Goal: Task Accomplishment & Management: Manage account settings

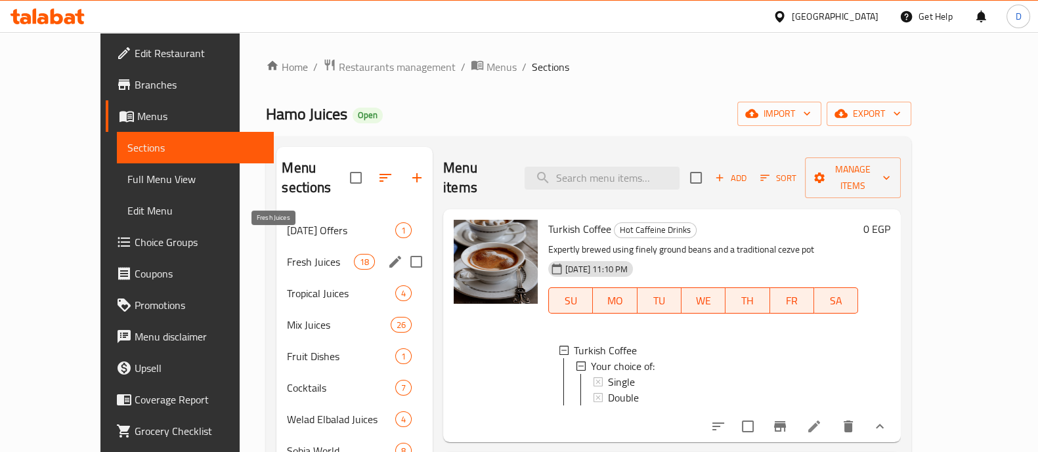
scroll to position [1, 0]
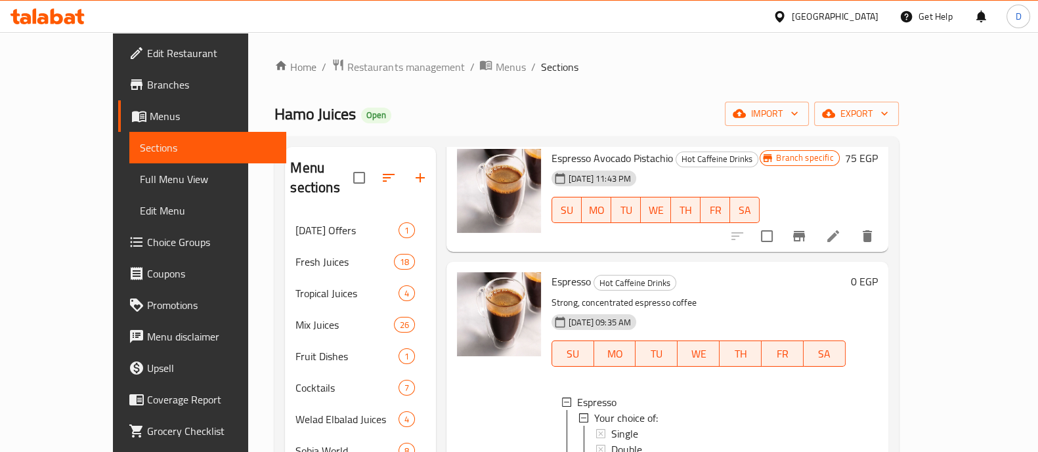
click at [69, 12] on icon at bounding box center [47, 17] width 74 height 16
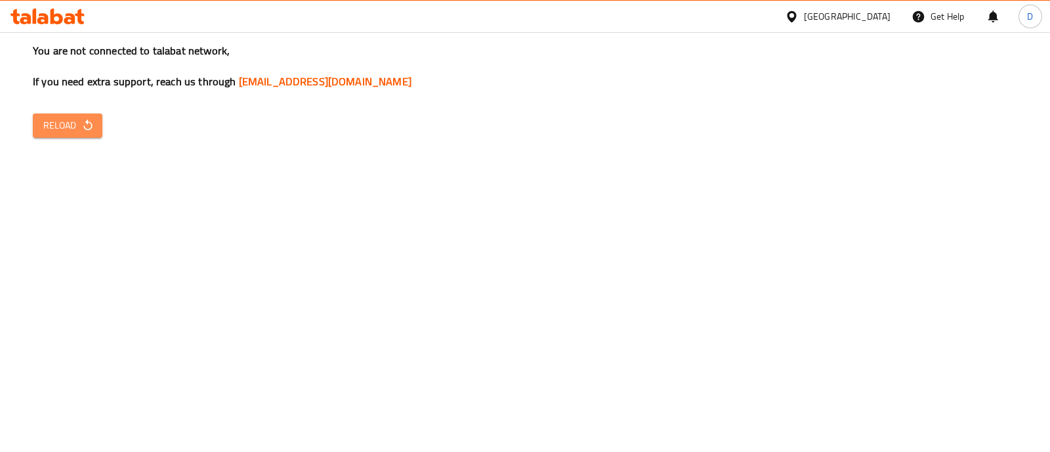
click at [92, 121] on icon "button" at bounding box center [87, 125] width 13 height 13
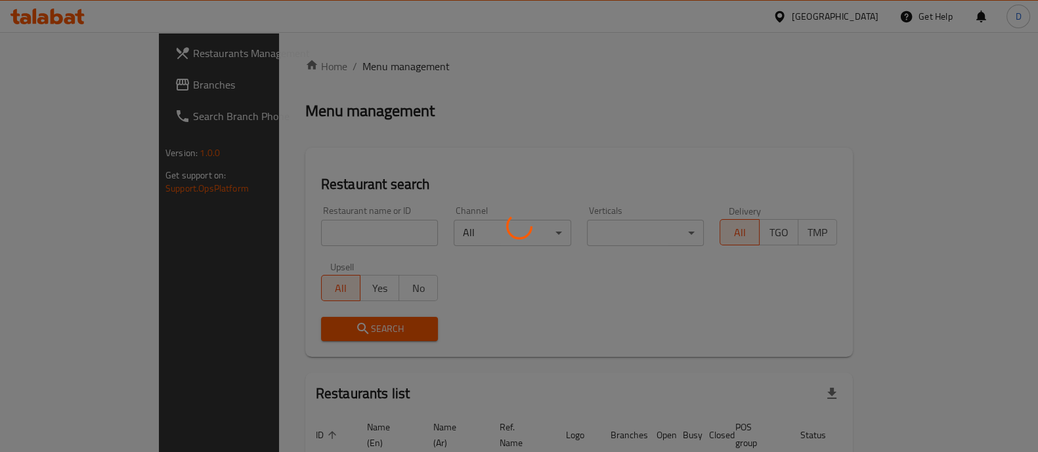
click at [290, 228] on div at bounding box center [519, 226] width 1038 height 452
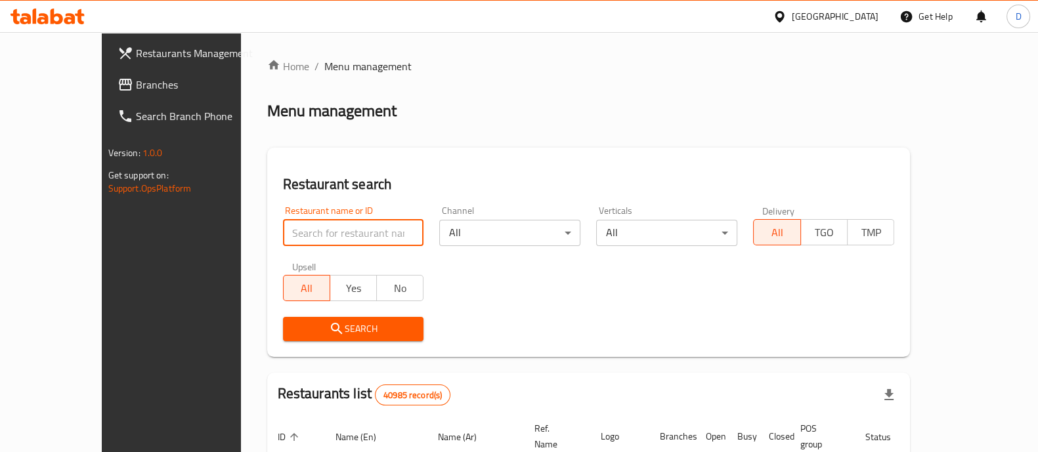
click at [290, 228] on input "search" at bounding box center [353, 233] width 141 height 26
paste input "691583"
type input "v"
paste input "691583"
type input "691583"
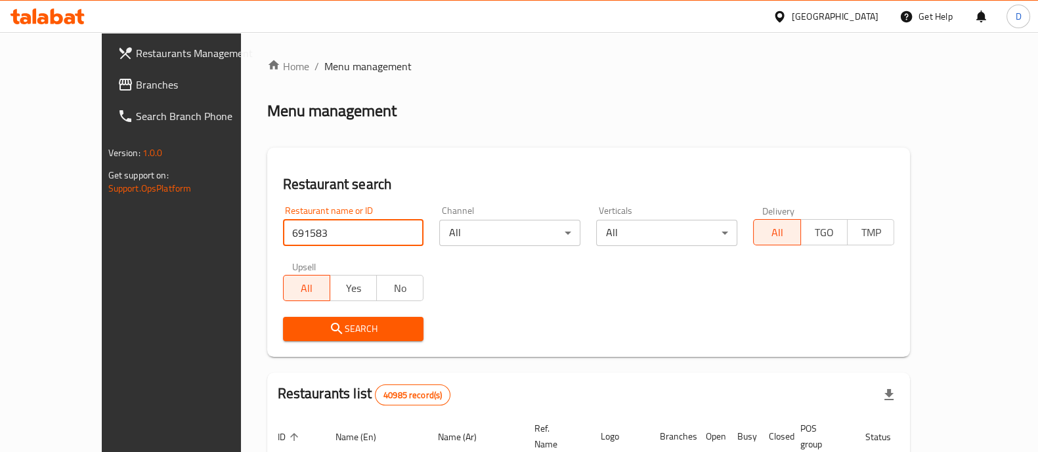
click button "Search" at bounding box center [353, 329] width 141 height 24
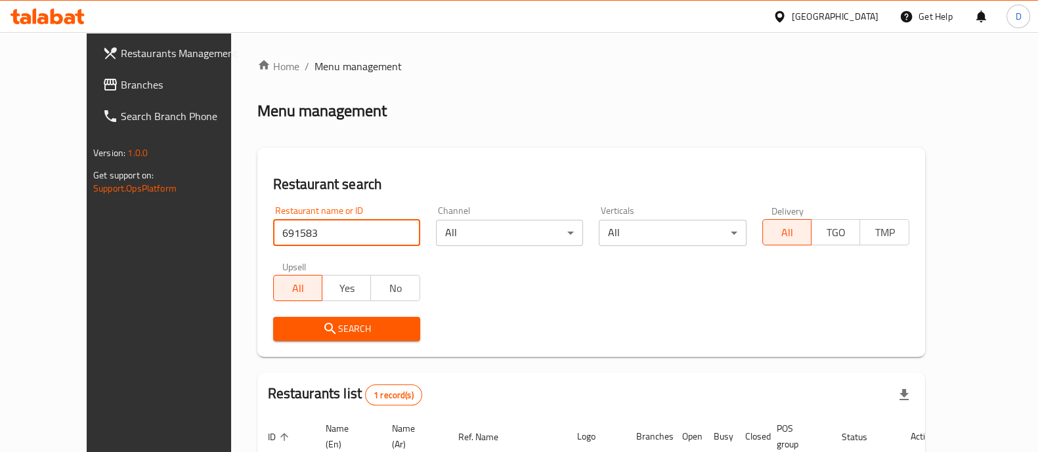
scroll to position [107, 0]
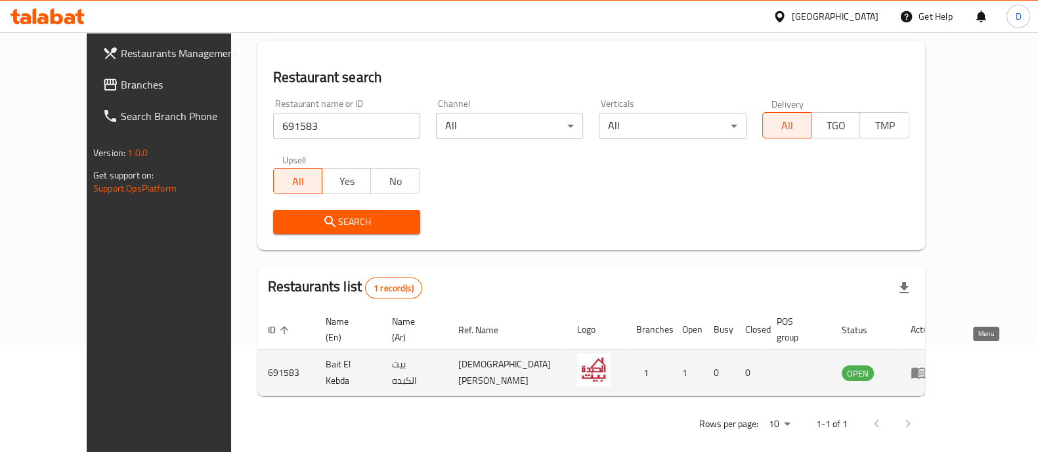
click at [925, 368] on icon "enhanced table" at bounding box center [918, 373] width 14 height 11
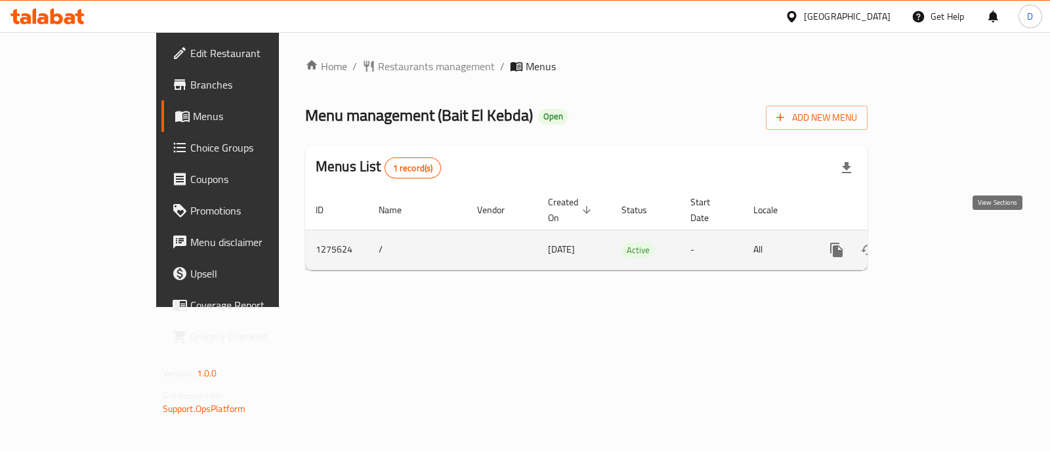
click at [947, 248] on link "enhanced table" at bounding box center [930, 249] width 31 height 31
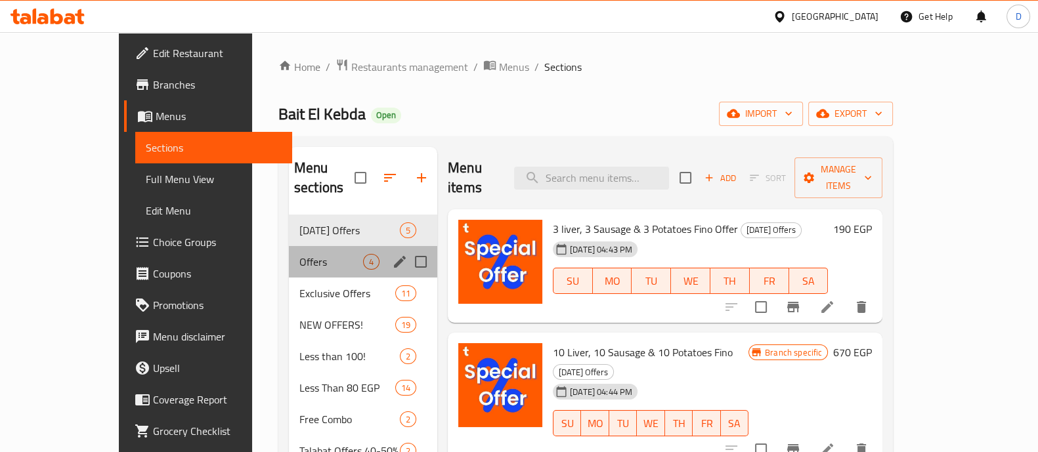
click at [289, 246] on div "Offers 4" at bounding box center [363, 261] width 148 height 31
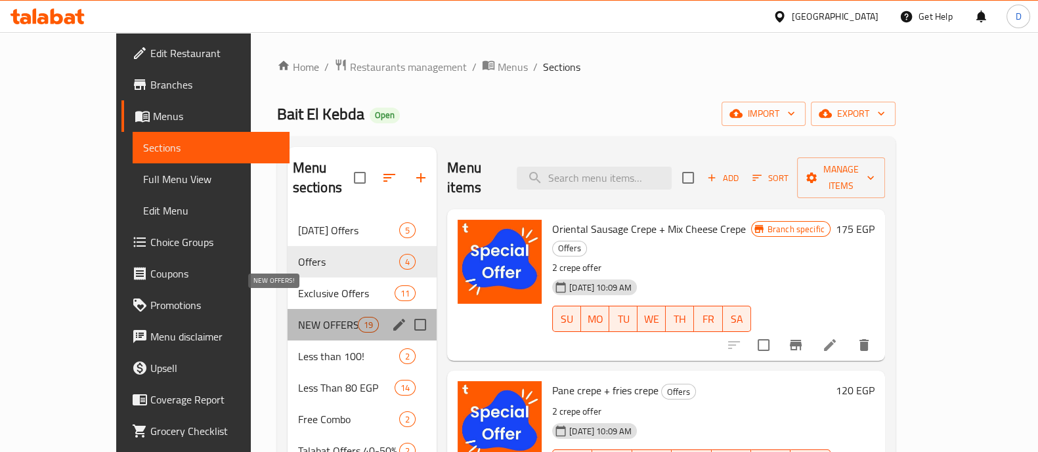
click at [316, 317] on span "NEW OFFERS!" at bounding box center [328, 325] width 60 height 16
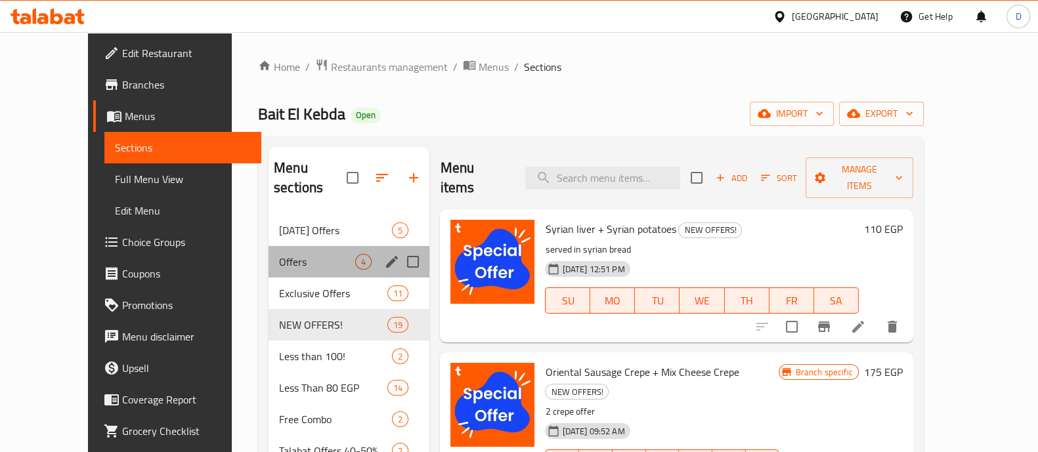
click at [289, 246] on div "Offers 4" at bounding box center [348, 261] width 161 height 31
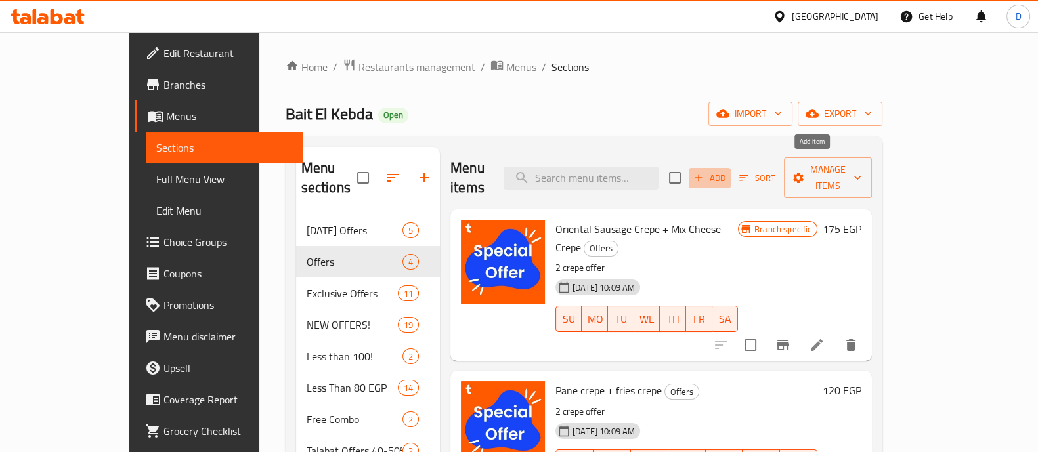
click at [730, 176] on button "Add" at bounding box center [709, 178] width 42 height 20
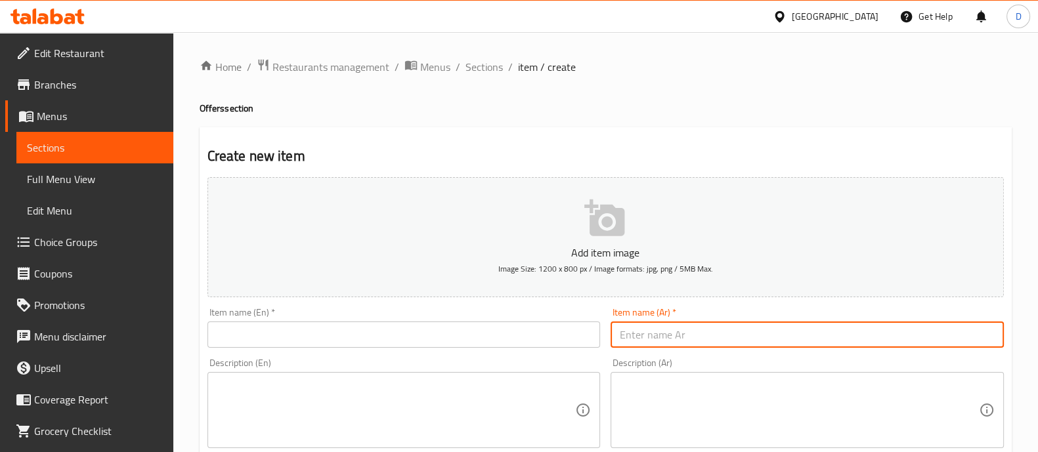
click at [635, 330] on input "text" at bounding box center [806, 335] width 393 height 26
paste input "كريب بانية و كريب ميكس لحوم"
type input "كريب بانية و كريب ميكس لحوم"
click at [377, 327] on input "text" at bounding box center [403, 335] width 393 height 26
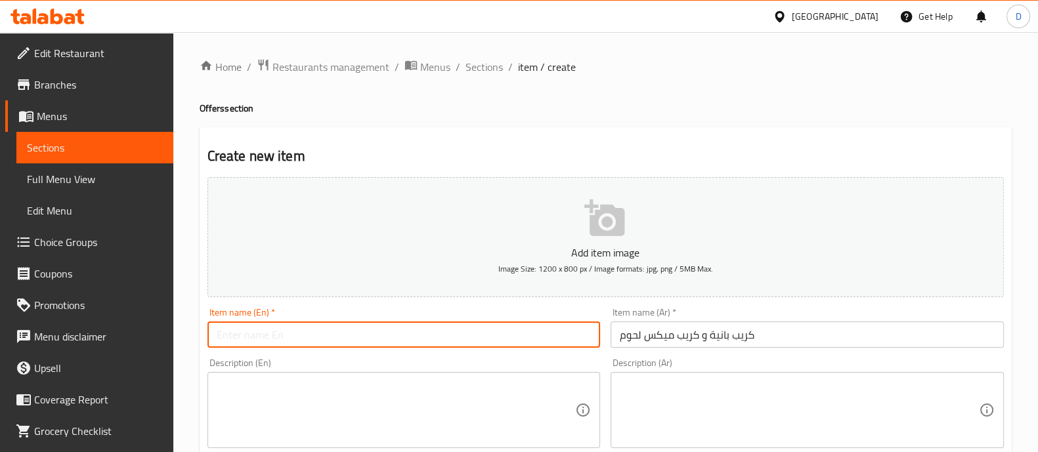
paste input "Crepe Banieh and Crepe Mix Meat"
click at [267, 336] on input "Crepe Banieh and Crepe Mix Meat" at bounding box center [403, 335] width 393 height 26
click at [369, 334] on input "Crepe Pane and Crepe Mix Meat" at bounding box center [403, 335] width 393 height 26
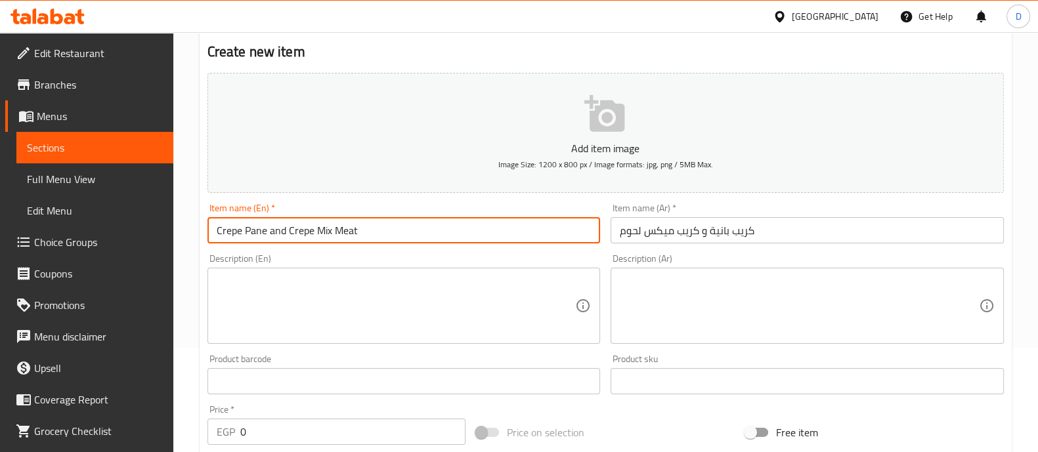
scroll to position [103, 0]
type input "Crepe Pane and Crepe Mix Meat"
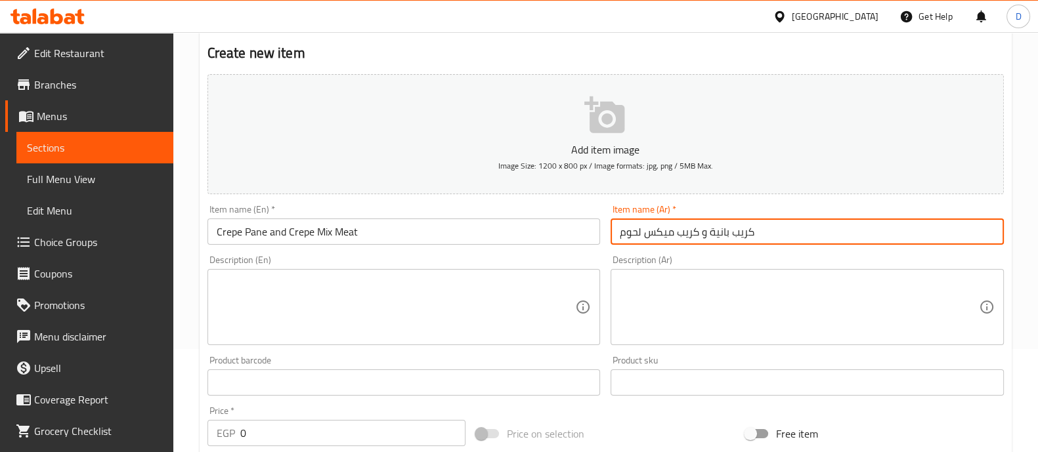
click at [725, 231] on input "كريب بانية و كريب ميكس لحوم" at bounding box center [806, 232] width 393 height 26
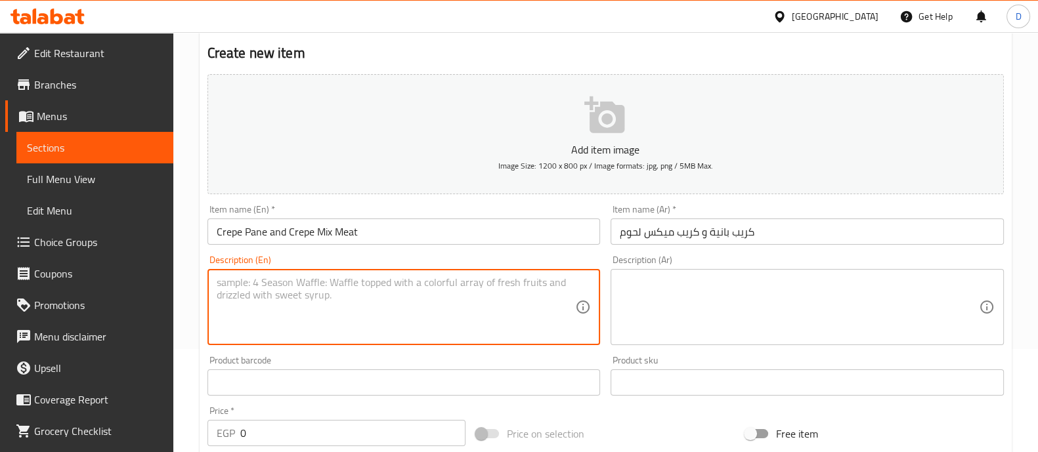
click at [482, 320] on textarea at bounding box center [396, 307] width 359 height 62
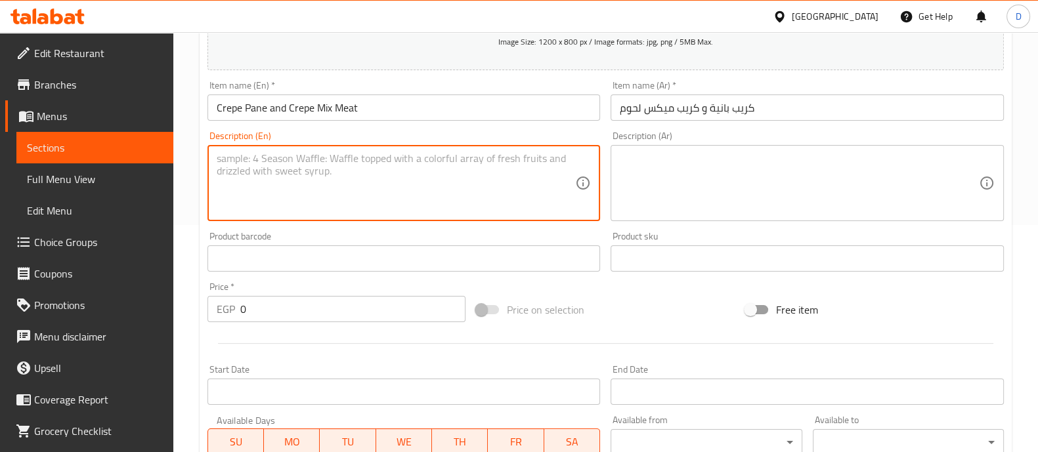
scroll to position [228, 0]
click at [345, 301] on input "0" at bounding box center [353, 308] width 226 height 26
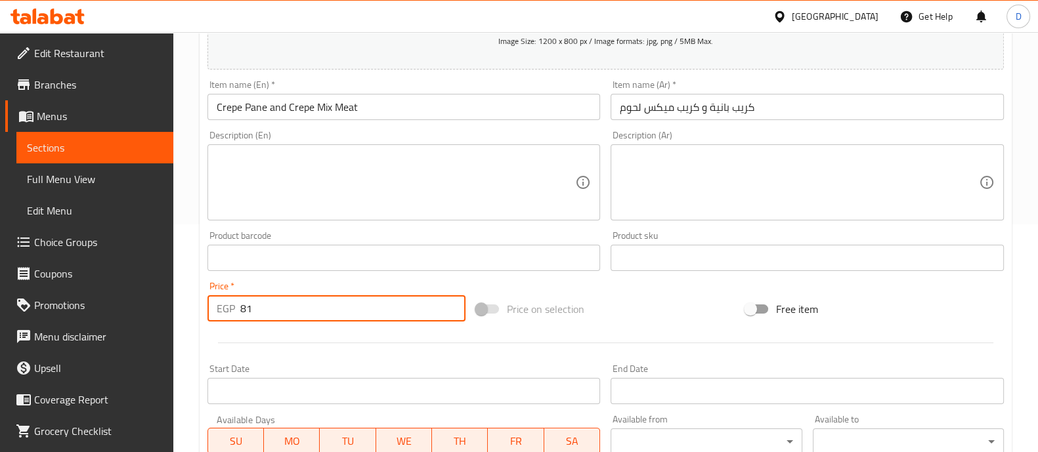
type input "8"
type input "185"
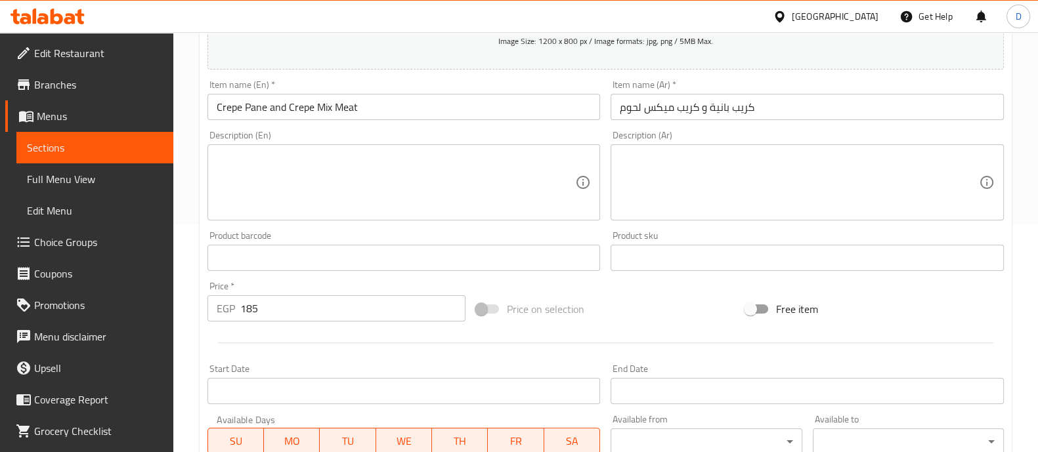
click at [287, 350] on div at bounding box center [605, 343] width 807 height 32
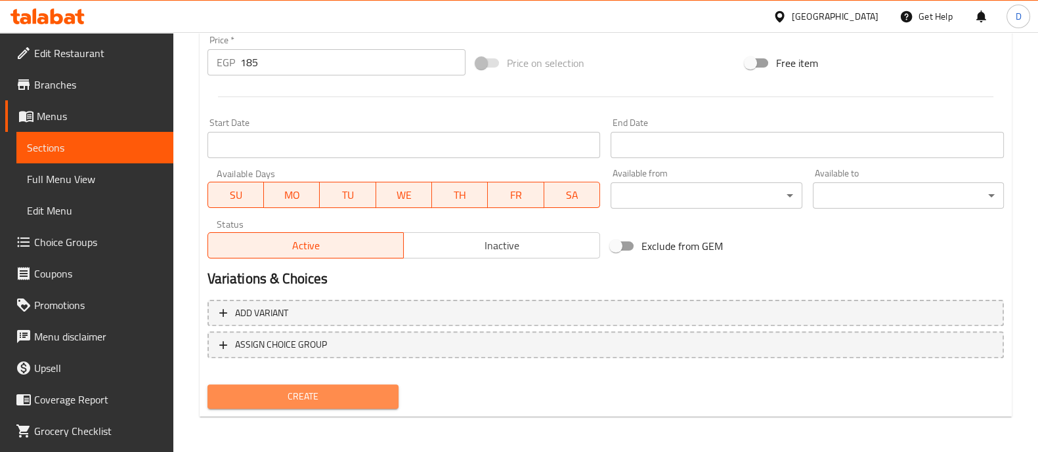
click at [318, 385] on button "Create" at bounding box center [302, 397] width 191 height 24
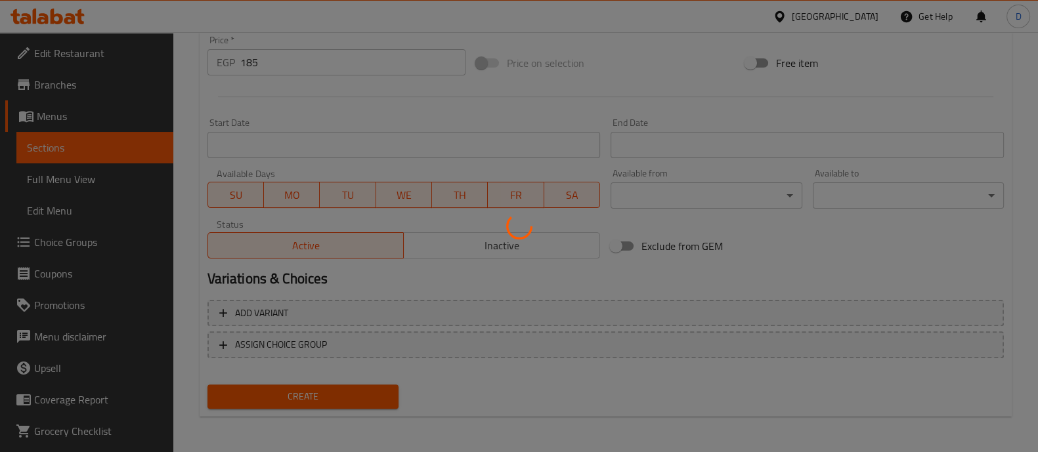
type input "0"
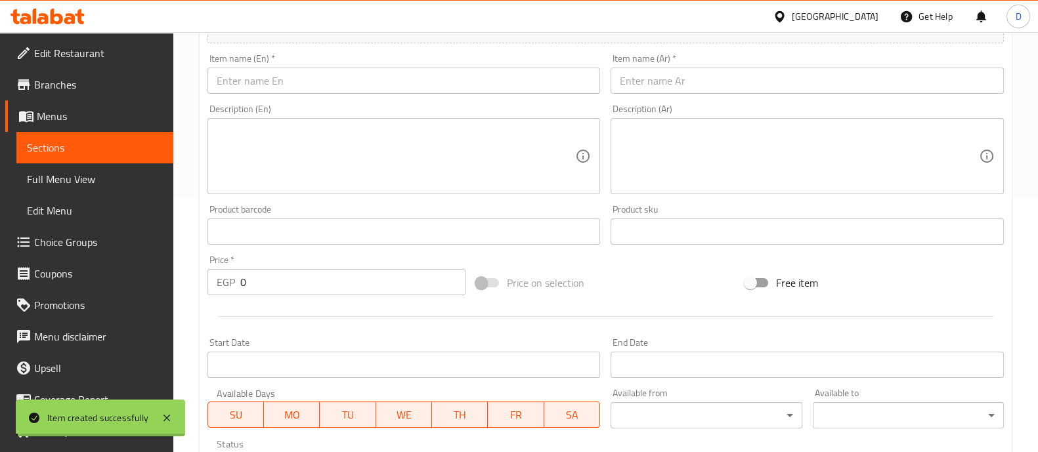
scroll to position [240, 0]
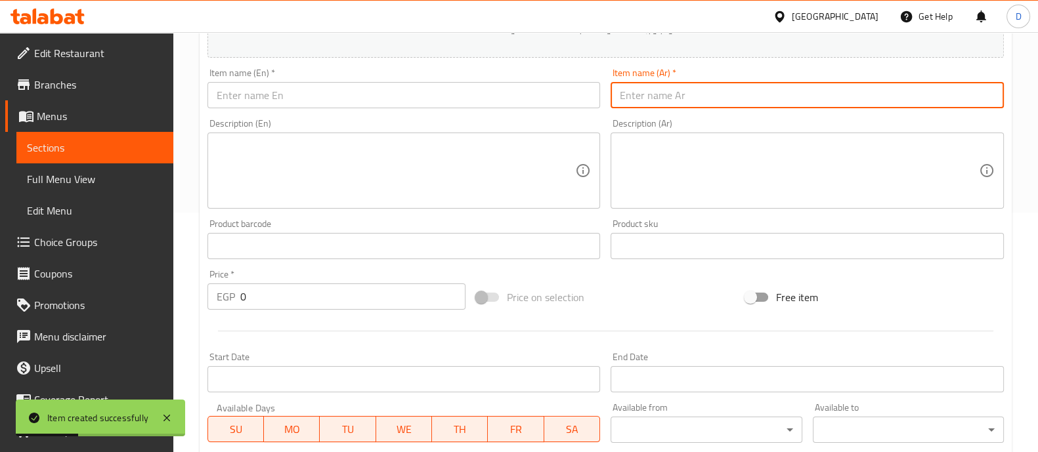
click at [668, 83] on input "text" at bounding box center [806, 95] width 393 height 26
paste input "كريب سدق و كريب بطاطس"
type input "كريب سدق و كريب بطاطس"
click at [501, 96] on input "text" at bounding box center [403, 95] width 393 height 26
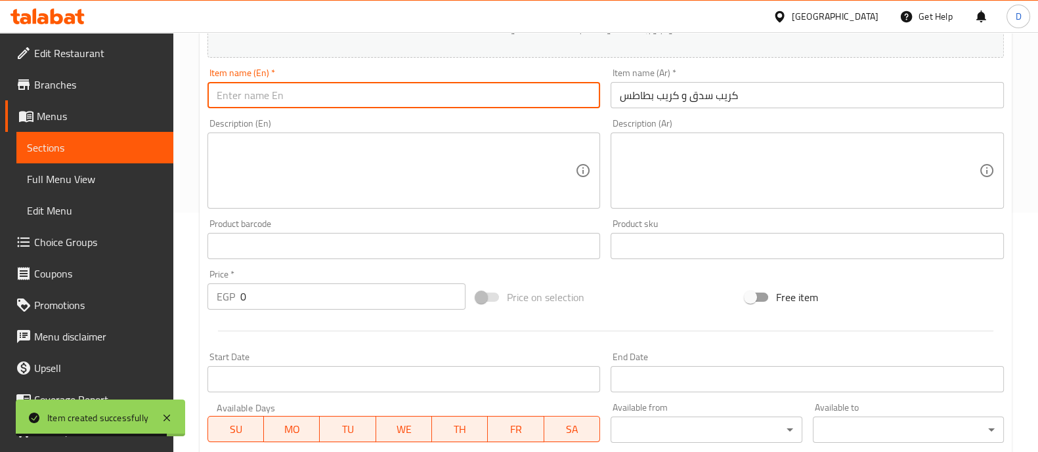
paste input "Sidq crepe and potato crepe"
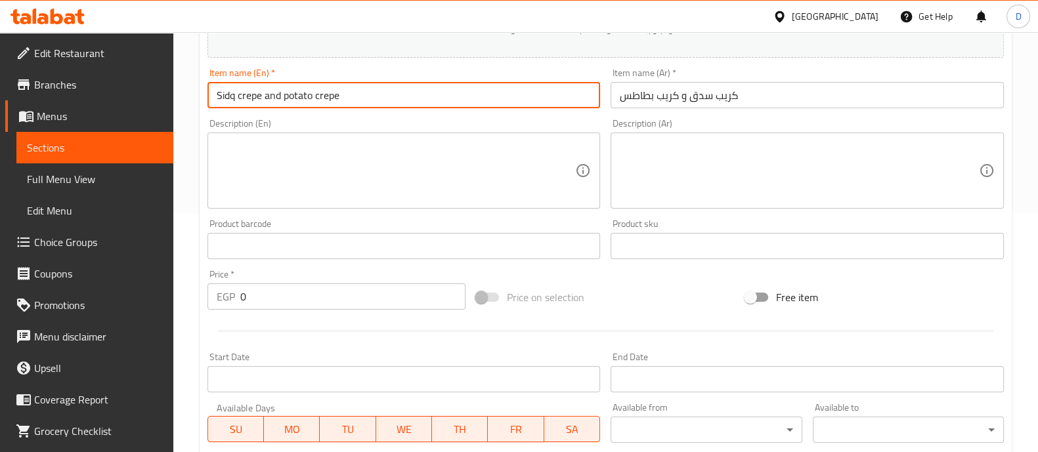
click at [221, 95] on input "Sidq crepe and potato crepe" at bounding box center [403, 95] width 393 height 26
type input "Sausages crepe and potato crepe"
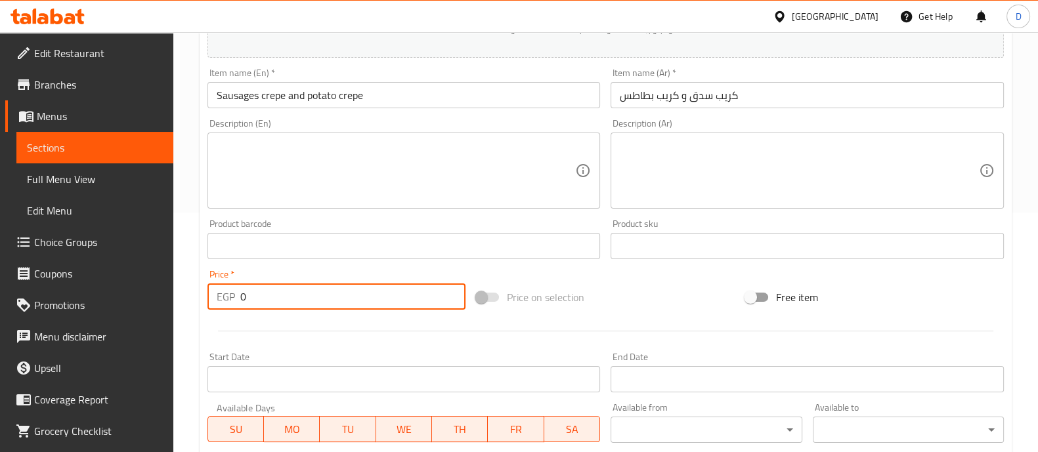
click at [297, 287] on input "0" at bounding box center [353, 296] width 226 height 26
type input "175"
click at [290, 276] on div "Price   * EGP 175 Price *" at bounding box center [336, 290] width 259 height 40
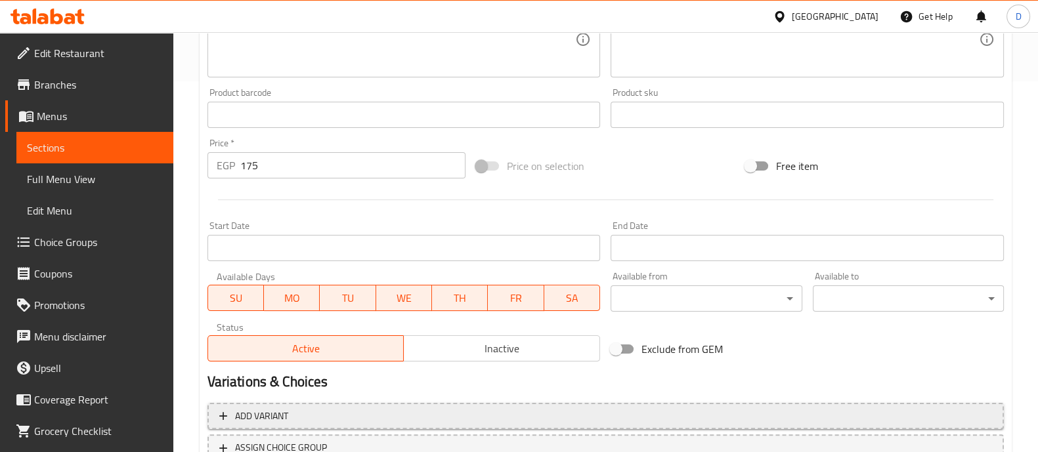
scroll to position [474, 0]
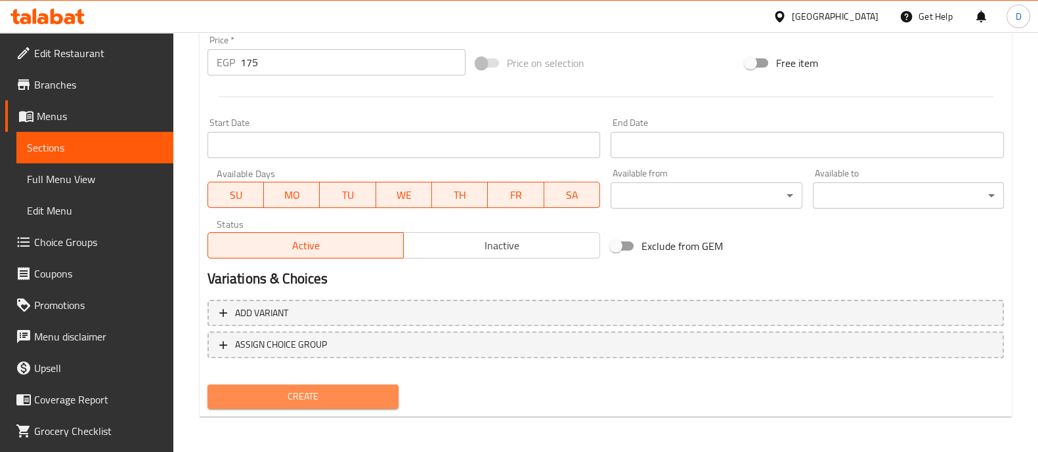
click at [291, 401] on span "Create" at bounding box center [303, 396] width 170 height 16
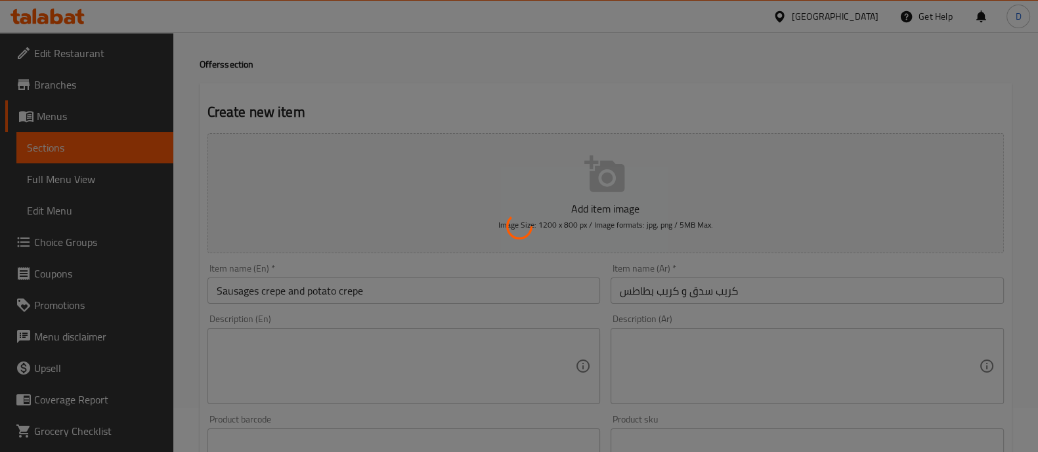
type input "0"
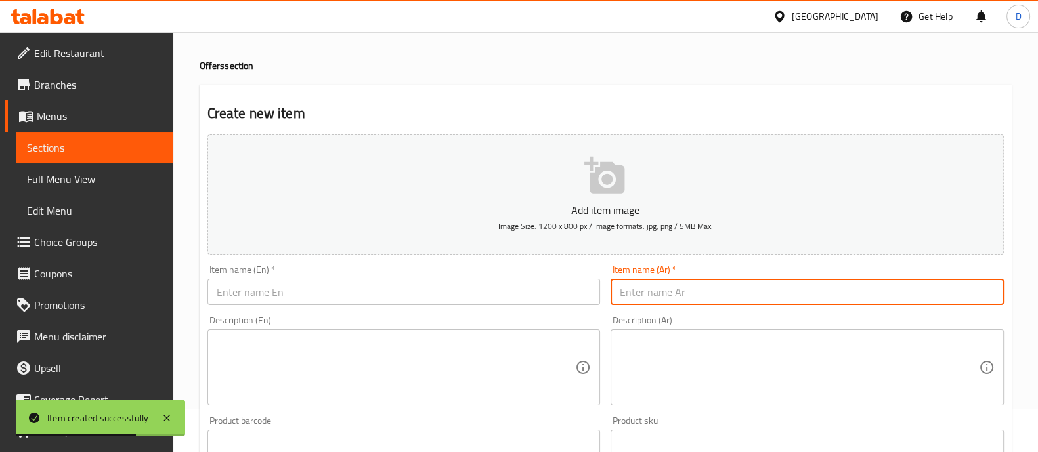
click at [667, 295] on input "text" at bounding box center [806, 292] width 393 height 26
paste input "سندوتش استربس و سندوتش كفتة"
type input "سندوتش استربس و سندوتش كفتة"
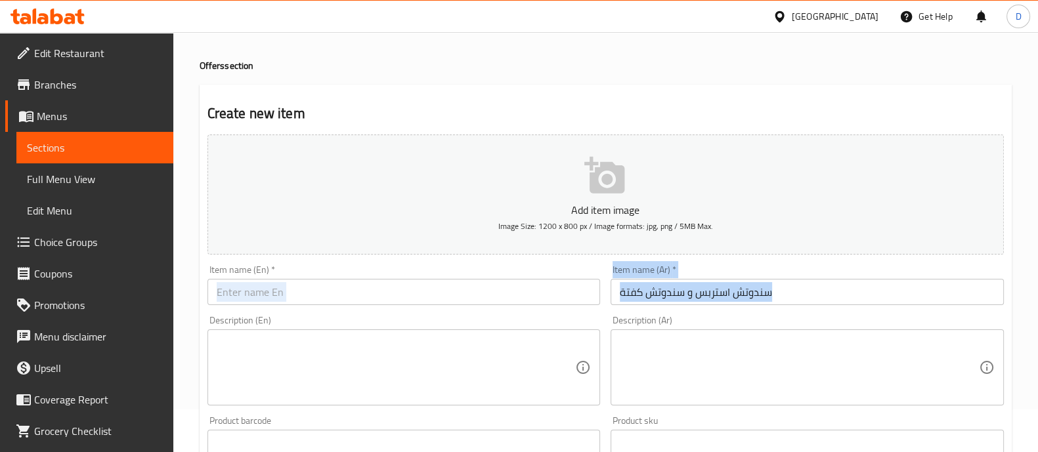
drag, startPoint x: 280, startPoint y: 310, endPoint x: 279, endPoint y: 297, distance: 13.8
click at [279, 297] on div "Add item image Image Size: 1200 x 800 px / Image formats: jpg, png / 5MB Max. I…" at bounding box center [605, 412] width 807 height 566
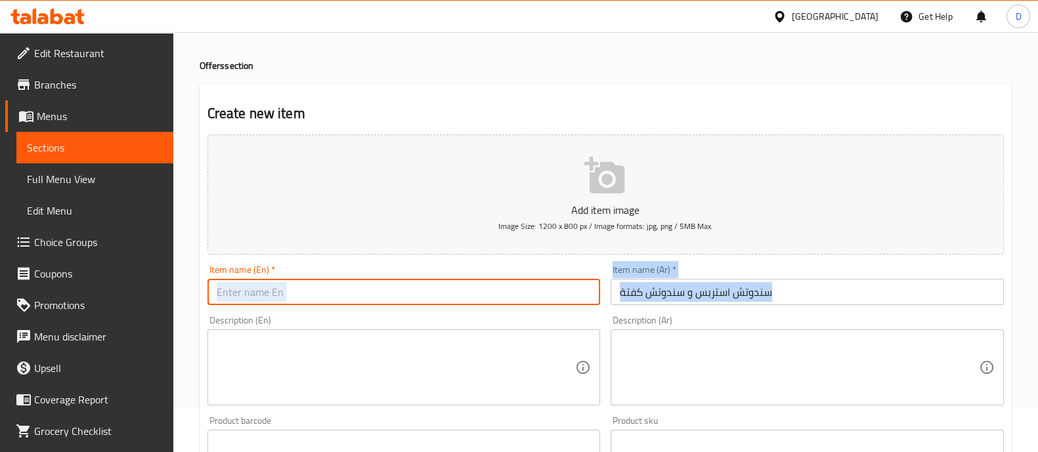
click at [279, 297] on input "text" at bounding box center [403, 292] width 393 height 26
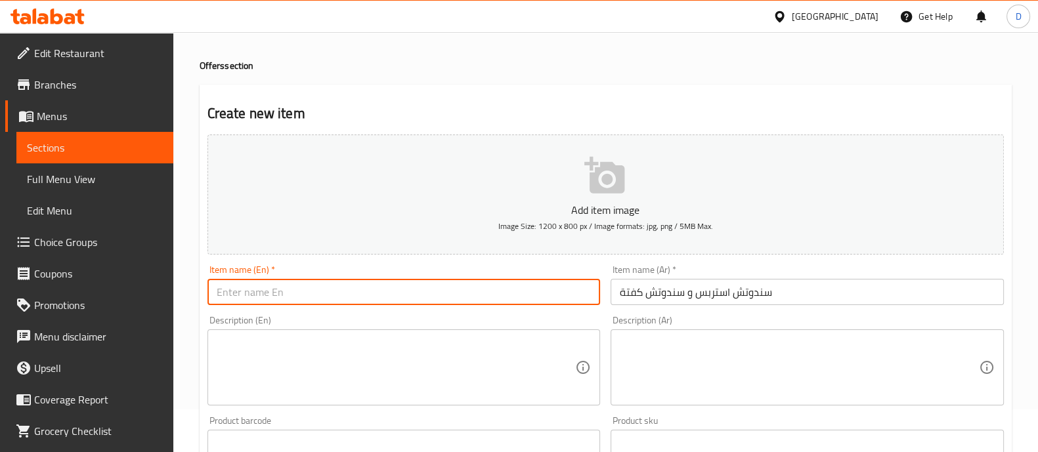
paste input "Strips sandwich and kofta sandwich"
type input "Strips sandwich and kofta sandwich"
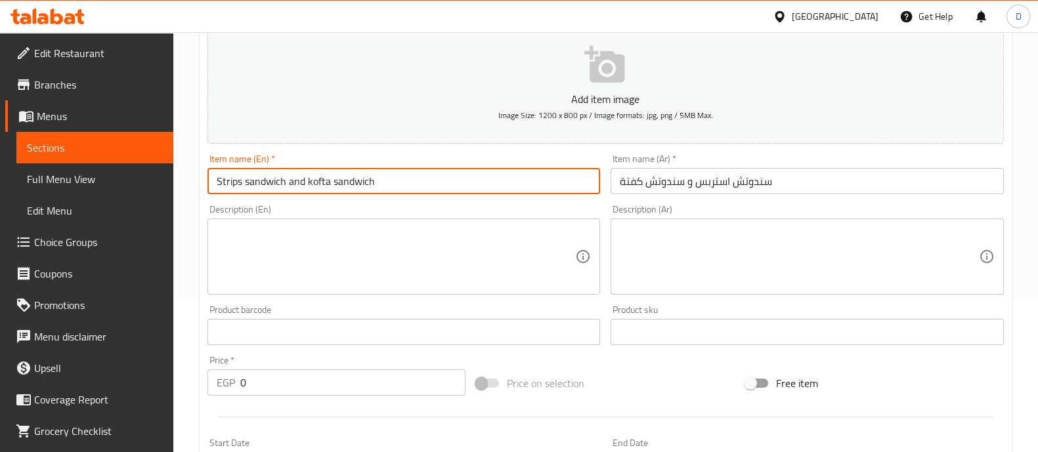
scroll to position [156, 0]
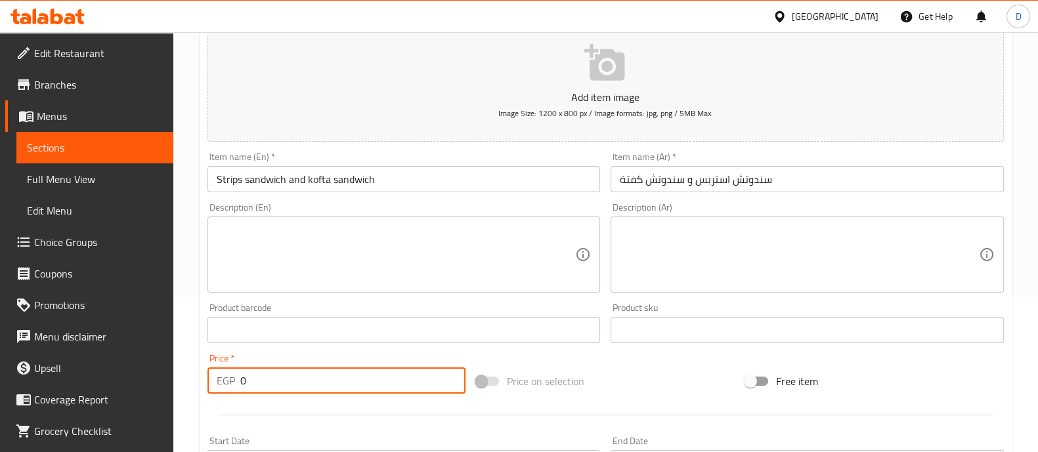
click at [330, 392] on input "0" at bounding box center [353, 380] width 226 height 26
type input "90"
click at [297, 347] on div "Product barcode Product barcode" at bounding box center [404, 323] width 404 height 51
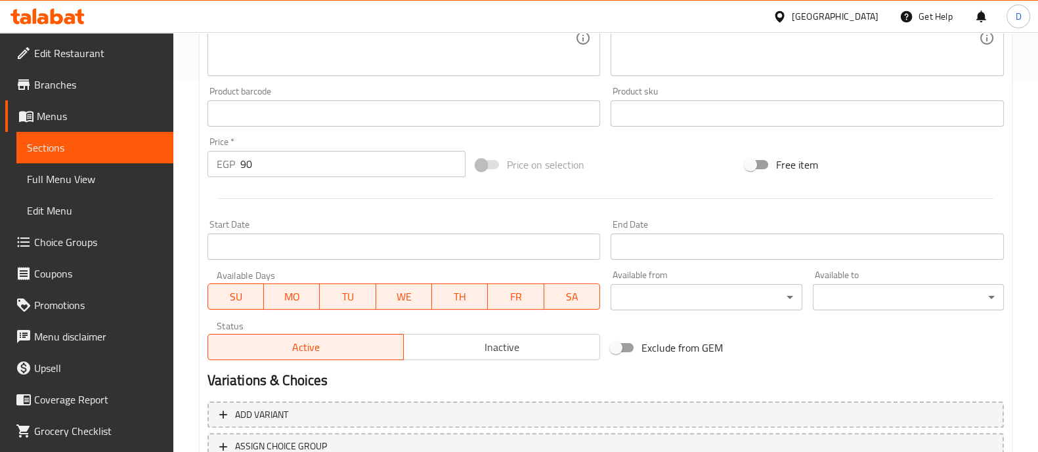
scroll to position [474, 0]
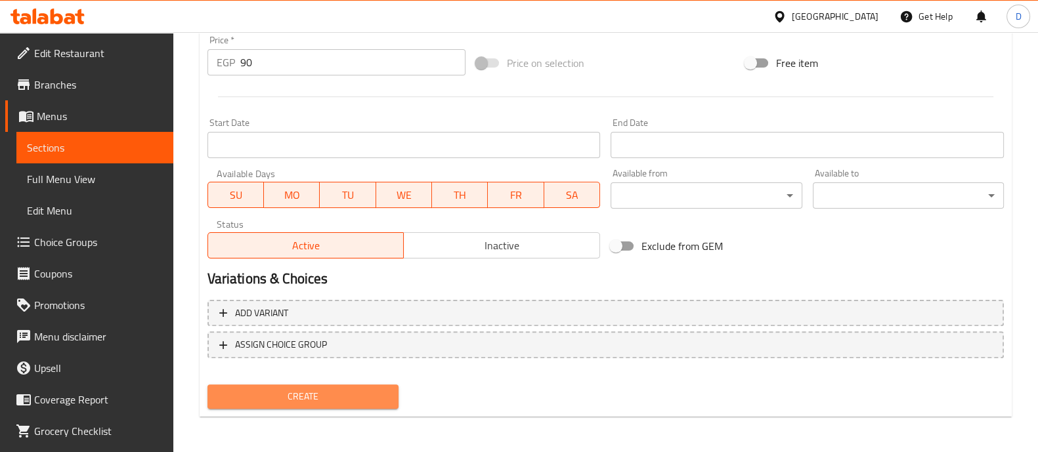
click at [318, 406] on button "Create" at bounding box center [302, 397] width 191 height 24
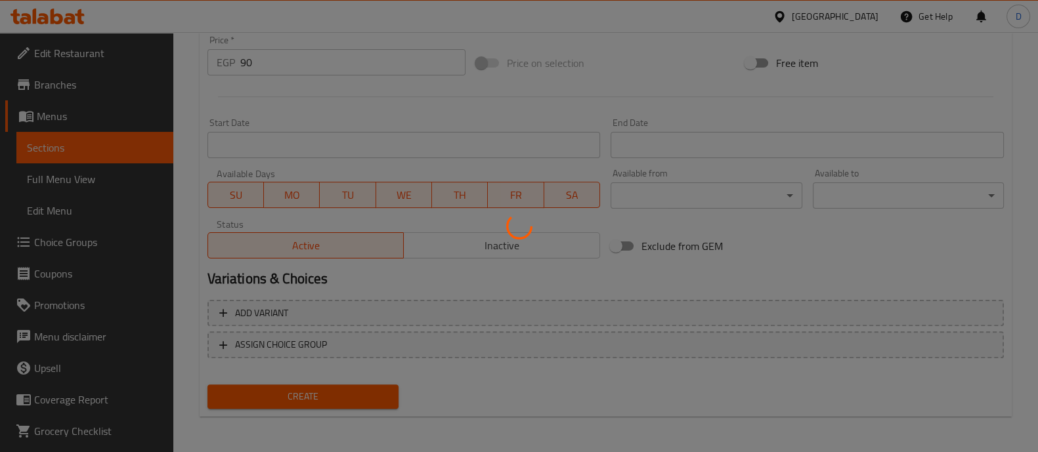
type input "0"
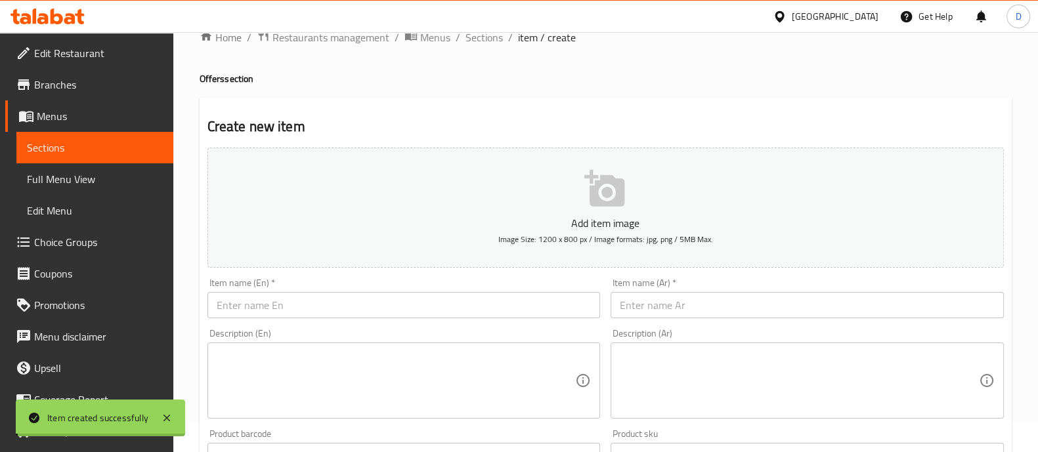
scroll to position [0, 0]
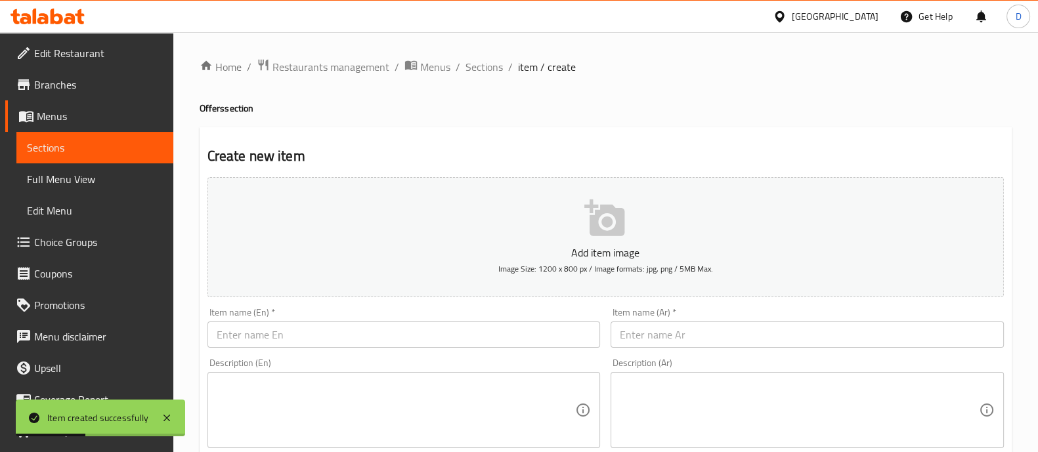
click at [640, 329] on input "text" at bounding box center [806, 335] width 393 height 26
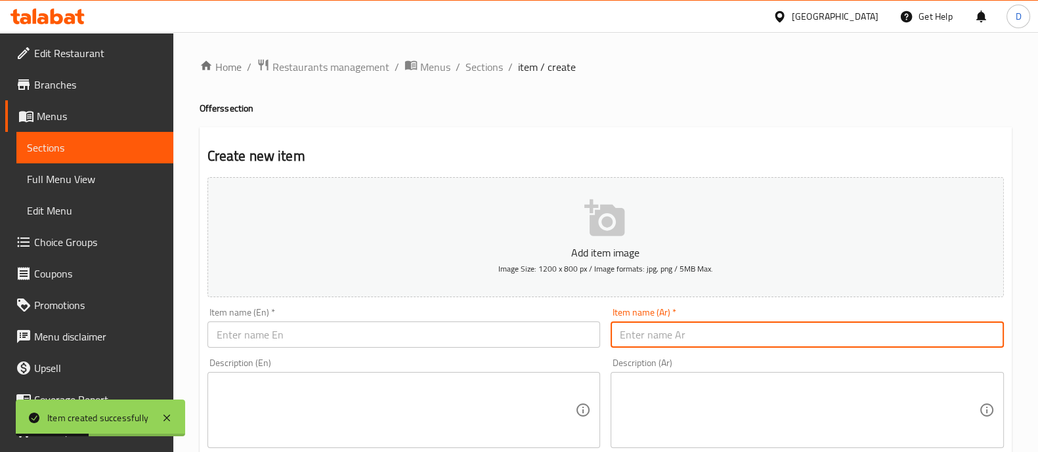
paste input "سندوتش استربس و سندوتش"
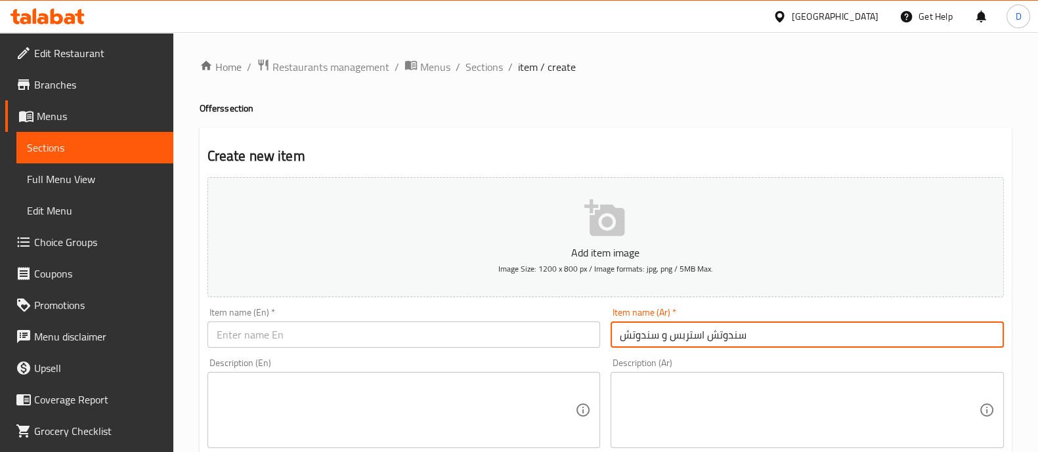
type input "سندوتش استربس و سندوتش"
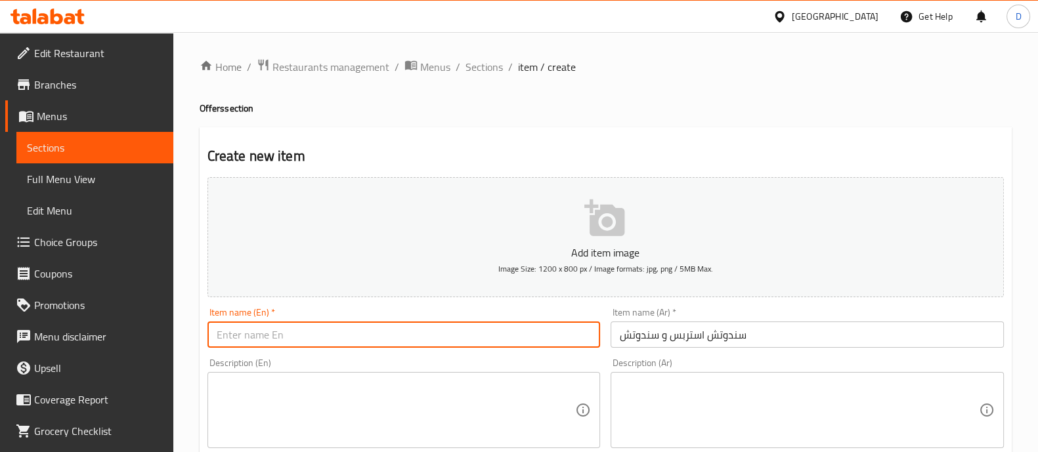
click at [272, 325] on input "text" at bounding box center [403, 335] width 393 height 26
paste input "Strips sandwich and sandwich"
type input "Strips sandwich and sandwich"
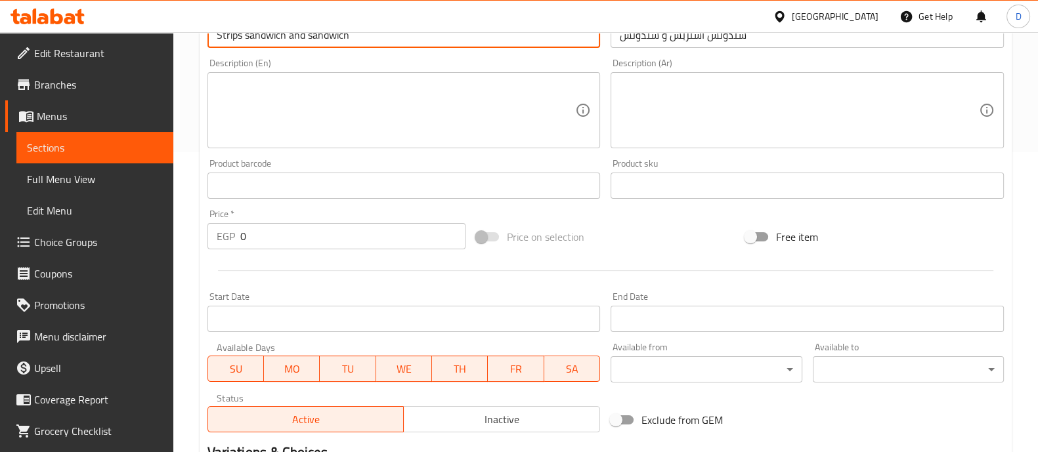
scroll to position [303, 0]
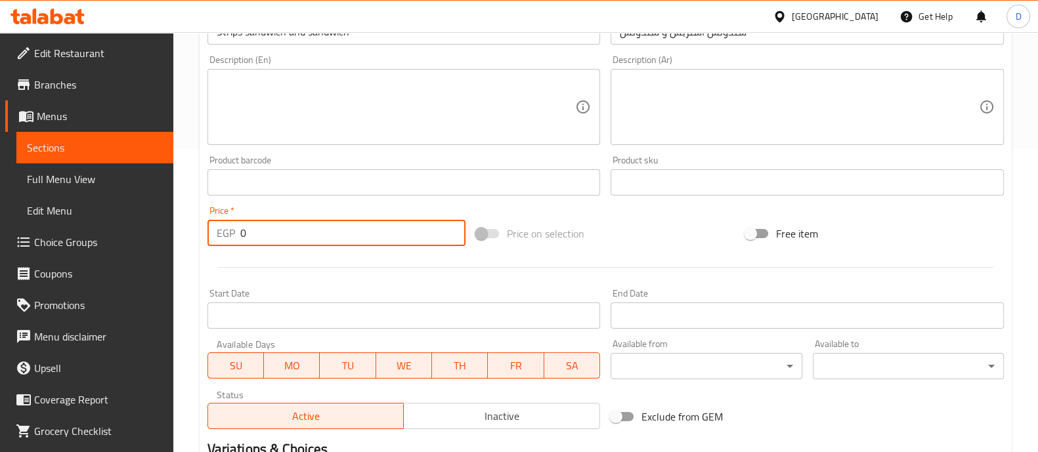
click at [325, 244] on input "0" at bounding box center [353, 233] width 226 height 26
type input "9"
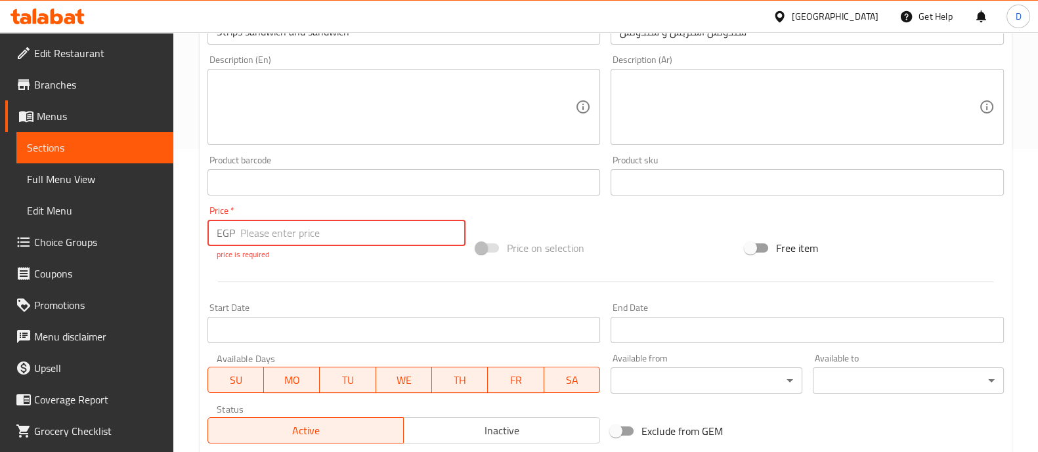
type input "7"
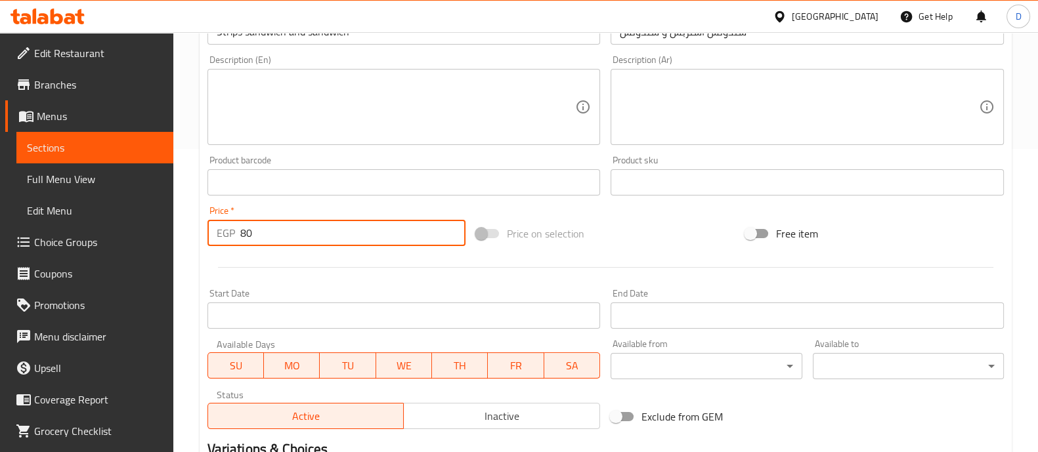
type input "80"
click at [337, 262] on div at bounding box center [605, 267] width 807 height 32
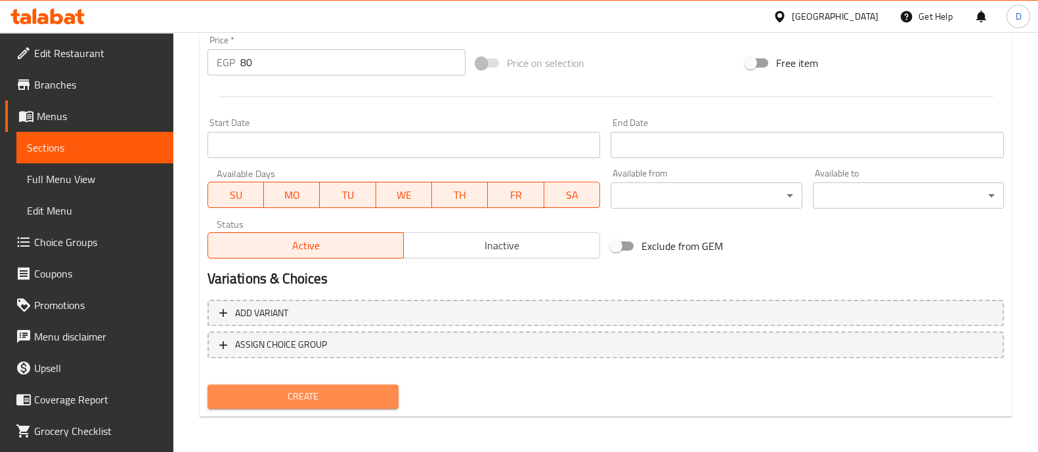
click at [319, 402] on span "Create" at bounding box center [303, 396] width 170 height 16
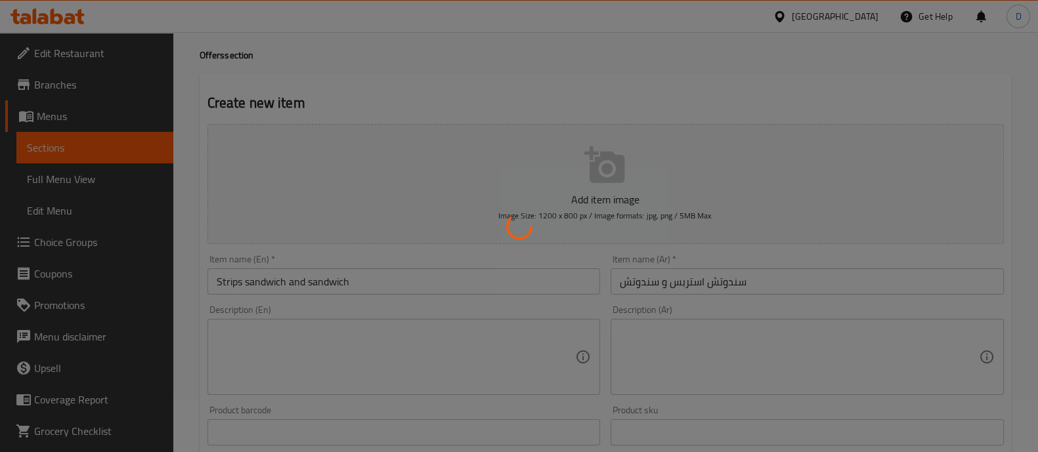
scroll to position [0, 0]
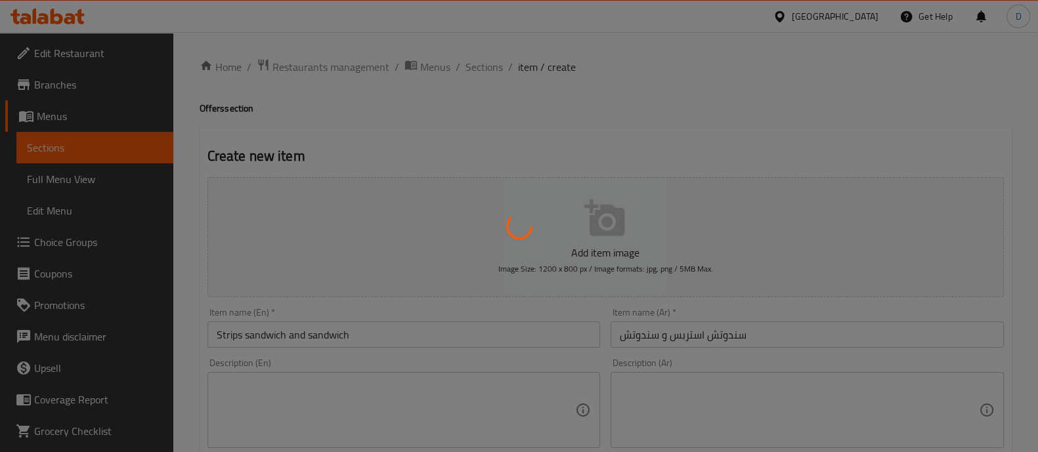
type input "0"
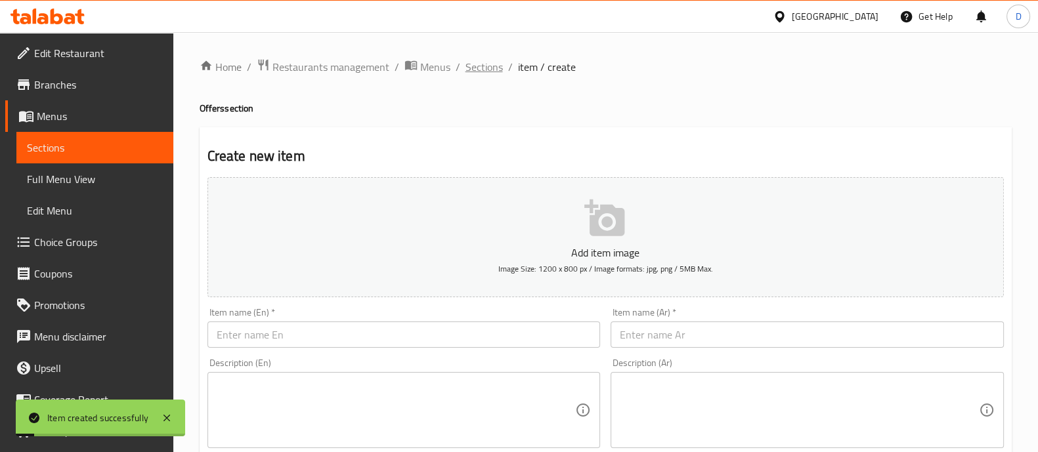
click at [472, 71] on span "Sections" at bounding box center [483, 67] width 37 height 16
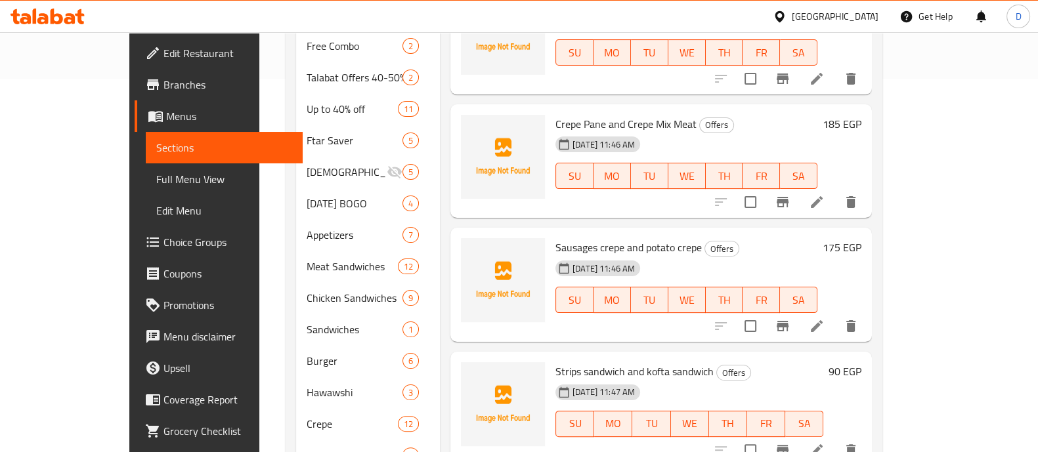
scroll to position [508, 0]
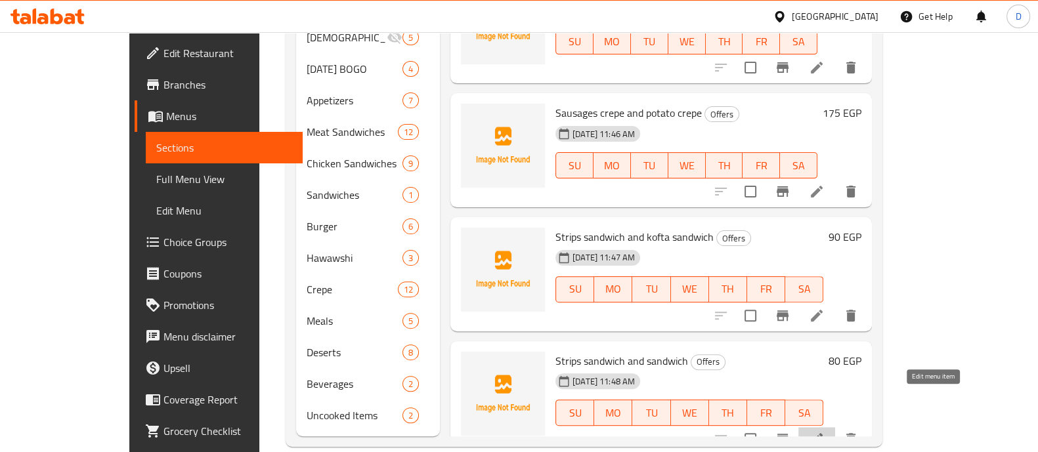
click at [824, 431] on icon at bounding box center [816, 439] width 16 height 16
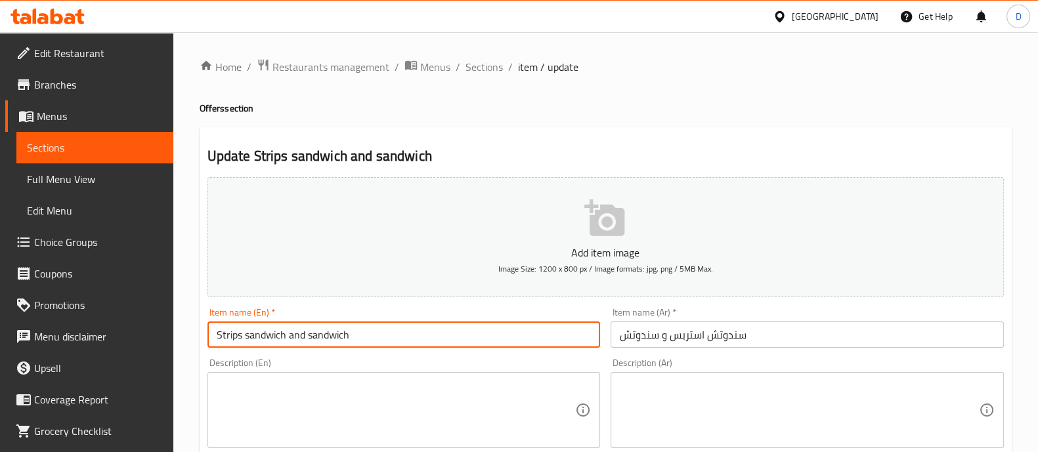
click at [411, 343] on input "Strips sandwich and sandwich" at bounding box center [403, 335] width 393 height 26
type input "Strips sandwich and sandwich potatoes"
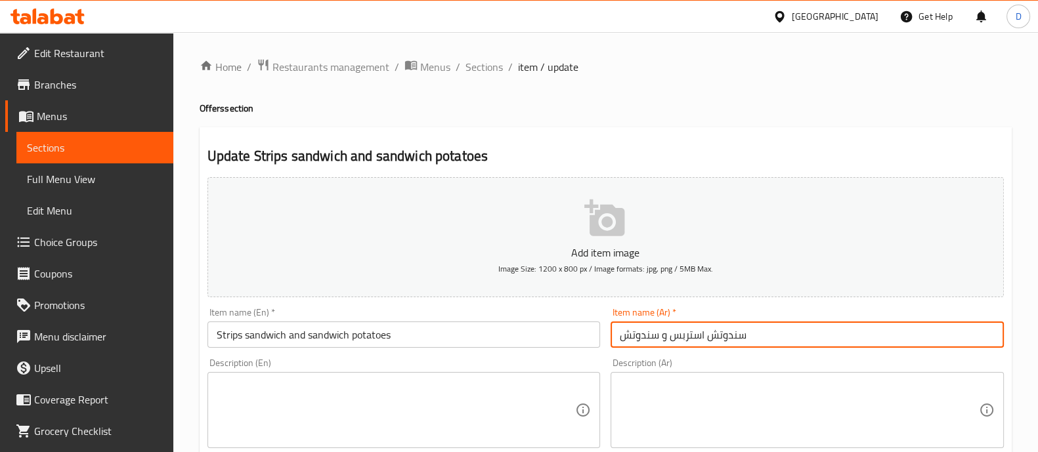
click at [763, 336] on input "سندوتش استربس و سندوتش" at bounding box center [806, 335] width 393 height 26
type input "سندوتش استربس و سندوتش بطاطس"
click at [532, 390] on textarea at bounding box center [396, 410] width 359 height 62
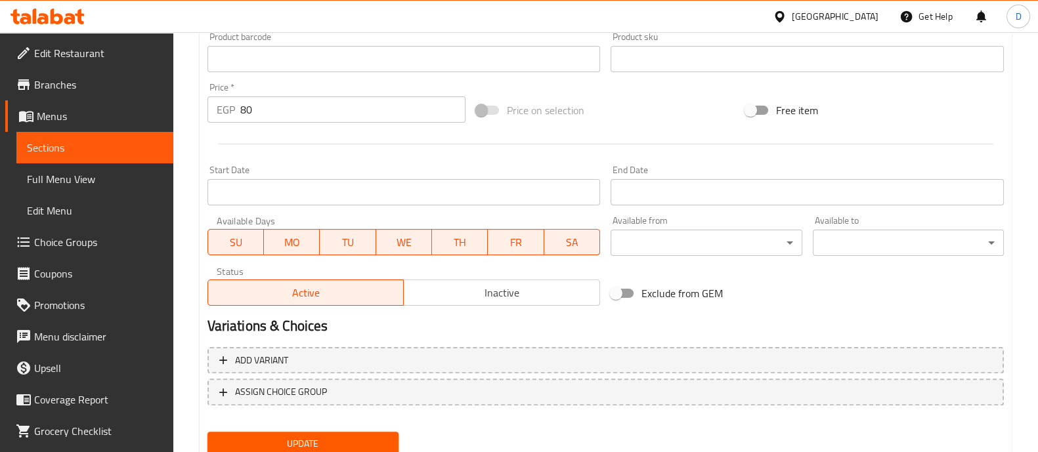
scroll to position [474, 0]
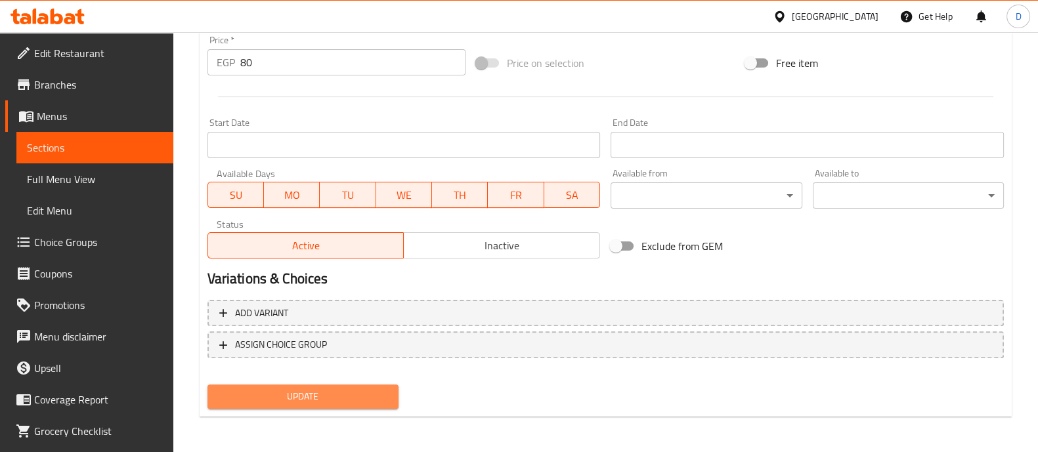
click at [368, 390] on span "Update" at bounding box center [303, 396] width 170 height 16
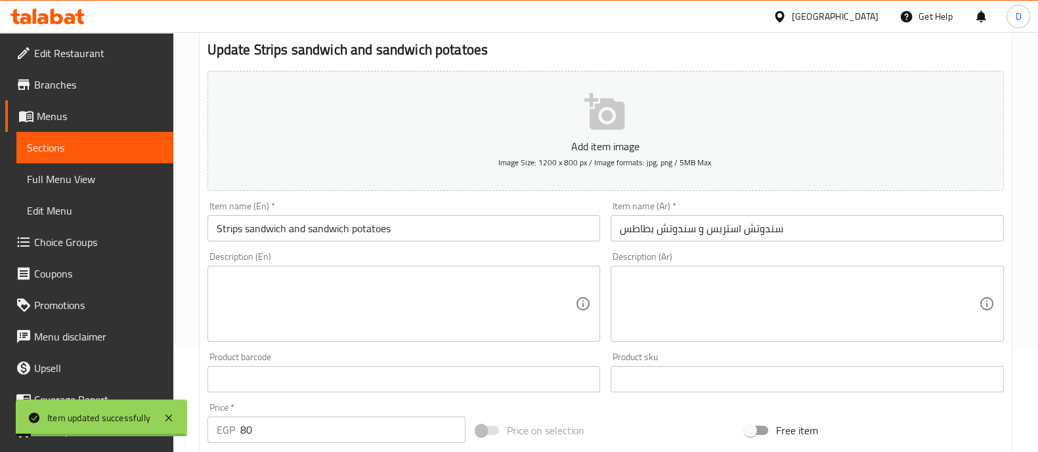
scroll to position [0, 0]
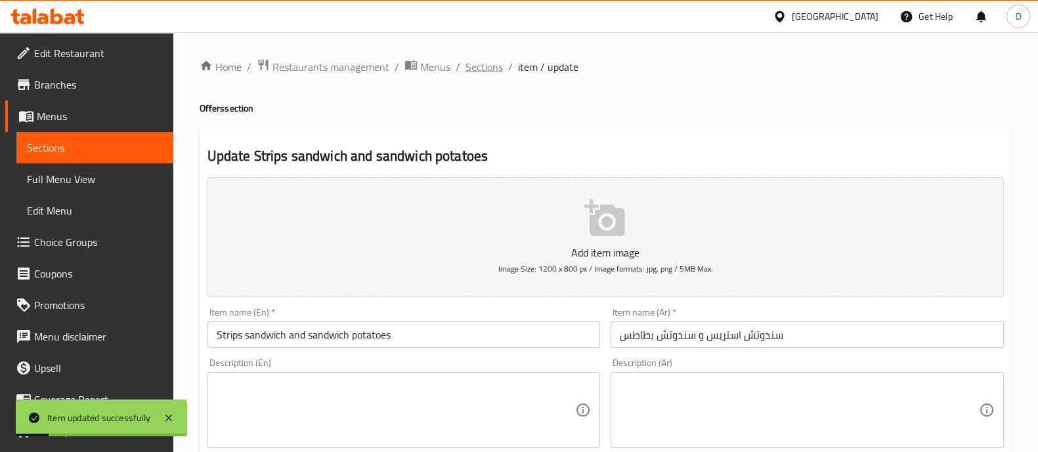
click at [491, 59] on span "Sections" at bounding box center [483, 67] width 37 height 16
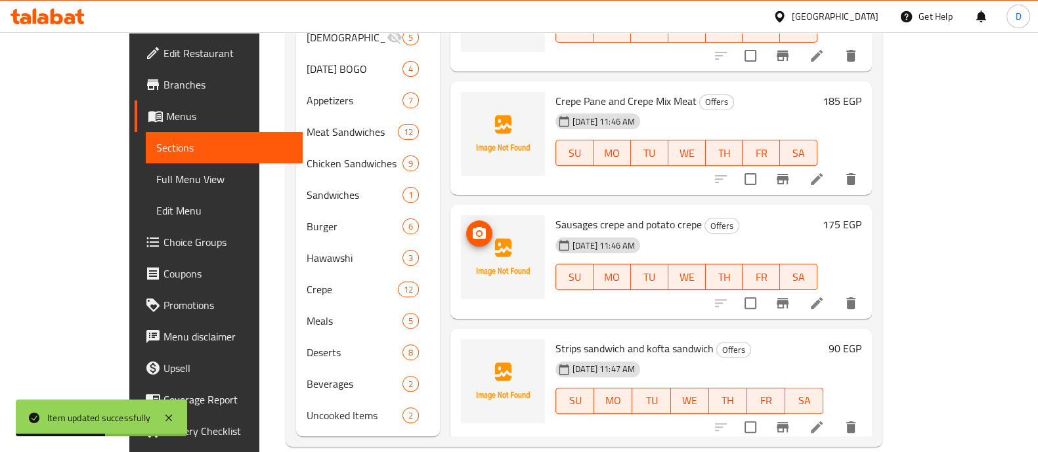
scroll to position [190, 0]
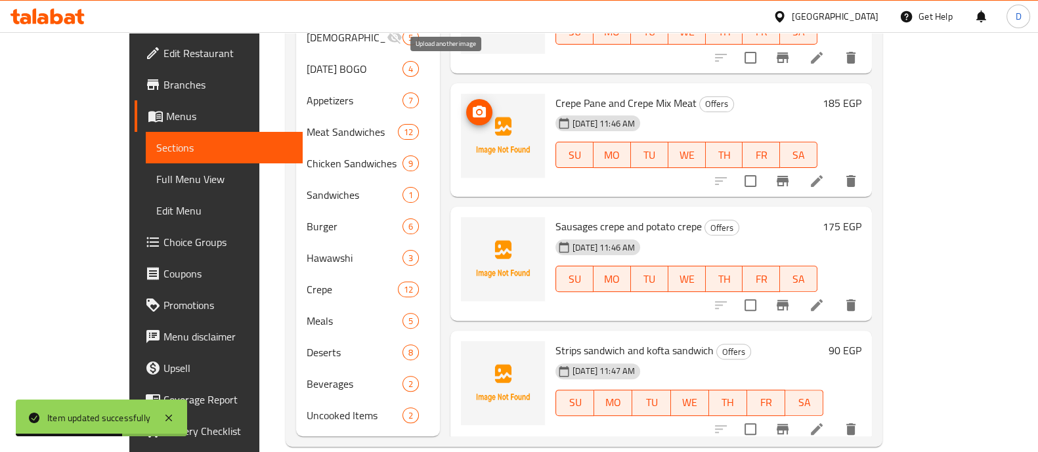
click at [466, 99] on button "upload picture" at bounding box center [479, 112] width 26 height 26
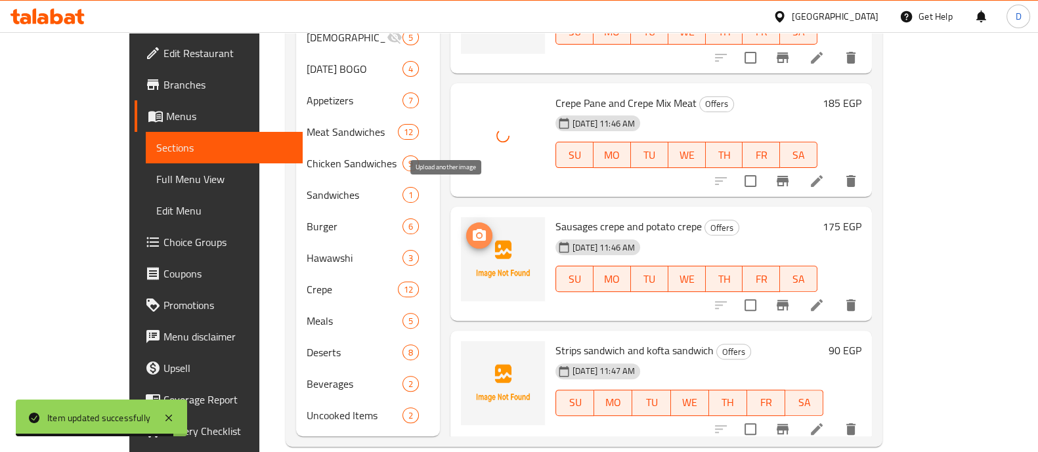
click at [471, 228] on icon "upload picture" at bounding box center [479, 236] width 16 height 16
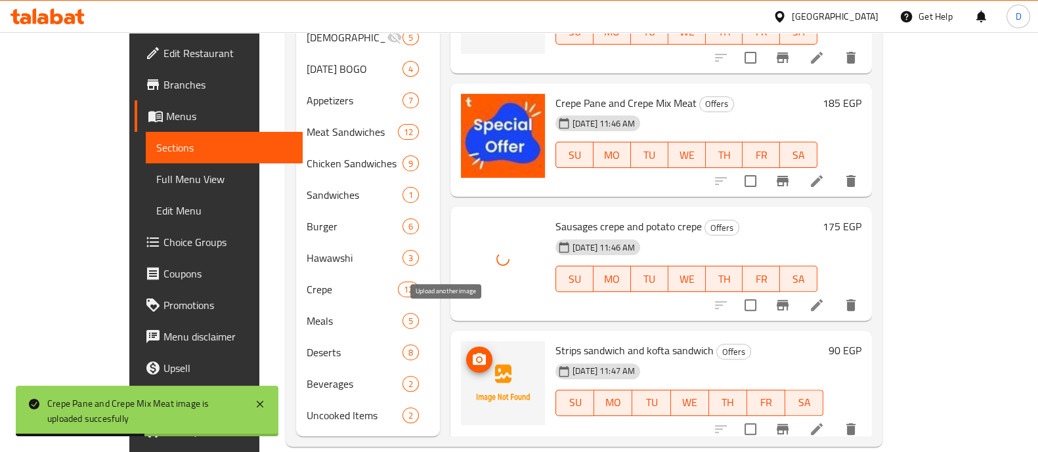
click at [466, 352] on span "upload picture" at bounding box center [479, 360] width 26 height 16
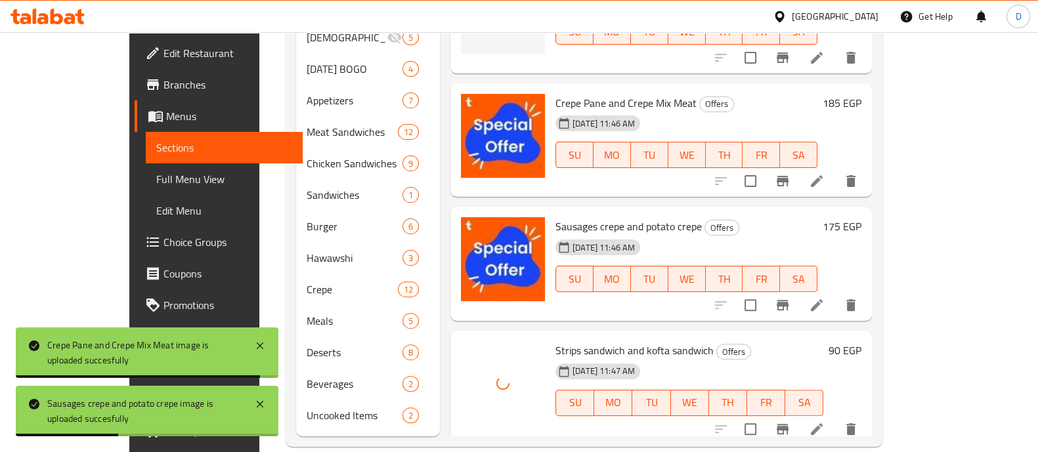
scroll to position [304, 0]
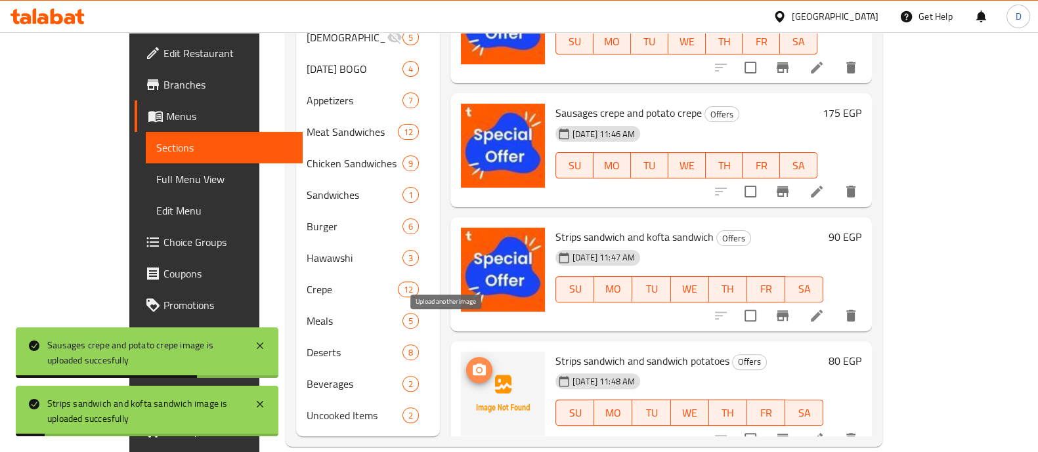
click at [471, 362] on icon "upload picture" at bounding box center [479, 370] width 16 height 16
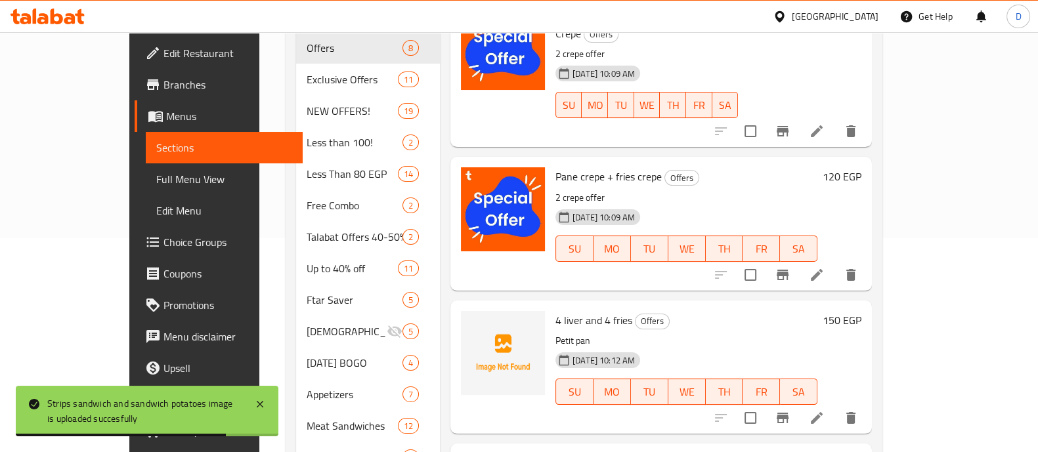
scroll to position [0, 0]
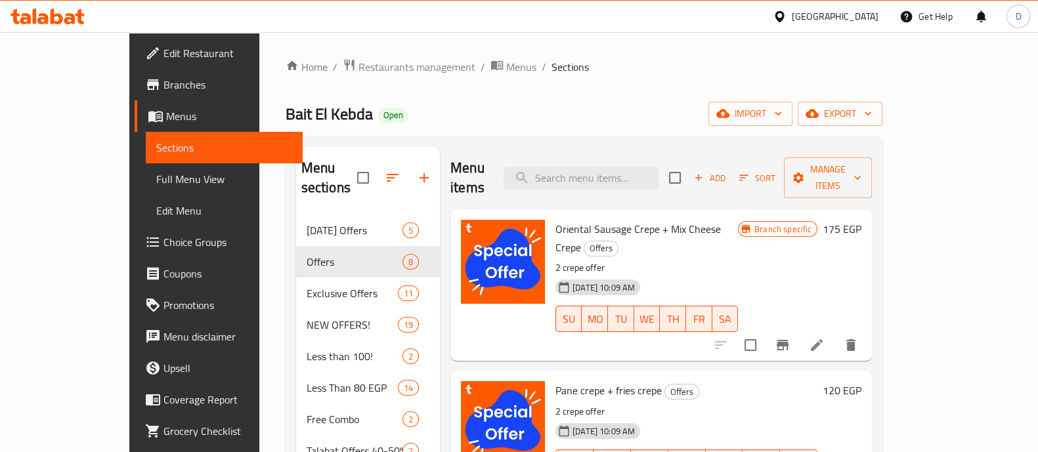
click at [80, 18] on icon at bounding box center [79, 16] width 9 height 15
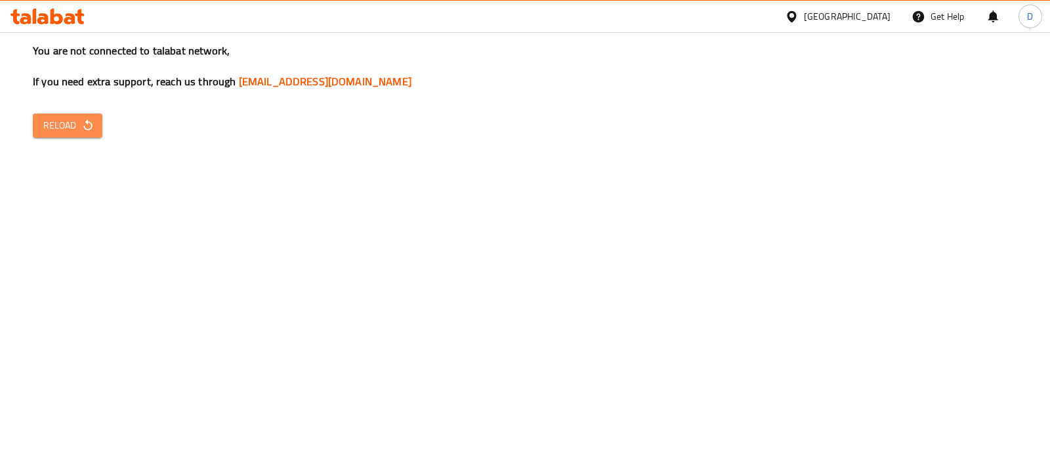
click at [54, 131] on span "Reload" at bounding box center [67, 125] width 49 height 16
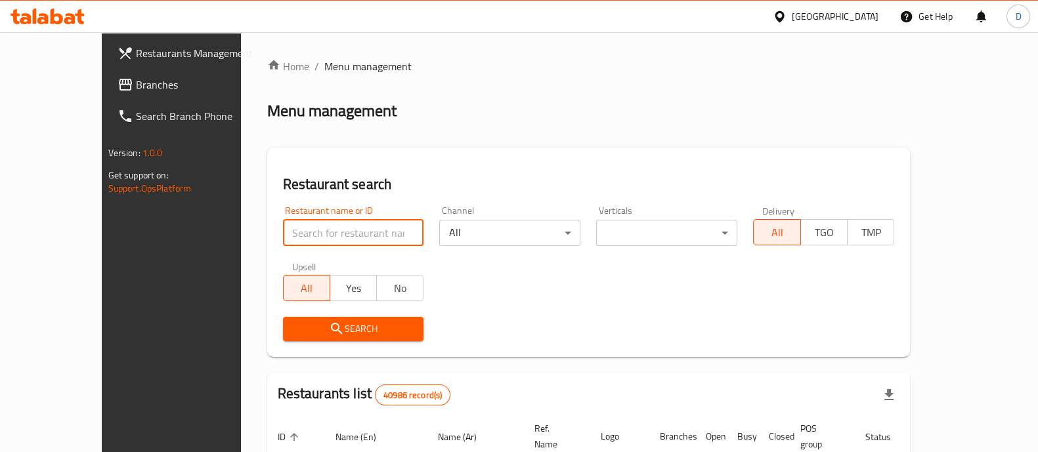
click at [283, 233] on input "search" at bounding box center [353, 233] width 141 height 26
paste input "639923"
type input "639923"
click button "Search" at bounding box center [353, 329] width 141 height 24
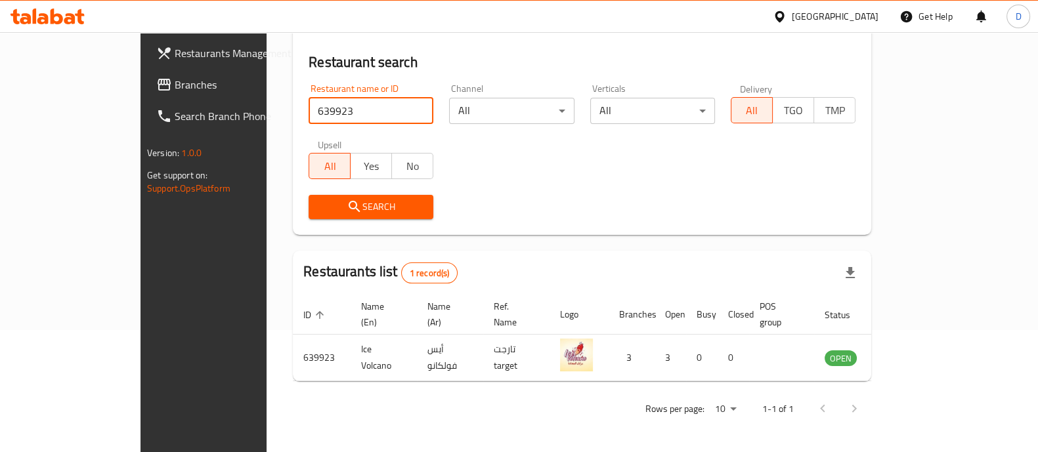
scroll to position [107, 0]
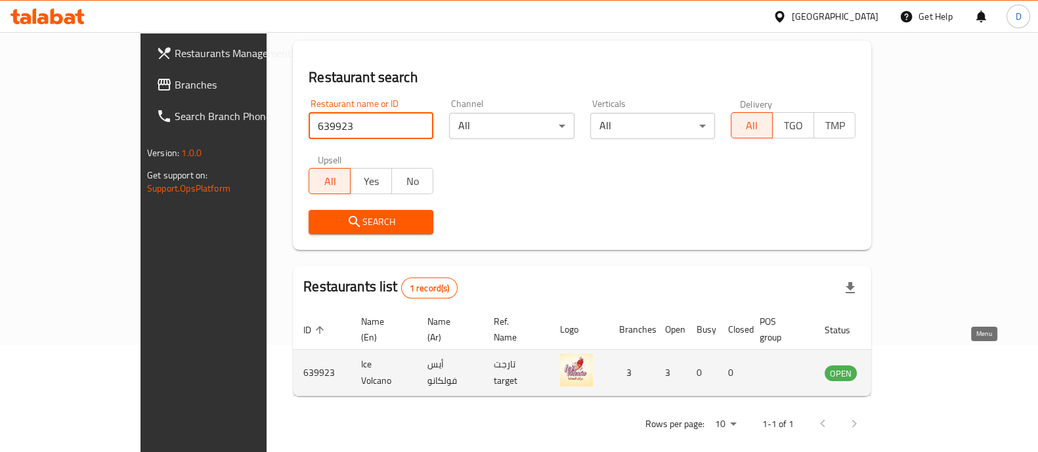
click at [906, 371] on icon "enhanced table" at bounding box center [904, 373] width 5 height 5
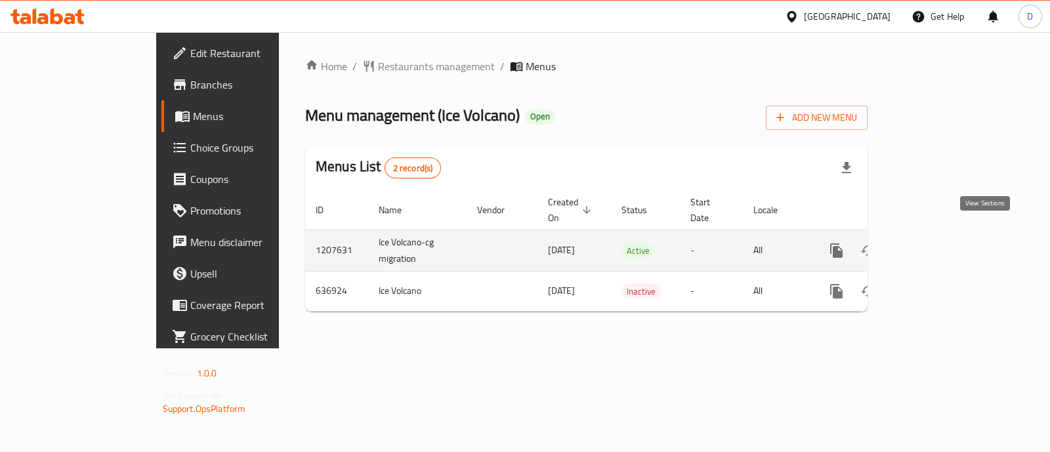
click at [939, 243] on icon "enhanced table" at bounding box center [931, 251] width 16 height 16
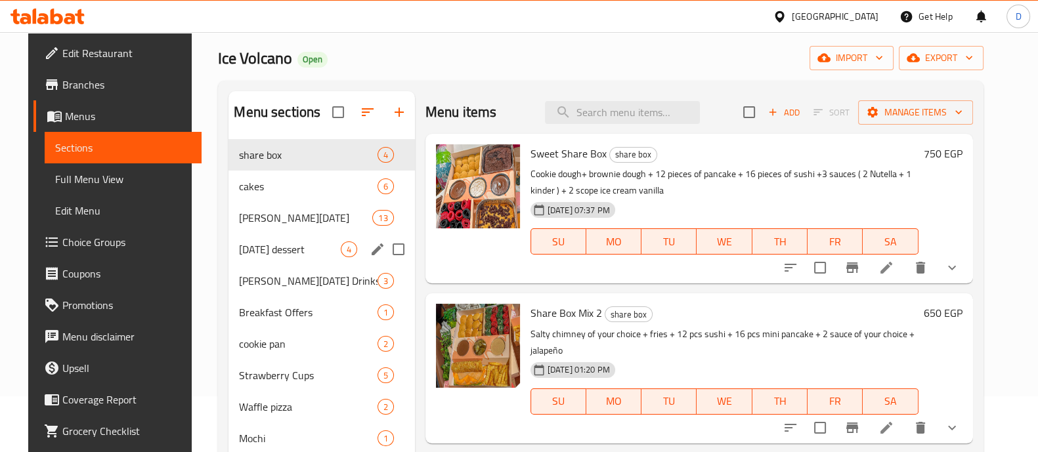
scroll to position [57, 0]
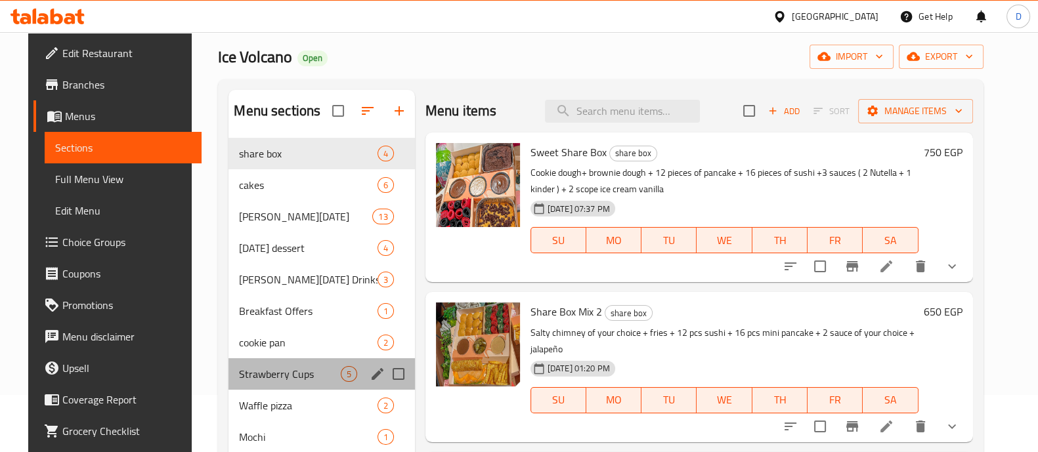
drag, startPoint x: 252, startPoint y: 316, endPoint x: 252, endPoint y: 385, distance: 68.9
click at [252, 385] on div "Strawberry Cups 5" at bounding box center [321, 373] width 186 height 31
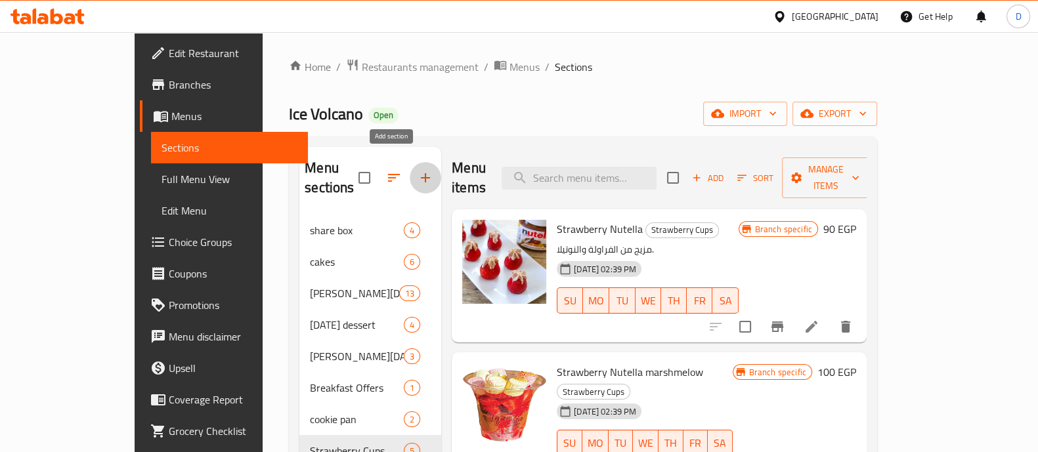
click at [409, 162] on button "button" at bounding box center [424, 177] width 31 height 31
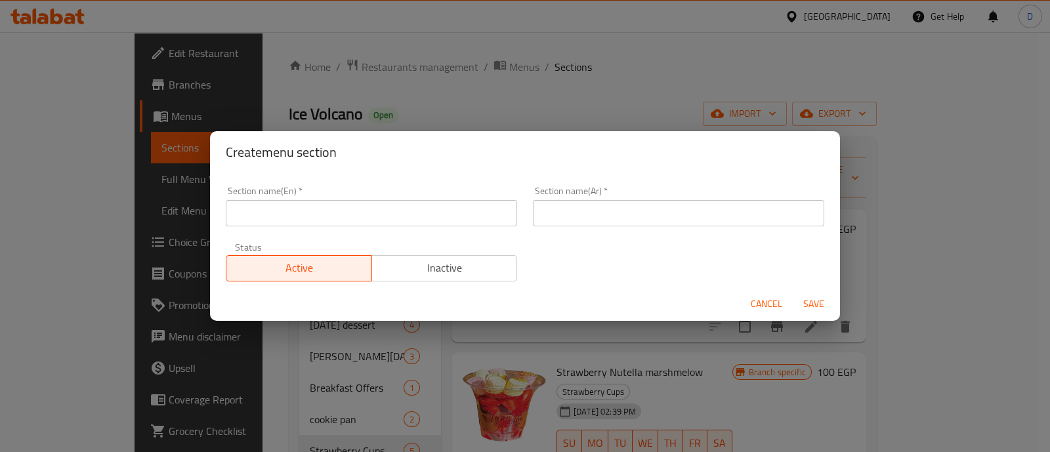
click at [282, 226] on input "text" at bounding box center [371, 213] width 291 height 26
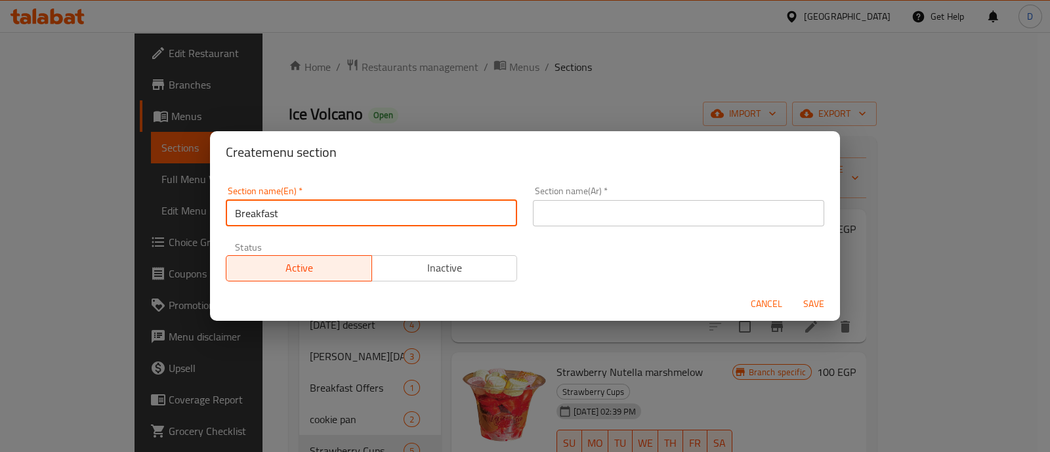
type input "Breakfast"
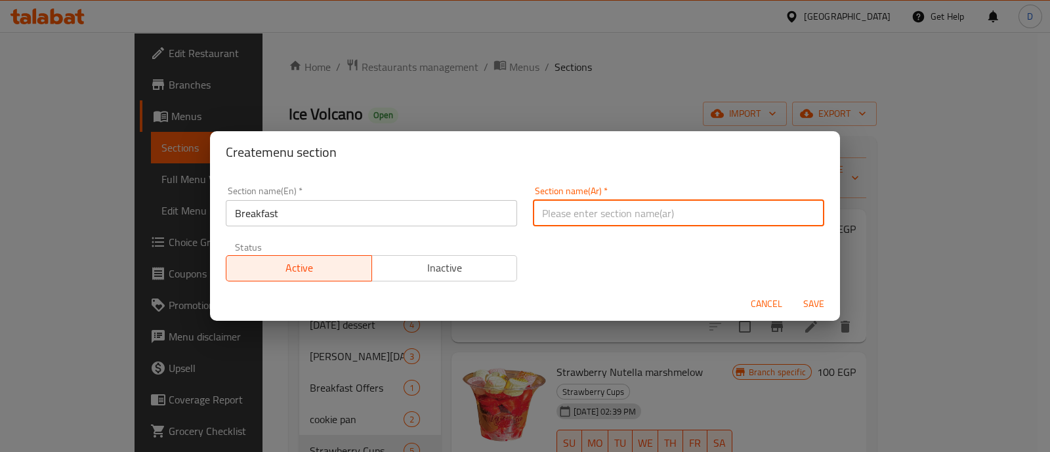
click at [548, 225] on input "text" at bounding box center [678, 213] width 291 height 26
type input "فطار"
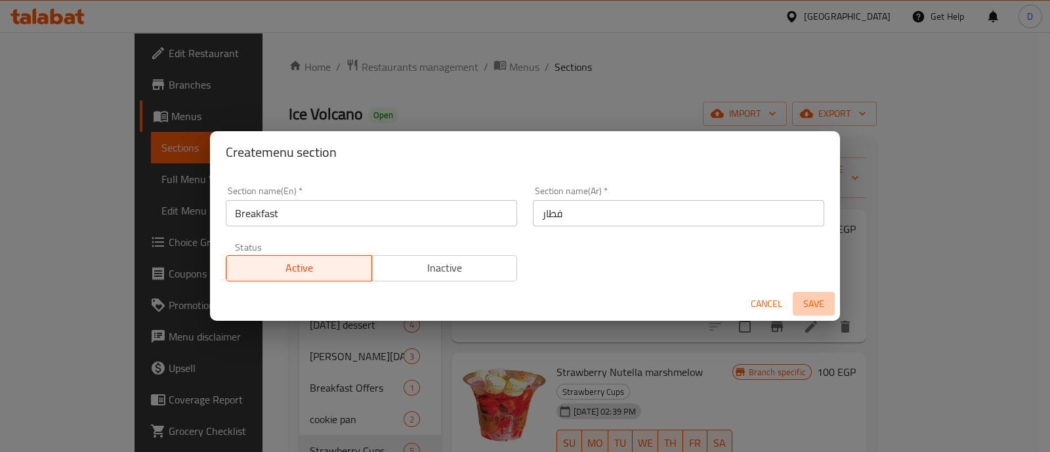
click at [825, 292] on button "Save" at bounding box center [814, 304] width 42 height 24
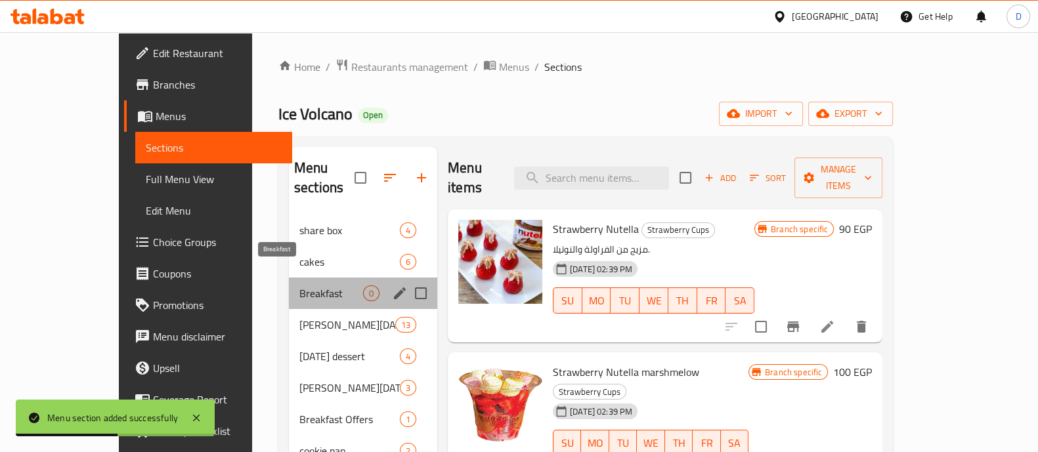
click at [301, 285] on span "Breakfast" at bounding box center [331, 293] width 64 height 16
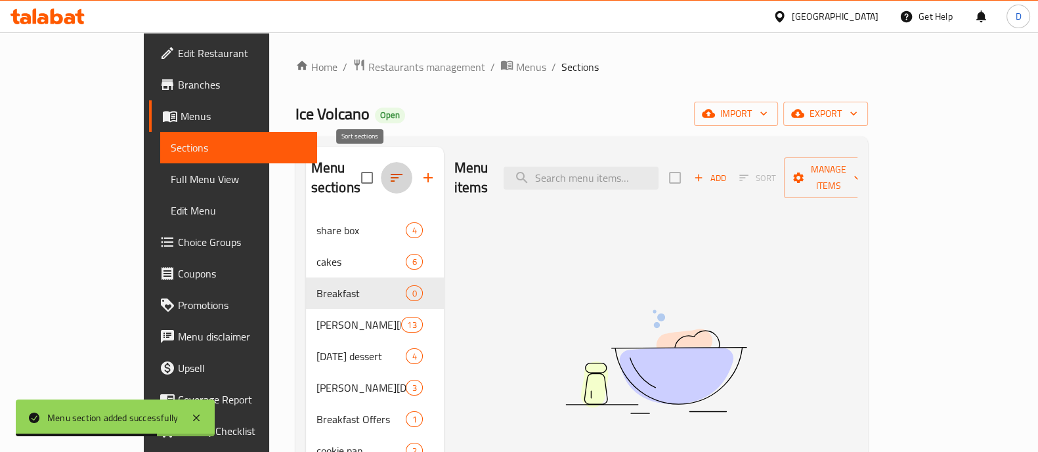
click at [381, 162] on button "button" at bounding box center [396, 177] width 31 height 31
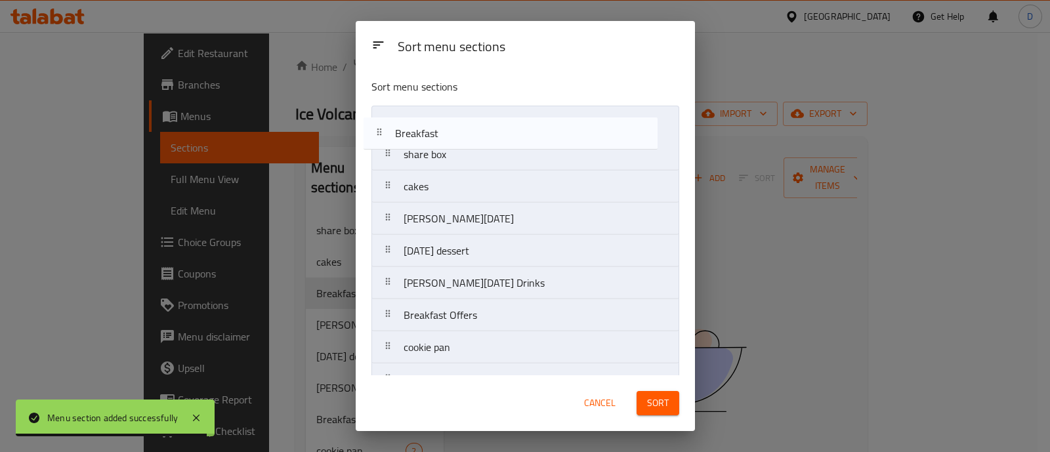
drag, startPoint x: 388, startPoint y: 188, endPoint x: 385, endPoint y: 133, distance: 55.9
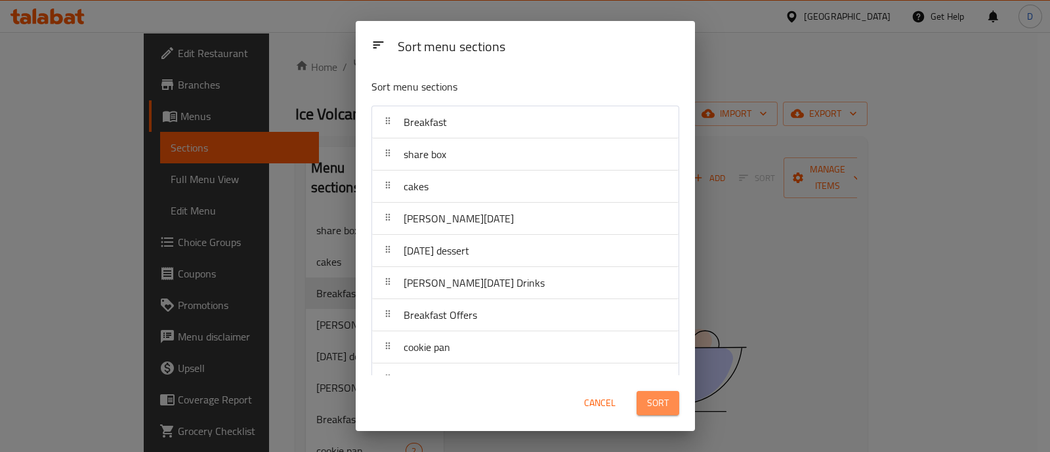
click at [650, 397] on span "Sort" at bounding box center [658, 403] width 22 height 16
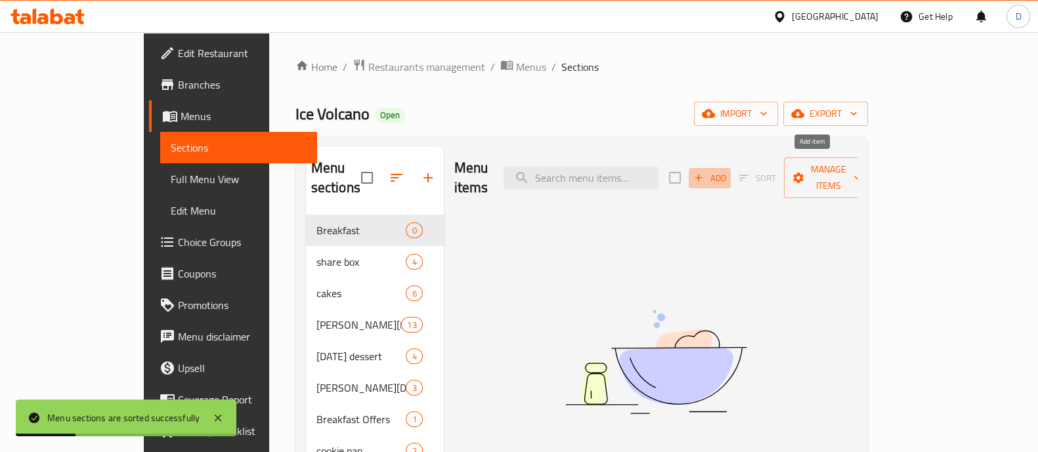
click at [730, 177] on button "Add" at bounding box center [709, 178] width 42 height 20
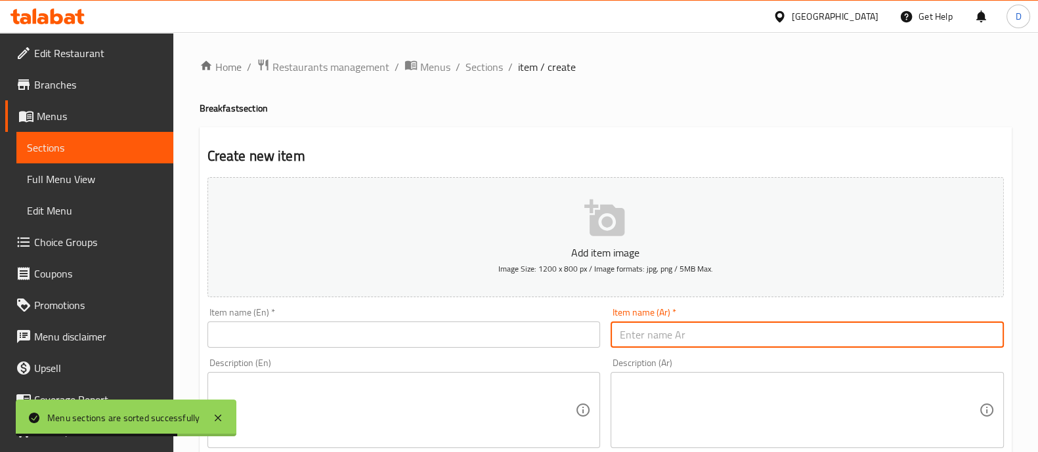
click at [640, 341] on input "text" at bounding box center [806, 335] width 393 height 26
paste input "فلافل"
type input "فلافل"
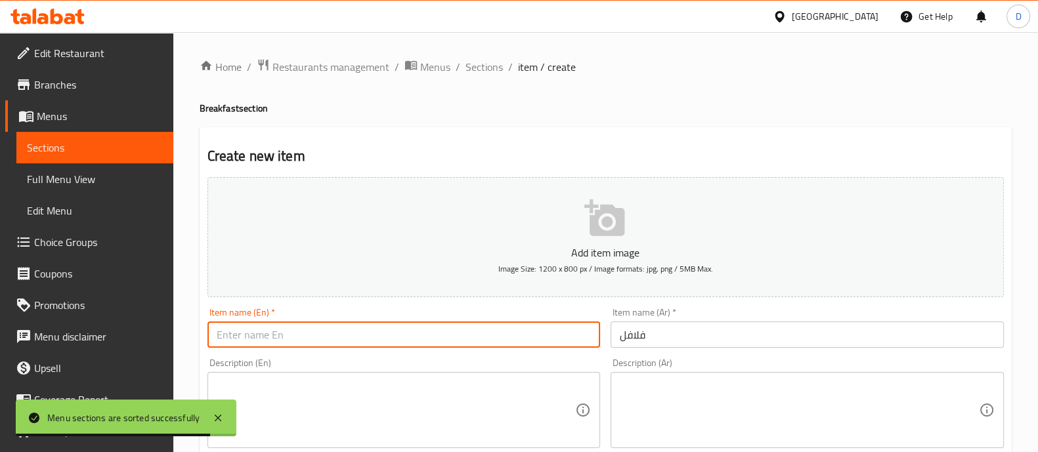
click at [505, 337] on input "text" at bounding box center [403, 335] width 393 height 26
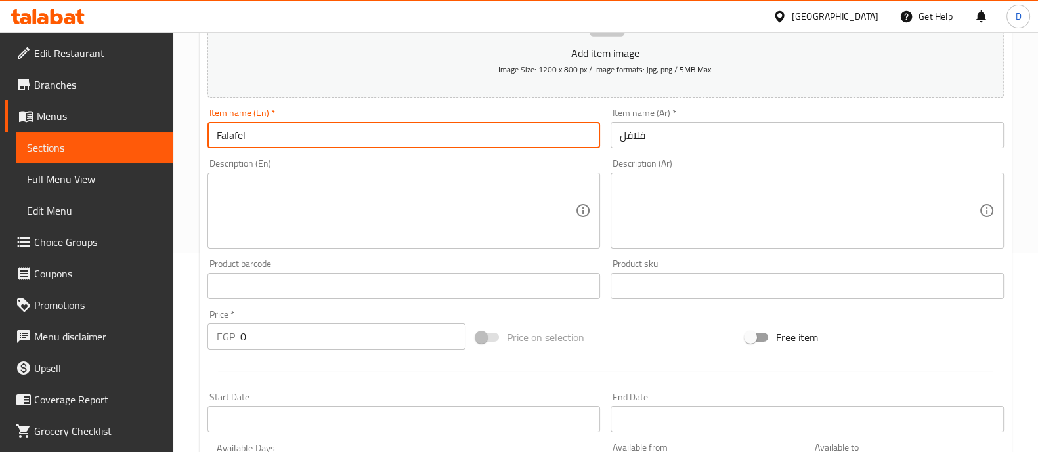
scroll to position [210, 0]
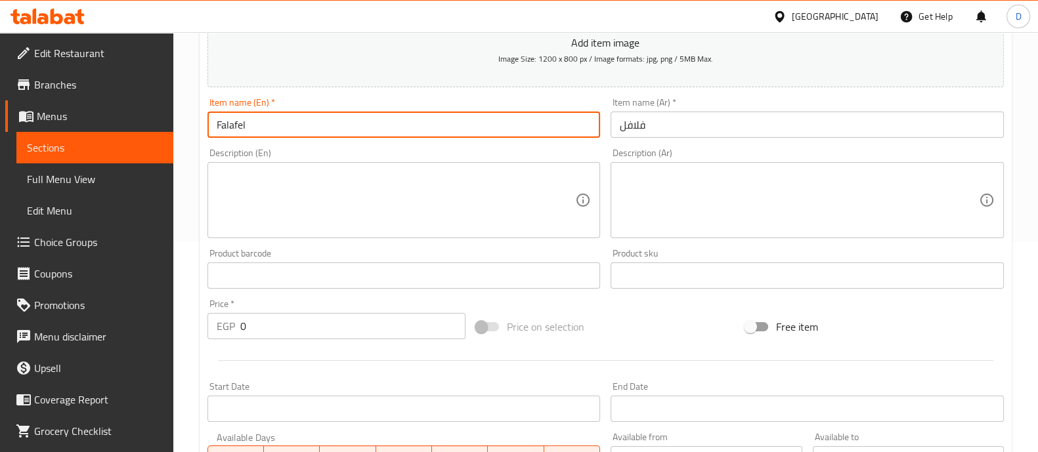
type input "Falafel"
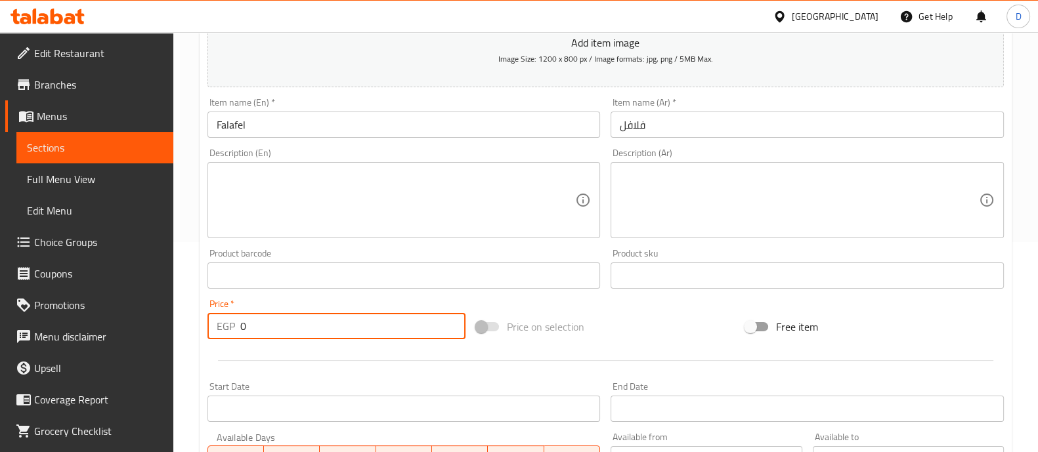
click at [345, 331] on input "0" at bounding box center [353, 326] width 226 height 26
type input "10"
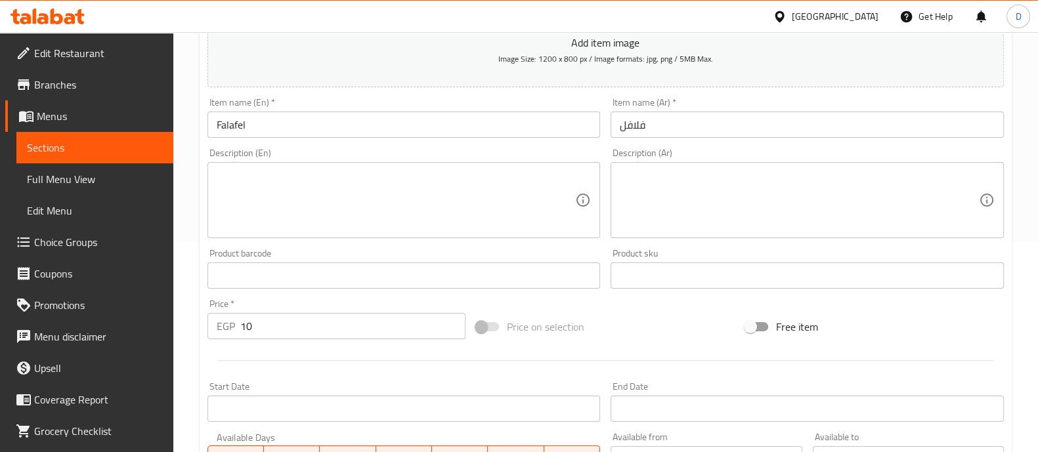
click at [329, 308] on div "Price   * EGP 10 Price *" at bounding box center [336, 319] width 259 height 40
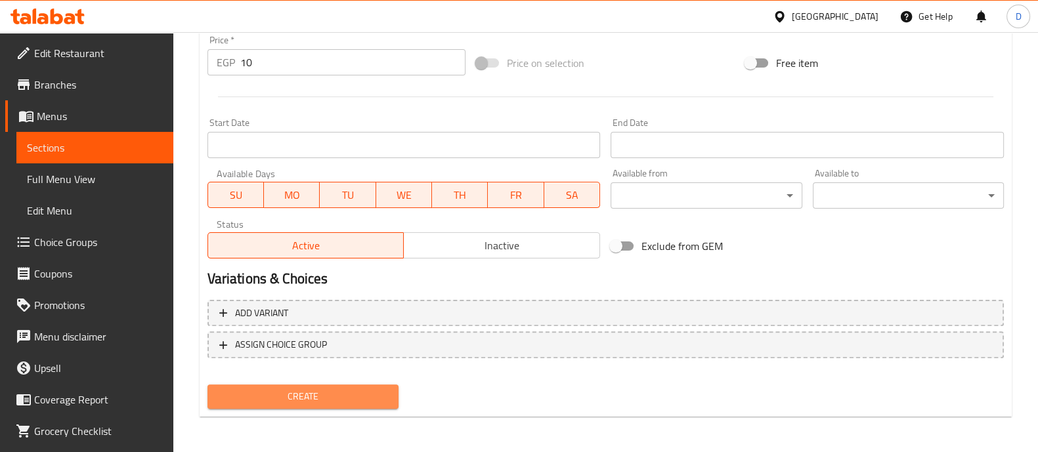
click at [365, 385] on button "Create" at bounding box center [302, 397] width 191 height 24
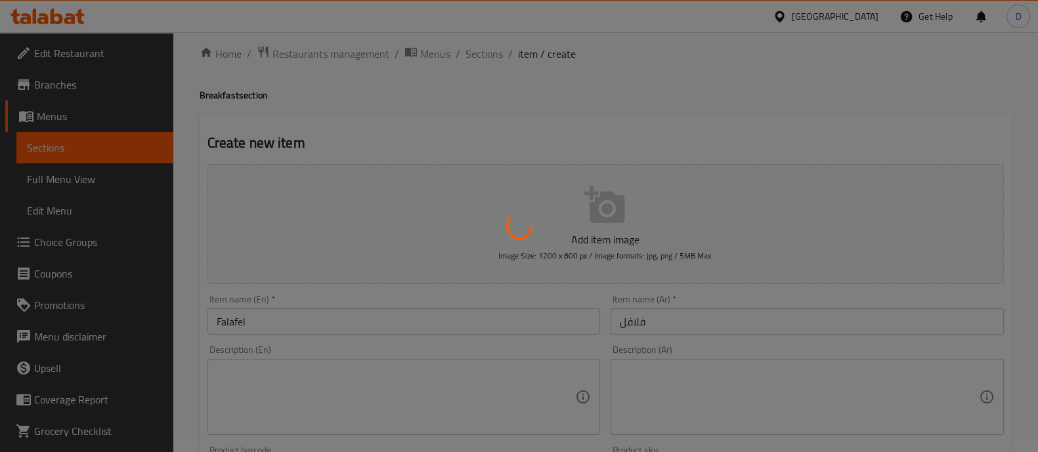
scroll to position [0, 0]
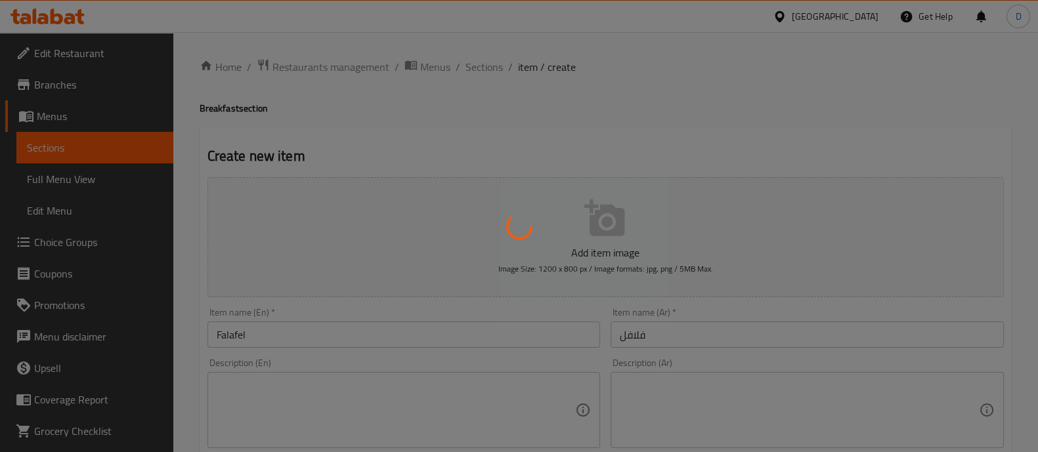
type input "0"
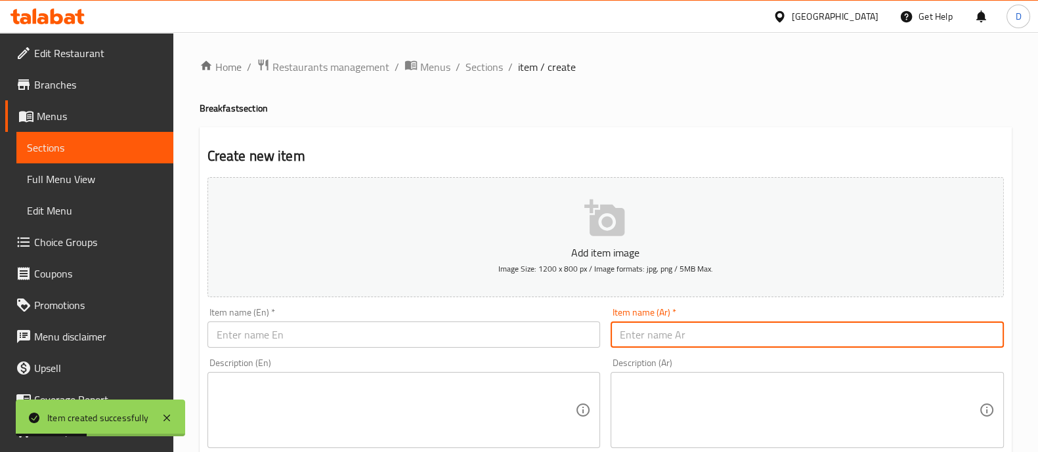
click at [642, 340] on input "text" at bounding box center [806, 335] width 393 height 26
paste input "مخلل جزر"
type input "مخلل جزر"
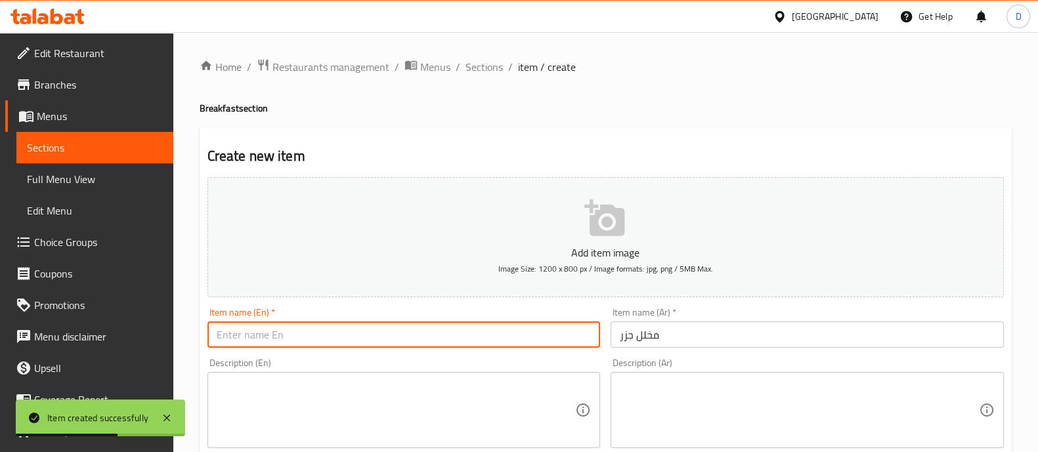
click at [489, 343] on input "text" at bounding box center [403, 335] width 393 height 26
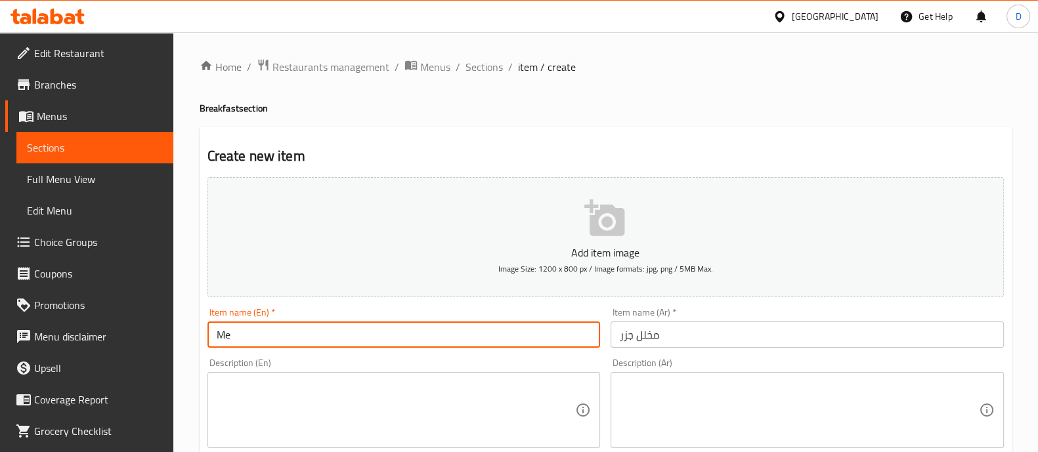
type input "M"
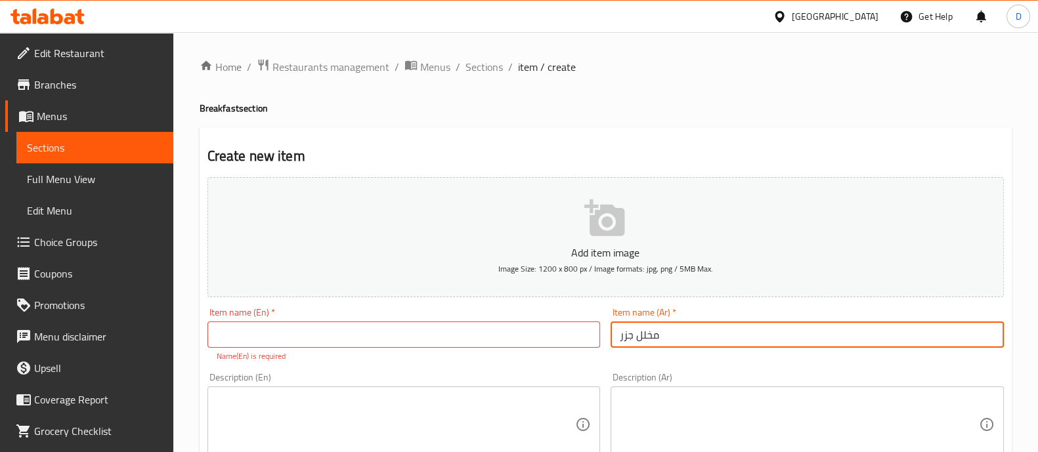
click at [682, 336] on input "مخلل جزر" at bounding box center [806, 335] width 393 height 26
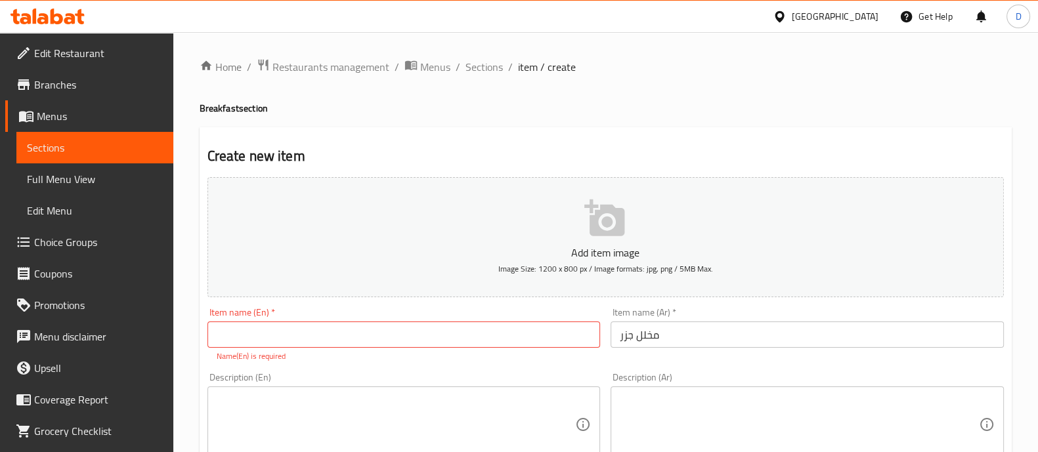
click at [358, 317] on div "Item name (En)   * Item name (En) * Name(En) is required" at bounding box center [403, 335] width 393 height 54
click at [352, 328] on input "text" at bounding box center [403, 335] width 393 height 26
paste input "Pickled carrots"
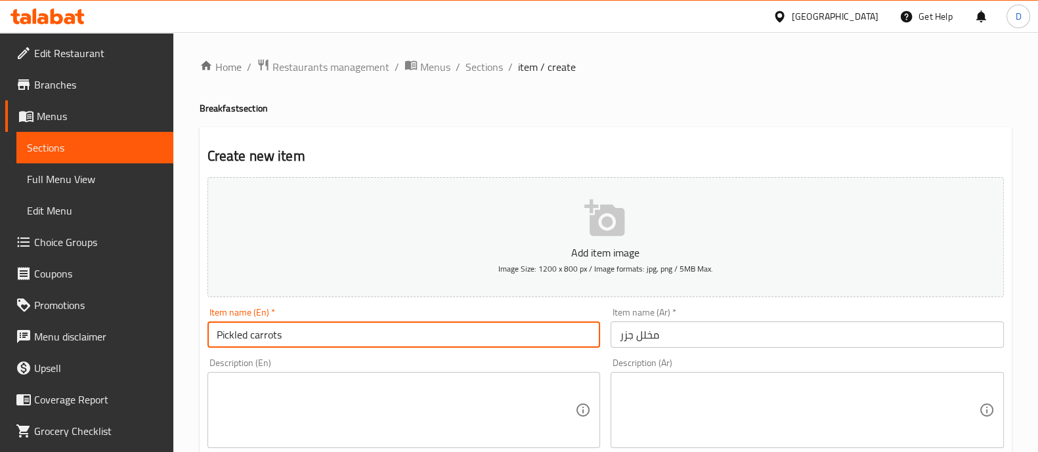
type input "Pickled carrots"
click at [476, 425] on textarea at bounding box center [396, 410] width 359 height 62
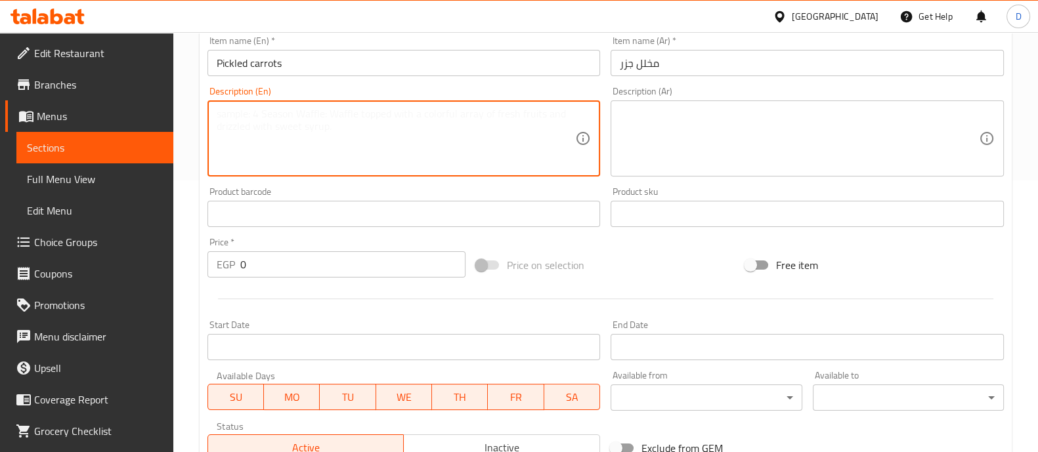
scroll to position [274, 0]
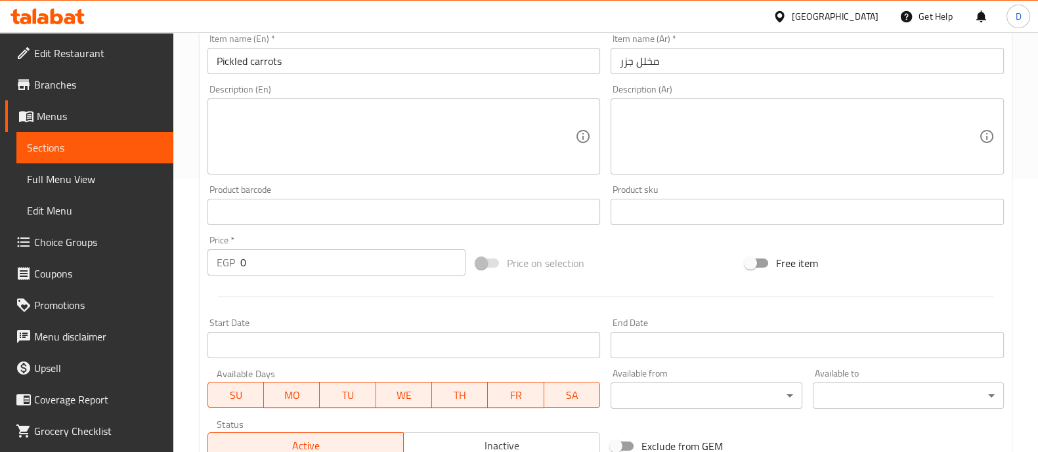
click at [345, 280] on div "Price   * EGP 0 Price *" at bounding box center [336, 255] width 269 height 51
click at [341, 274] on input "0" at bounding box center [353, 262] width 226 height 26
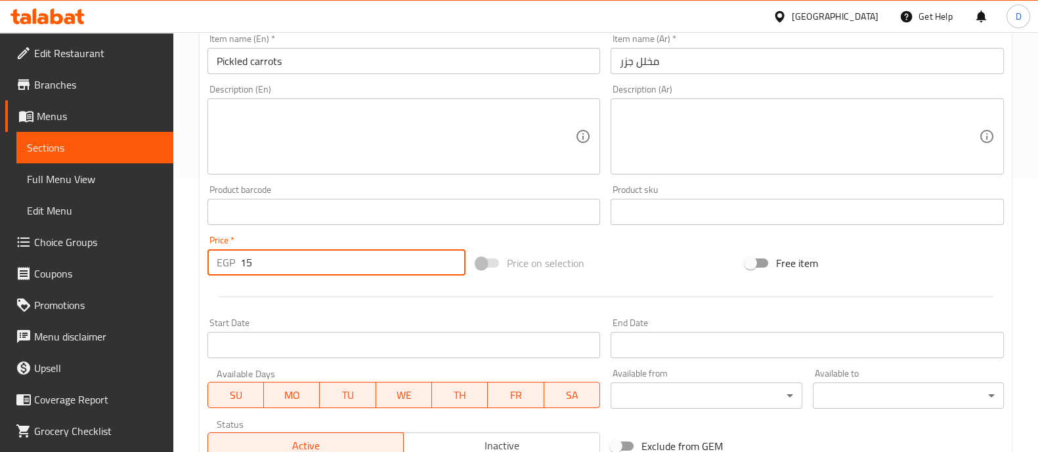
type input "15"
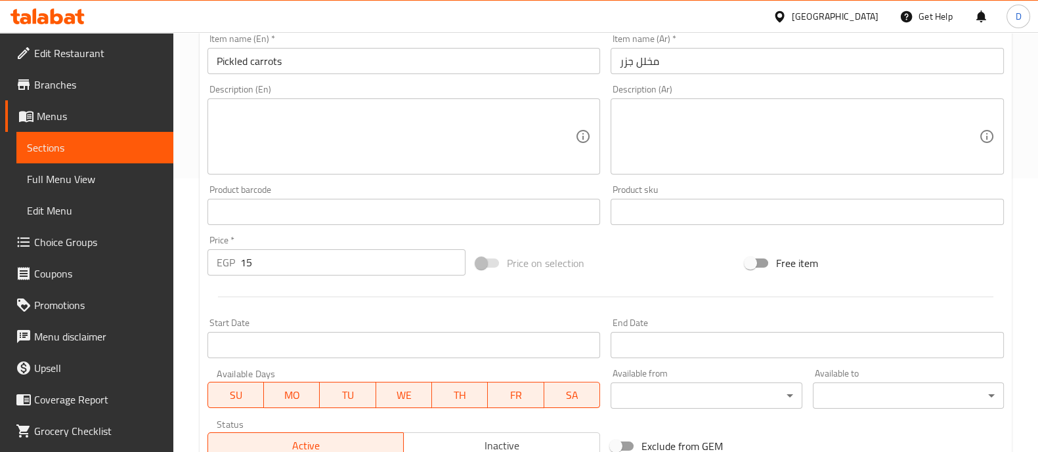
click at [341, 287] on div at bounding box center [605, 297] width 807 height 32
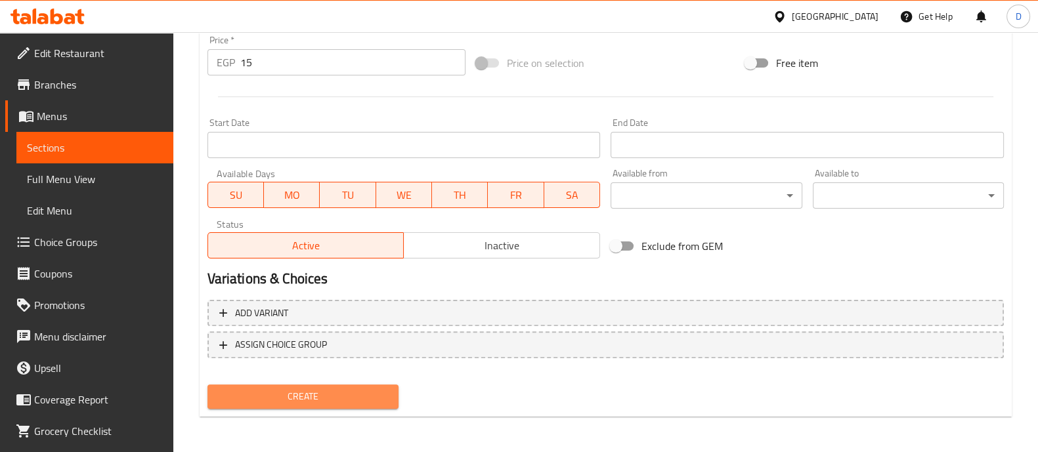
click at [364, 389] on span "Create" at bounding box center [303, 396] width 170 height 16
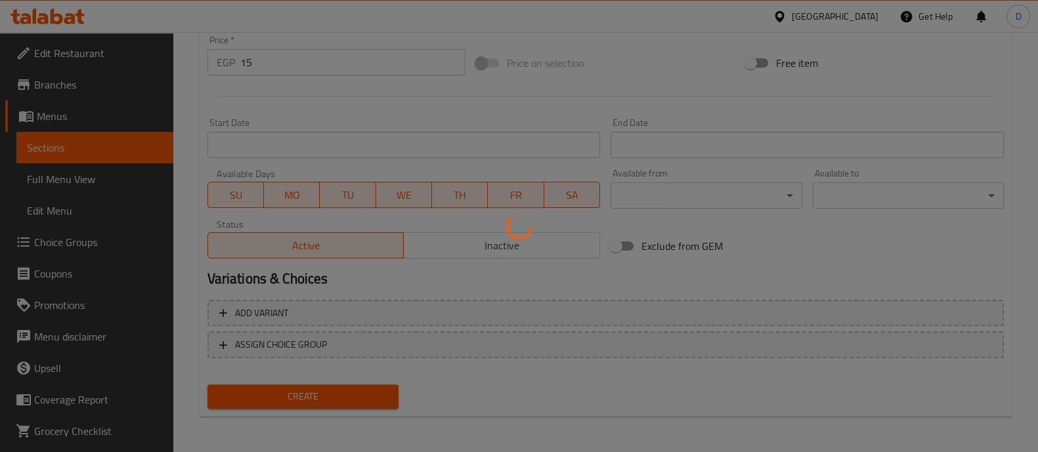
type input "0"
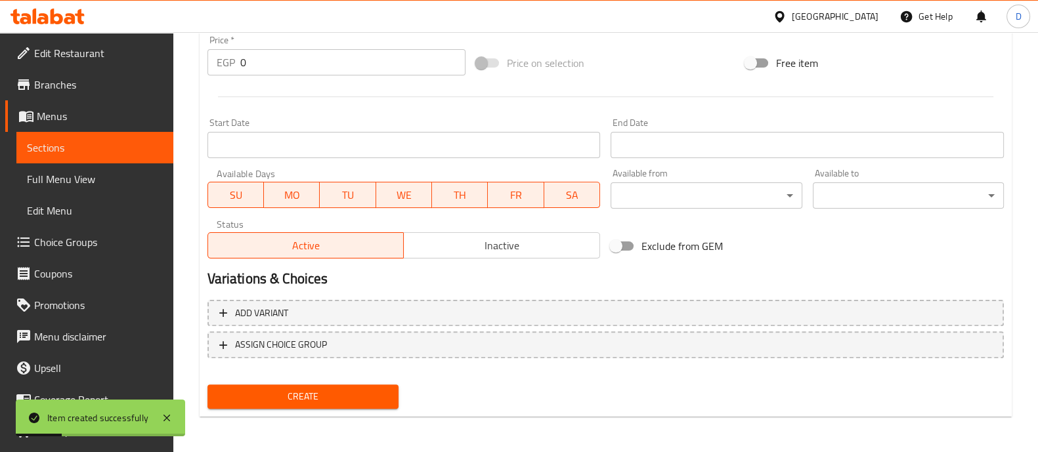
scroll to position [0, 0]
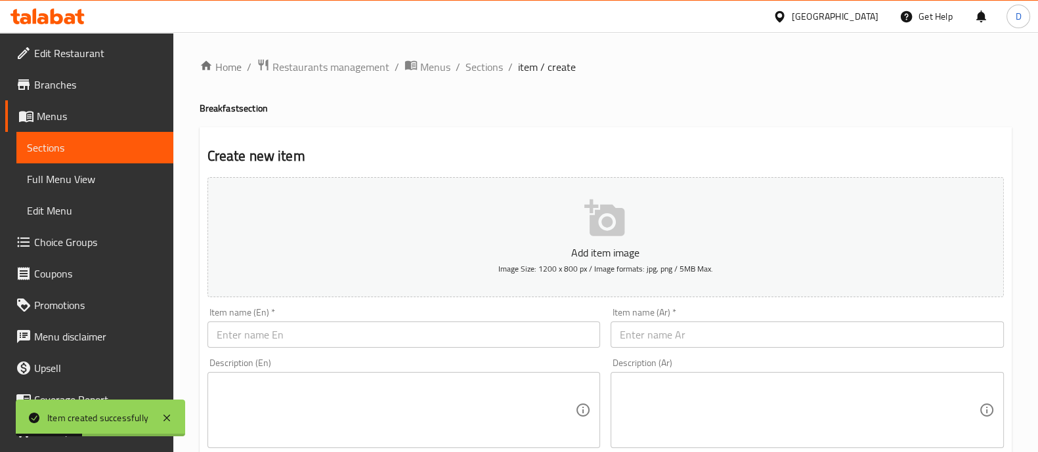
click at [669, 320] on div "Item name (Ar)   * Item name (Ar) *" at bounding box center [806, 328] width 393 height 40
click at [663, 330] on input "text" at bounding box center [806, 335] width 393 height 26
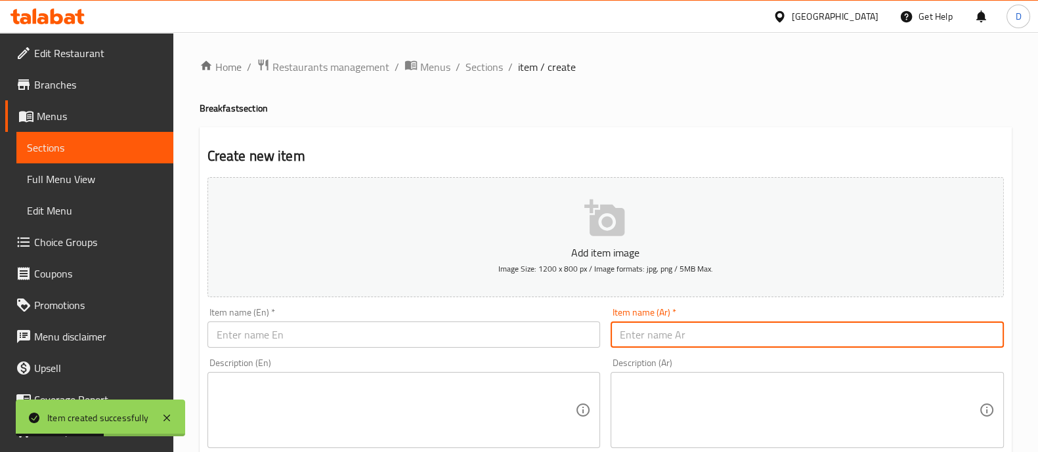
paste input "هالبينو"
type input "هالبينو"
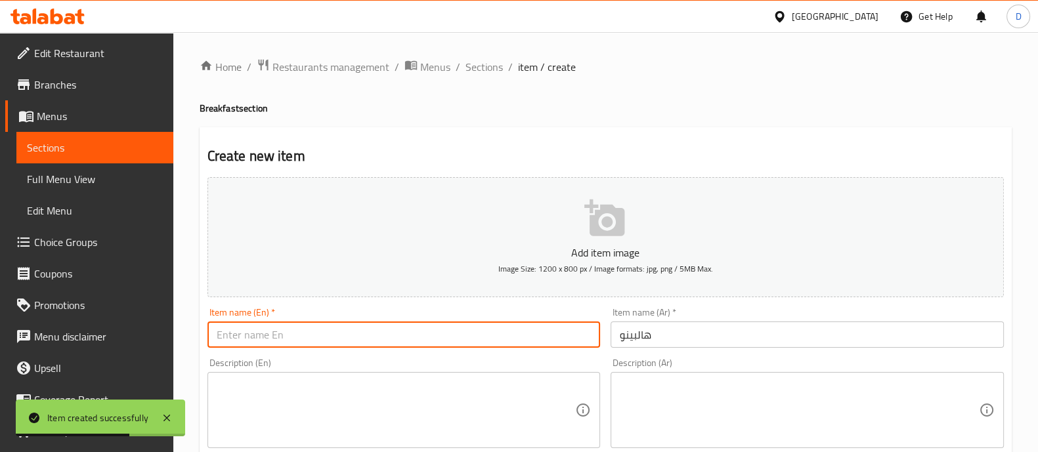
click at [542, 326] on input "text" at bounding box center [403, 335] width 393 height 26
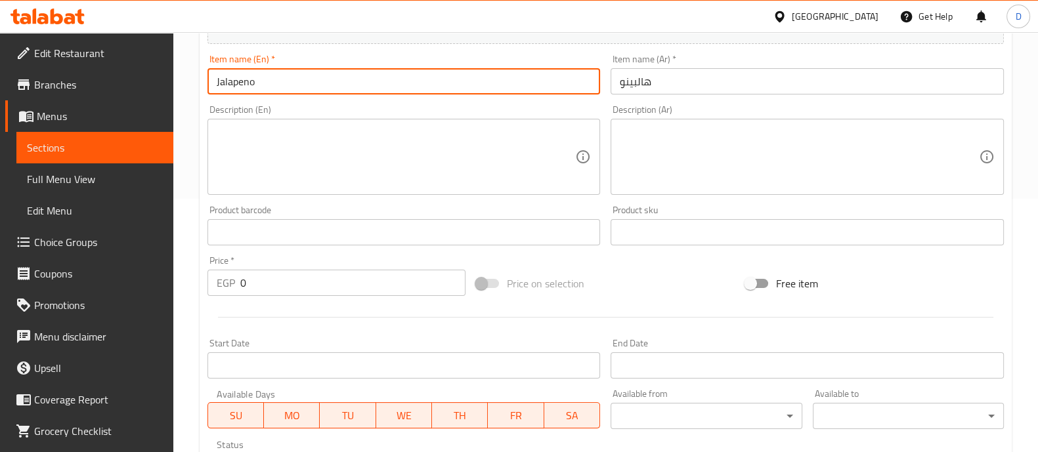
scroll to position [257, 0]
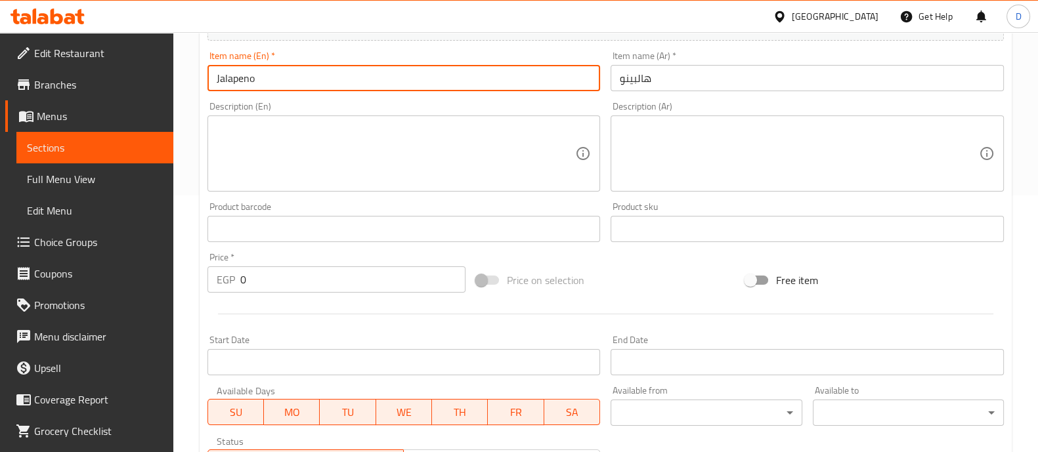
type input "Jalapeno"
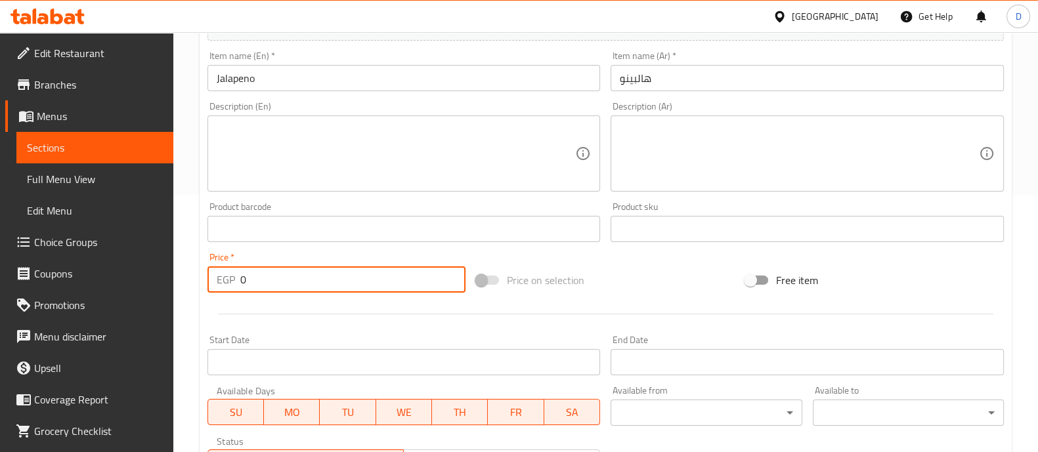
click at [288, 280] on input "0" at bounding box center [353, 279] width 226 height 26
type input "15"
click at [287, 308] on div at bounding box center [605, 314] width 807 height 32
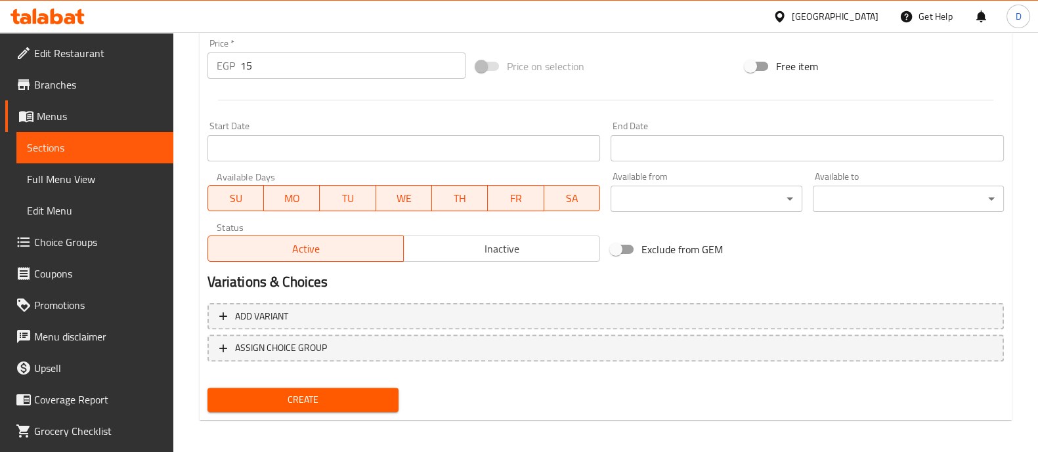
scroll to position [474, 0]
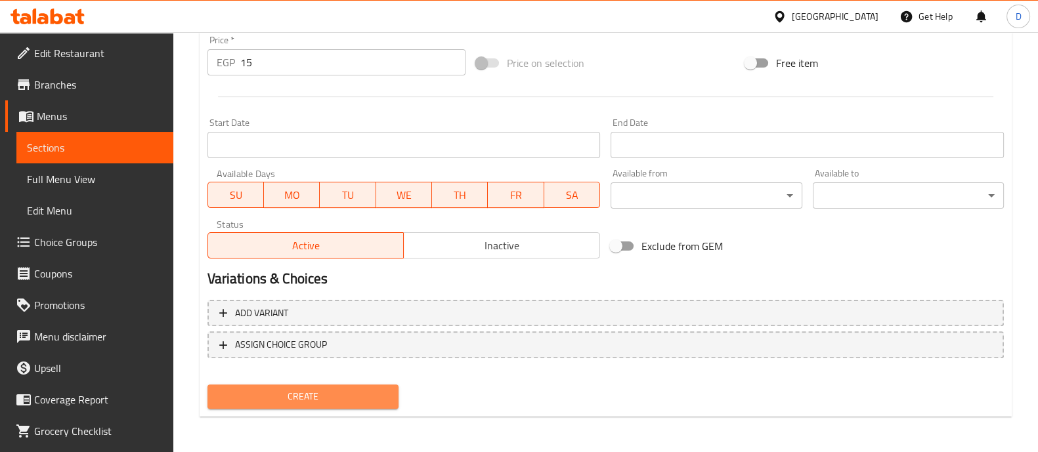
click at [315, 388] on span "Create" at bounding box center [303, 396] width 170 height 16
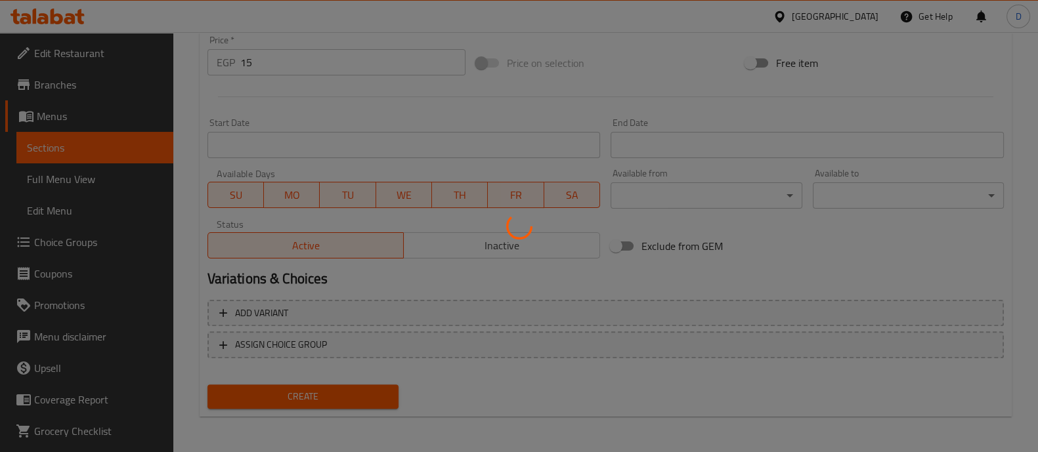
scroll to position [94, 0]
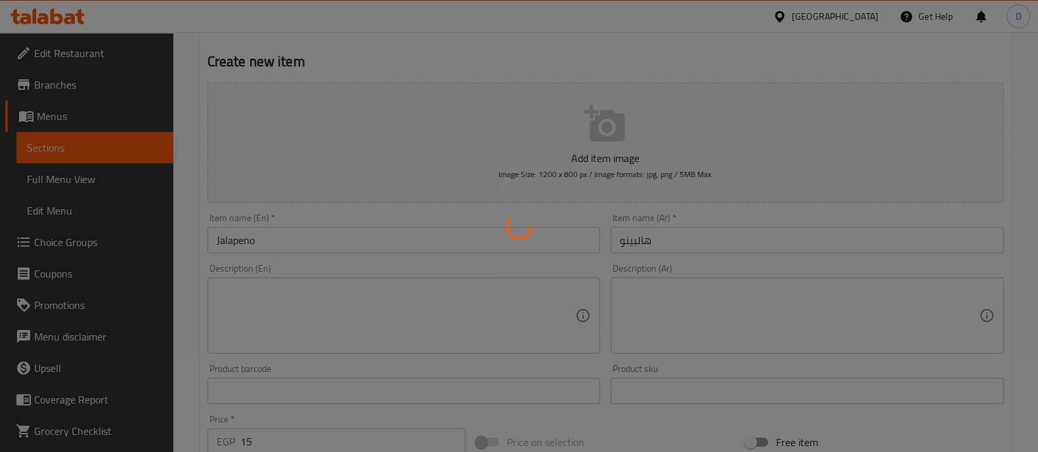
type input "0"
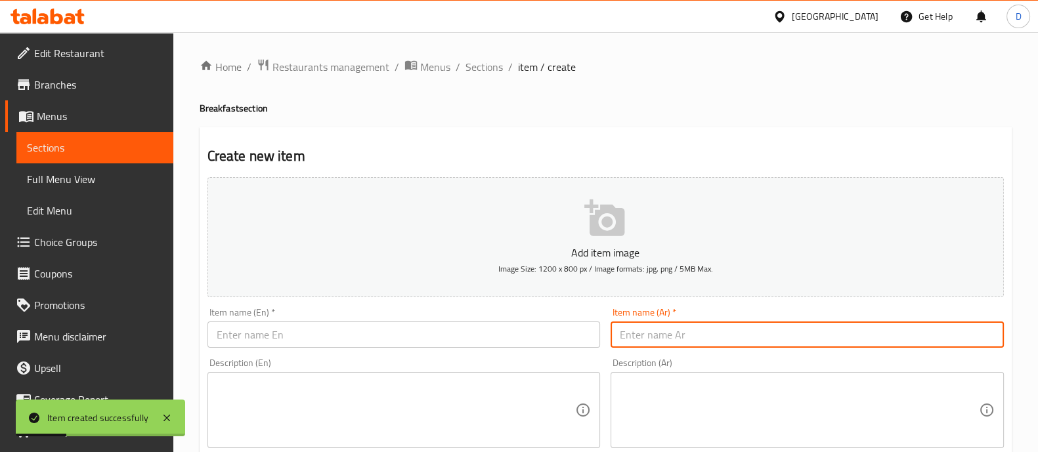
click at [621, 343] on input "text" at bounding box center [806, 335] width 393 height 26
paste input "مخلل زيتون"
type input "مخلل زيتون"
click at [495, 337] on input "text" at bounding box center [403, 335] width 393 height 26
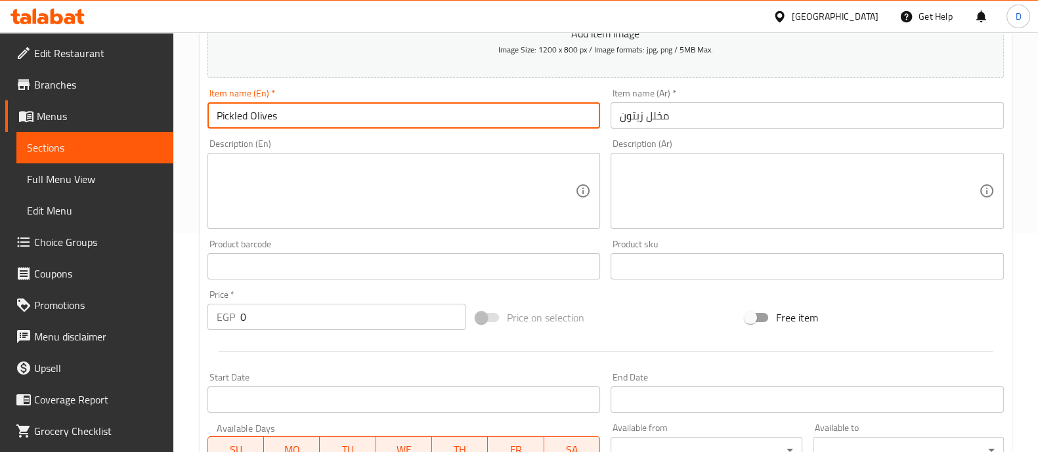
scroll to position [221, 0]
type input "Pickled Olives"
click at [343, 316] on input "0" at bounding box center [353, 315] width 226 height 26
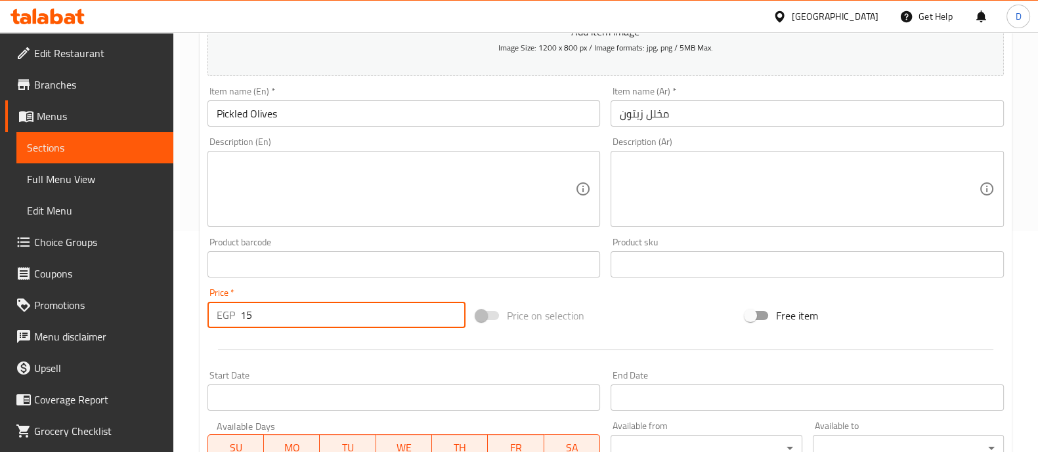
type input "15"
click at [351, 346] on div at bounding box center [605, 349] width 807 height 32
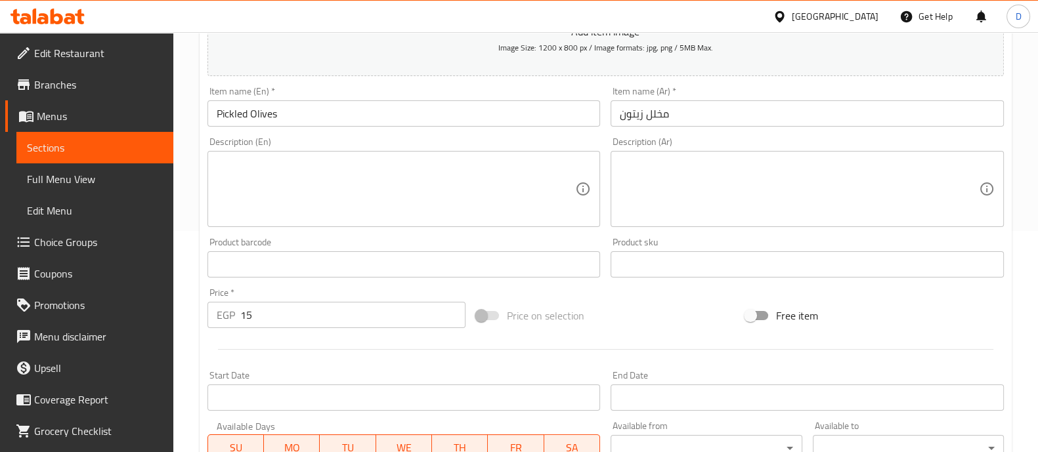
scroll to position [474, 0]
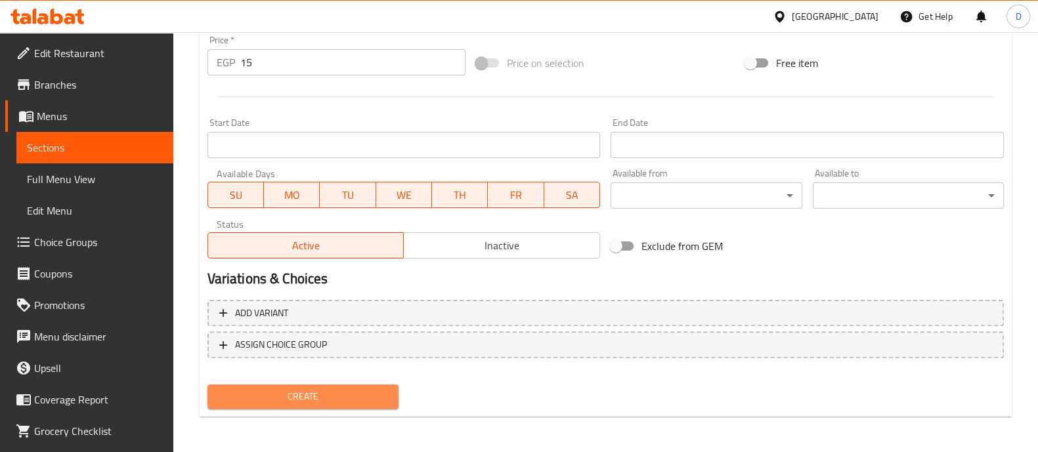
click at [358, 404] on button "Create" at bounding box center [302, 397] width 191 height 24
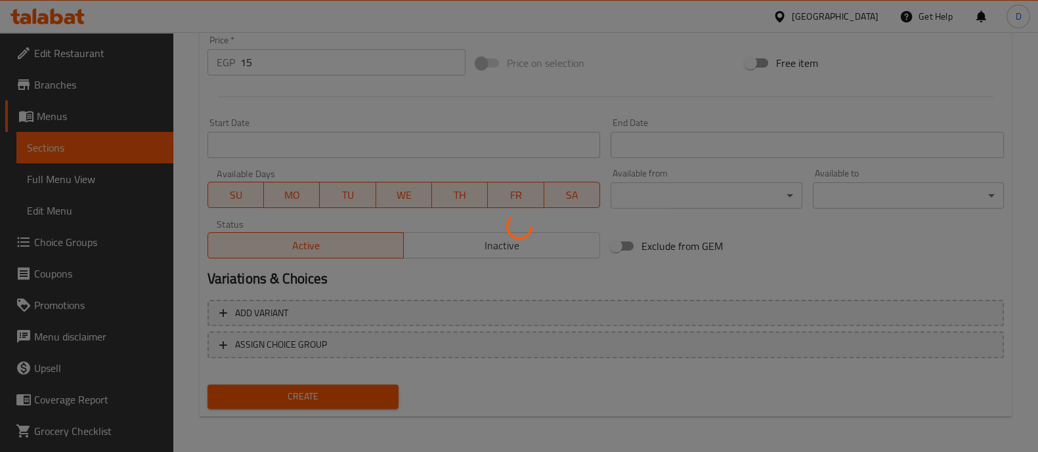
type input "0"
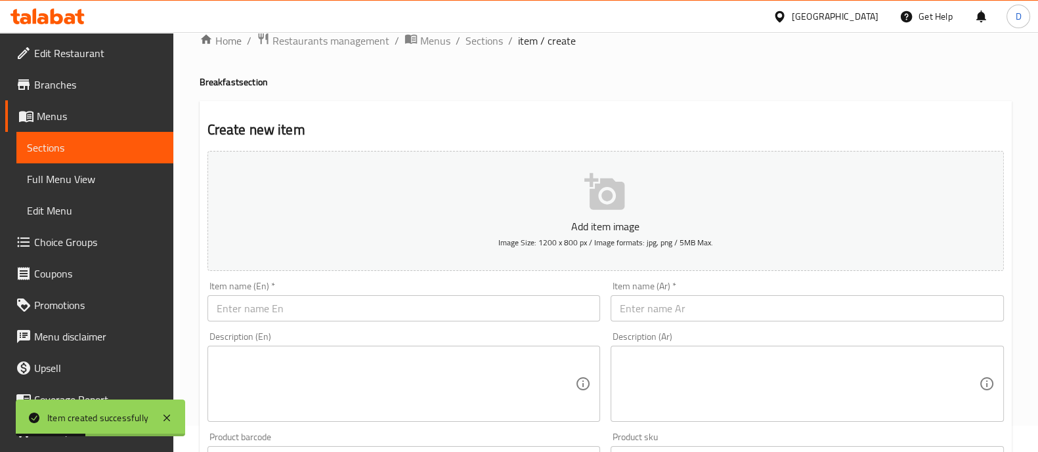
scroll to position [23, 0]
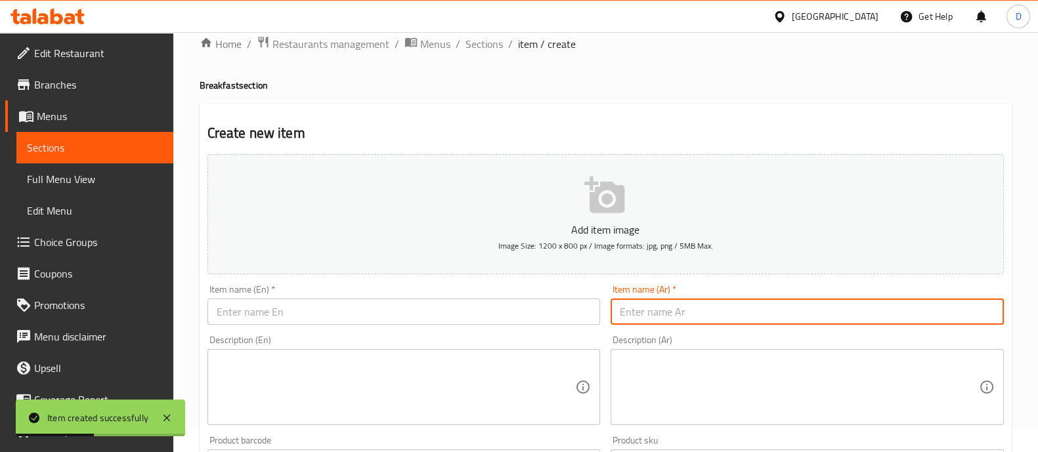
click at [651, 317] on input "text" at bounding box center [806, 312] width 393 height 26
paste input "جبنة طماطم"
type input "جبنة طماطم"
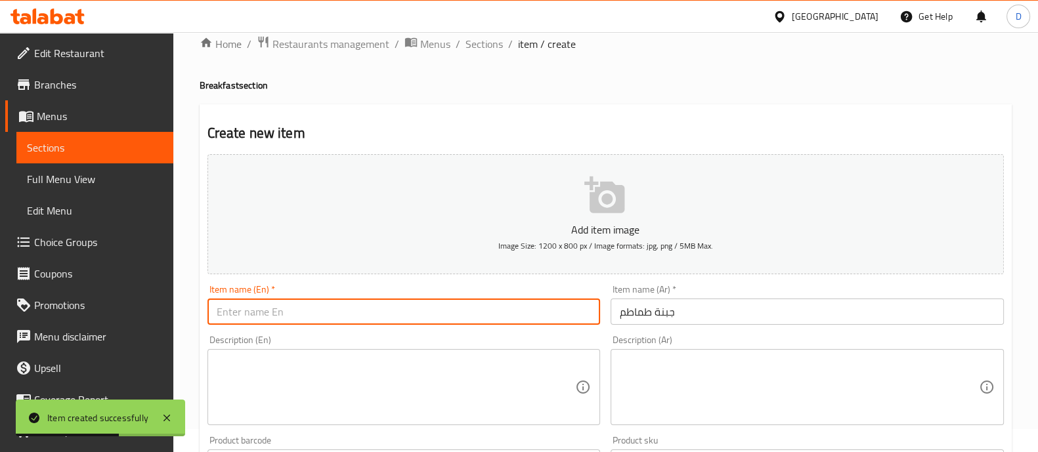
click at [549, 320] on input "text" at bounding box center [403, 312] width 393 height 26
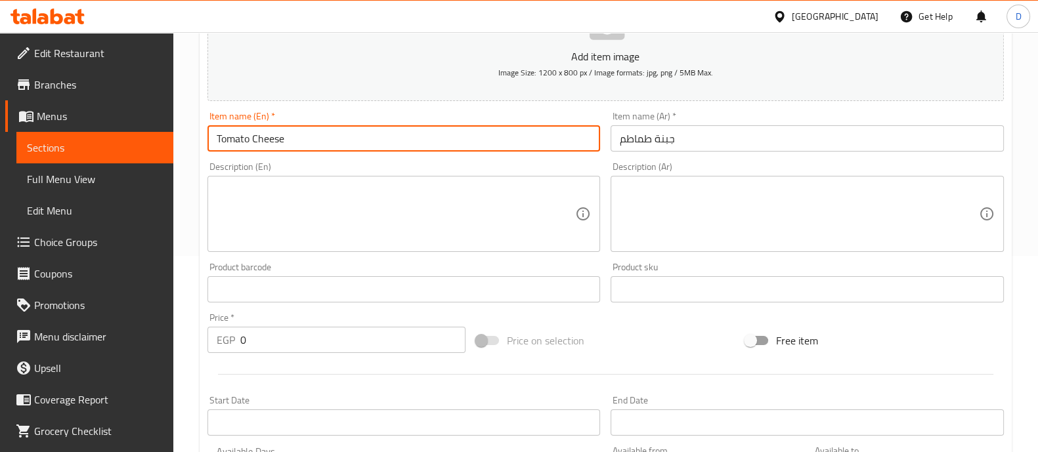
scroll to position [198, 0]
type input "Tomato Cheese"
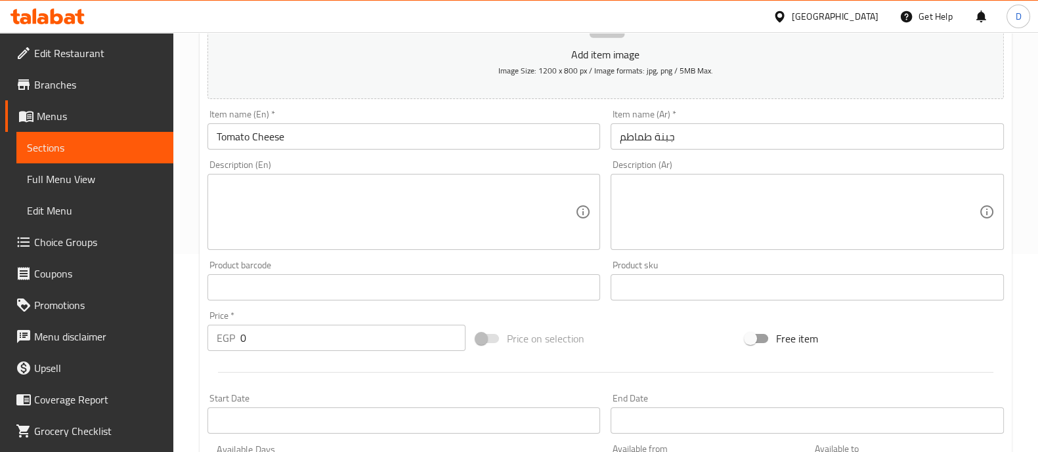
click at [345, 323] on div "Price   * EGP 0 Price *" at bounding box center [336, 331] width 259 height 40
click at [345, 326] on input "0" at bounding box center [353, 338] width 226 height 26
type input "35"
click at [338, 312] on div "Price   * EGP 35 Price *" at bounding box center [336, 331] width 259 height 40
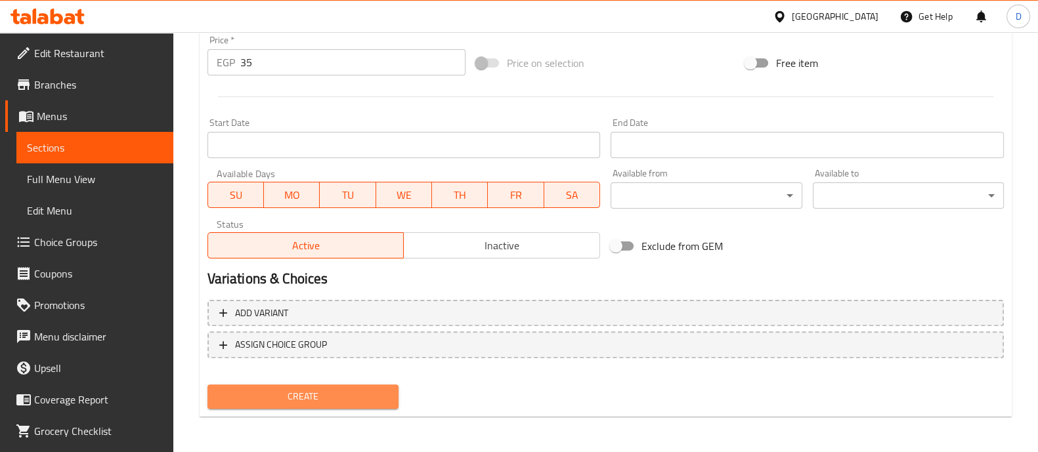
click at [342, 394] on span "Create" at bounding box center [303, 396] width 170 height 16
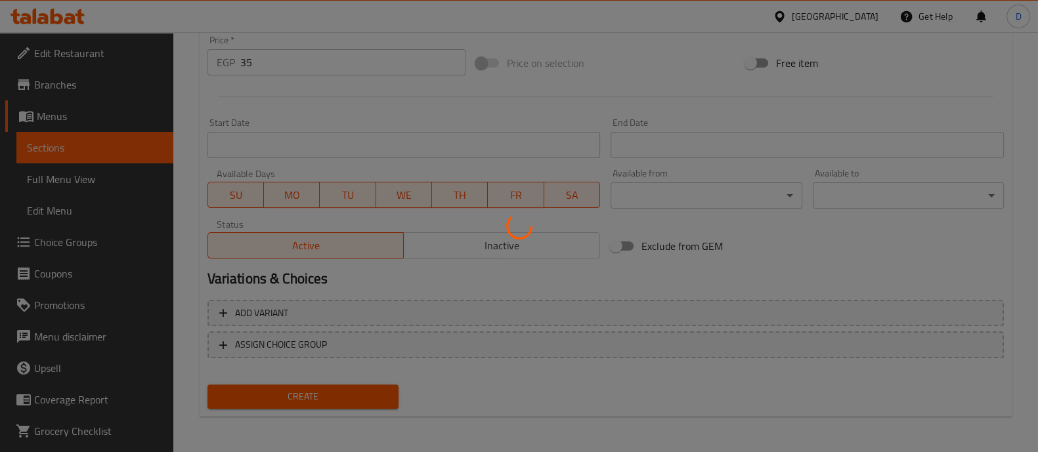
type input "0"
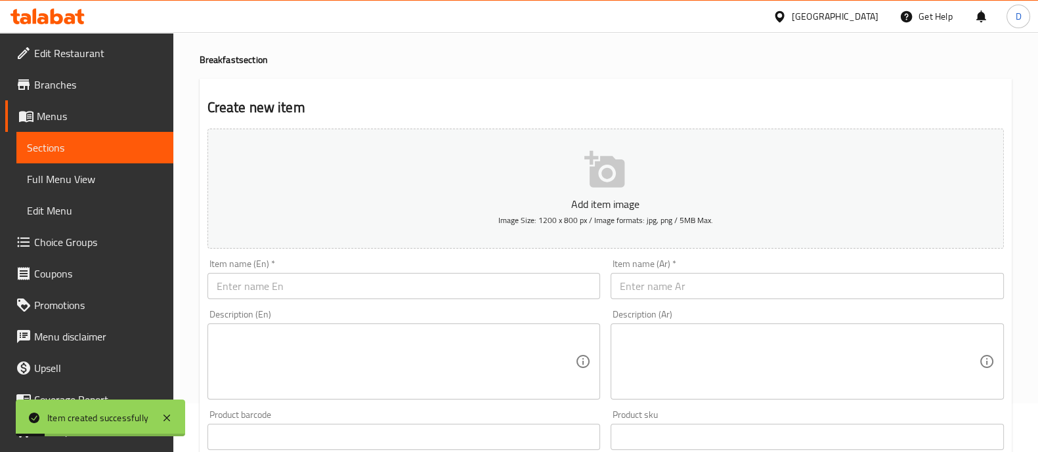
scroll to position [0, 0]
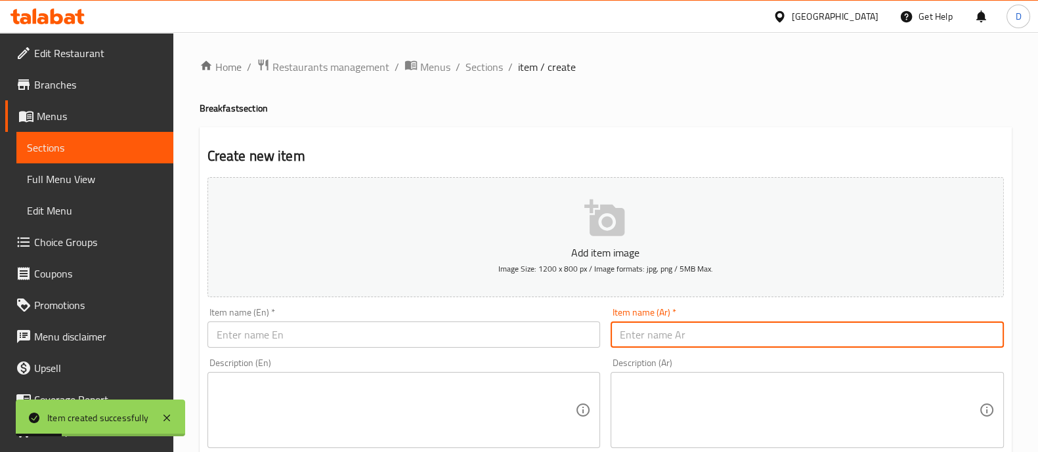
click at [661, 326] on input "text" at bounding box center [806, 335] width 393 height 26
paste input "فول طحينة"
type input "فول طحينة"
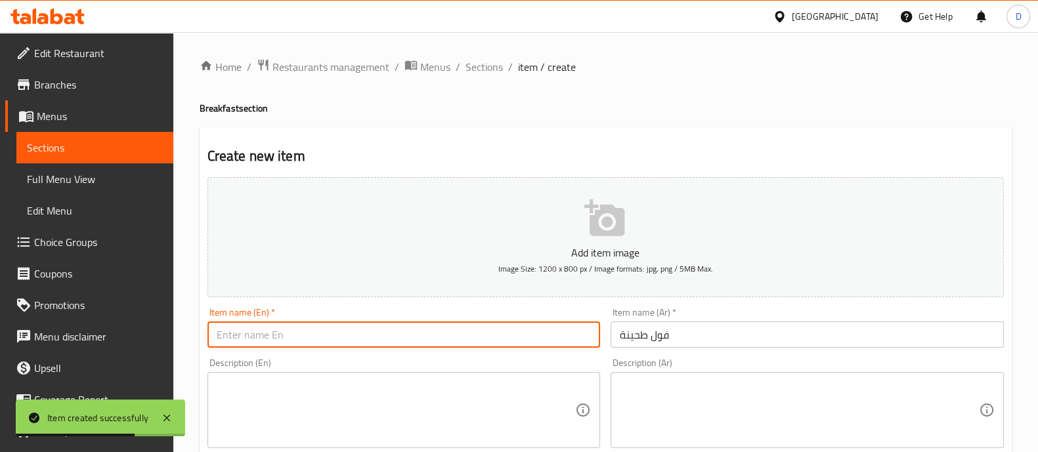
click at [339, 333] on input "text" at bounding box center [403, 335] width 393 height 26
paste input "Bean tahini"
click at [232, 336] on input "Bean tahini" at bounding box center [403, 335] width 393 height 26
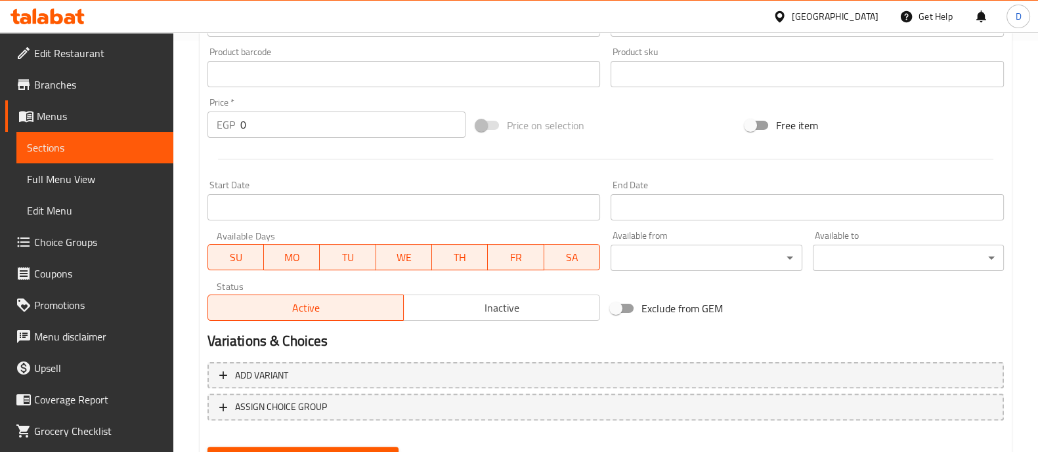
scroll to position [324, 0]
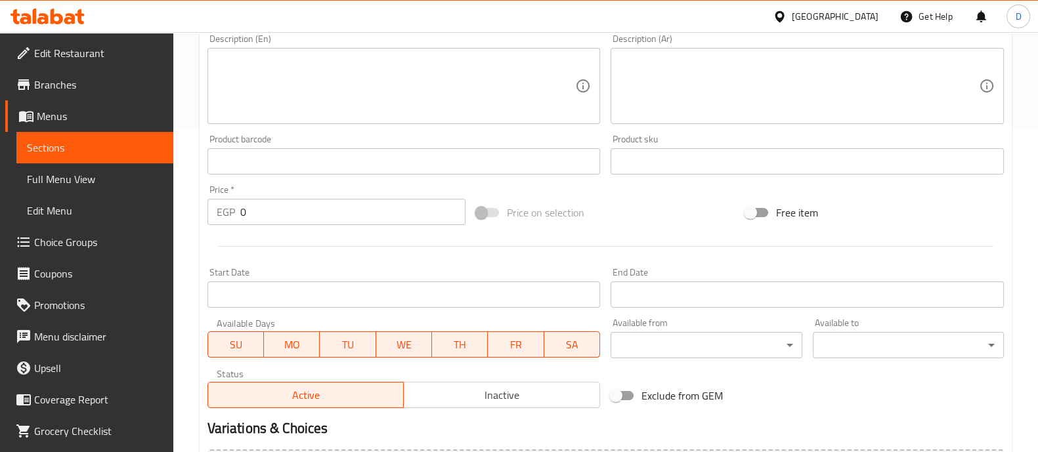
type input "Foul35tahini"
click at [298, 207] on input "0" at bounding box center [353, 212] width 226 height 26
type input "35"
click at [307, 251] on div at bounding box center [605, 246] width 807 height 32
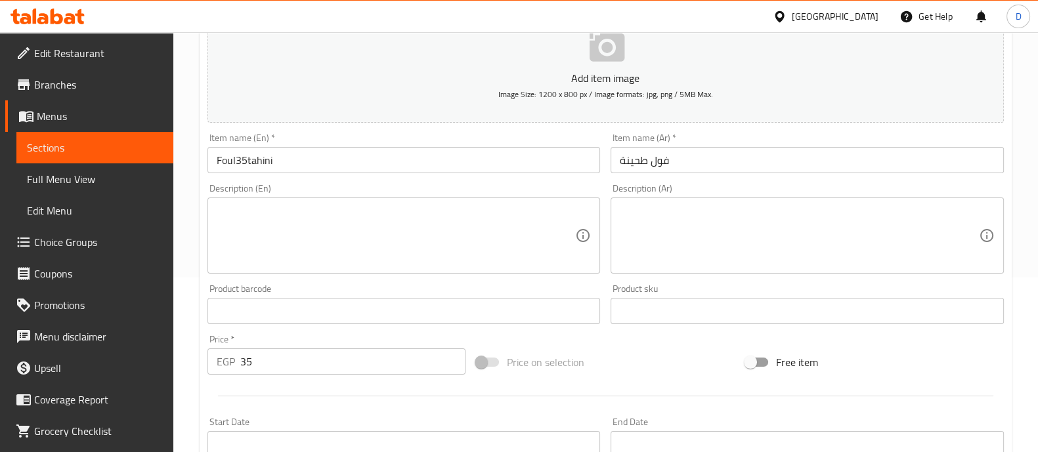
scroll to position [174, 0]
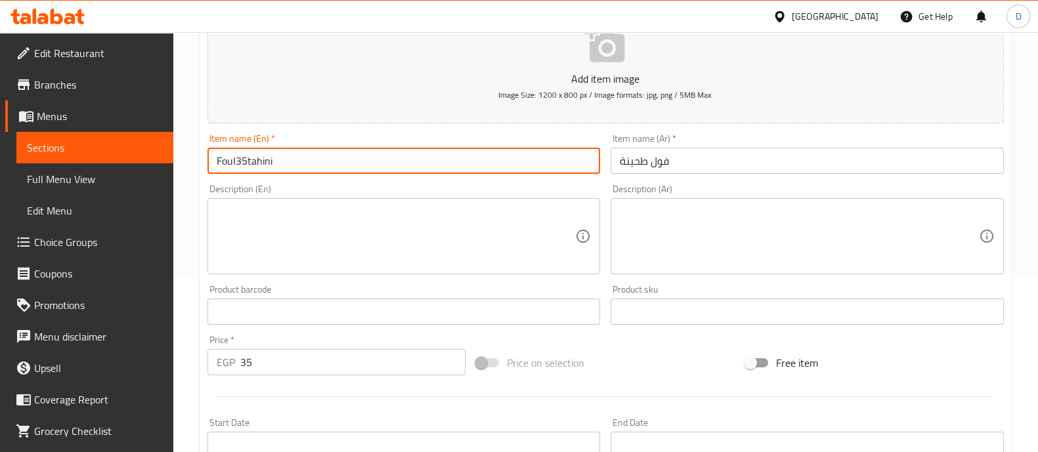
click at [245, 161] on input "Foul35tahini" at bounding box center [403, 161] width 393 height 26
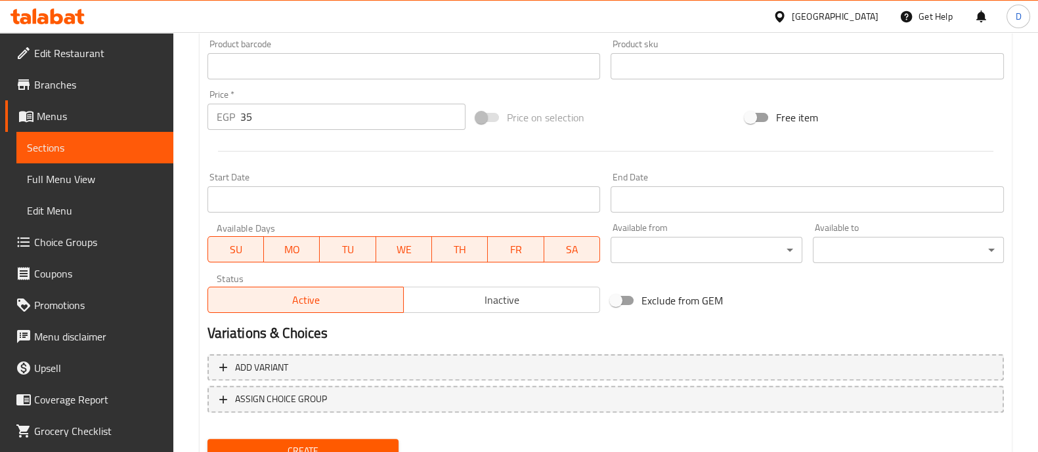
scroll to position [425, 0]
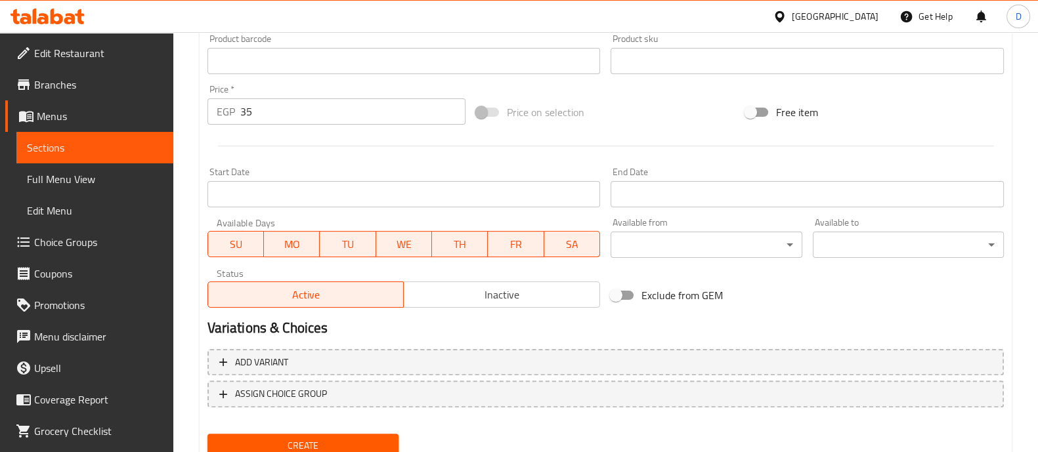
type input "Foul tahini"
click at [352, 438] on span "Create" at bounding box center [303, 446] width 170 height 16
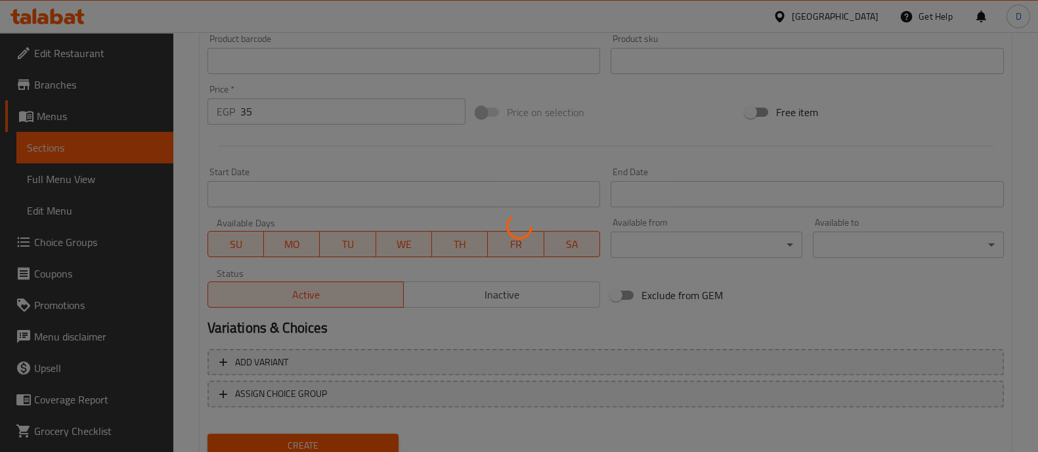
scroll to position [0, 0]
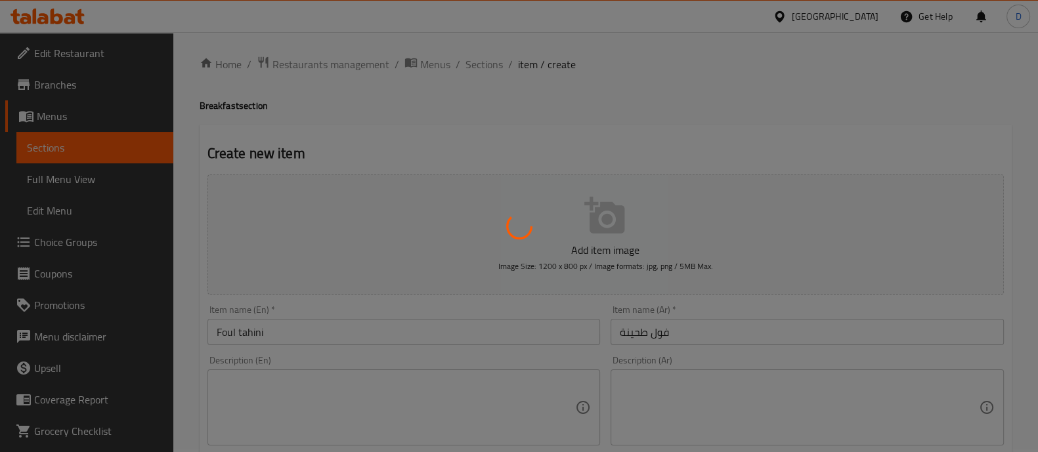
type input "0"
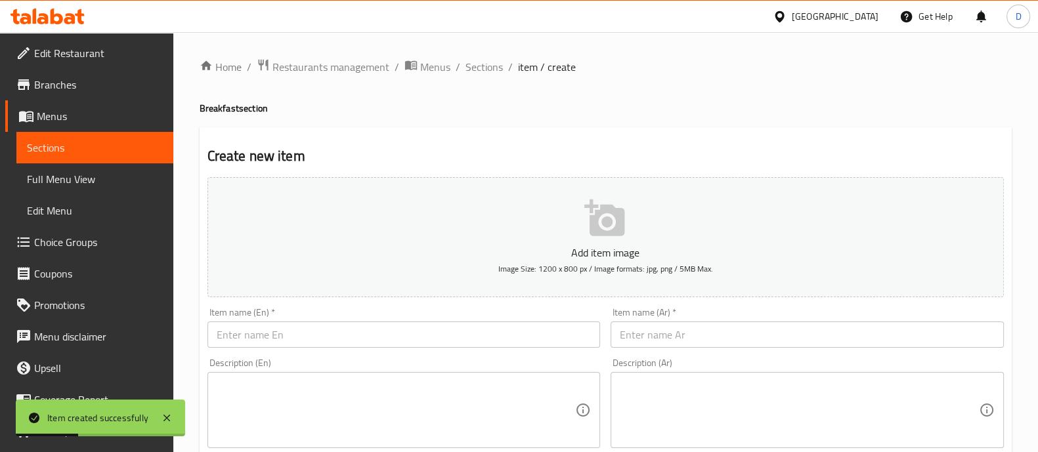
click at [723, 345] on input "text" at bounding box center [806, 335] width 393 height 26
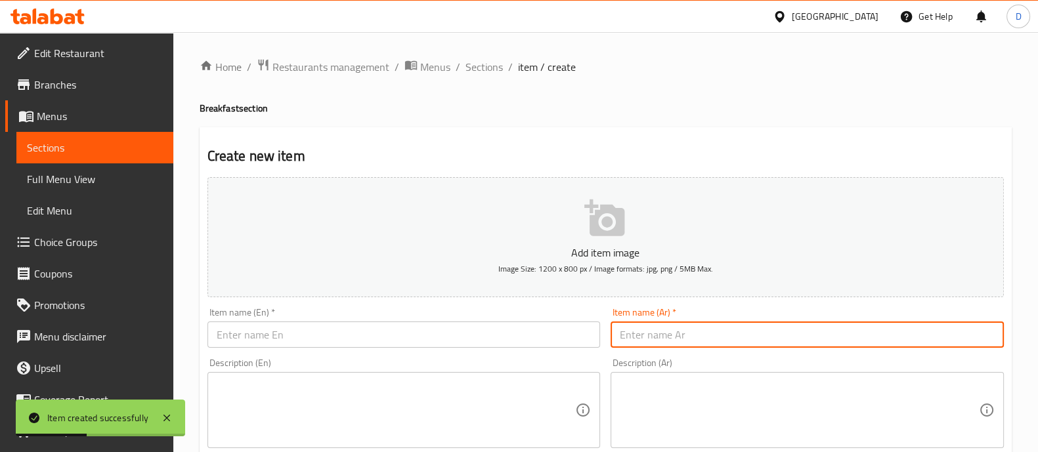
paste input "بيض سادة"
type input "بيض سادة"
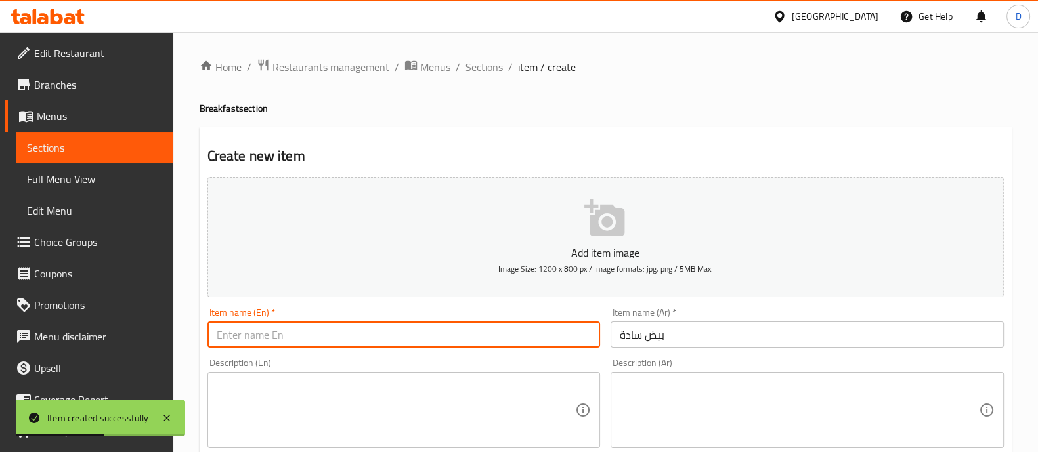
click at [488, 327] on input "text" at bounding box center [403, 335] width 393 height 26
type input "O"
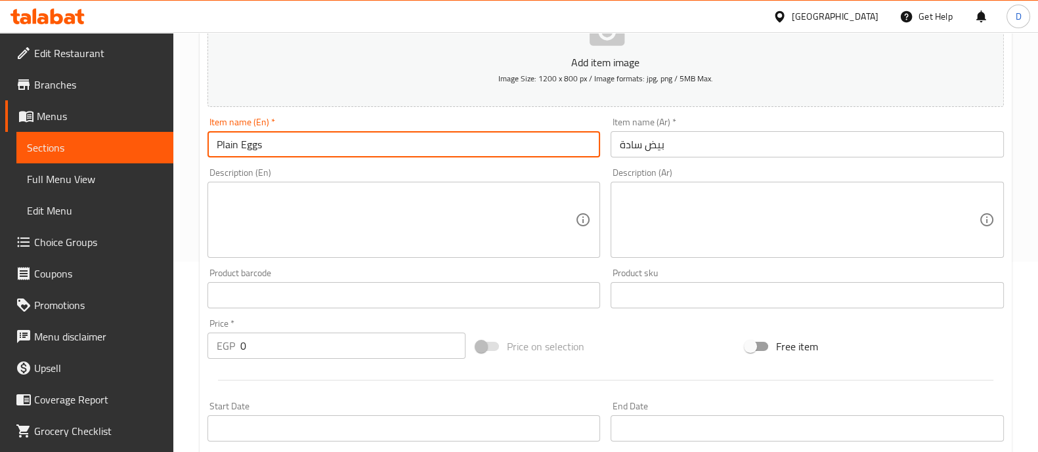
scroll to position [192, 0]
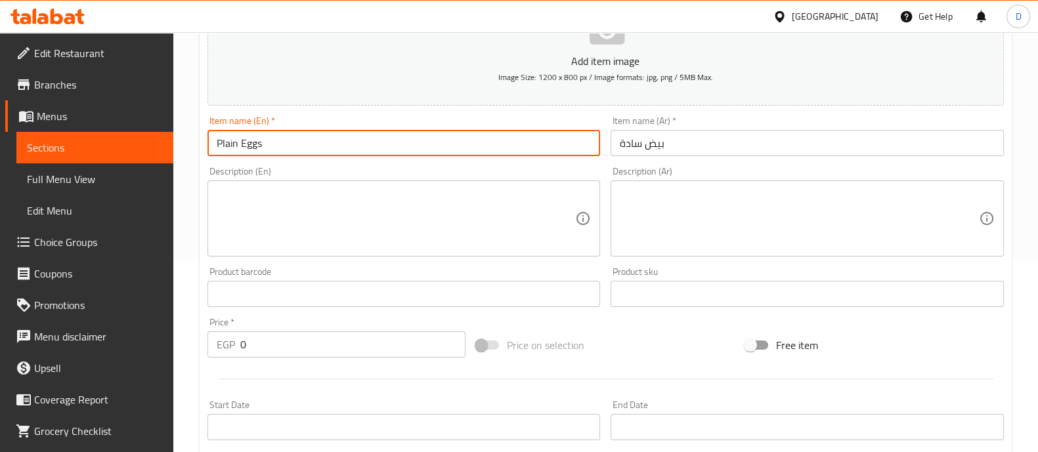
type input "Plain Eggs"
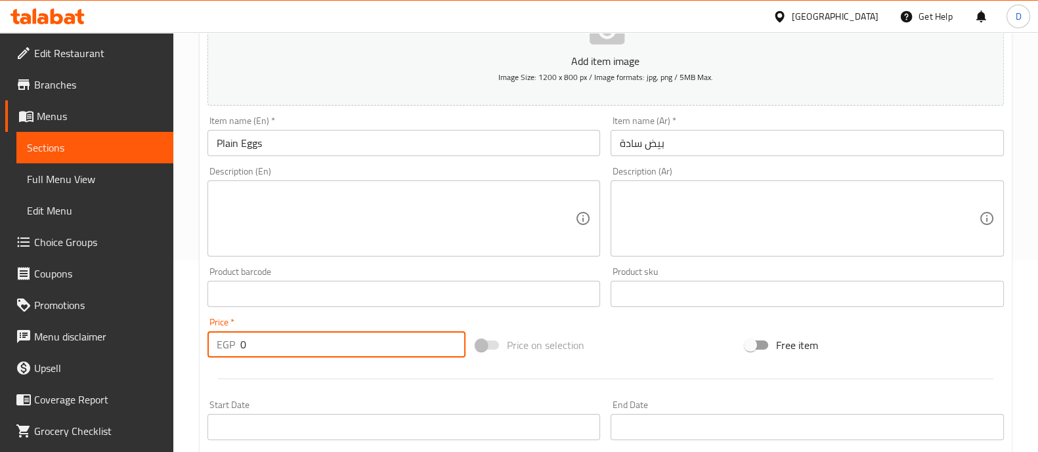
click at [363, 333] on input "0" at bounding box center [353, 344] width 226 height 26
type input "40"
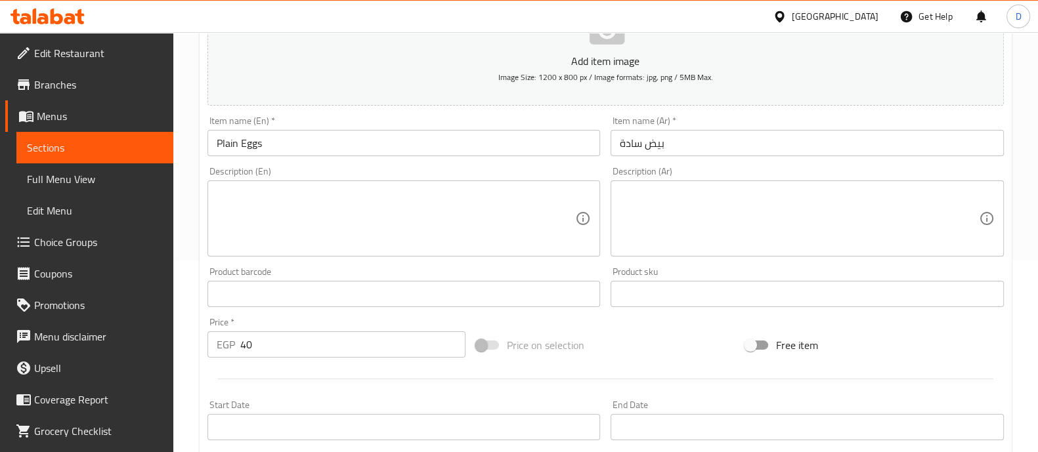
click at [348, 306] on div "Product barcode Product barcode" at bounding box center [404, 287] width 404 height 51
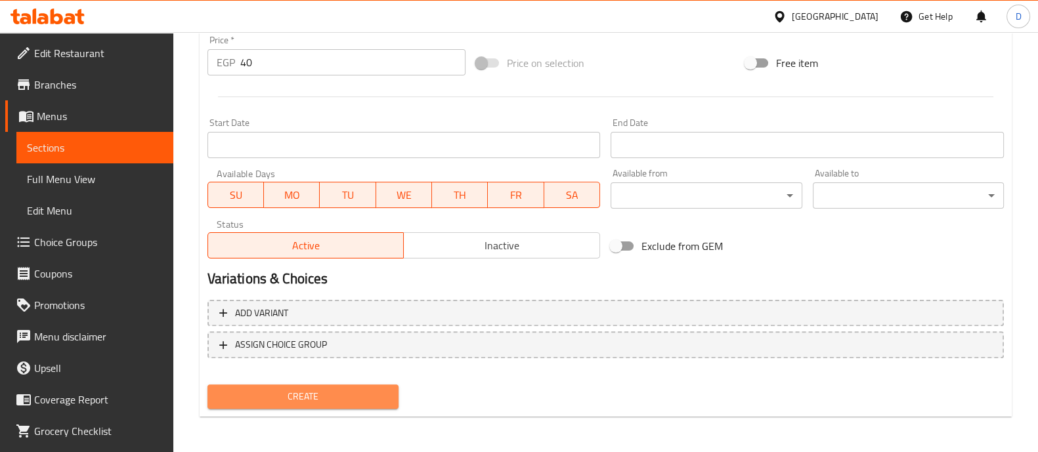
click at [318, 390] on span "Create" at bounding box center [303, 396] width 170 height 16
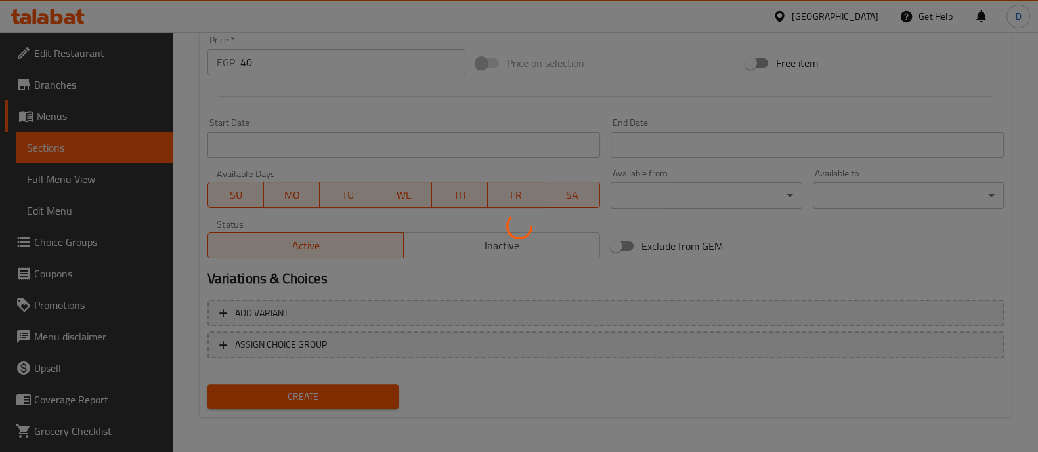
type input "0"
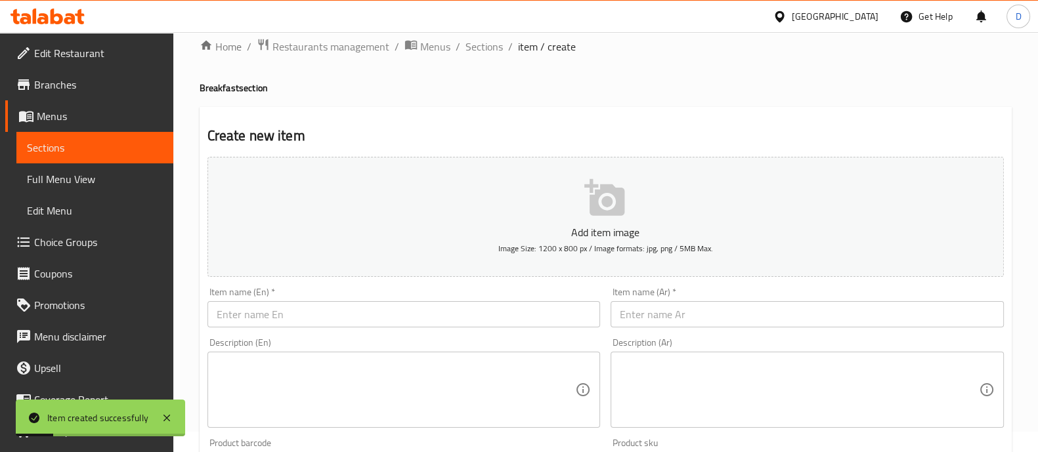
scroll to position [19, 0]
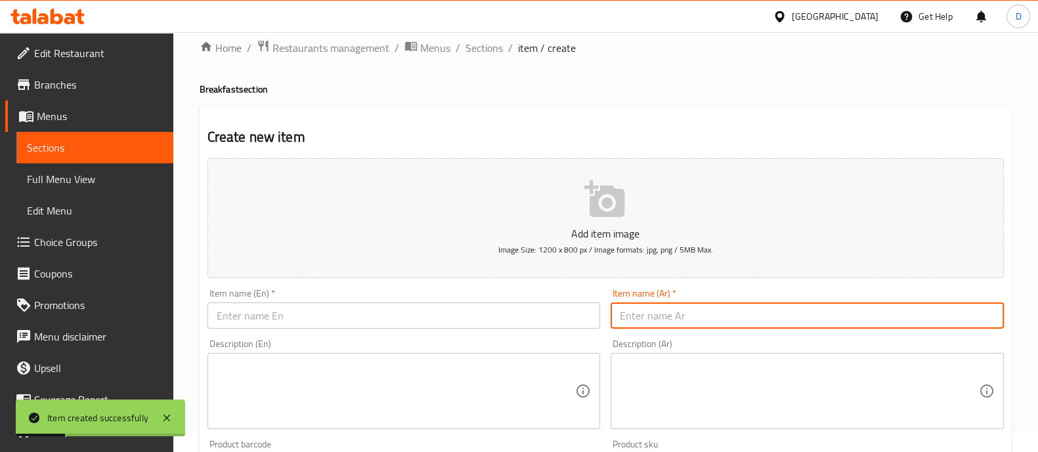
click at [674, 312] on input "text" at bounding box center [806, 316] width 393 height 26
paste input "بطاطس سادة"
type input "بطاطس سادة"
click at [485, 308] on input "text" at bounding box center [403, 316] width 393 height 26
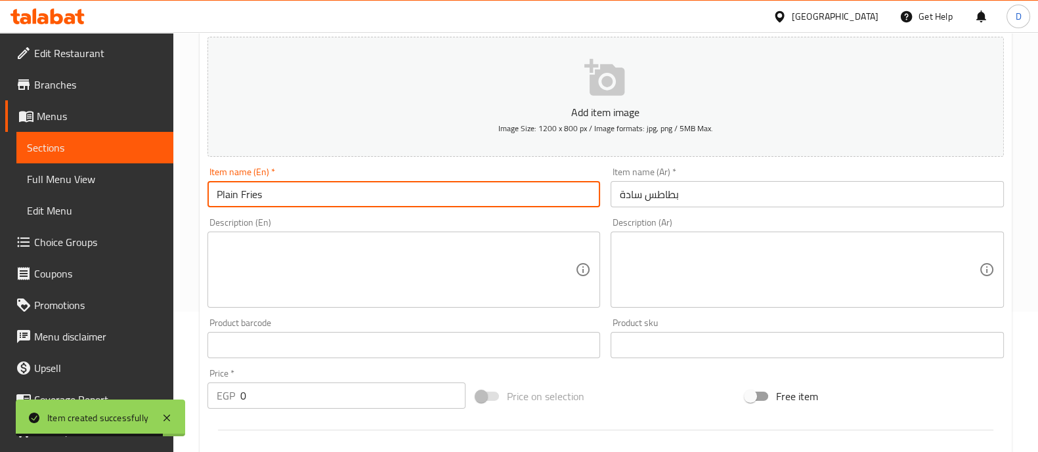
scroll to position [150, 0]
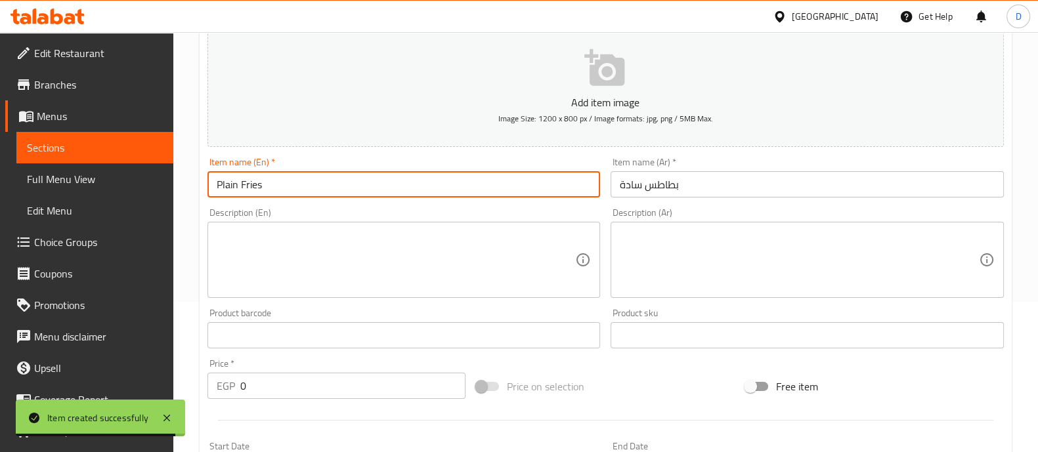
type input "Plain Fries"
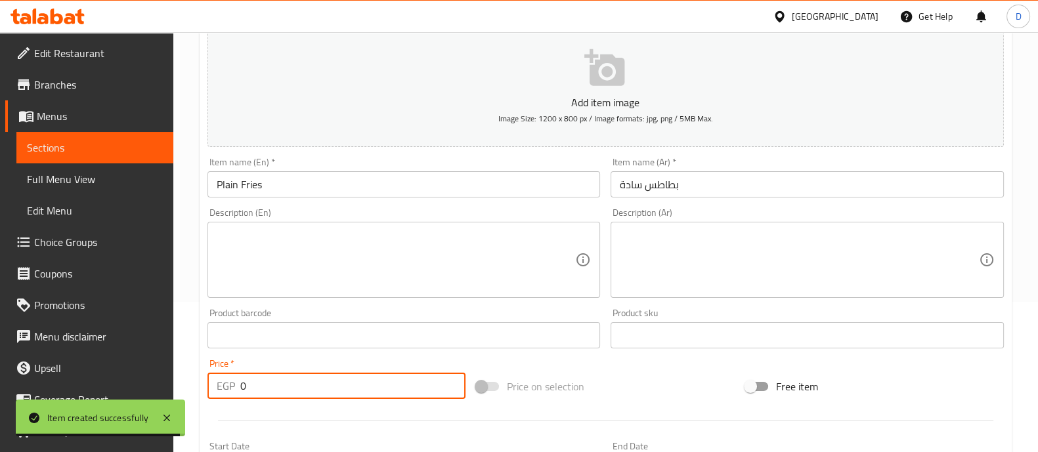
click at [292, 388] on input "0" at bounding box center [353, 386] width 226 height 26
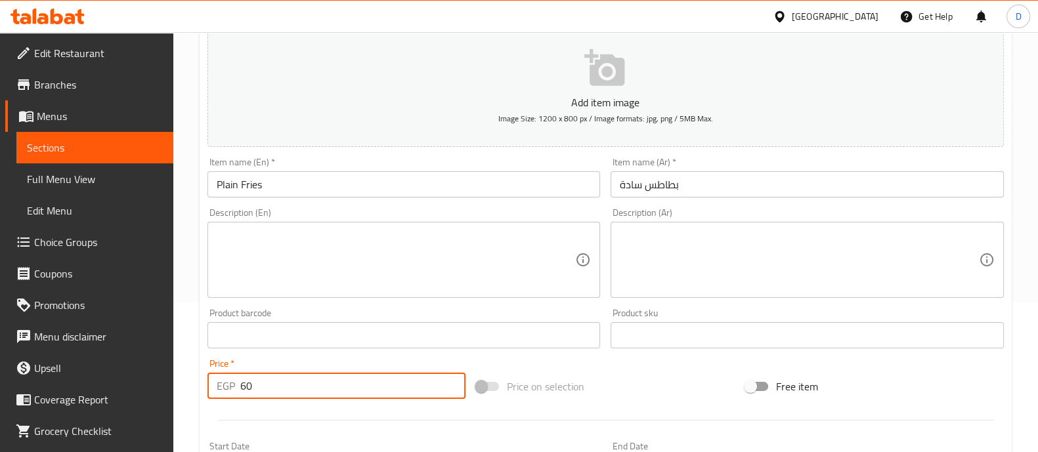
type input "60"
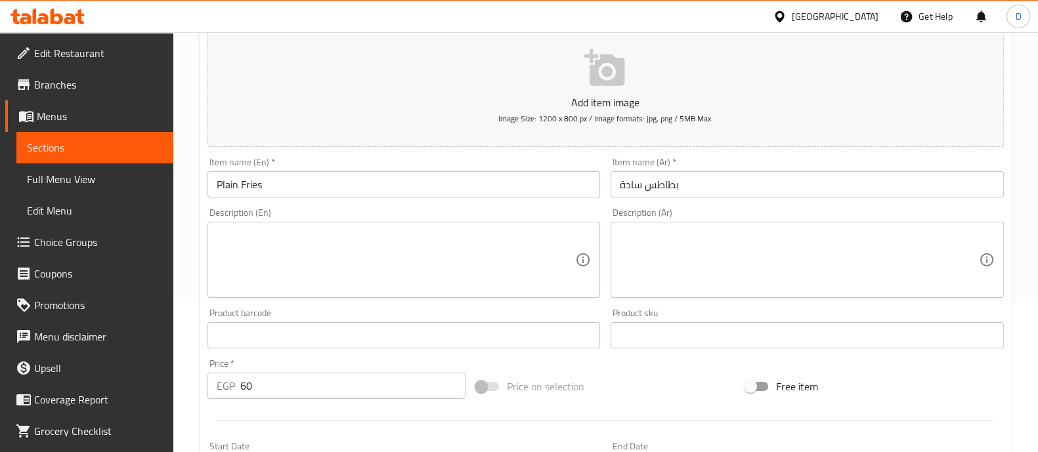
click at [280, 361] on div "Price   * EGP 60 Price *" at bounding box center [336, 379] width 259 height 40
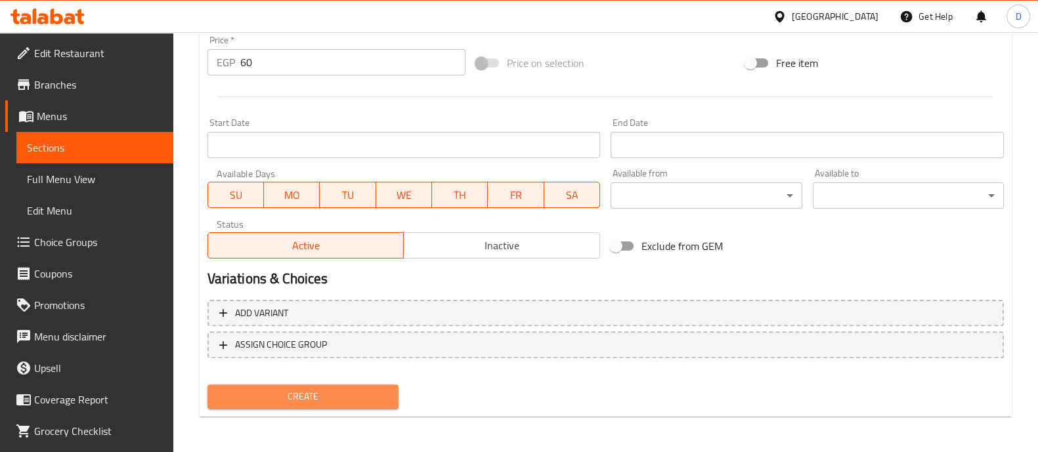
click at [294, 395] on span "Create" at bounding box center [303, 396] width 170 height 16
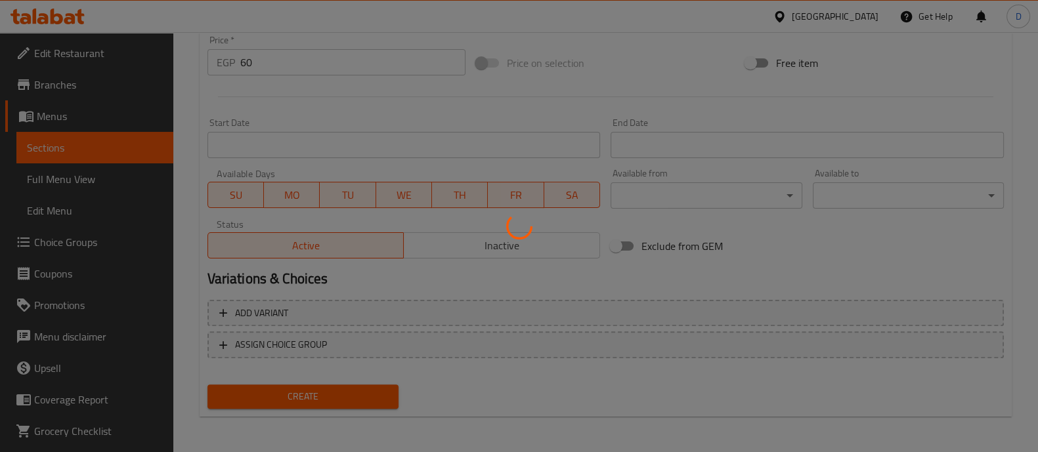
type input "0"
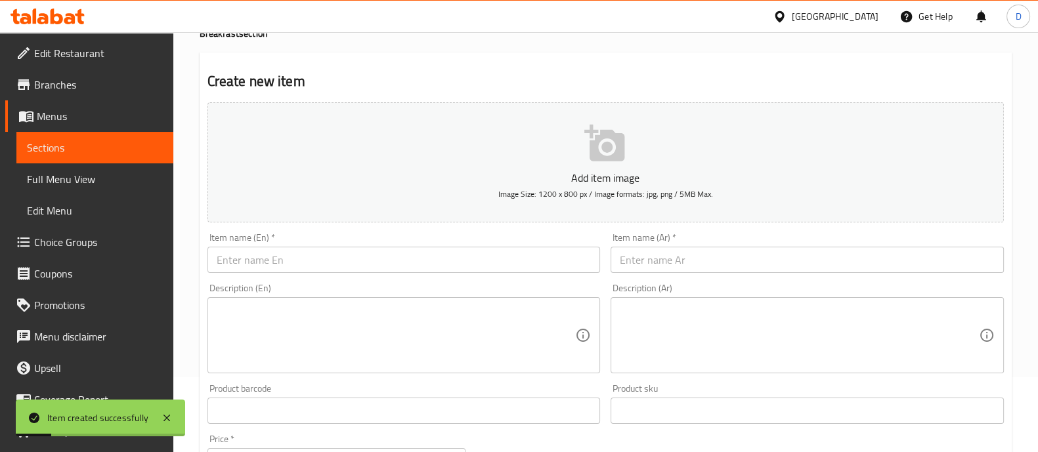
scroll to position [73, 0]
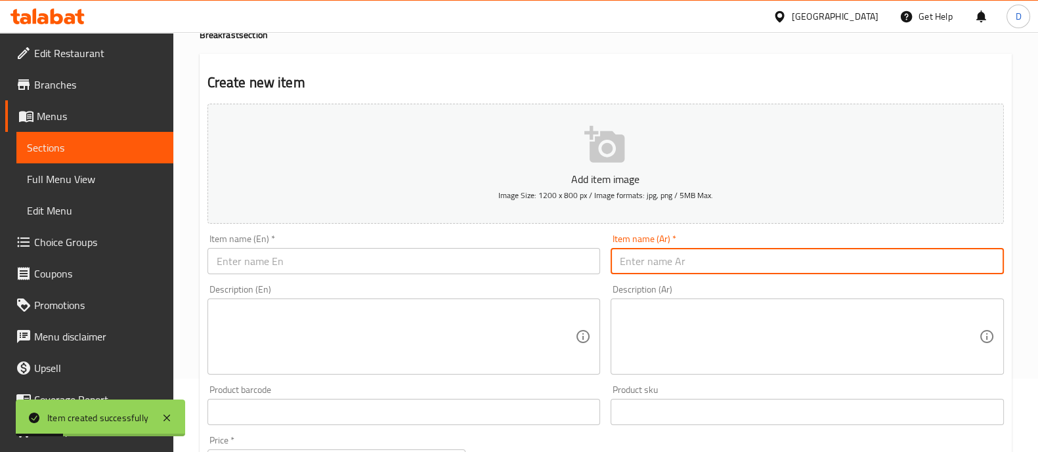
click at [628, 254] on input "text" at bounding box center [806, 261] width 393 height 26
paste input "بيض بالجبنة"
type input "بيض بالجبنة"
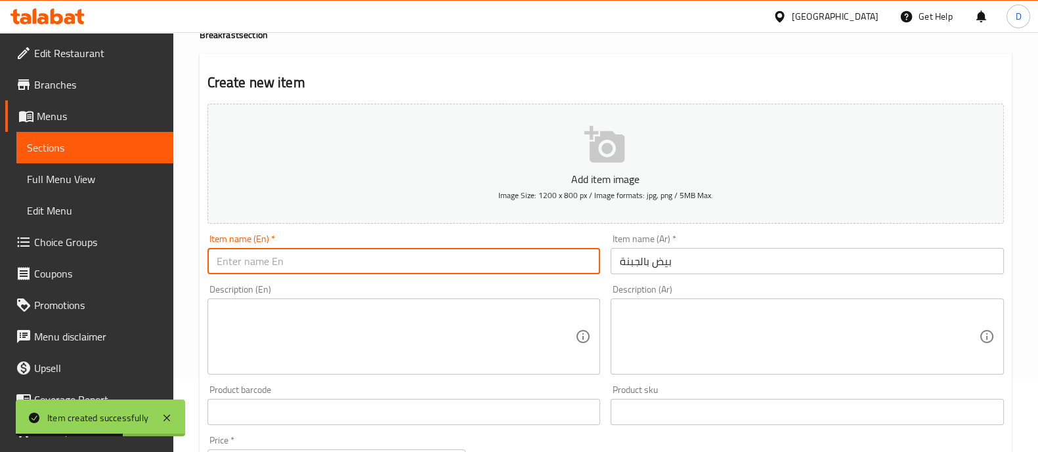
click at [308, 264] on input "text" at bounding box center [403, 261] width 393 height 26
paste input "Eggs with cheese"
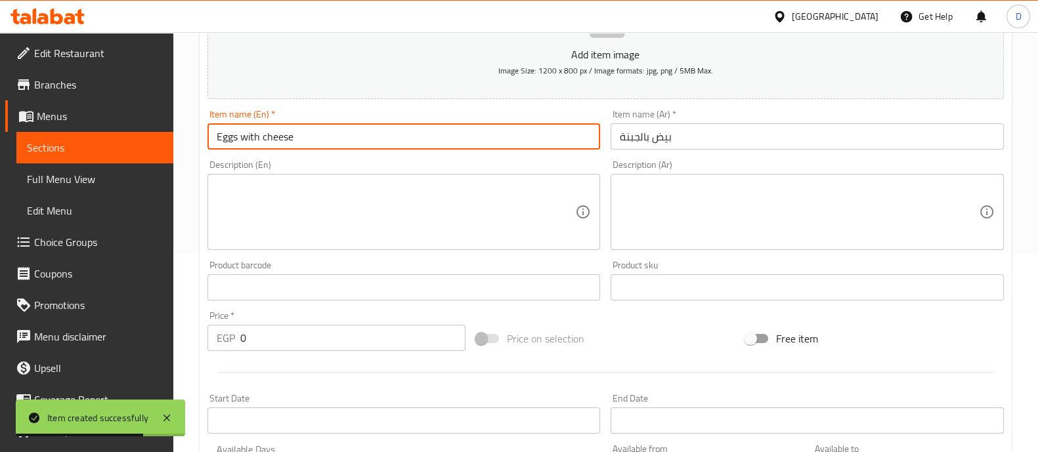
type input "Eggs with cheese"
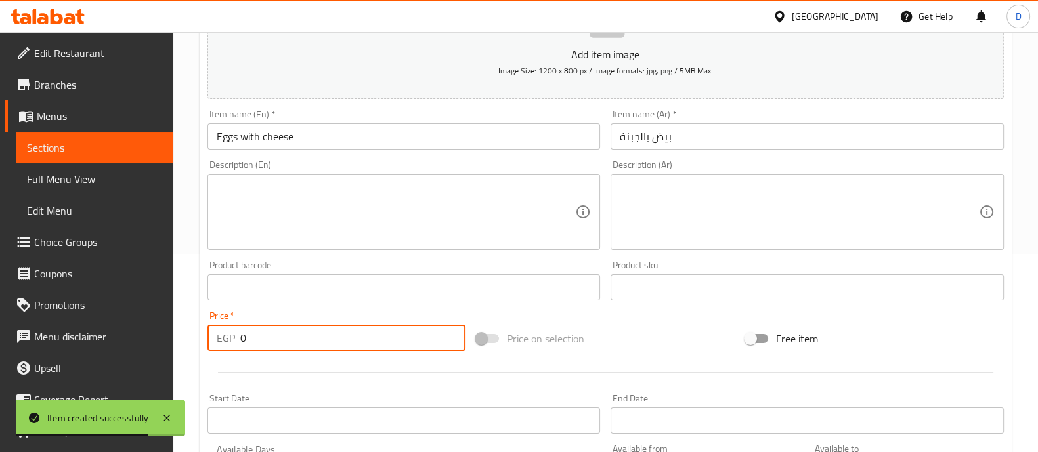
click at [283, 345] on input "0" at bounding box center [353, 338] width 226 height 26
type input "60"
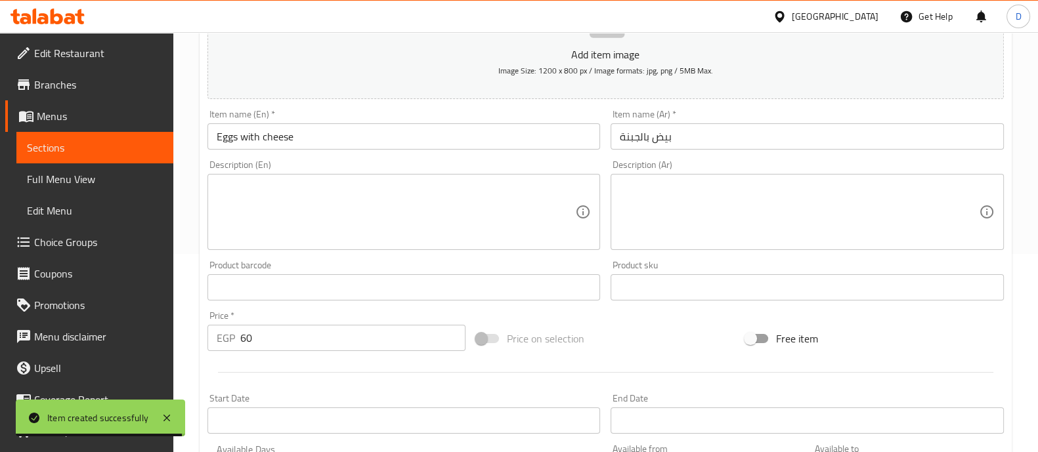
click at [283, 388] on div "Start Date Start Date" at bounding box center [404, 413] width 404 height 51
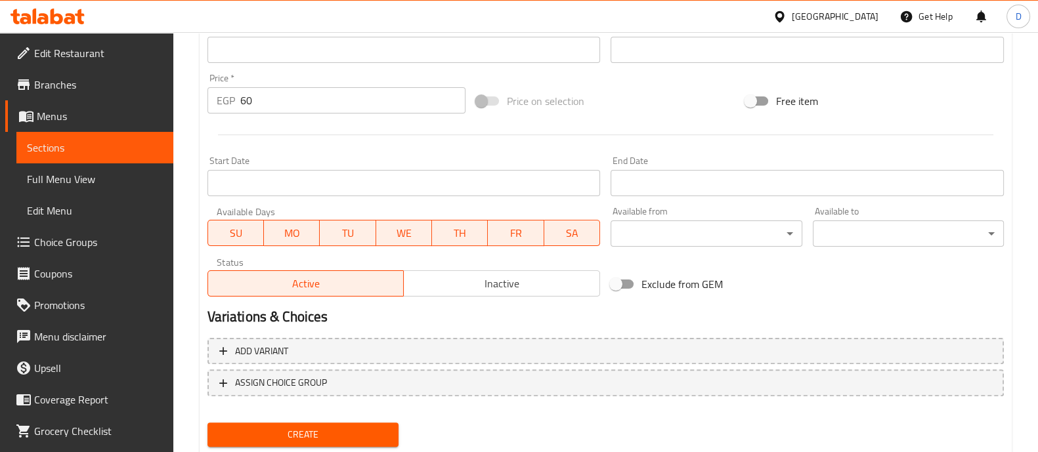
scroll to position [440, 0]
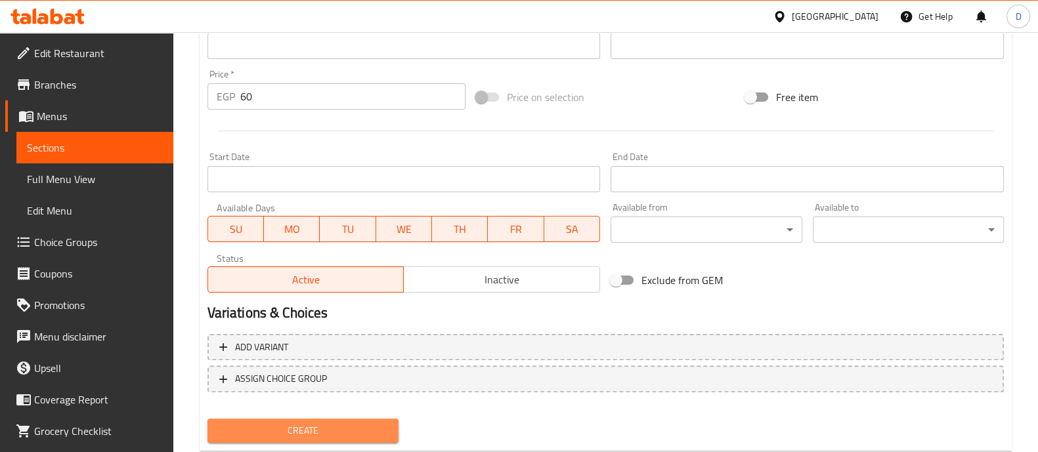
click at [346, 425] on span "Create" at bounding box center [303, 431] width 170 height 16
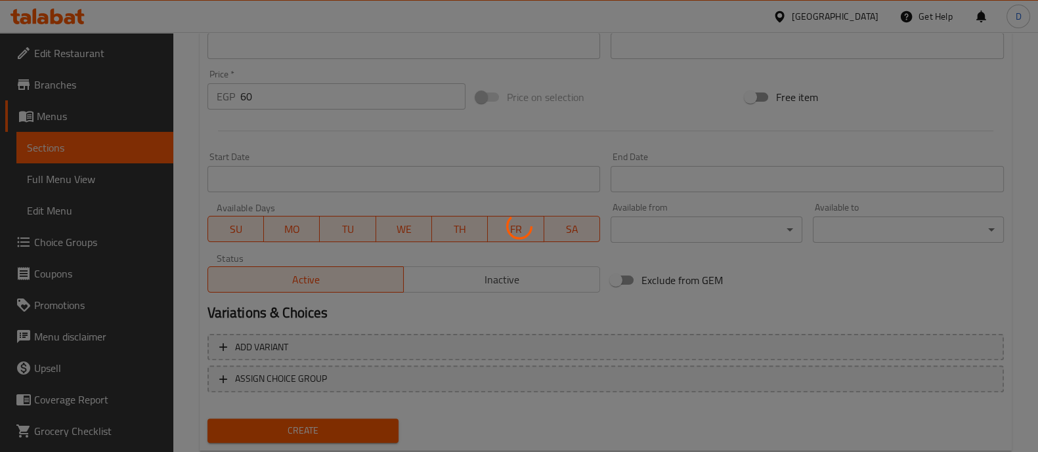
type input "0"
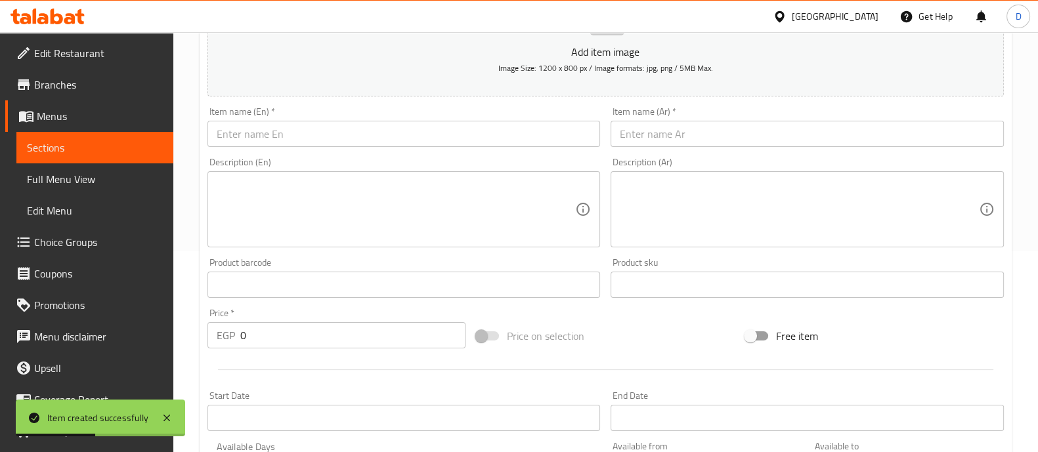
scroll to position [198, 0]
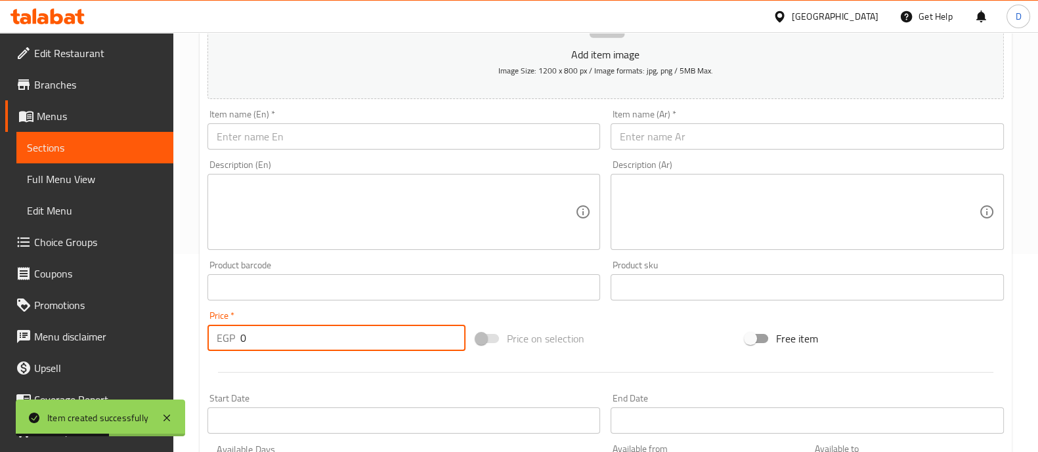
click at [308, 341] on input "0" at bounding box center [353, 338] width 226 height 26
type input "75"
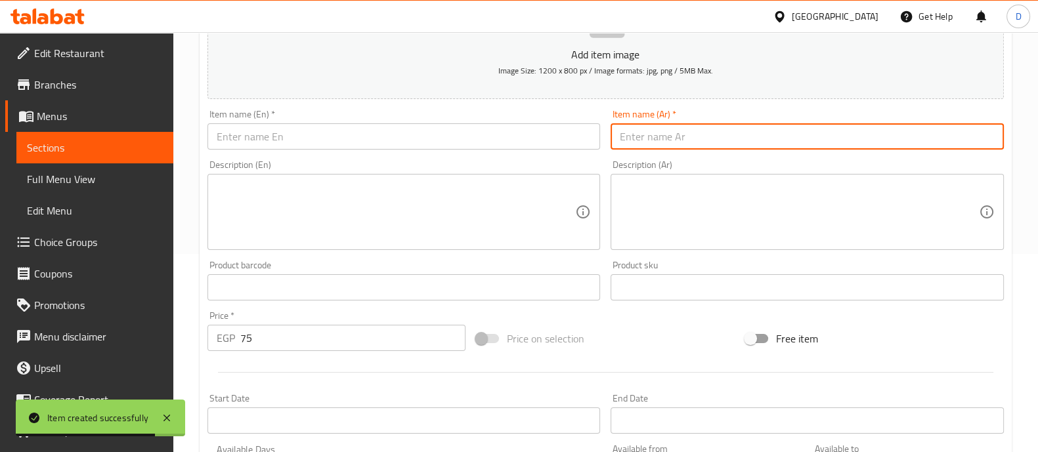
click at [671, 133] on input "text" at bounding box center [806, 136] width 393 height 26
paste input "بيض سدق"
type input "بيض سدق"
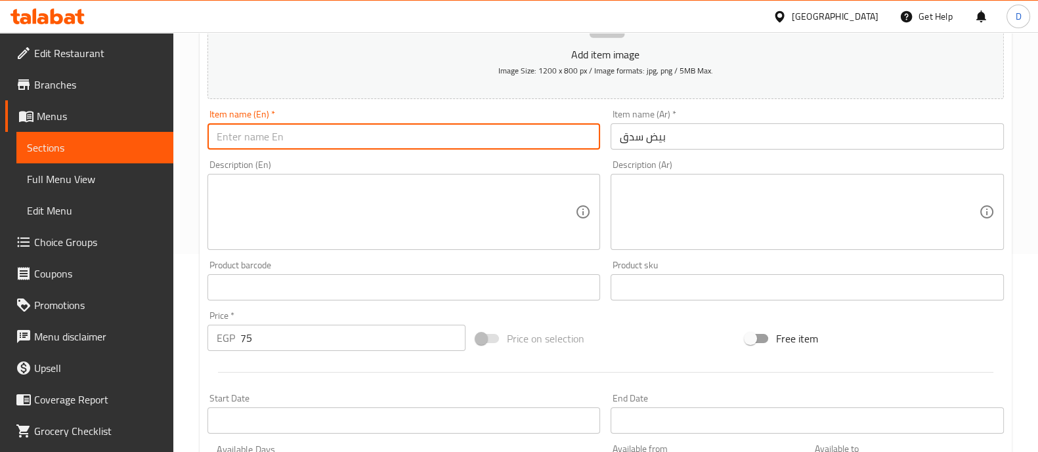
click at [387, 136] on input "text" at bounding box center [403, 136] width 393 height 26
paste input "Sadaq eggs"
click at [217, 141] on input "Sadaq eggs" at bounding box center [403, 136] width 393 height 26
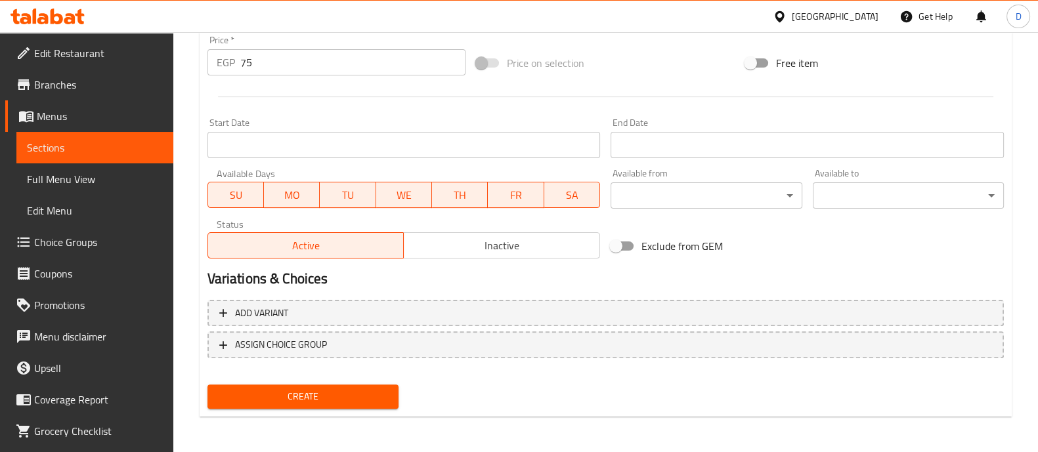
type input "Sausages eggs"
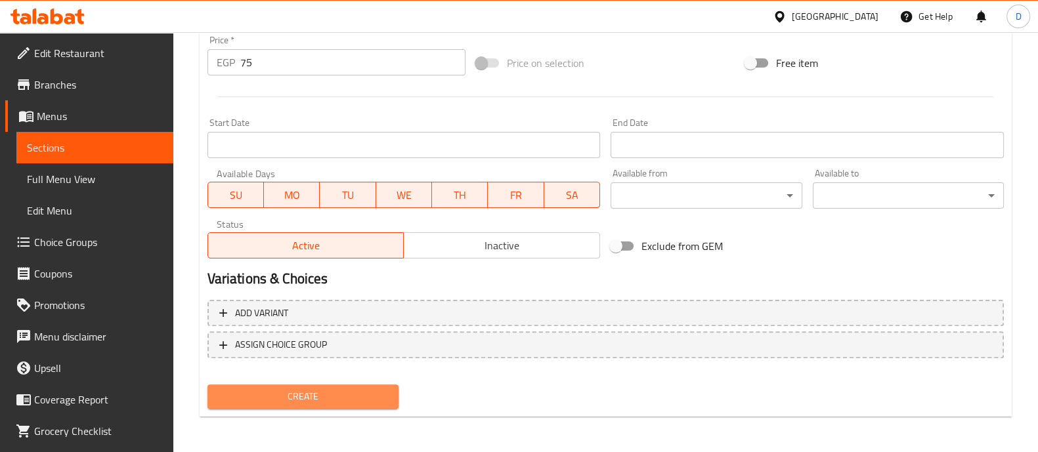
click at [344, 402] on span "Create" at bounding box center [303, 396] width 170 height 16
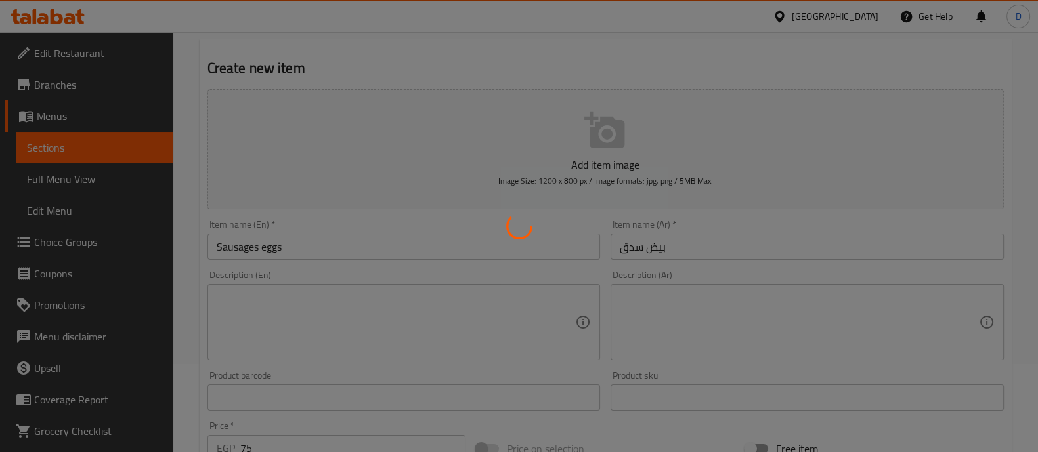
type input "0"
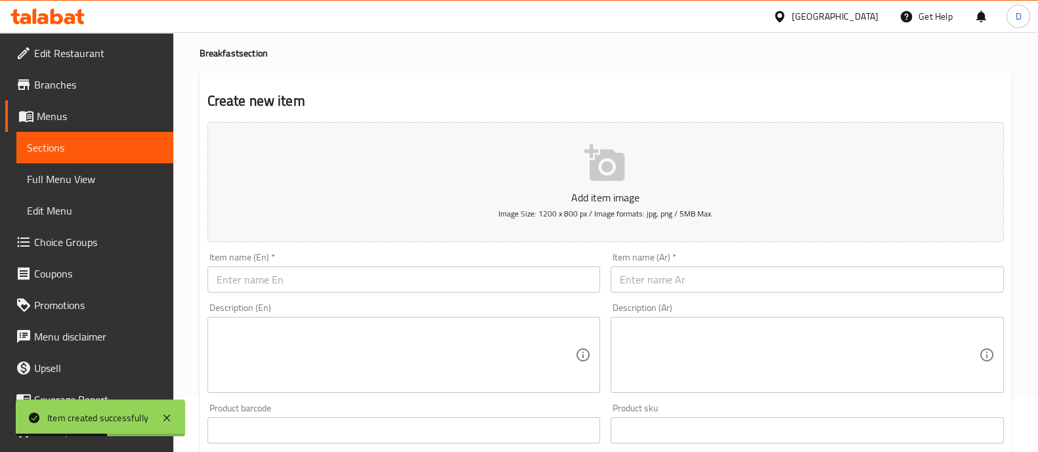
scroll to position [0, 0]
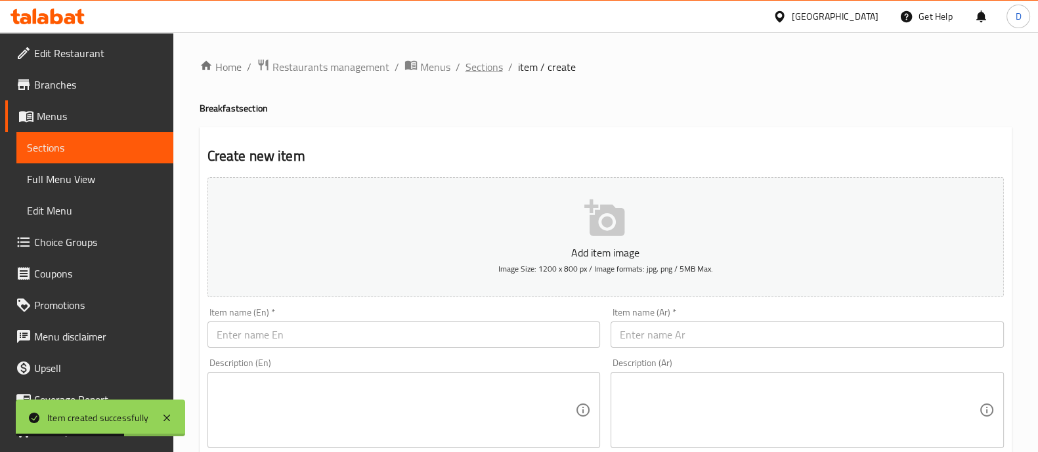
drag, startPoint x: 458, startPoint y: 64, endPoint x: 469, endPoint y: 65, distance: 11.2
click at [469, 65] on ol "Home / Restaurants management / Menus / Sections / item / create" at bounding box center [605, 66] width 812 height 17
click at [469, 65] on span "Sections" at bounding box center [483, 67] width 37 height 16
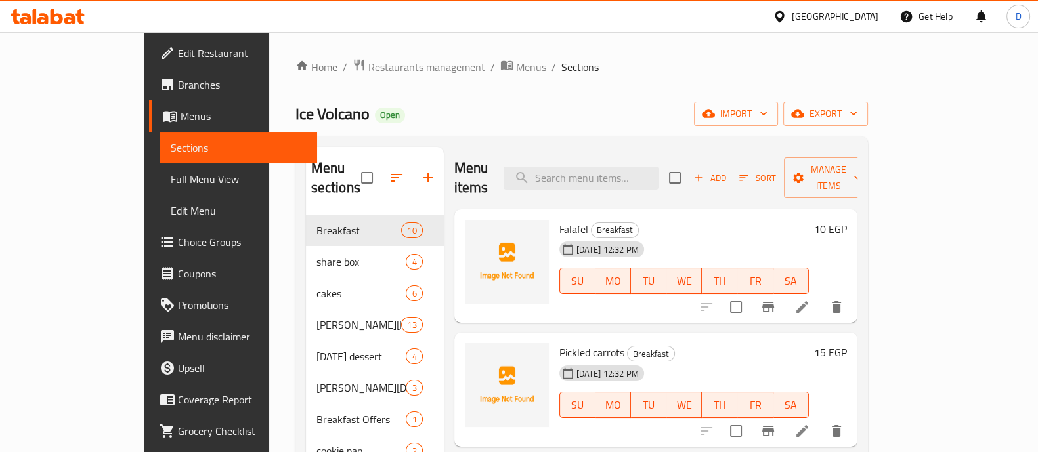
scroll to position [1, 0]
click at [704, 171] on icon "button" at bounding box center [698, 177] width 12 height 12
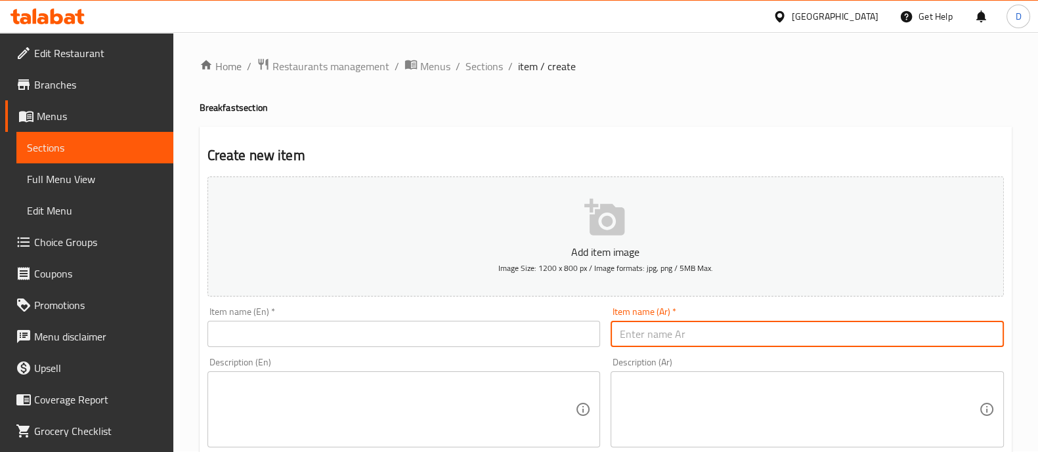
click at [654, 339] on input "text" at bounding box center [806, 334] width 393 height 26
paste input "بيض بسطرمة"
type input "بيض بسطرمة"
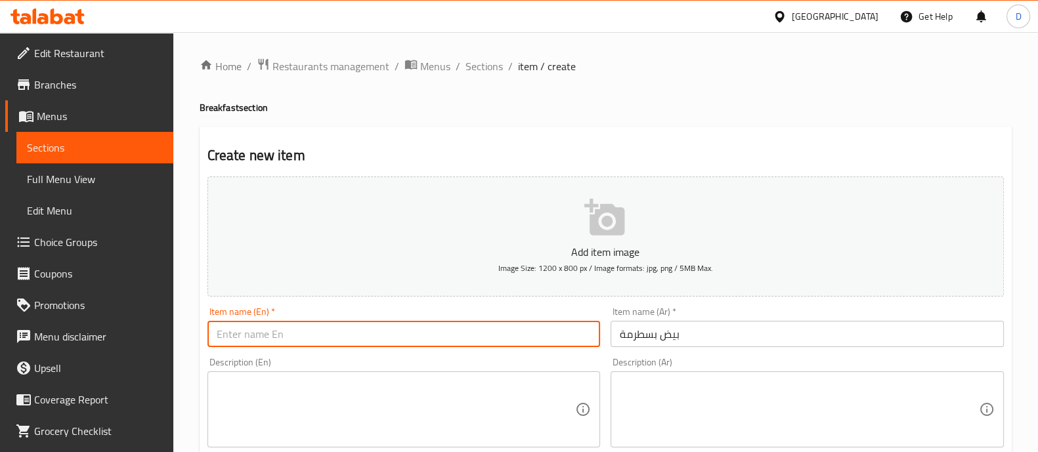
click at [540, 327] on input "text" at bounding box center [403, 334] width 393 height 26
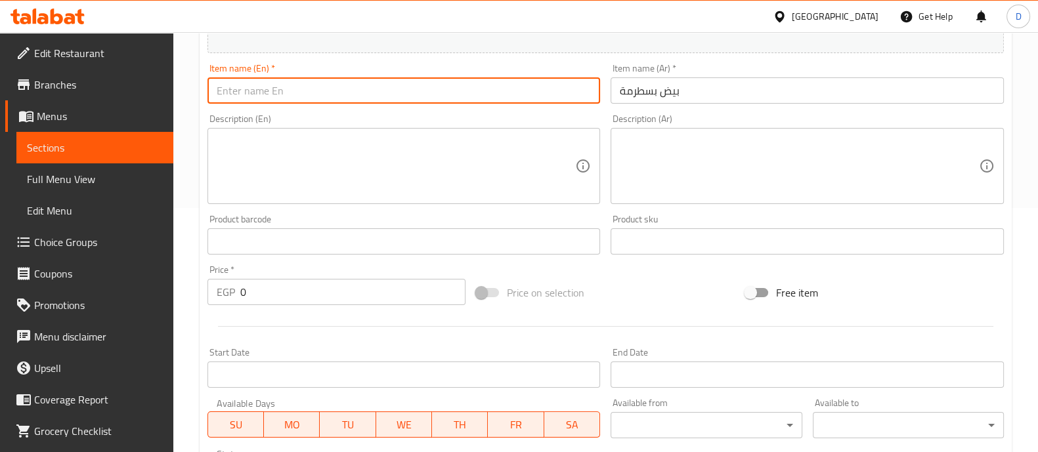
scroll to position [246, 0]
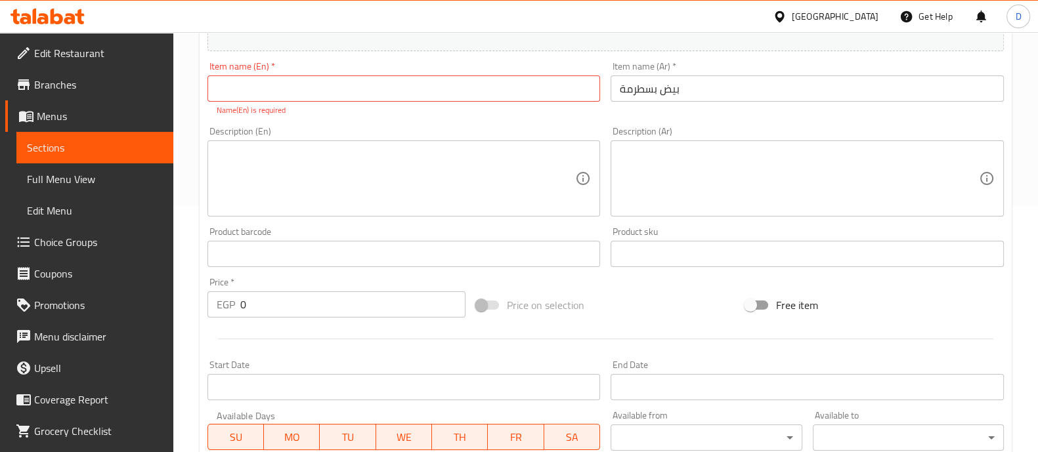
click at [316, 305] on div "Add item image Image Size: 1200 x 800 px / Image formats: jpg, png / 5MB Max. I…" at bounding box center [605, 216] width 807 height 580
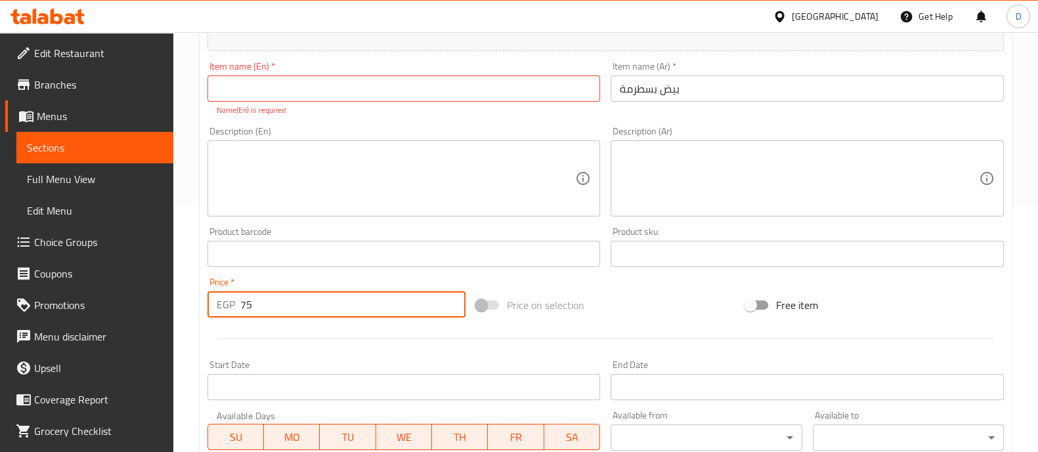
click at [318, 316] on input "75" at bounding box center [353, 304] width 226 height 26
type input "75"
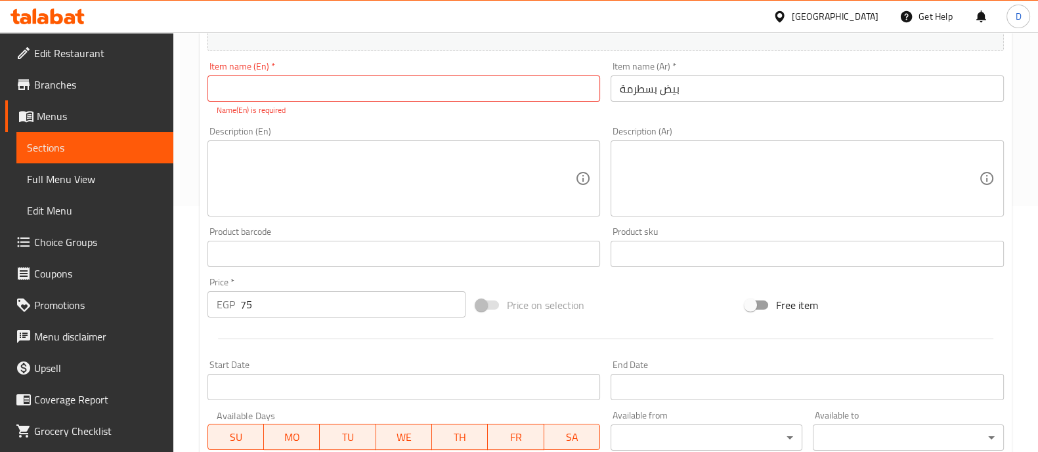
click at [322, 343] on div at bounding box center [605, 339] width 807 height 32
click at [331, 83] on input "text" at bounding box center [403, 88] width 393 height 26
paste input "Pastrami eggs"
type input "Pastrami eggs"
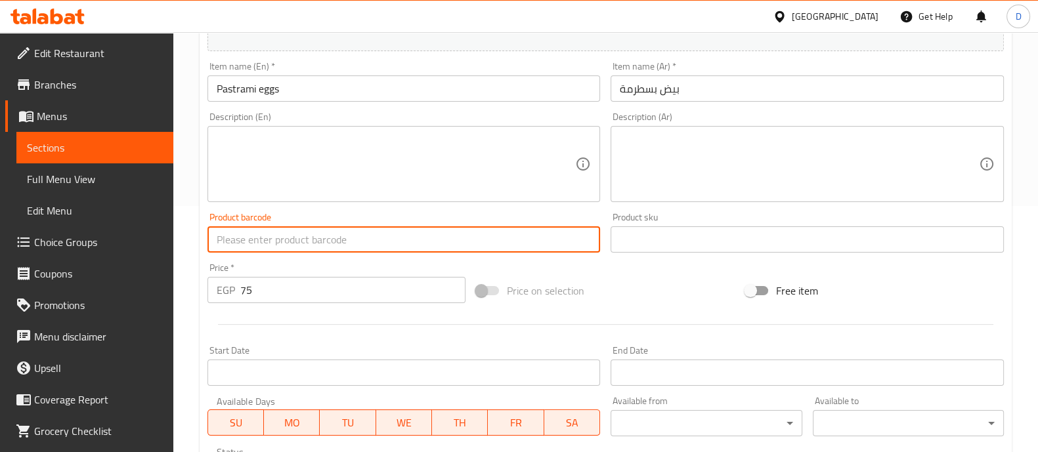
click at [303, 263] on div "Add item image Image Size: 1200 x 800 px / Image formats: jpg, png / 5MB Max. I…" at bounding box center [605, 209] width 807 height 566
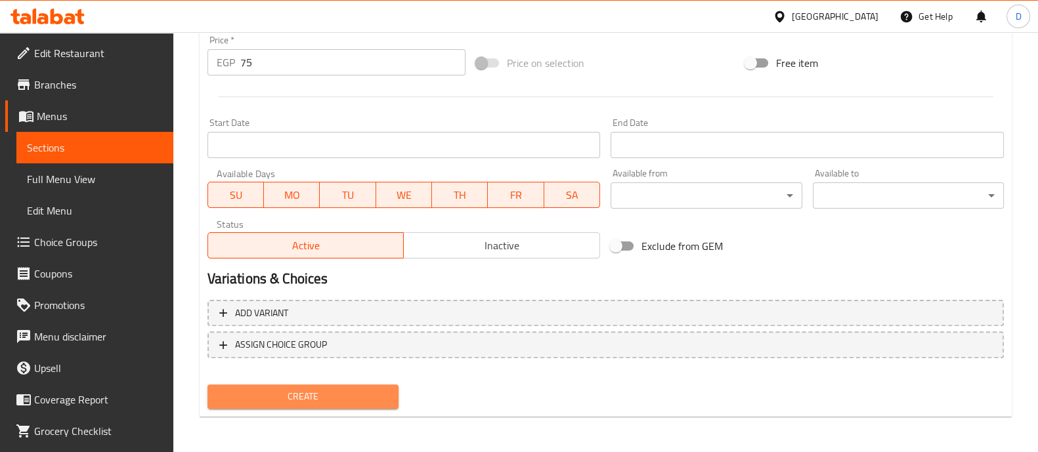
click at [322, 392] on span "Create" at bounding box center [303, 396] width 170 height 16
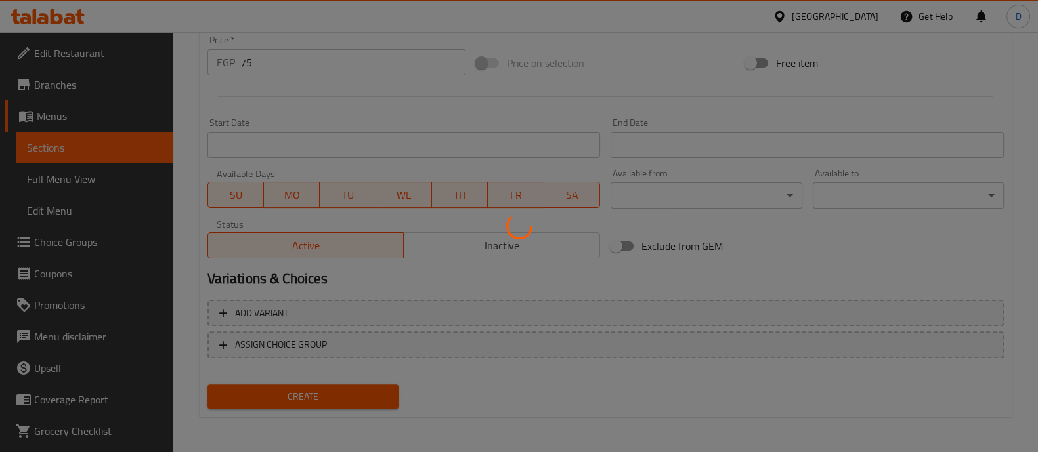
scroll to position [29, 0]
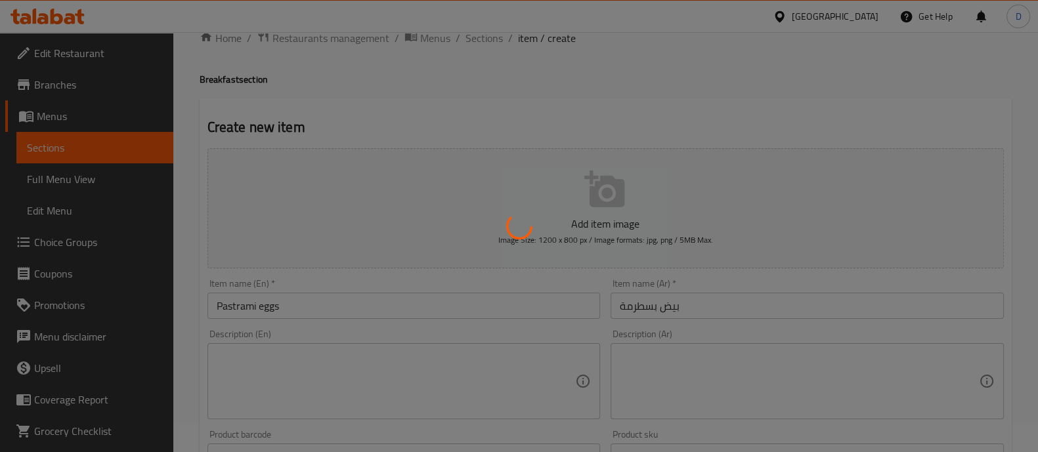
type input "0"
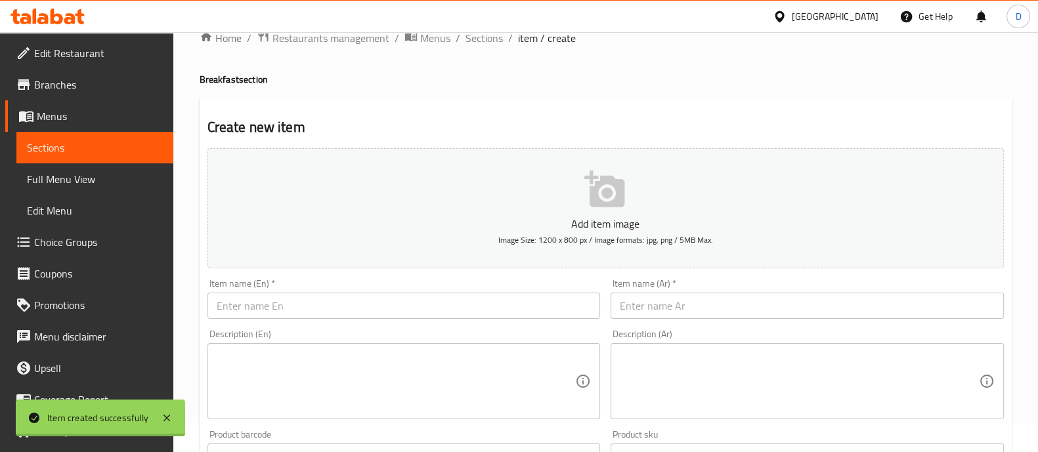
scroll to position [0, 0]
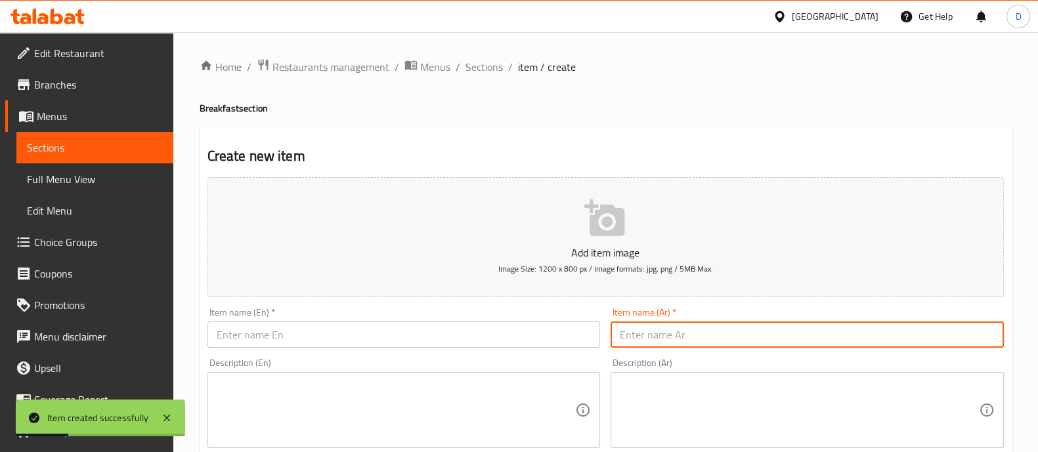
click at [672, 330] on input "text" at bounding box center [806, 335] width 393 height 26
paste input "عرض الفطار"
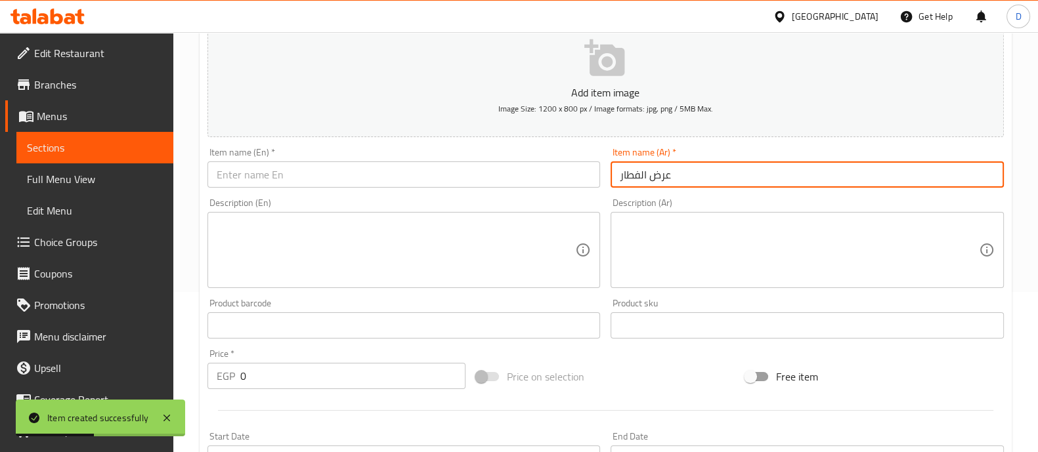
scroll to position [161, 0]
type input "عرض الفطار"
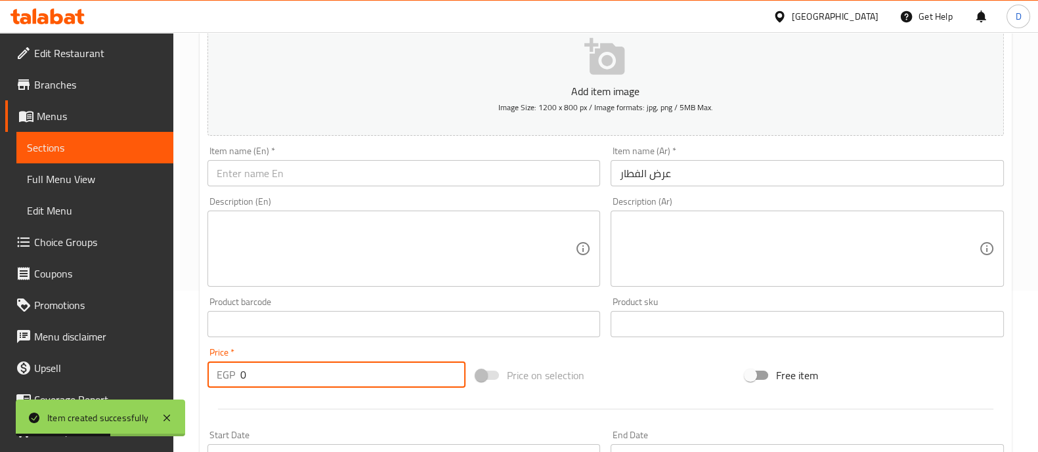
click at [272, 387] on input "0" at bounding box center [353, 375] width 226 height 26
type input "90"
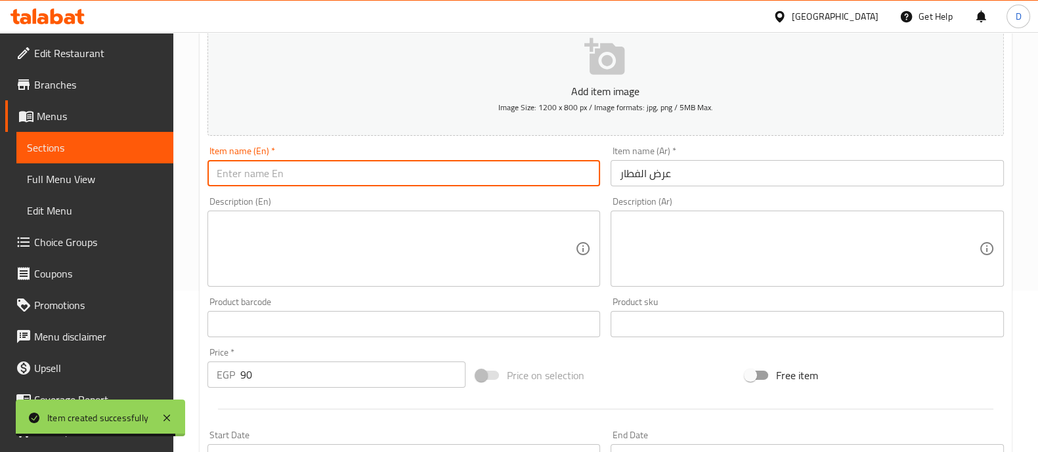
click at [484, 160] on input "text" at bounding box center [403, 173] width 393 height 26
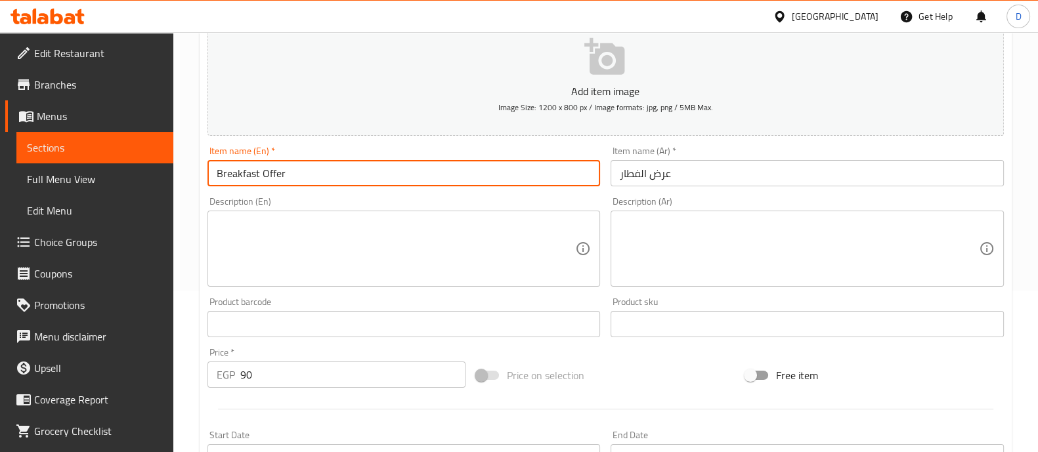
type input "Breakfast Offer"
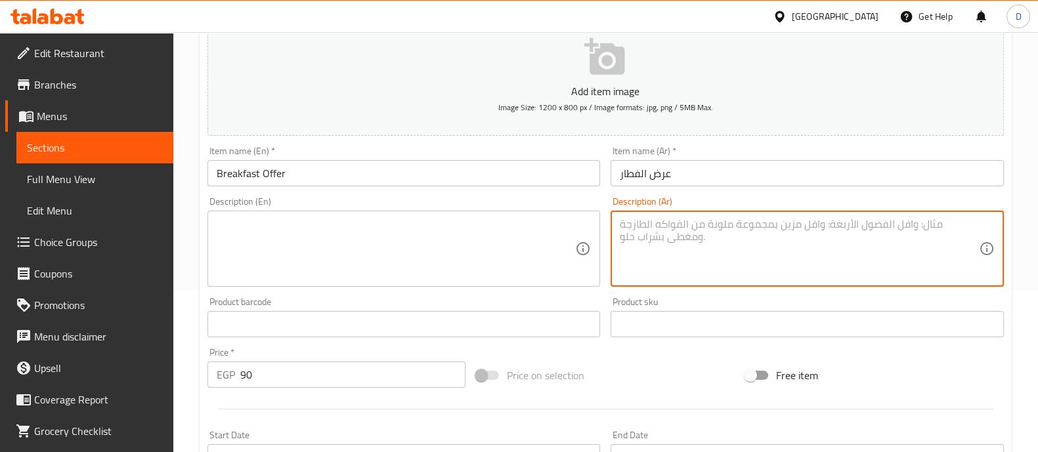
click at [642, 249] on textarea at bounding box center [798, 249] width 359 height 62
click at [745, 247] on textarea at bounding box center [798, 249] width 359 height 62
paste textarea "عرض الفطار"
type textarea "عرض الفطار"
paste textarea "فول + قطعه فلافل + جبنه بطماطم + بطاطس + مخلل"
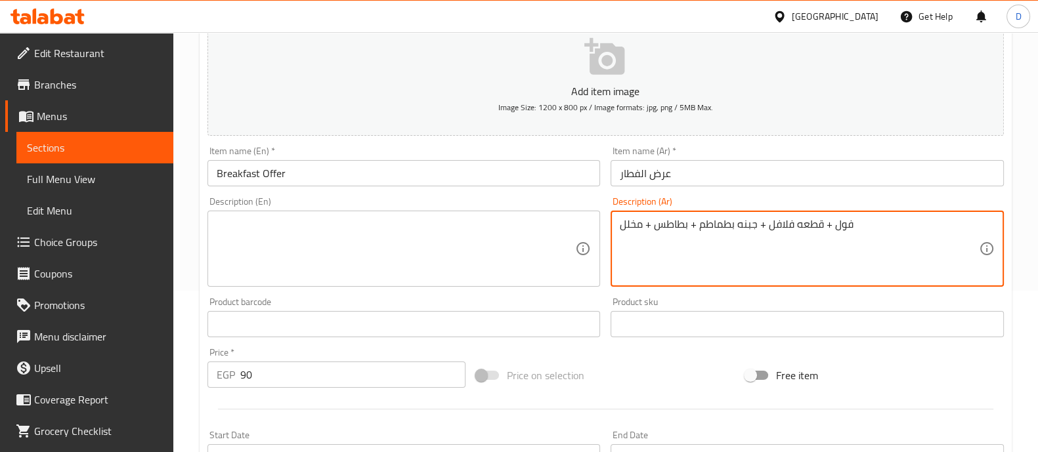
type textarea "فول + قطعه فلافل + جبنه بطماطم + بطاطس + مخلل"
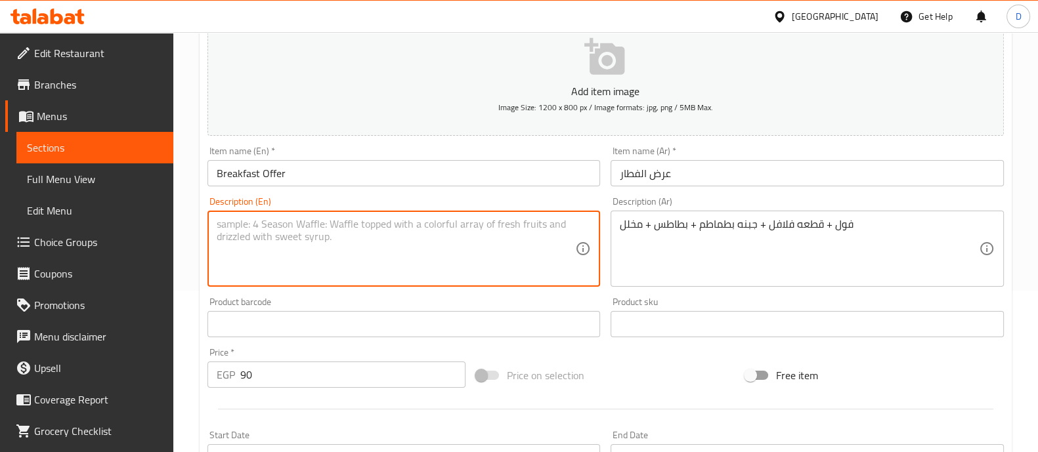
click at [473, 237] on textarea at bounding box center [396, 249] width 359 height 62
paste textarea "Beans + falafel piece + cheese with tomatoes + potatoes + pickles"
click at [223, 219] on textarea "Beans + falafel piece + cheese with tomatoes + potatoes + pickles" at bounding box center [396, 249] width 359 height 62
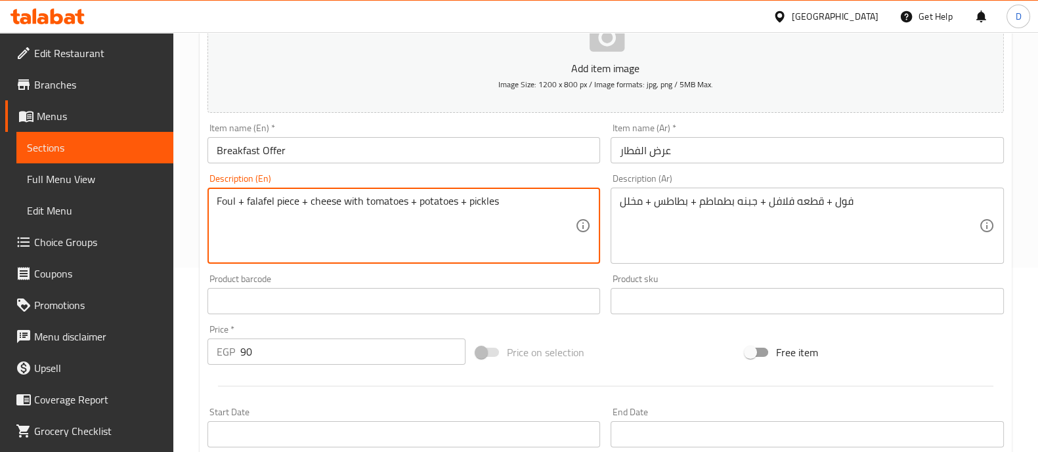
scroll to position [474, 0]
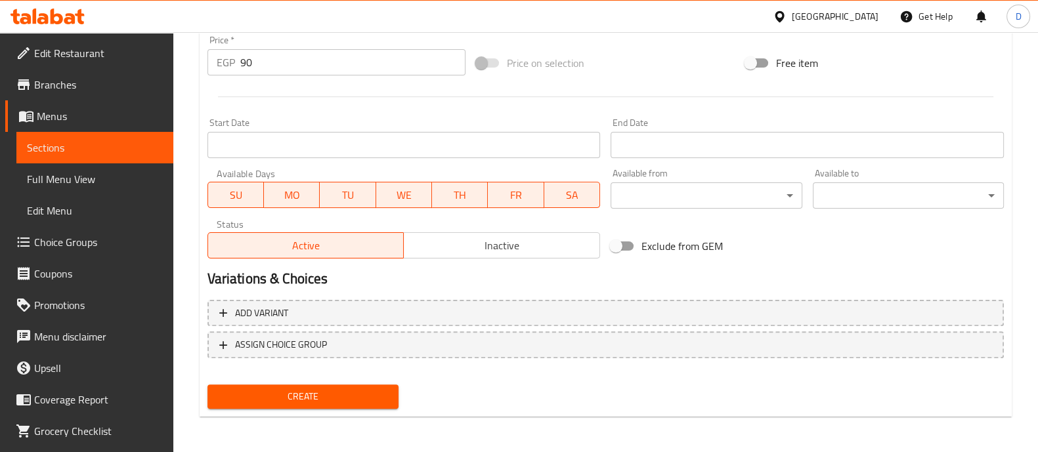
type textarea "Foul + falafel piece + cheese with tomatoes + potatoes + pickles"
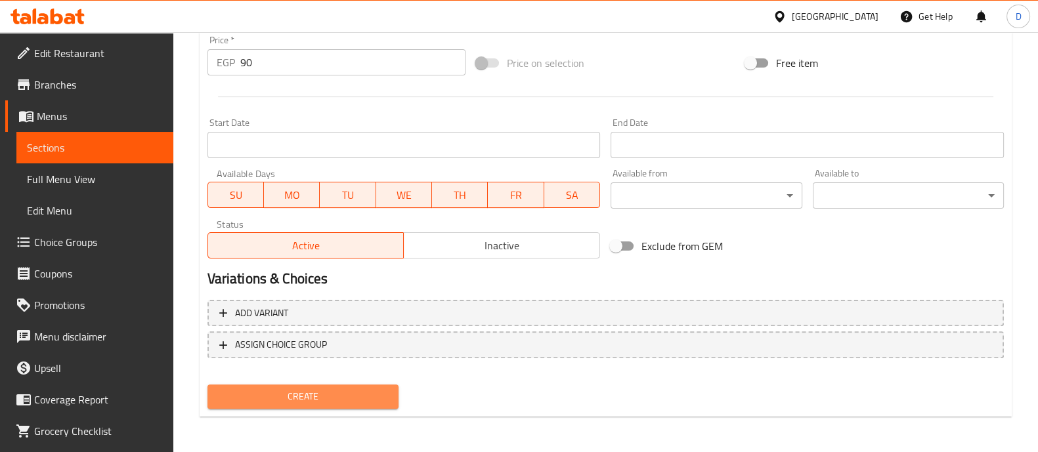
click at [347, 388] on span "Create" at bounding box center [303, 396] width 170 height 16
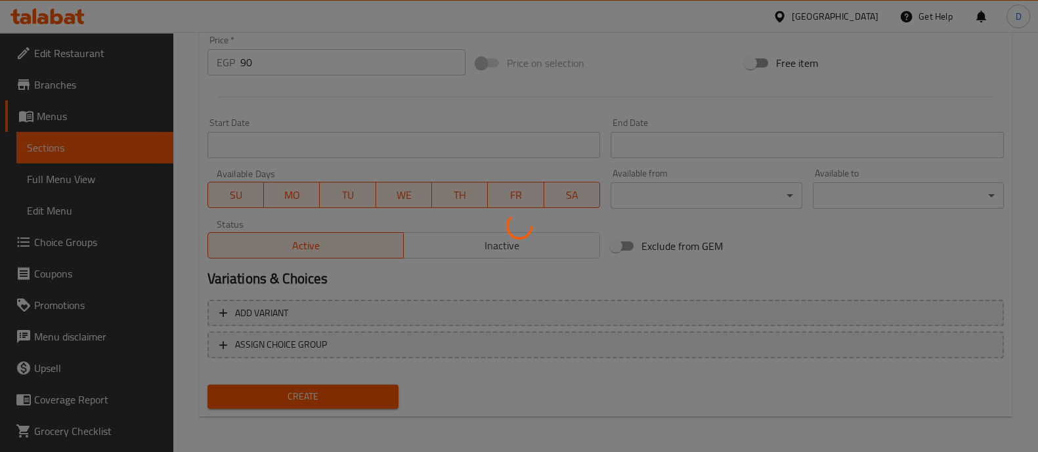
type input "0"
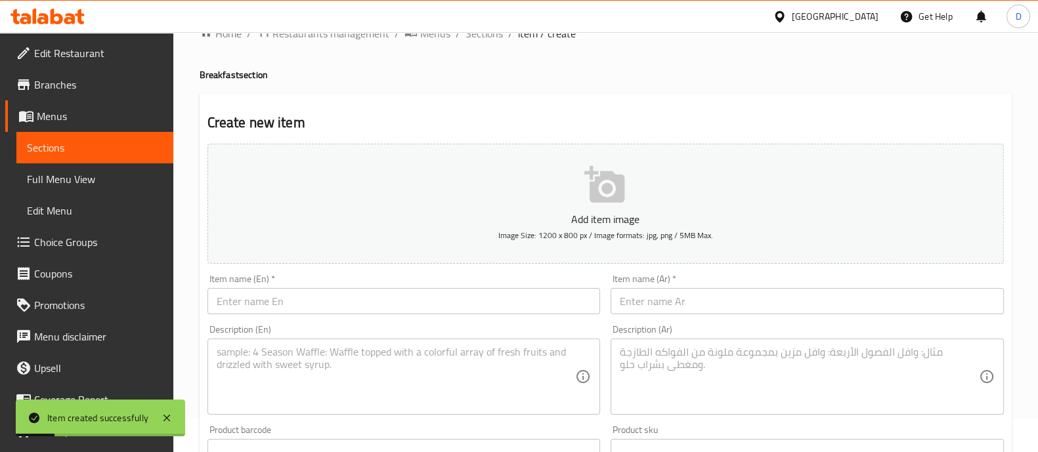
scroll to position [31, 0]
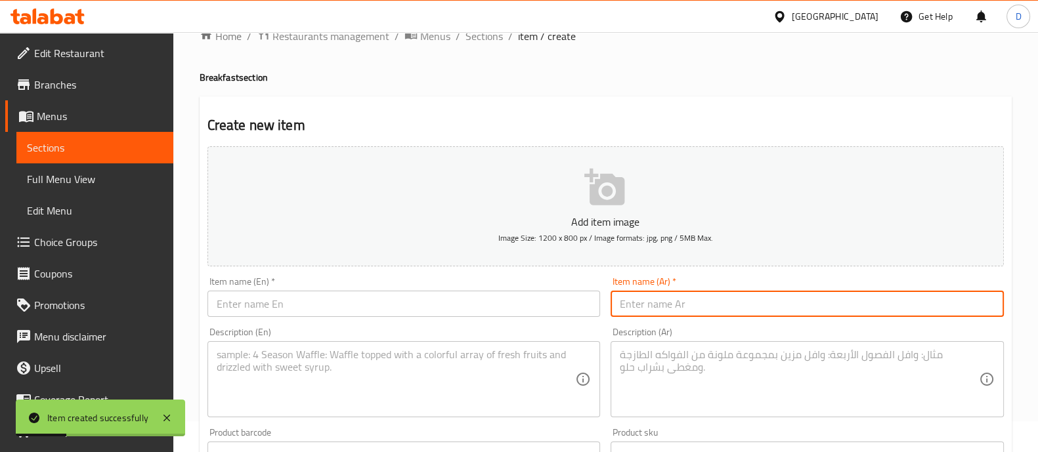
click at [663, 301] on input "text" at bounding box center [806, 304] width 393 height 26
paste input "طاسة جبنة بطاطس وسط"
type input "طاسة جبنة بطاطس وسط"
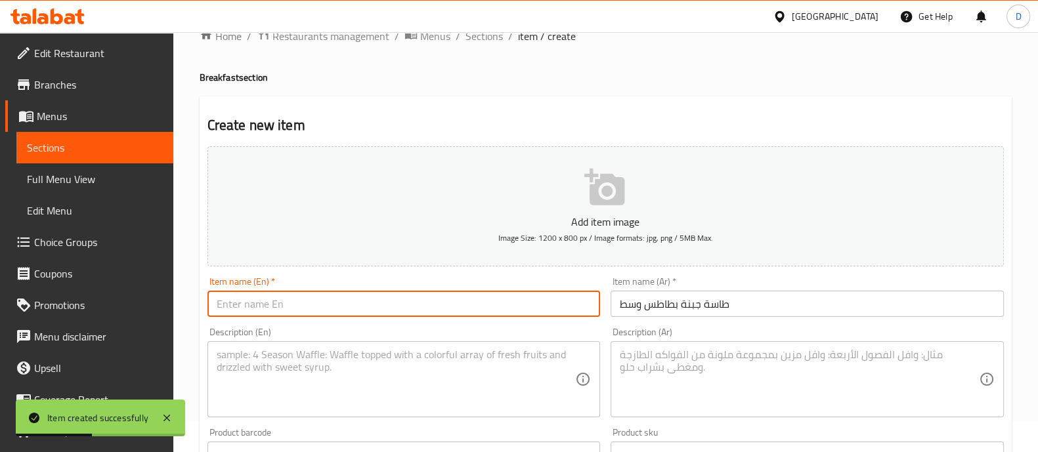
click at [516, 306] on input "text" at bounding box center [403, 304] width 393 height 26
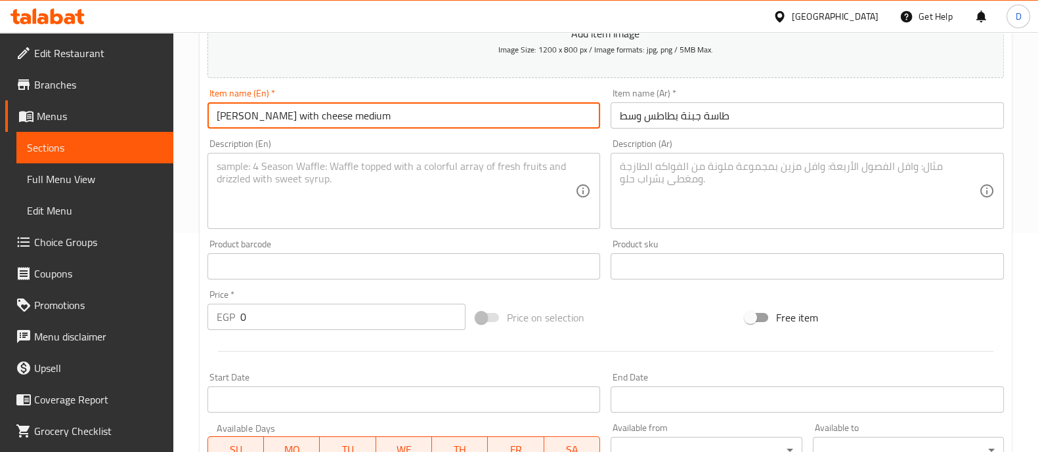
scroll to position [220, 0]
type input "[PERSON_NAME] with cheese medium"
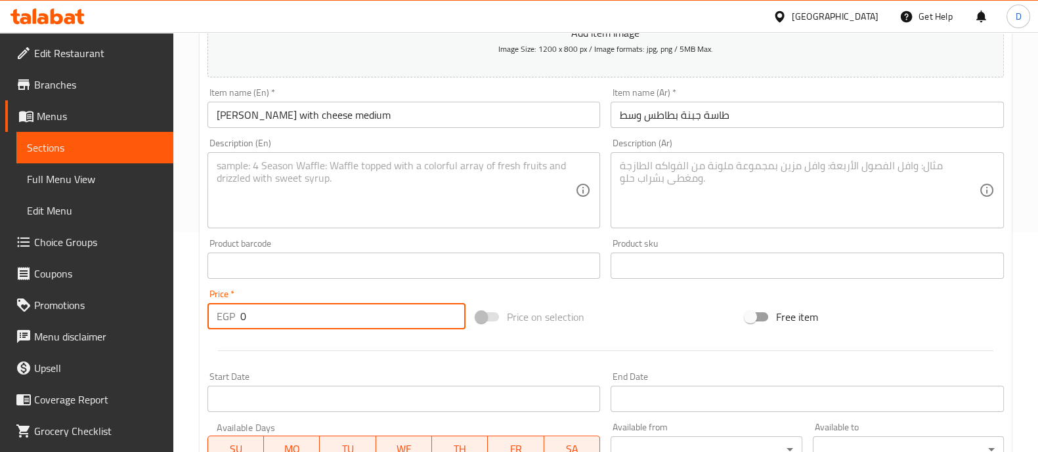
click at [332, 322] on input "0" at bounding box center [353, 316] width 226 height 26
type input "110"
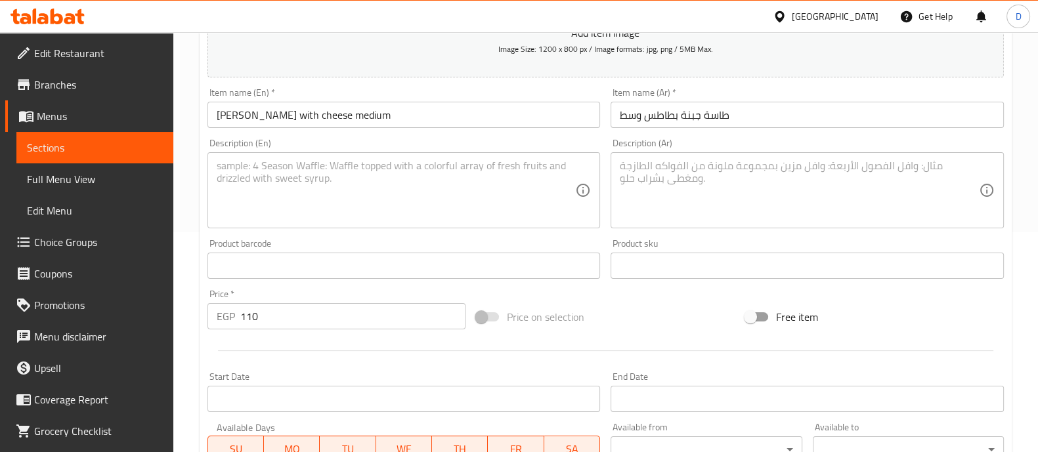
click at [334, 382] on div "Start Date Start Date" at bounding box center [403, 392] width 393 height 40
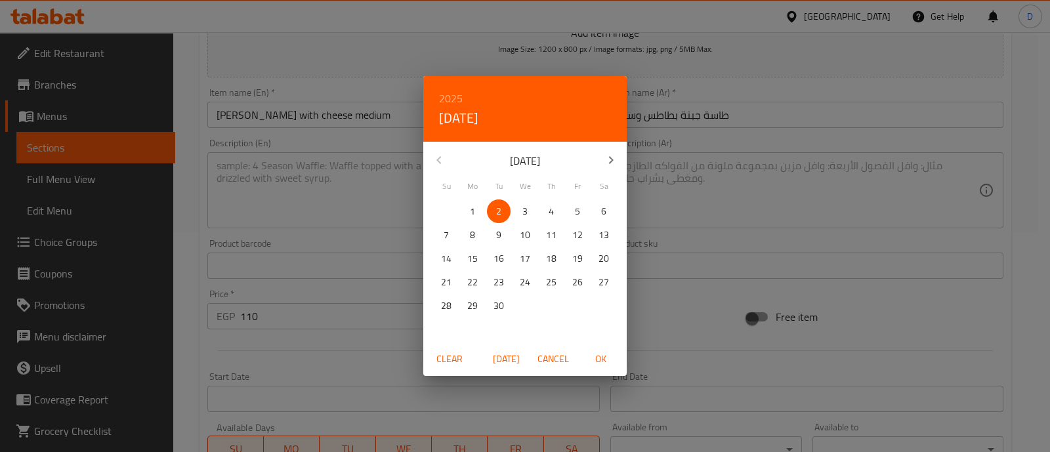
click at [347, 320] on div "2025 Tue, Sep [DATE] Mo Tu We Th Fr Sa 31 1 2 3 4 5 6 7 8 9 10 11 12 13 14 15 1…" at bounding box center [525, 226] width 1050 height 452
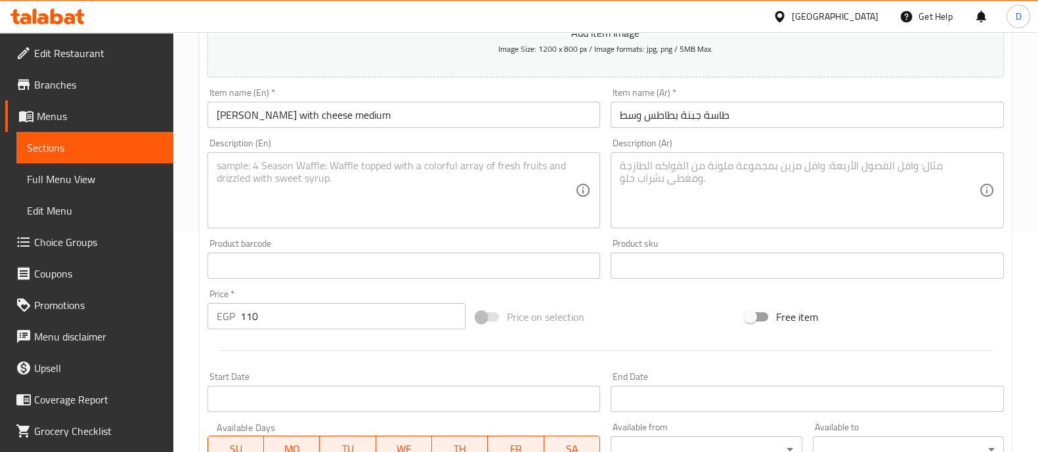
scroll to position [474, 0]
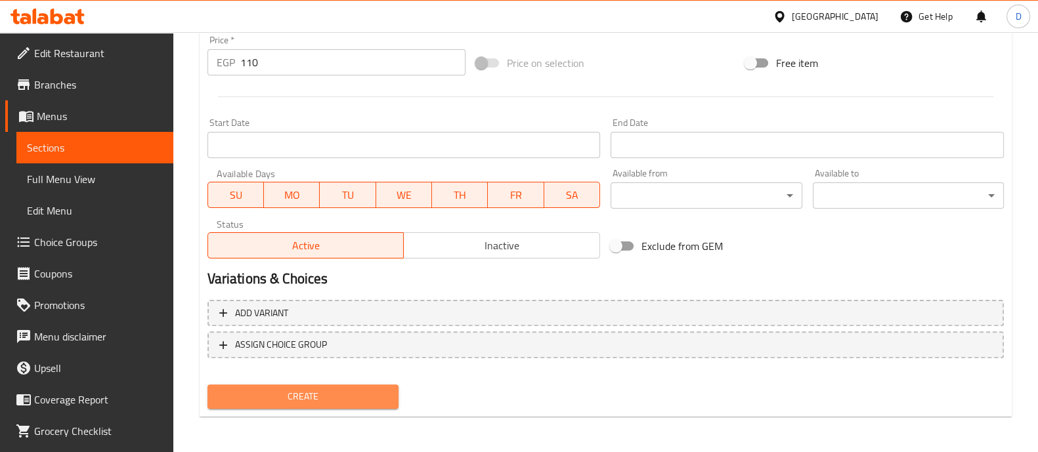
click at [348, 403] on span "Create" at bounding box center [303, 396] width 170 height 16
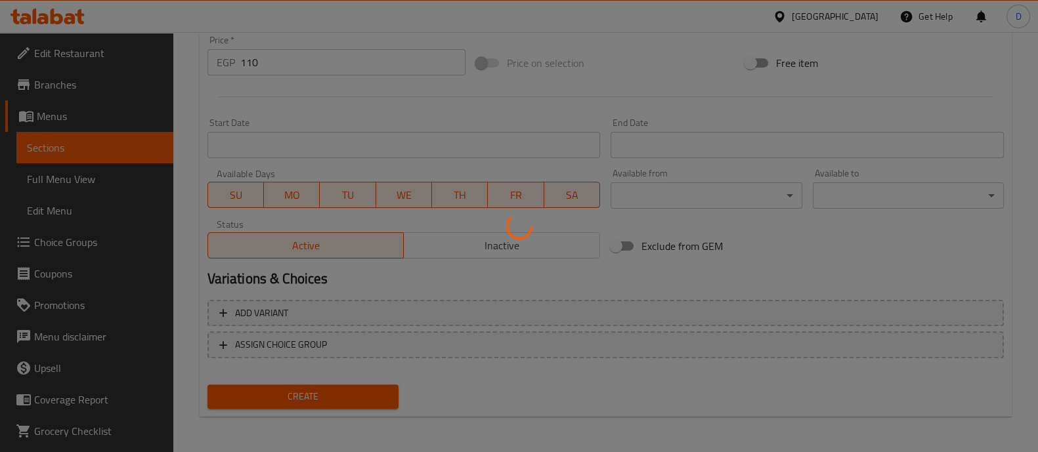
type input "0"
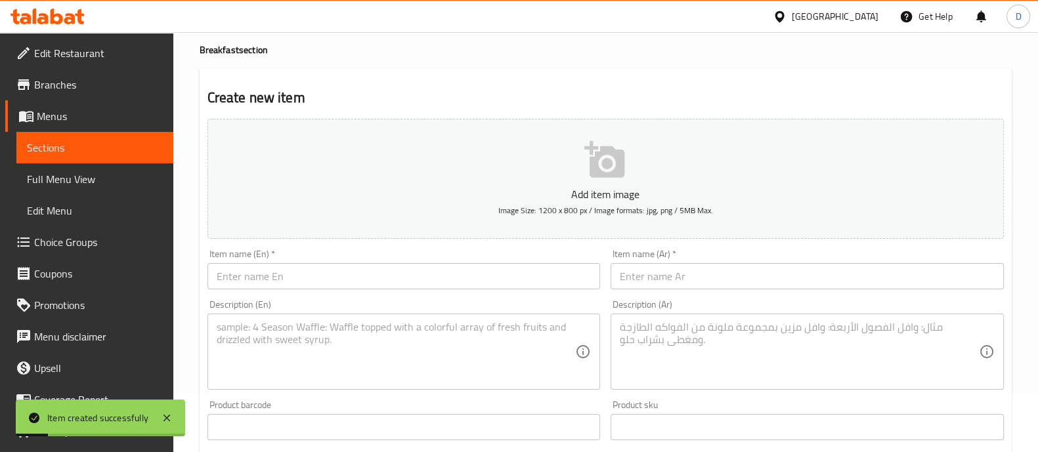
scroll to position [27, 0]
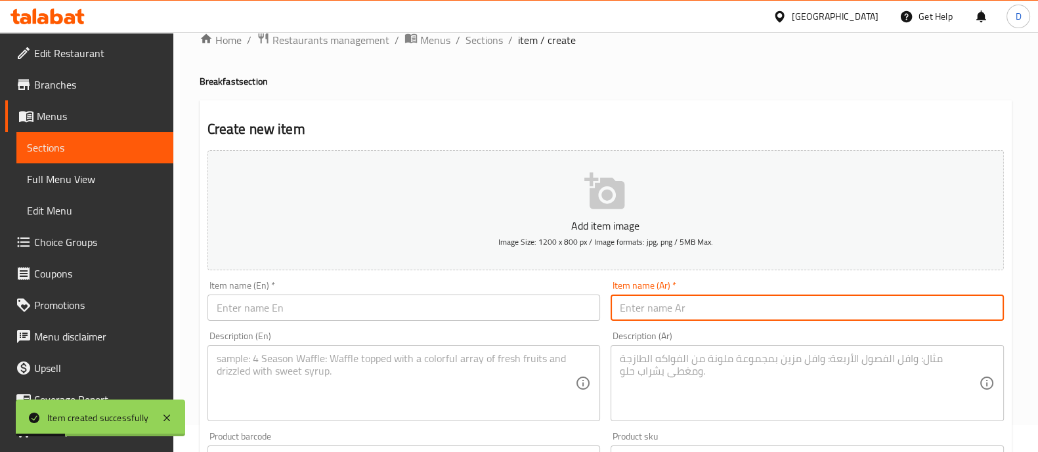
click at [705, 303] on input "text" at bounding box center [806, 308] width 393 height 26
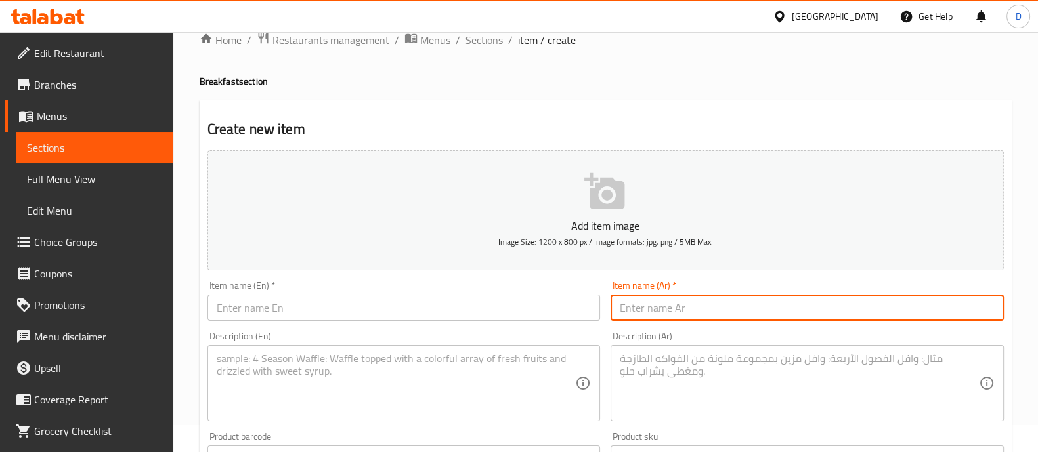
paste input "طاسة جبنة هوت دوج وسط"
type input "ط"
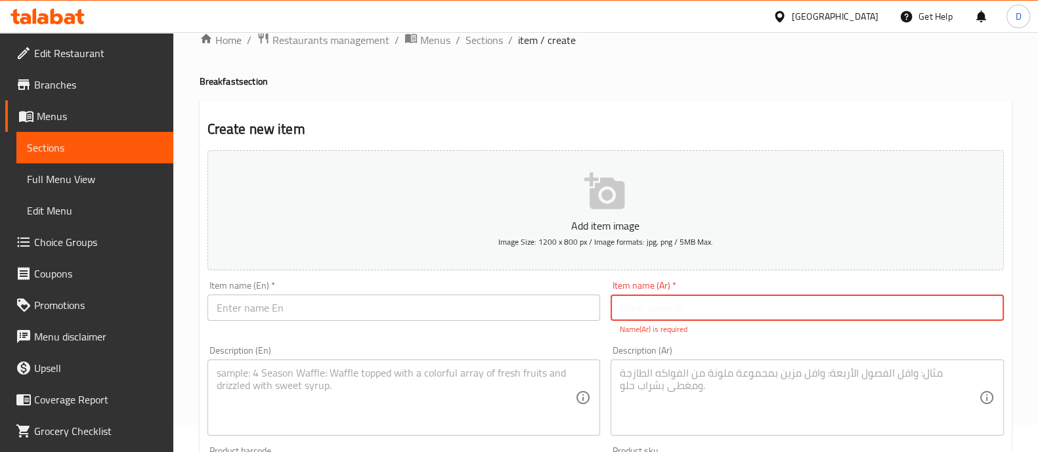
paste input "طاسة جبنة هوت دوج وسط"
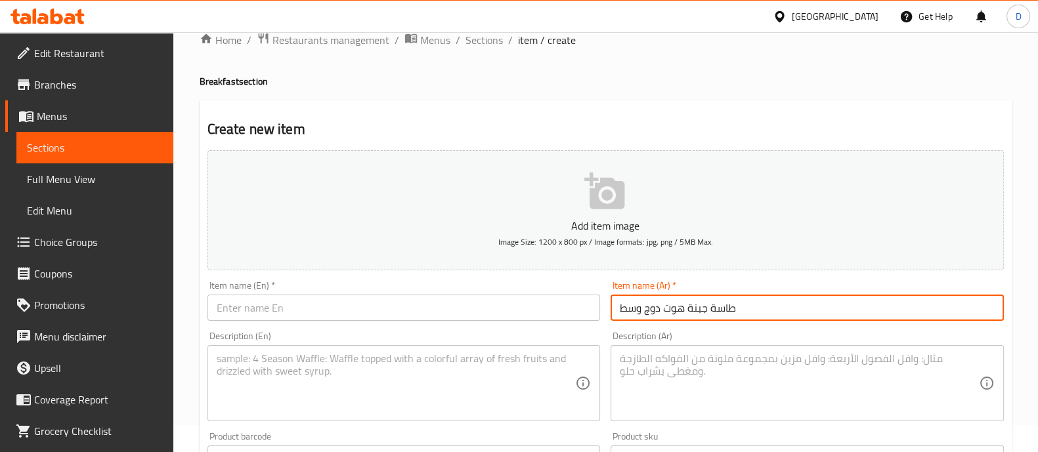
type input "طاسة جبنة هوت دوج وسط"
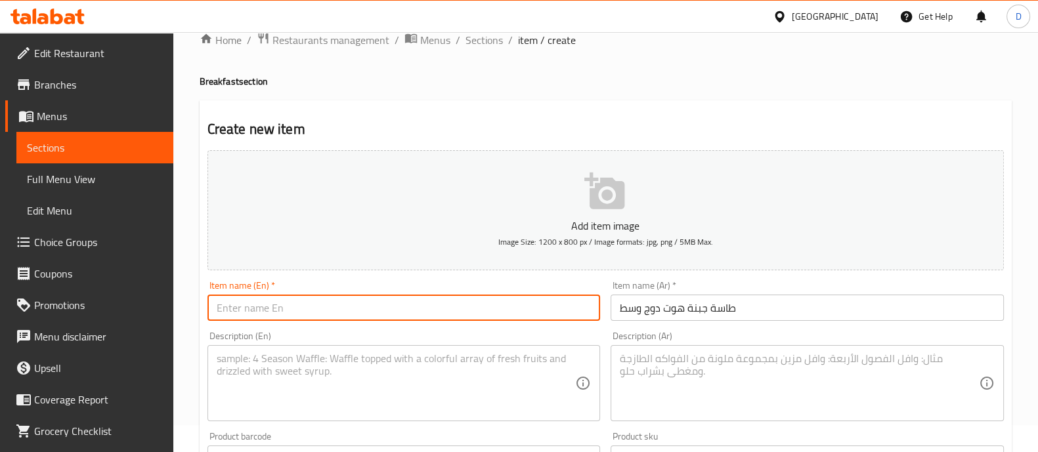
click at [362, 303] on input "text" at bounding box center [403, 308] width 393 height 26
paste input "Medium hot dog cheese pan"
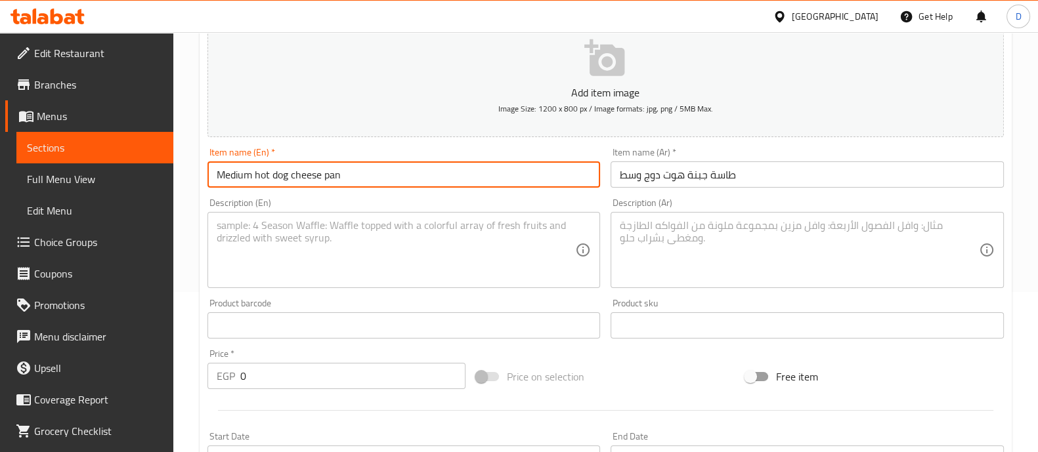
type input "Medium hot dog cheese pan"
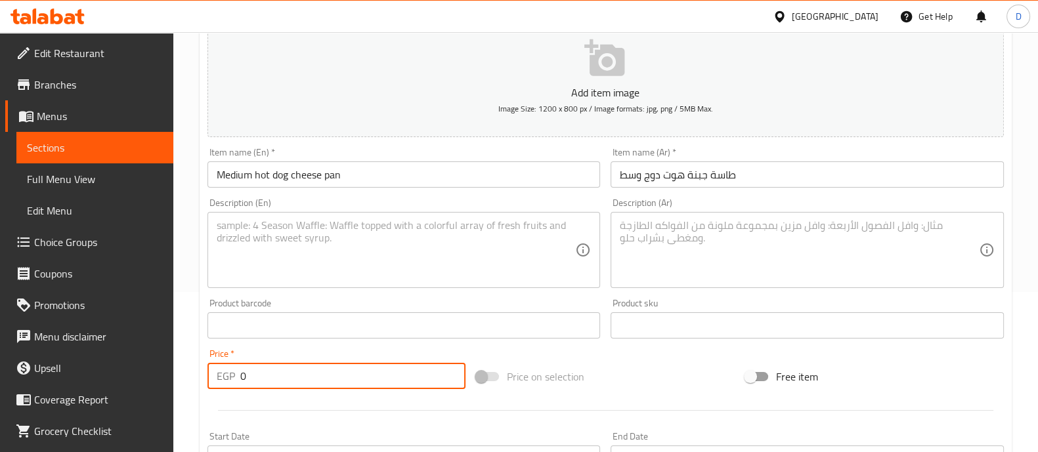
click at [326, 365] on input "0" at bounding box center [353, 376] width 226 height 26
type input "120"
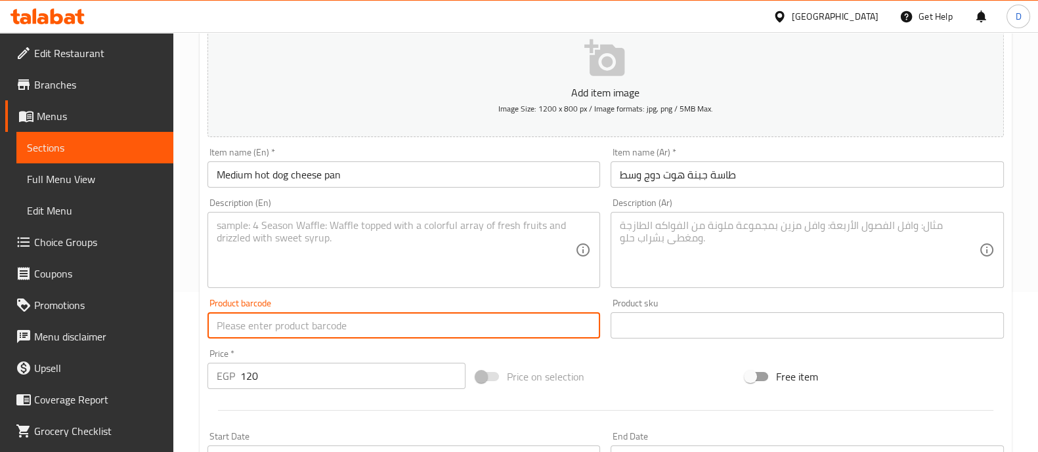
click at [306, 334] on input "text" at bounding box center [403, 325] width 393 height 26
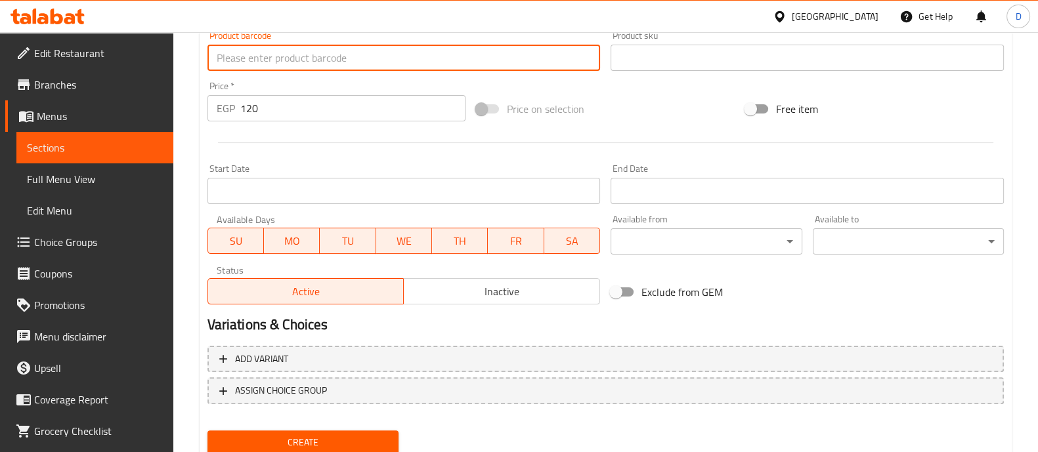
scroll to position [430, 0]
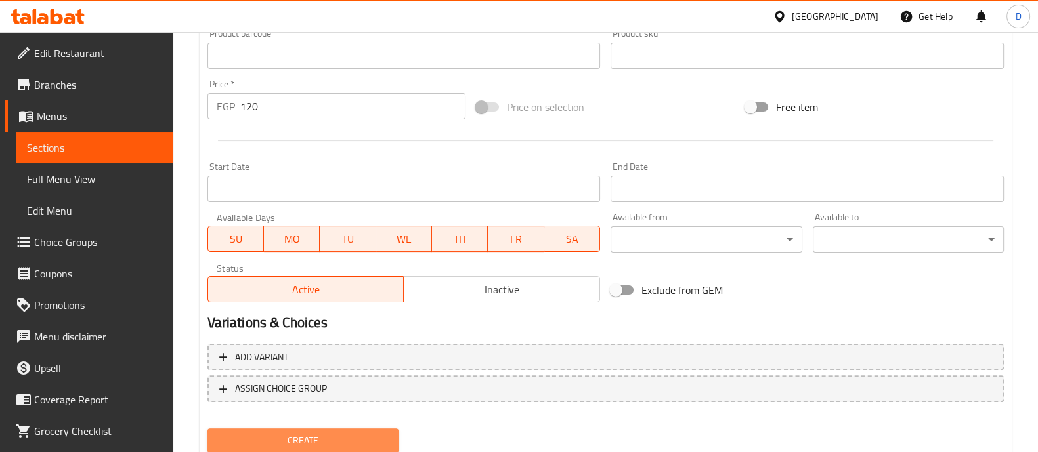
click at [289, 434] on span "Create" at bounding box center [303, 440] width 170 height 16
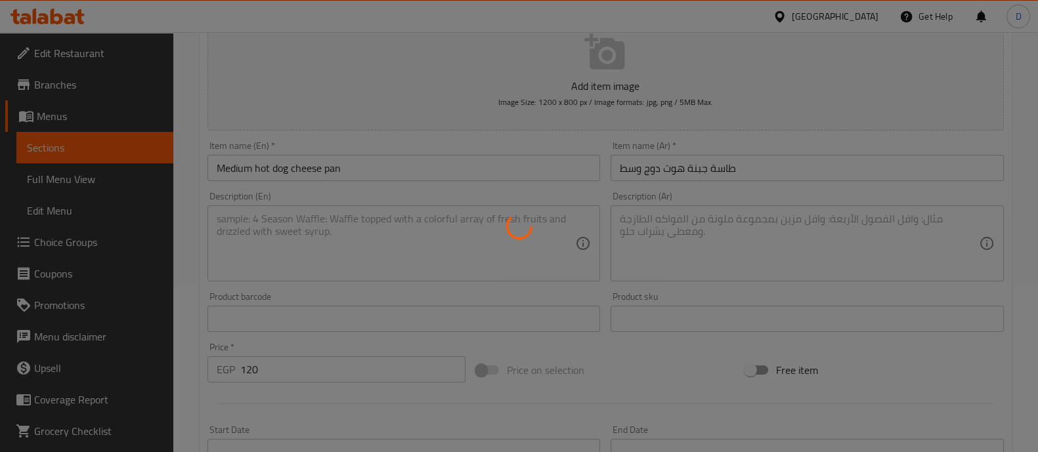
scroll to position [165, 0]
type input "0"
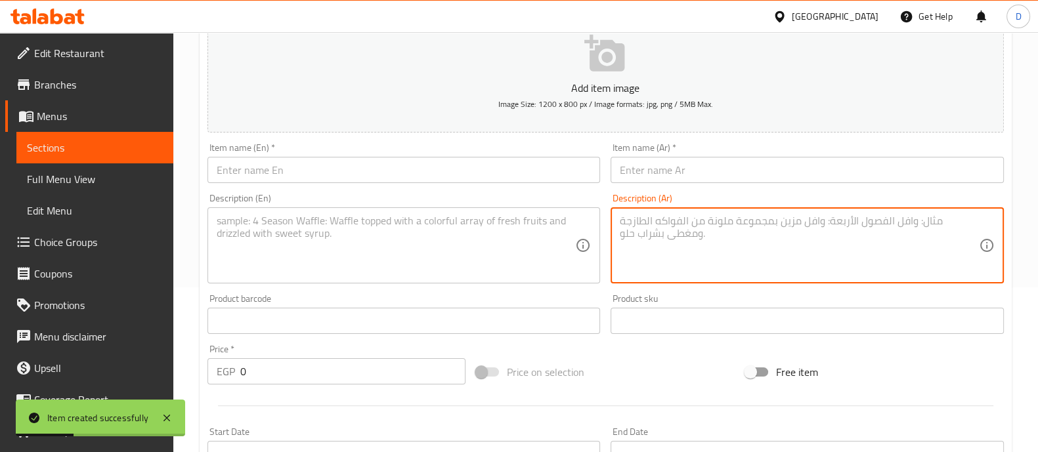
click at [722, 243] on textarea at bounding box center [798, 246] width 359 height 62
paste textarea "طاسة جبنة سلامي وسط"
type textarea "طاسة جبنة سلامي وسط"
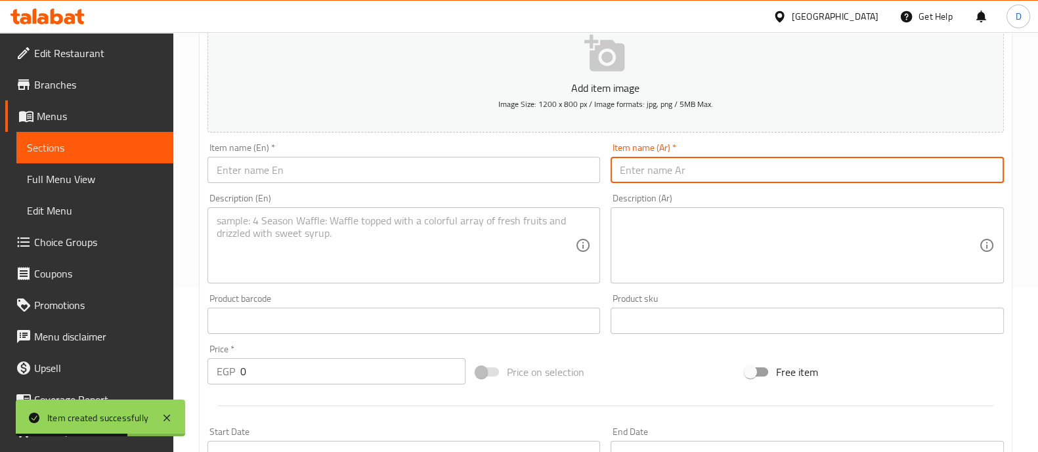
click at [663, 161] on input "text" at bounding box center [806, 170] width 393 height 26
paste input "طاسة جبنة سلامي وسط"
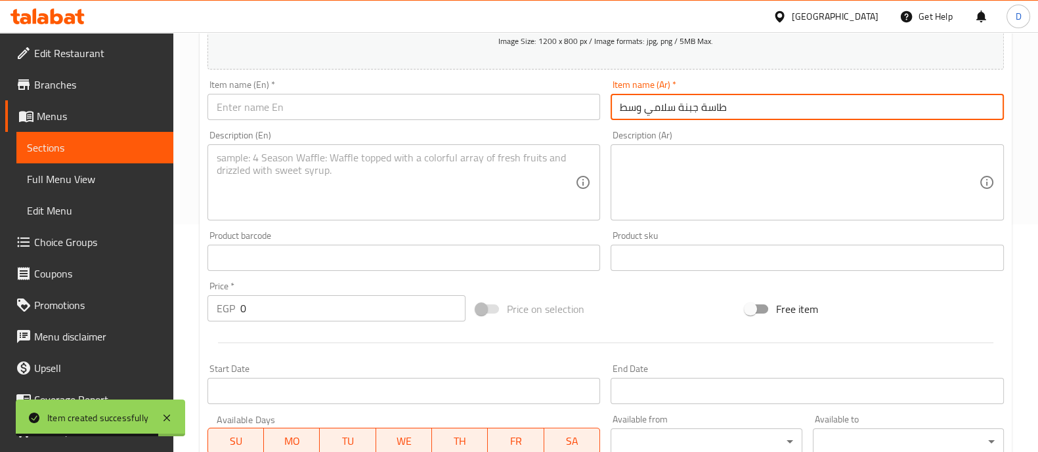
type input "طاسة جبنة سلامي وسط"
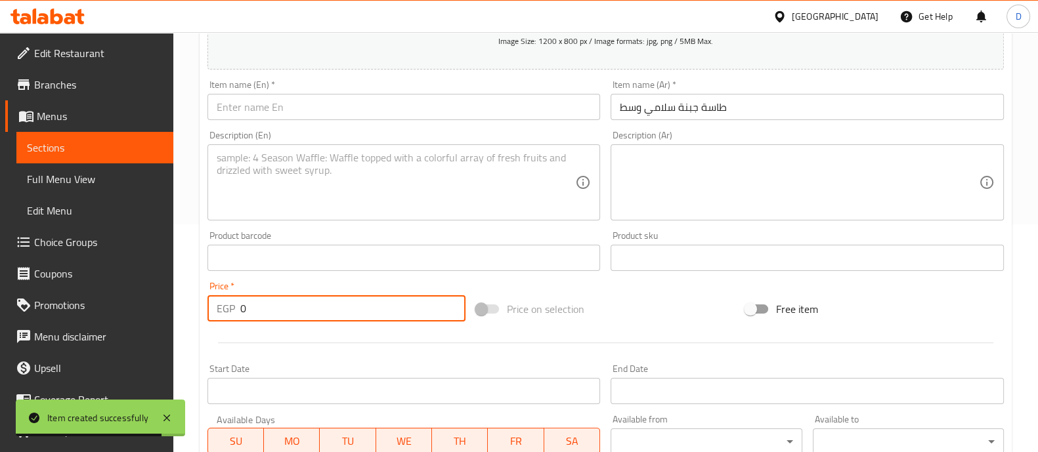
click at [295, 314] on input "0" at bounding box center [353, 308] width 226 height 26
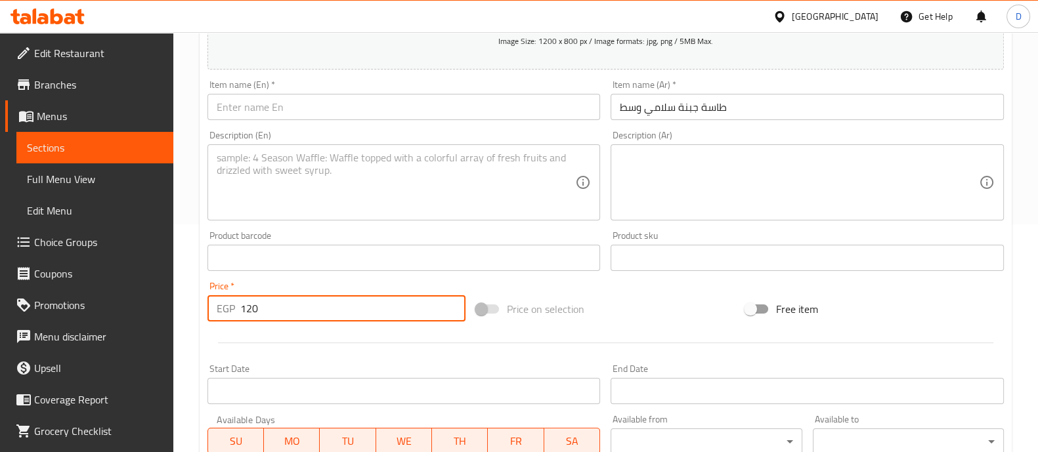
type input "120"
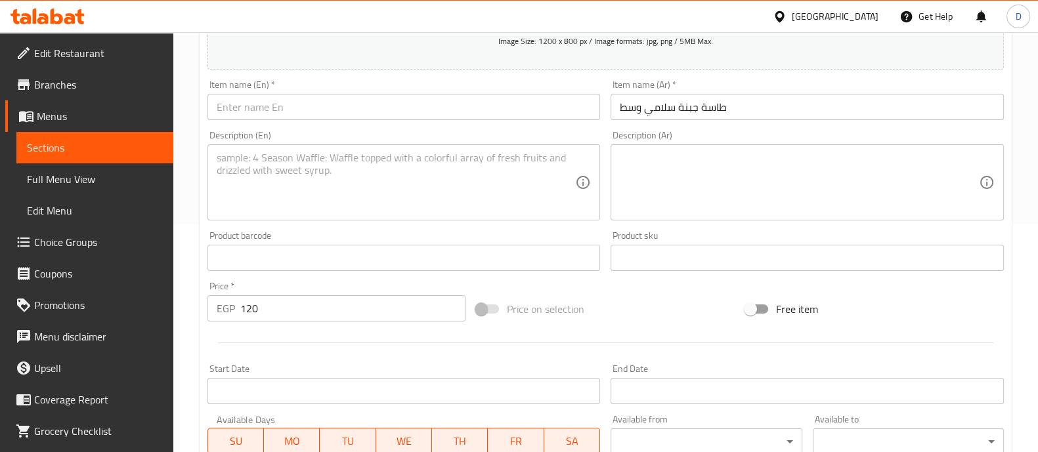
click at [308, 343] on hr at bounding box center [605, 343] width 775 height 1
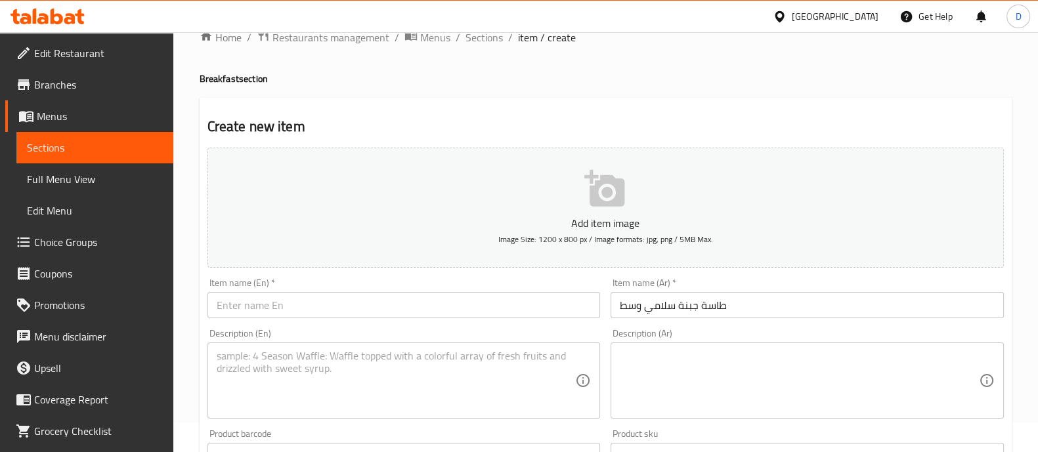
scroll to position [29, 0]
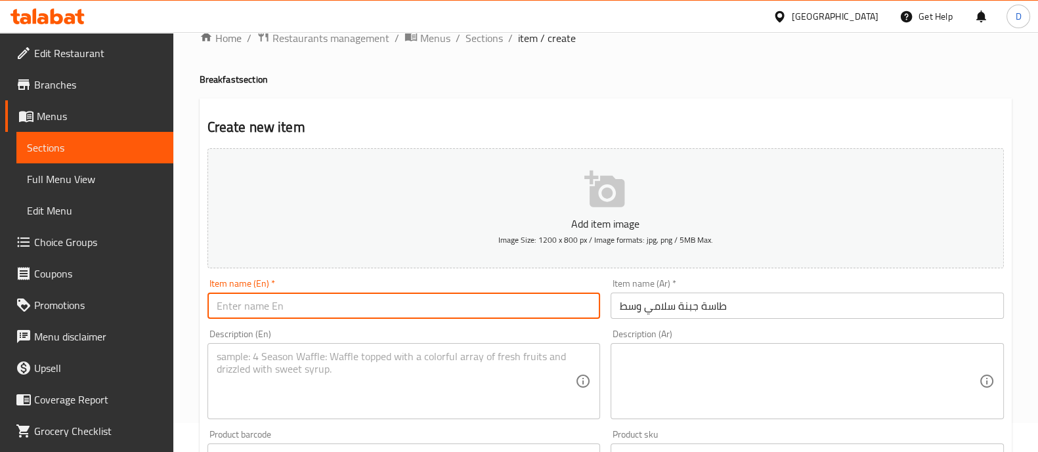
click at [348, 312] on input "text" at bounding box center [403, 306] width 393 height 26
paste input "Medium salami cheese pan"
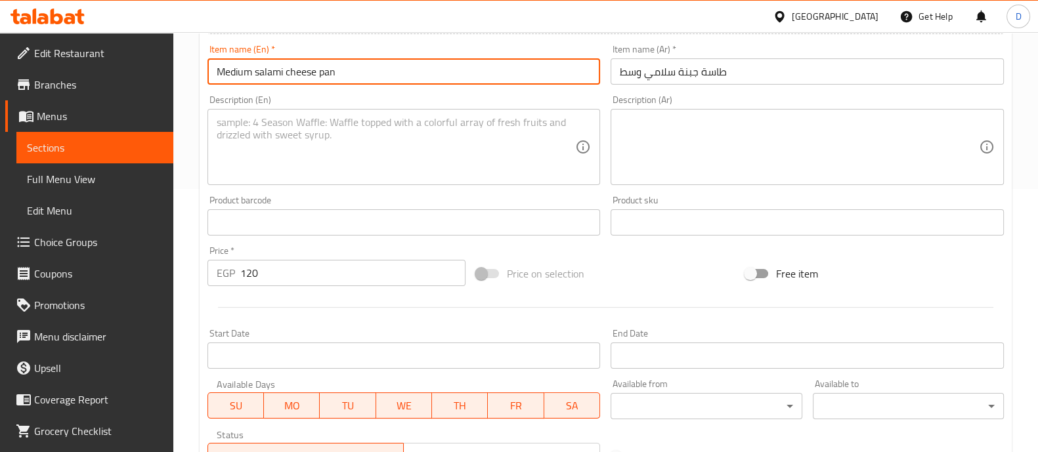
scroll to position [474, 0]
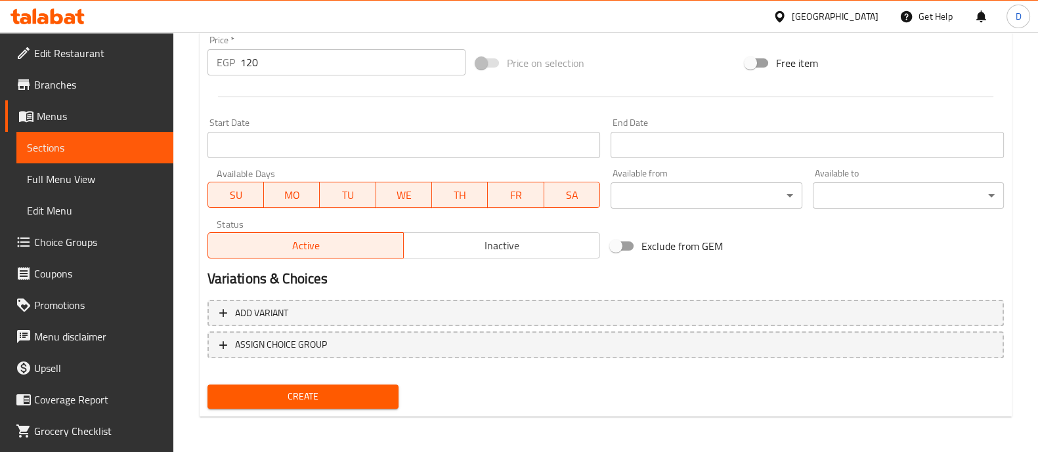
type input "Medium salami cheese pan"
drag, startPoint x: 348, startPoint y: 408, endPoint x: 346, endPoint y: 400, distance: 8.0
click at [346, 400] on div "Create" at bounding box center [302, 396] width 201 height 35
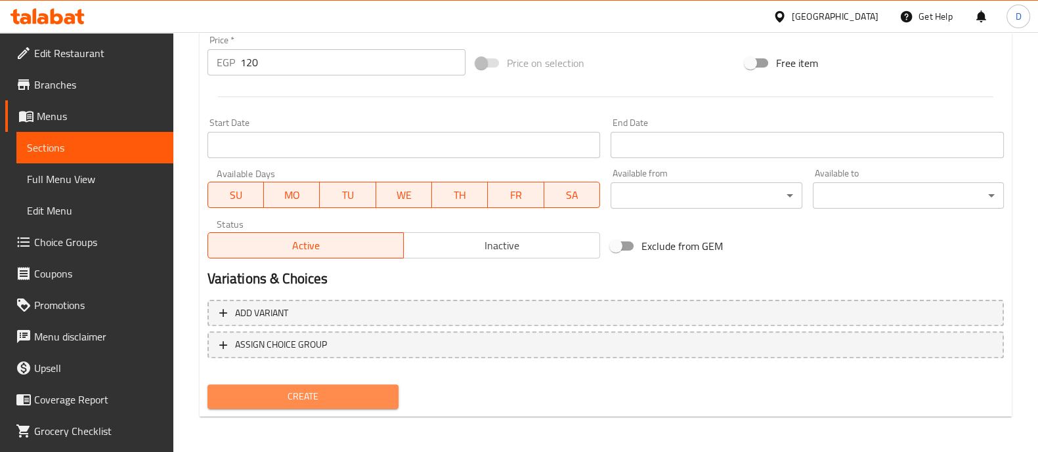
click at [346, 400] on span "Create" at bounding box center [303, 396] width 170 height 16
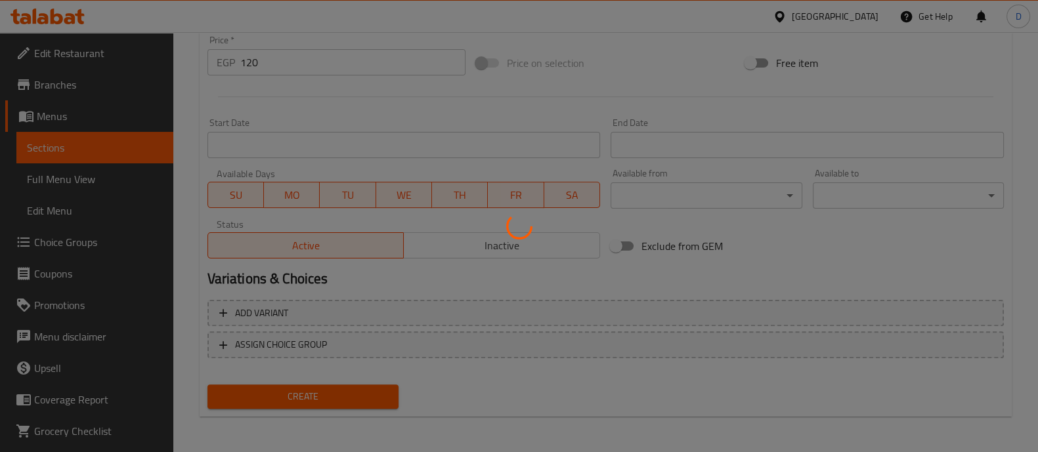
type input "0"
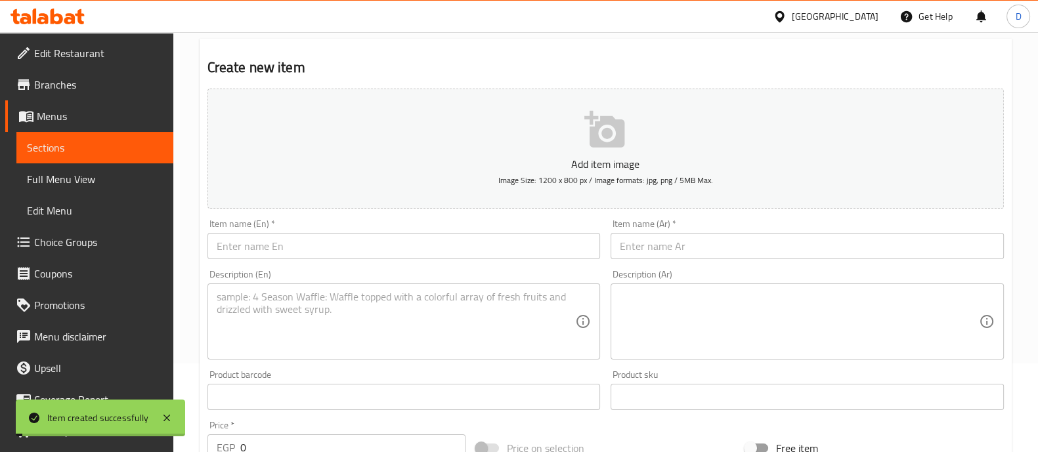
scroll to position [88, 0]
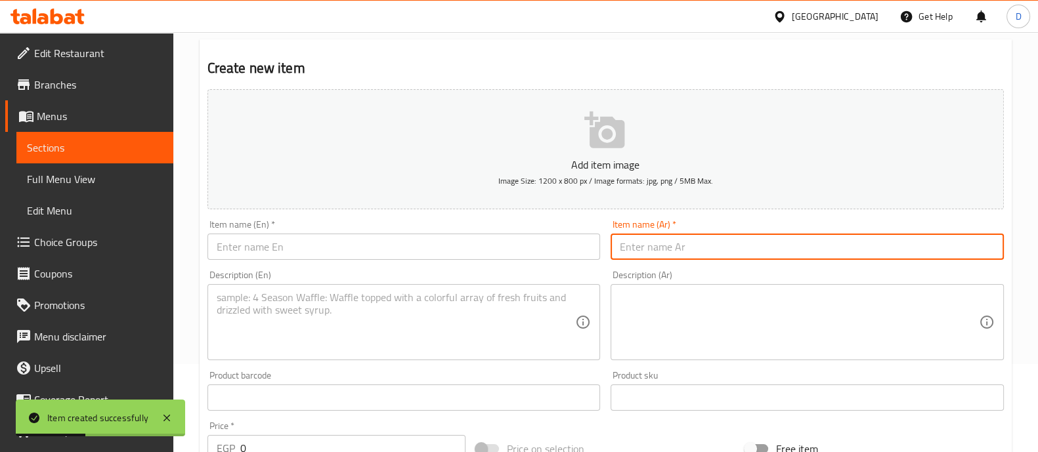
click at [673, 251] on input "text" at bounding box center [806, 247] width 393 height 26
paste input "طاسة جبنة بسطرمة وسط"
type input "طاسة جبنة بسطرمة وسط"
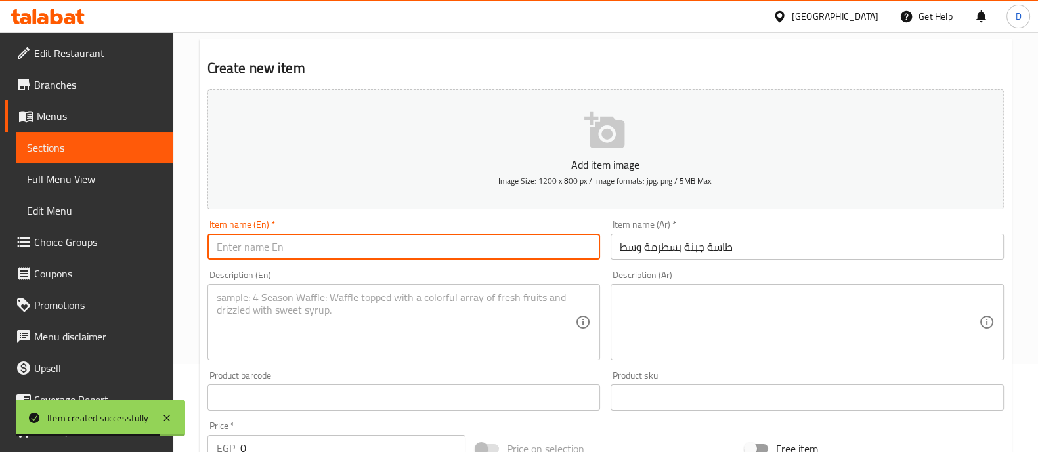
click at [369, 249] on input "text" at bounding box center [403, 247] width 393 height 26
paste input "Medium pastrami cheese pan"
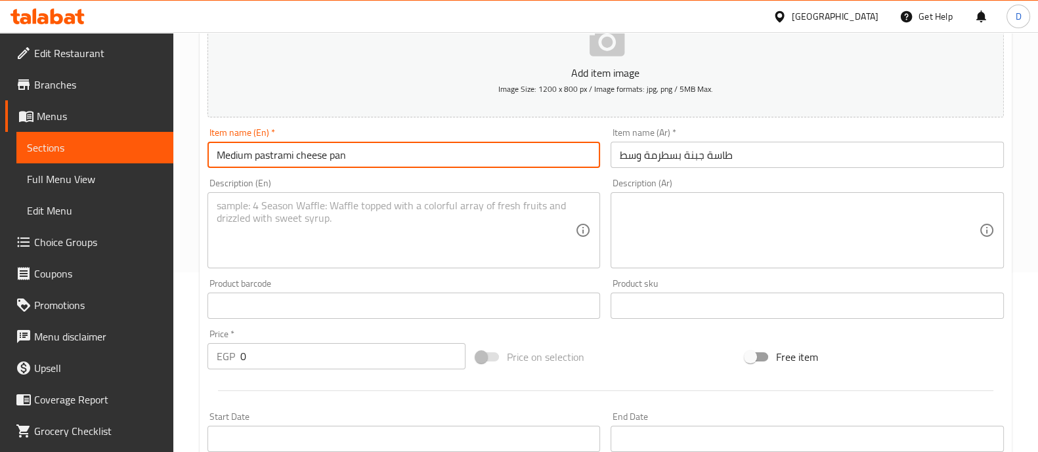
type input "Medium pastrami cheese pan"
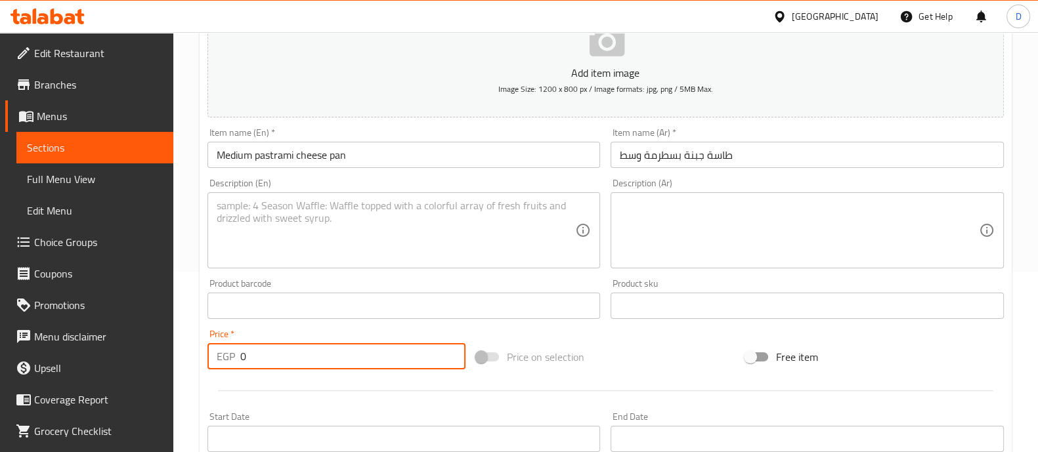
click at [270, 343] on input "0" at bounding box center [353, 356] width 226 height 26
type input "130"
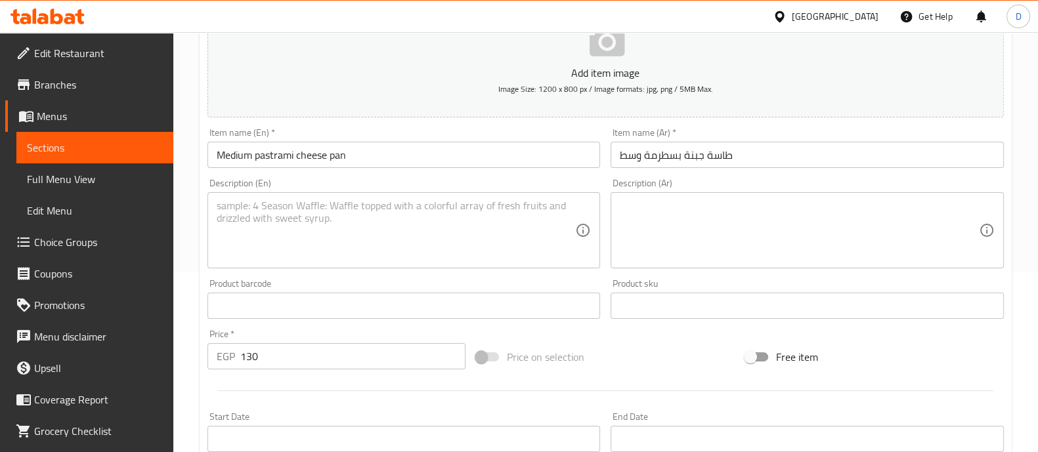
click at [261, 331] on div "Price   * EGP 130 Price *" at bounding box center [336, 349] width 259 height 40
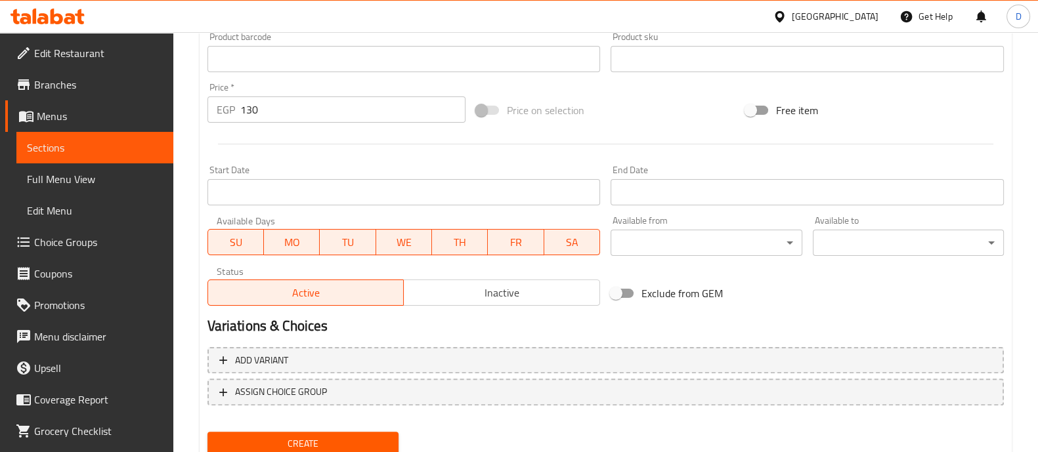
scroll to position [474, 0]
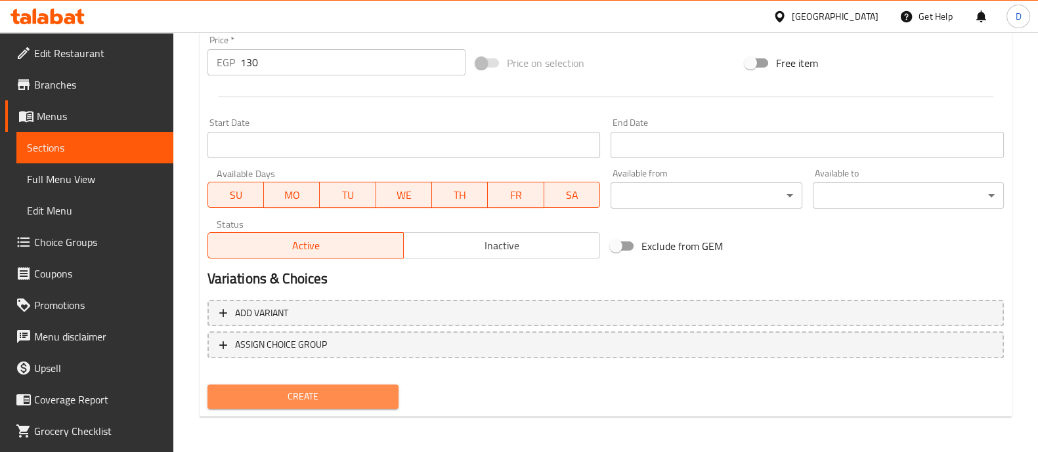
click at [278, 398] on span "Create" at bounding box center [303, 396] width 170 height 16
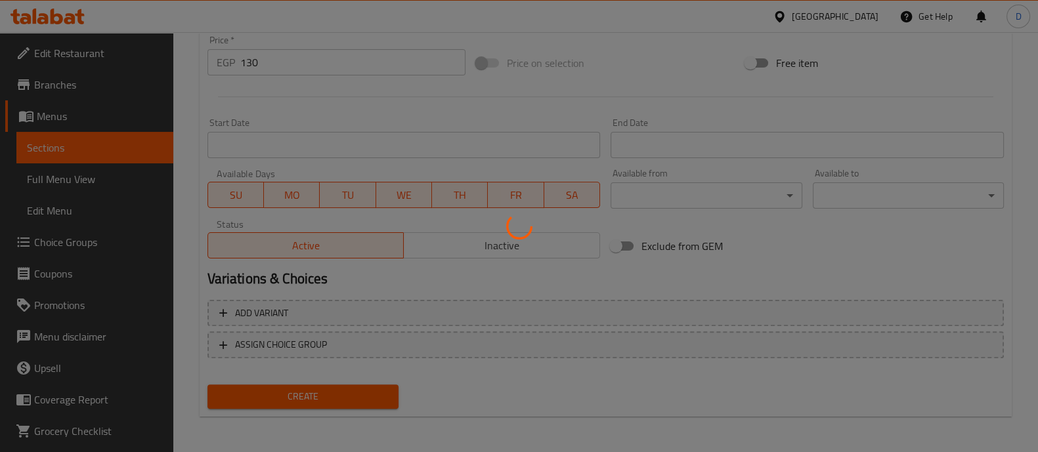
type input "0"
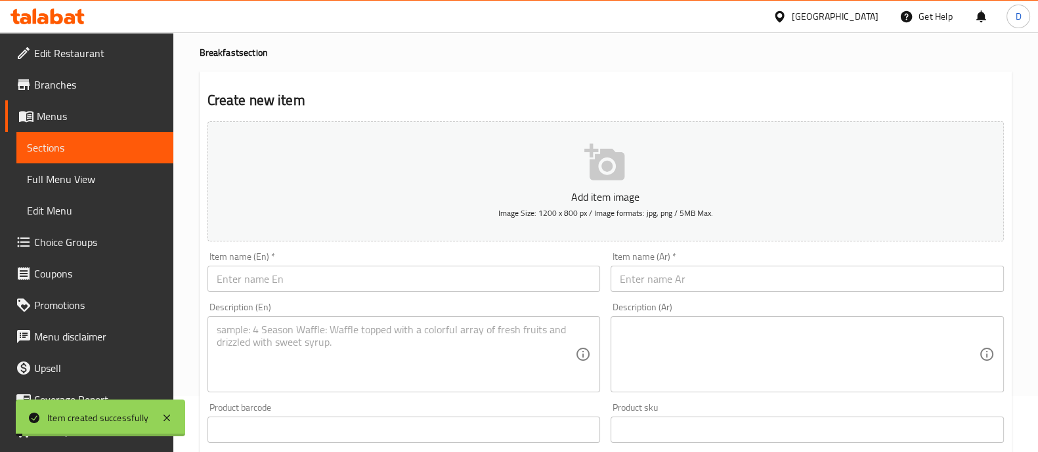
scroll to position [0, 0]
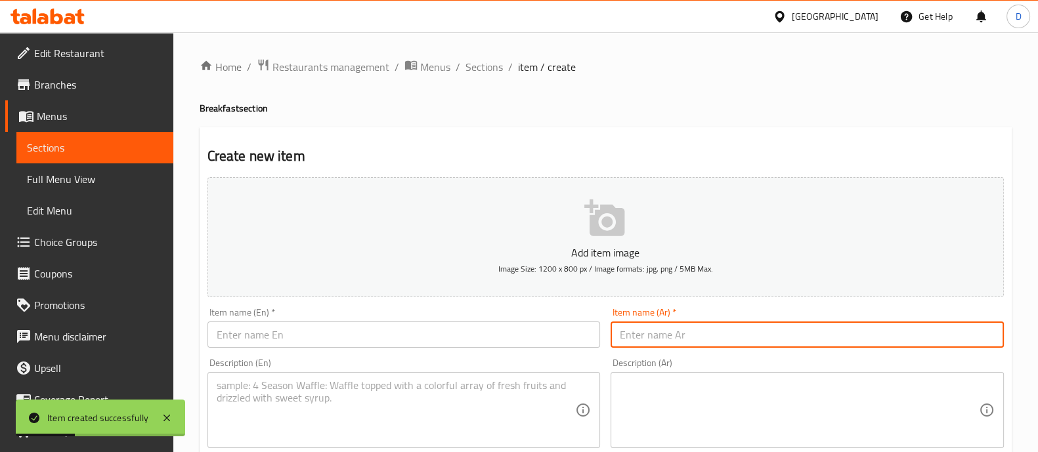
click at [657, 336] on input "text" at bounding box center [806, 335] width 393 height 26
paste input "طاسة جبنة سدق وسط"
type input "طاسة جبنة سدق وسط"
click at [282, 329] on input "text" at bounding box center [403, 335] width 393 height 26
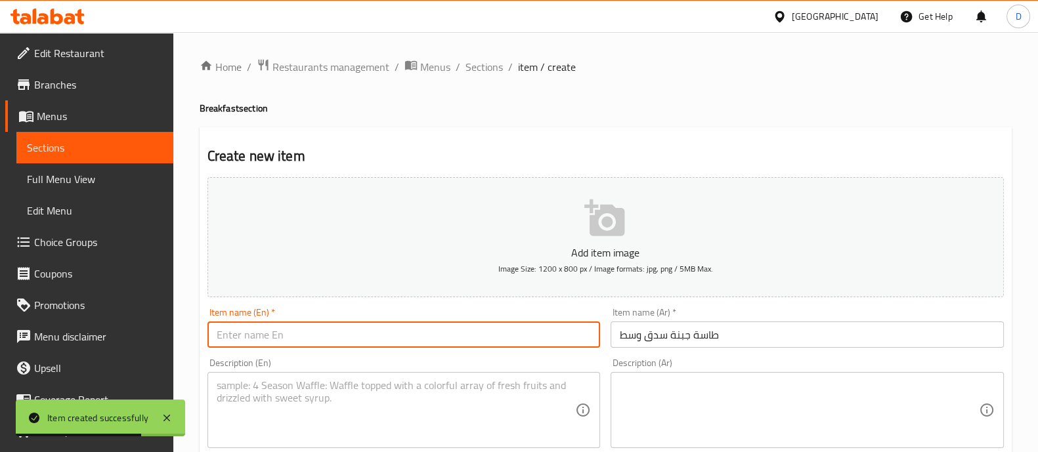
paste input "Medium cheese pan"
type input "Medium cheese pan"
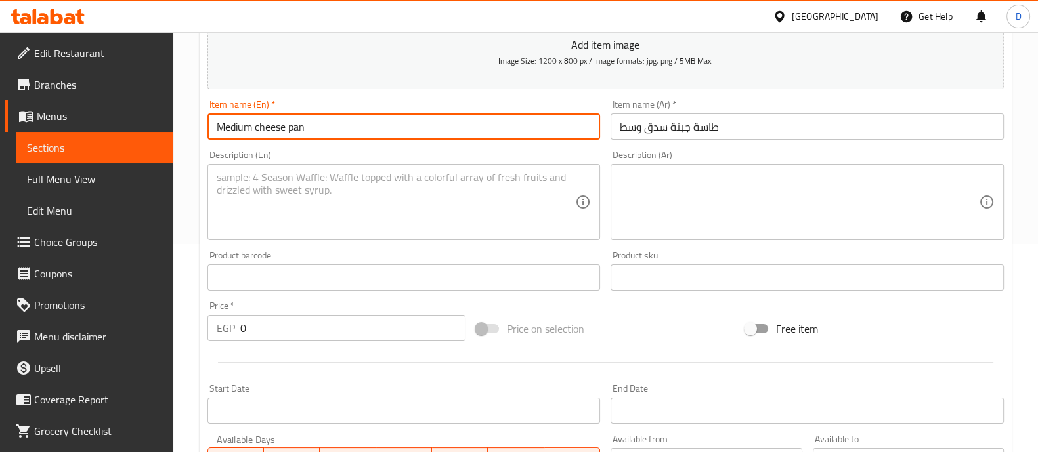
scroll to position [211, 0]
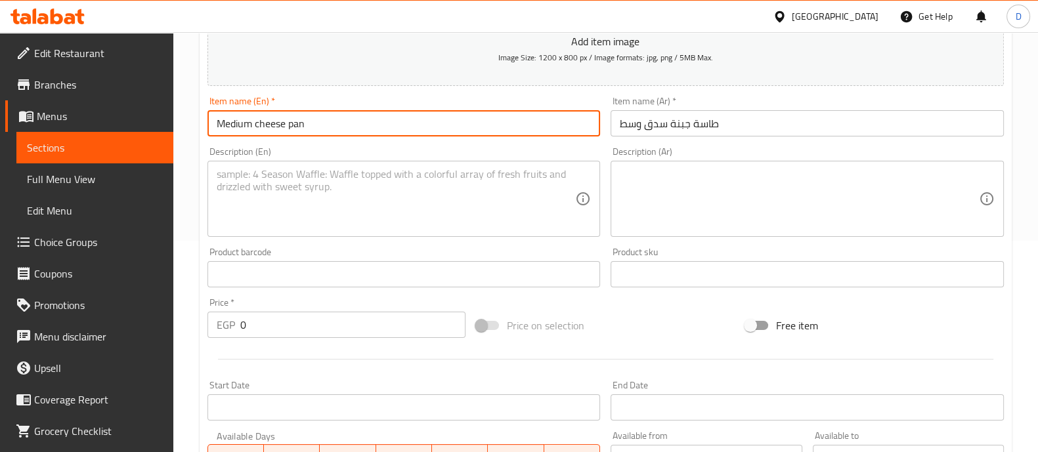
click at [318, 326] on input "0" at bounding box center [353, 325] width 226 height 26
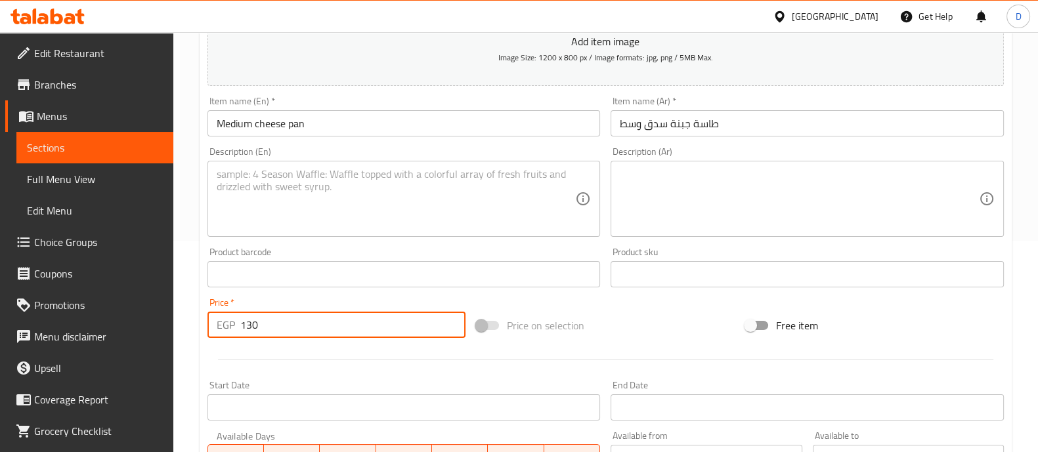
type input "130"
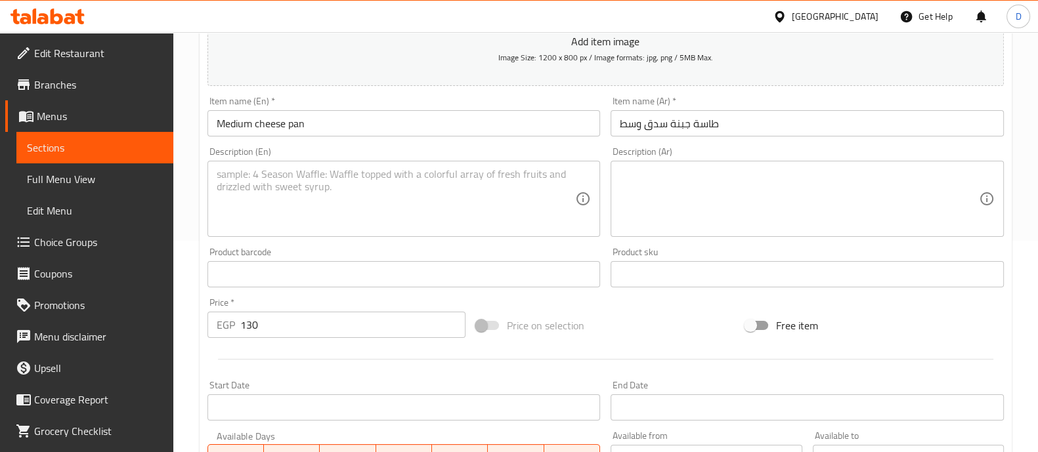
click at [329, 348] on div at bounding box center [605, 359] width 807 height 32
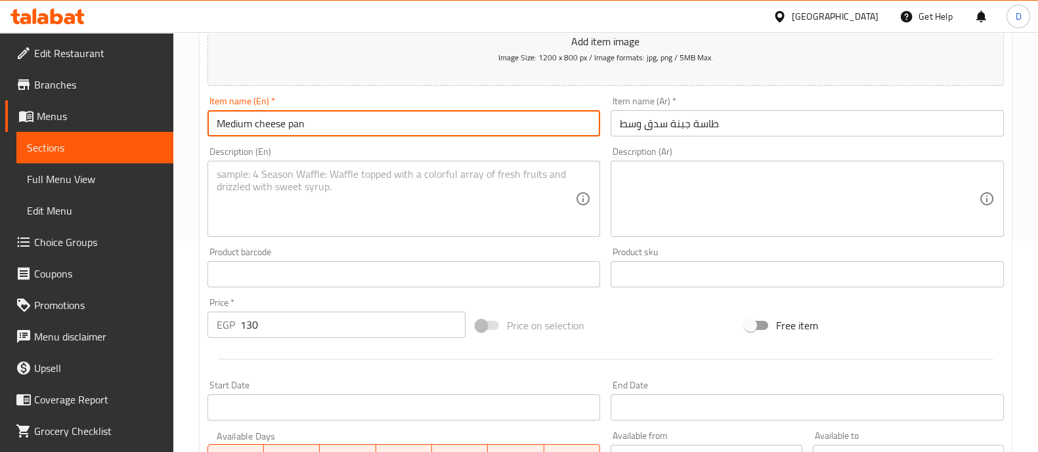
click at [292, 125] on input "Medium cheese pan" at bounding box center [403, 123] width 393 height 26
click at [290, 124] on input "Medium cheese pan" at bounding box center [403, 123] width 393 height 26
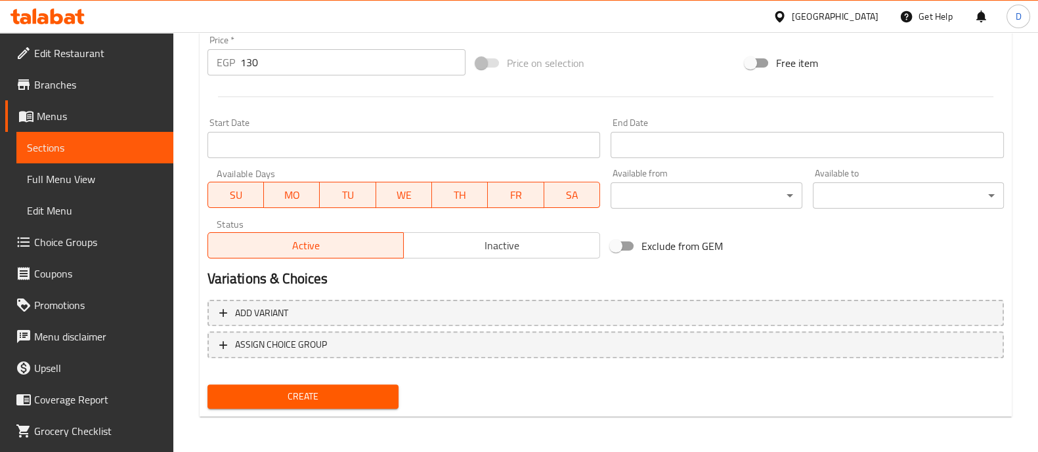
type input "Medium cheese sausages pan"
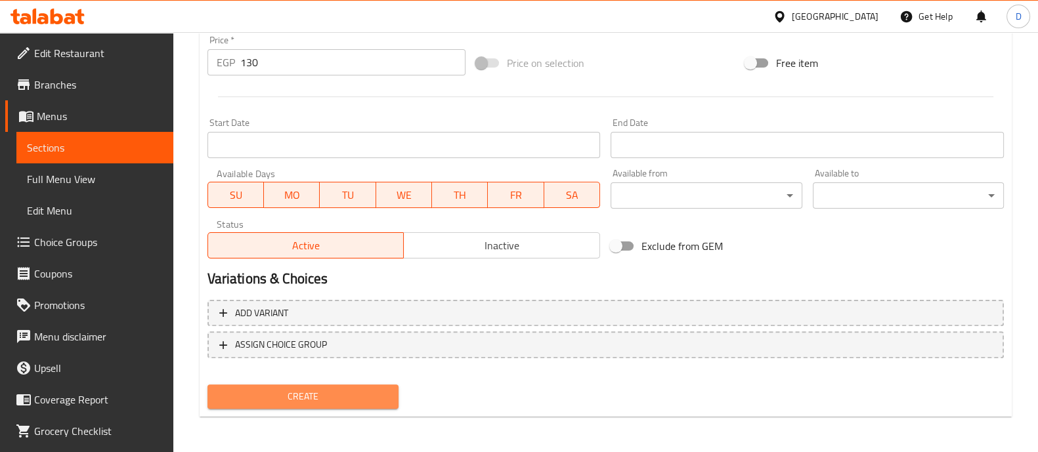
click at [317, 406] on button "Create" at bounding box center [302, 397] width 191 height 24
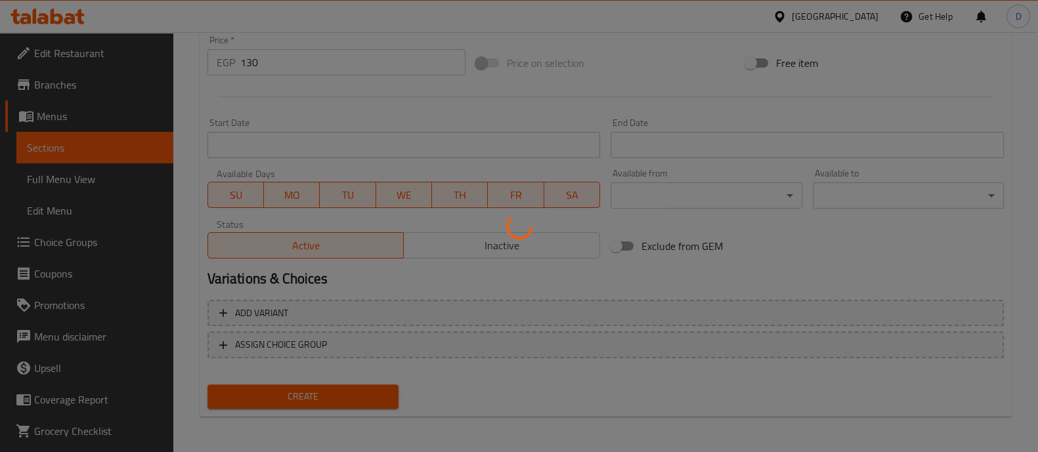
type input "0"
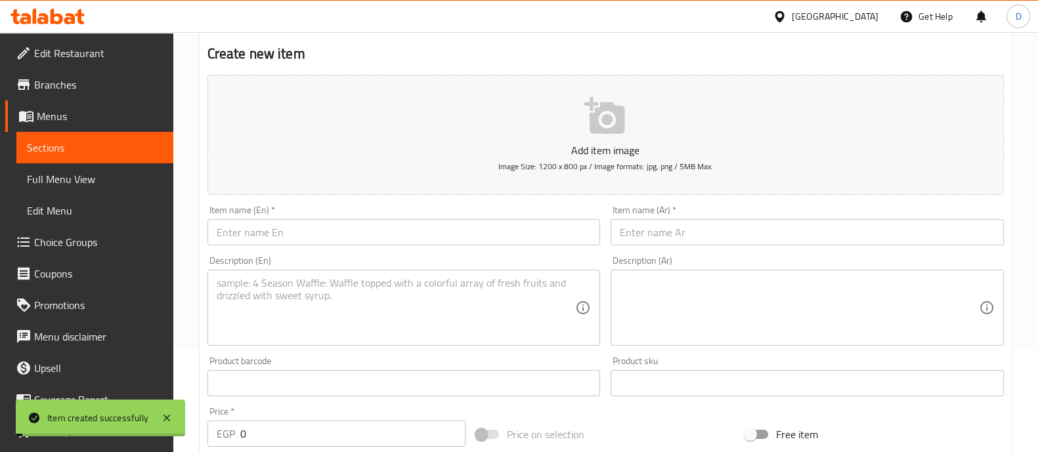
scroll to position [98, 0]
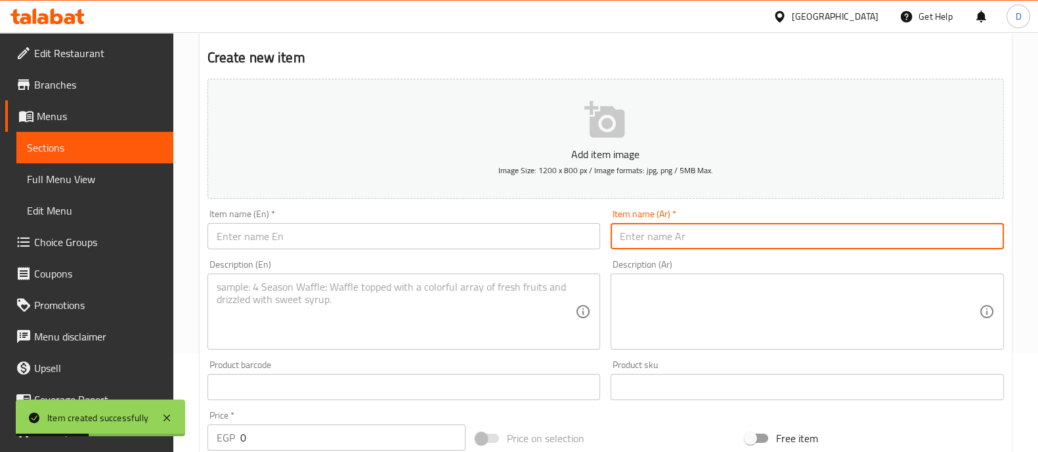
click at [631, 244] on input "text" at bounding box center [806, 236] width 393 height 26
paste input "طاسة جبنة استربس وسط"
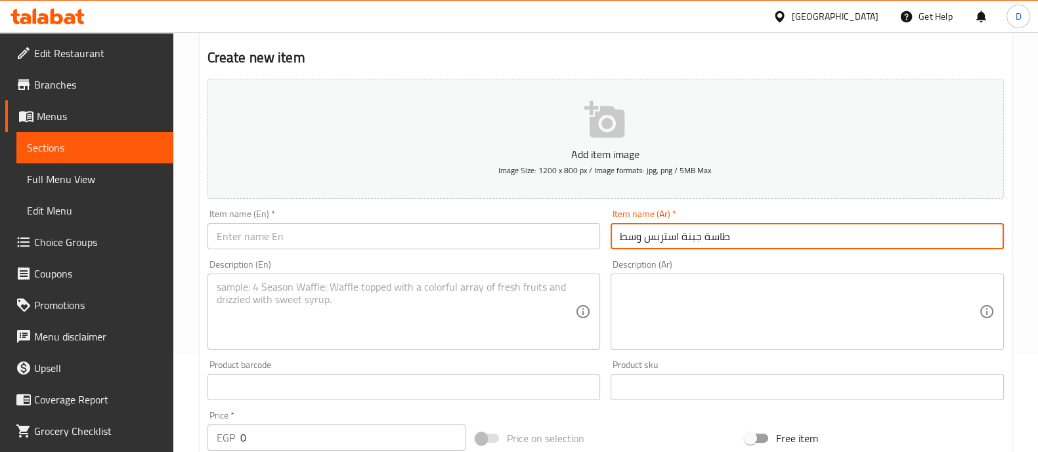
type input "طاسة جبنة استربس وسط"
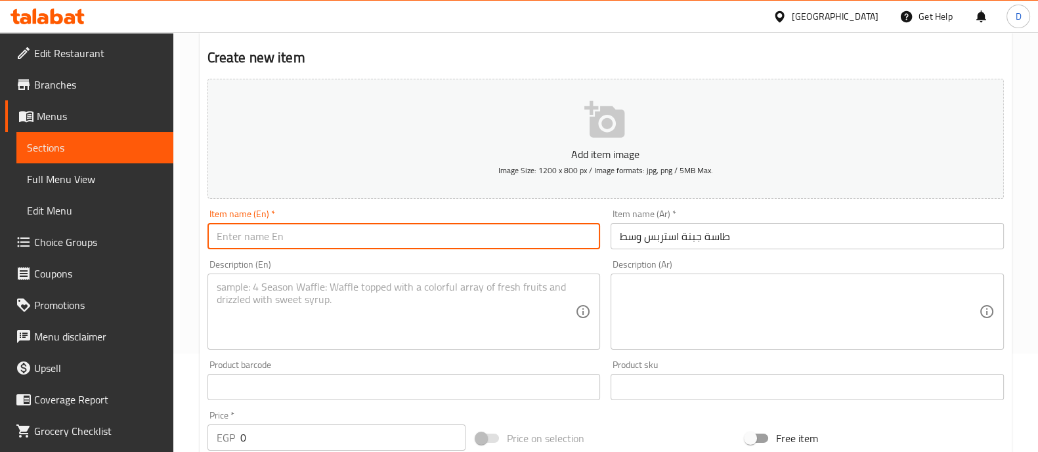
click at [398, 231] on input "text" at bounding box center [403, 236] width 393 height 26
paste input "Medium cheese strips pan"
type input "Medium cheese strips pan"
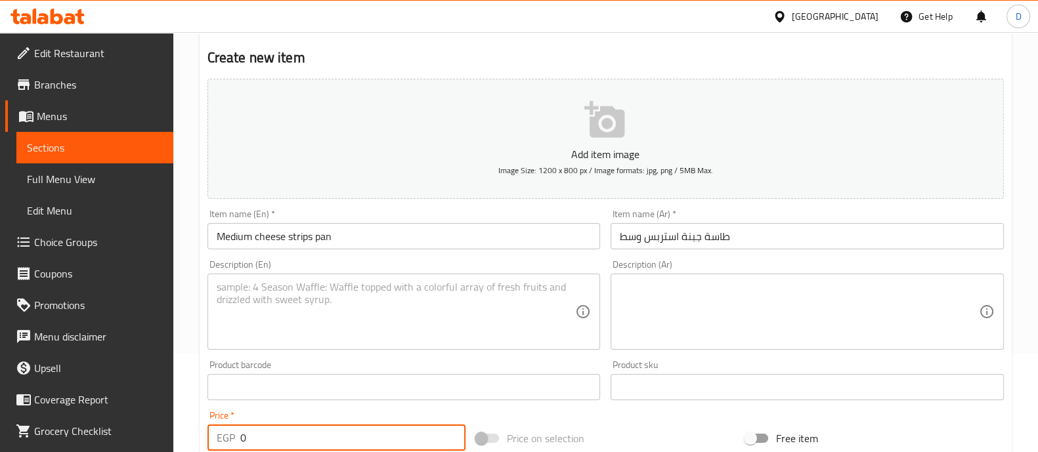
click at [268, 435] on input "0" at bounding box center [353, 438] width 226 height 26
type input "135"
click at [262, 365] on div "Product barcode Product barcode" at bounding box center [403, 380] width 393 height 40
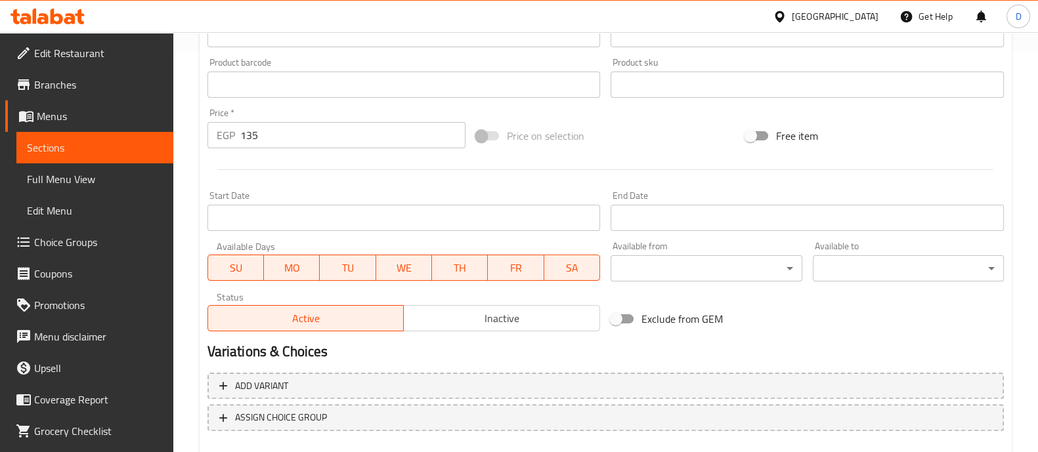
scroll to position [474, 0]
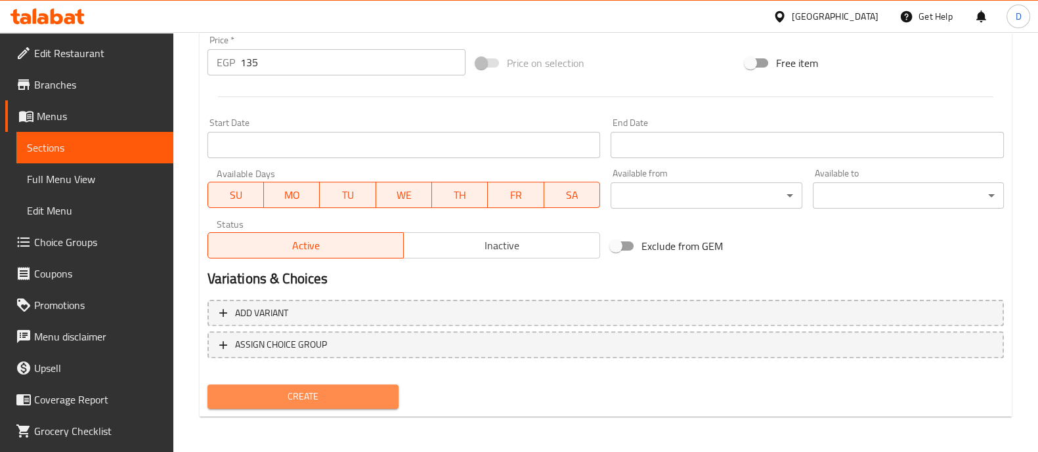
click at [290, 395] on span "Create" at bounding box center [303, 396] width 170 height 16
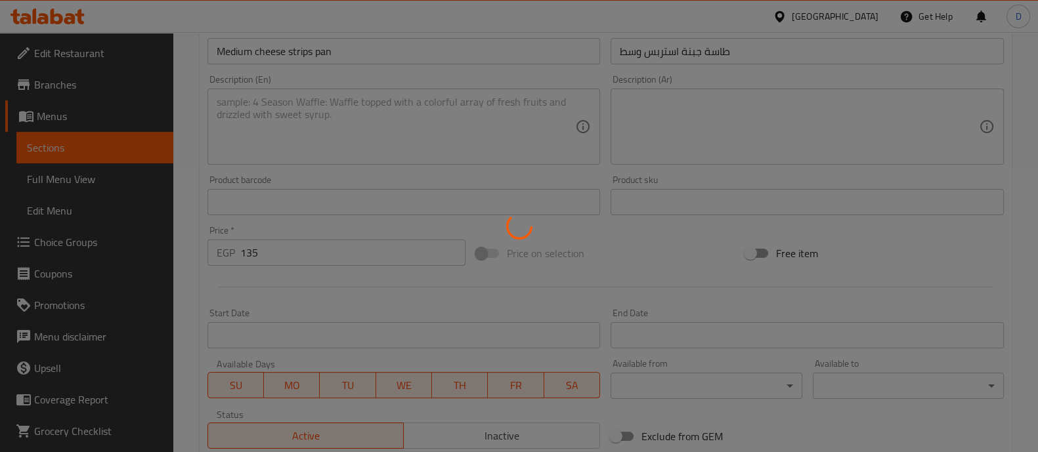
type input "0"
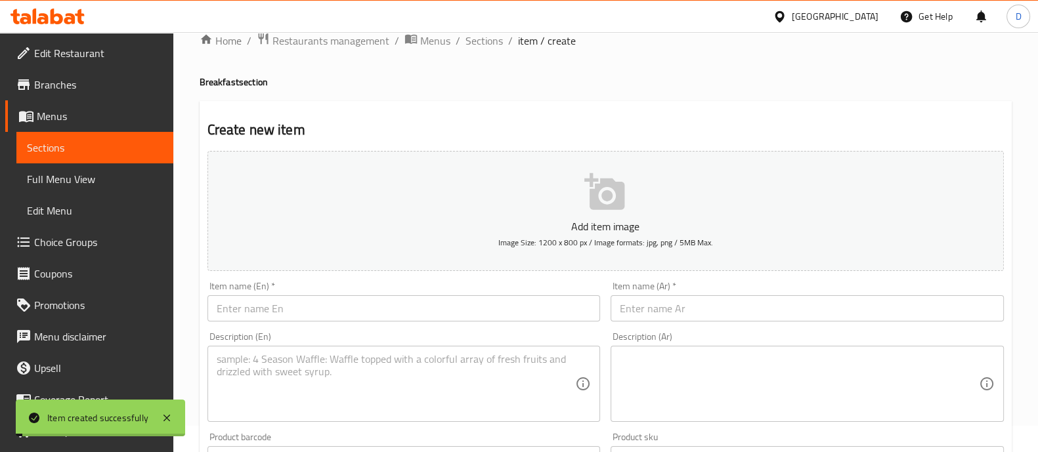
scroll to position [0, 0]
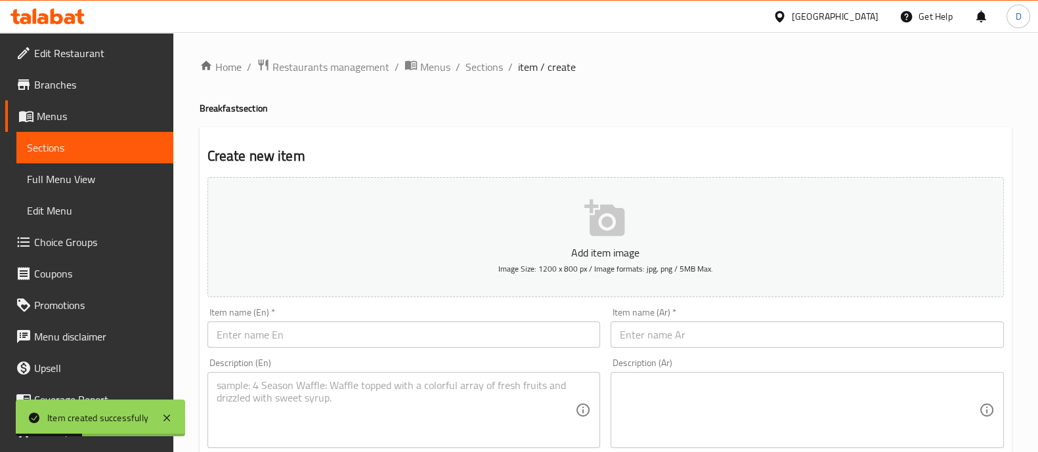
click at [688, 320] on div "Item name (Ar)   * Item name (Ar) *" at bounding box center [806, 328] width 393 height 40
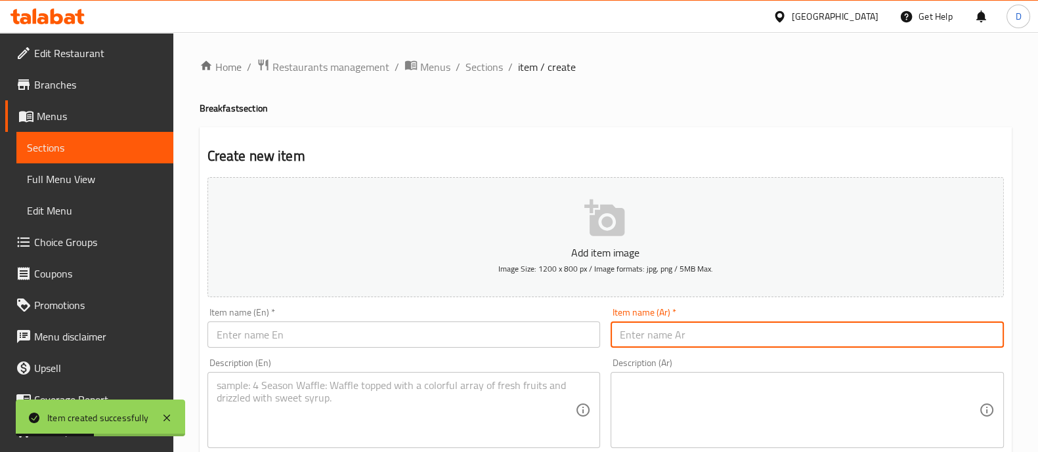
click at [673, 329] on input "text" at bounding box center [806, 335] width 393 height 26
paste input "طاسة جبنة ميكس وسط"
type input "طاسة جبنة ميكس وسط"
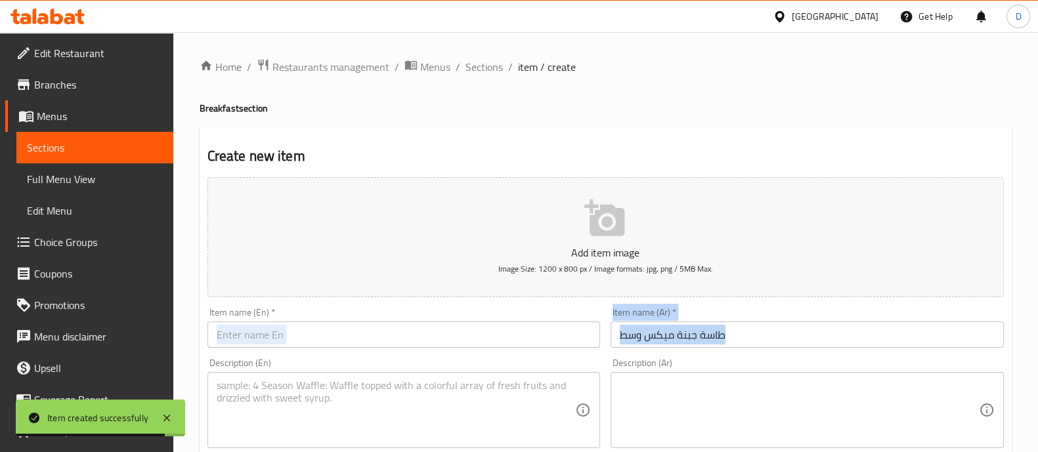
drag, startPoint x: 413, startPoint y: 355, endPoint x: 406, endPoint y: 336, distance: 20.6
click at [406, 336] on div "Add item image Image Size: 1200 x 800 px / Image formats: jpg, png / 5MB Max. I…" at bounding box center [605, 455] width 807 height 566
click at [406, 336] on input "text" at bounding box center [403, 335] width 393 height 26
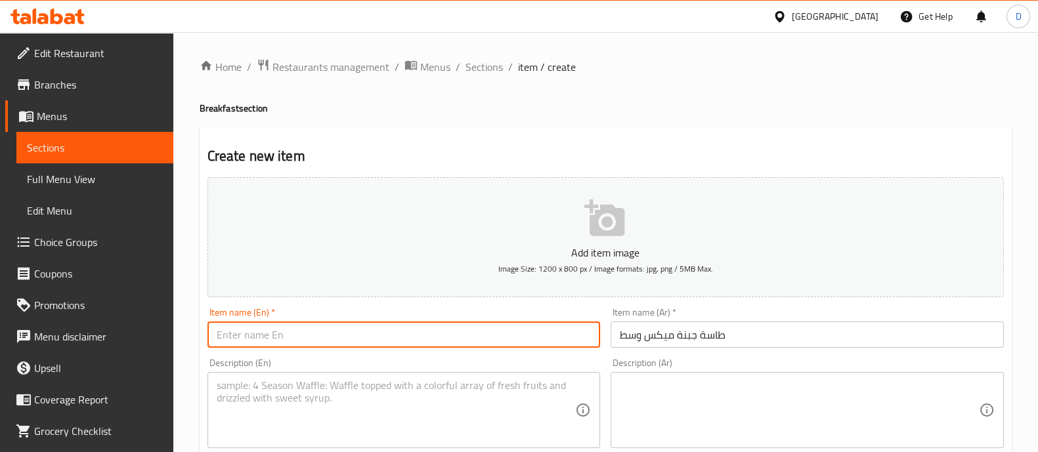
paste input "Medium mixed cheese pan"
type input "Medium mixed cheese pan"
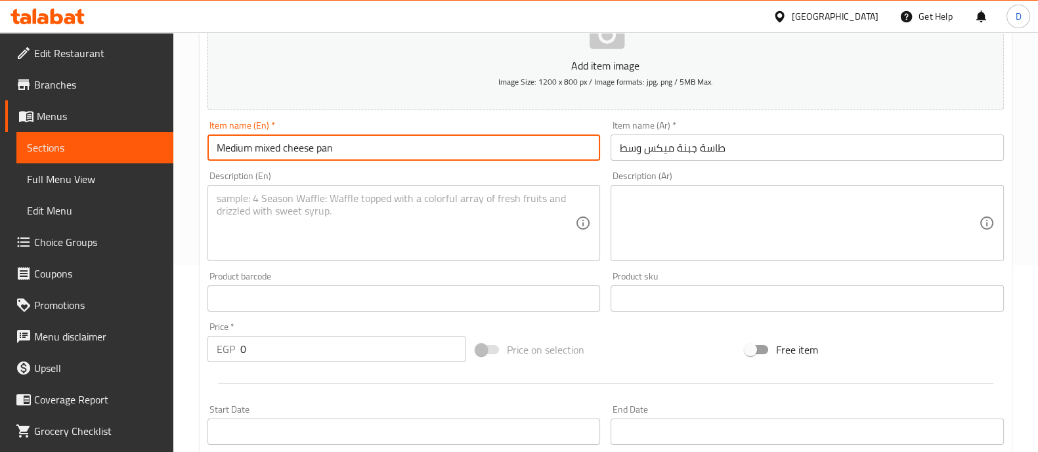
scroll to position [191, 0]
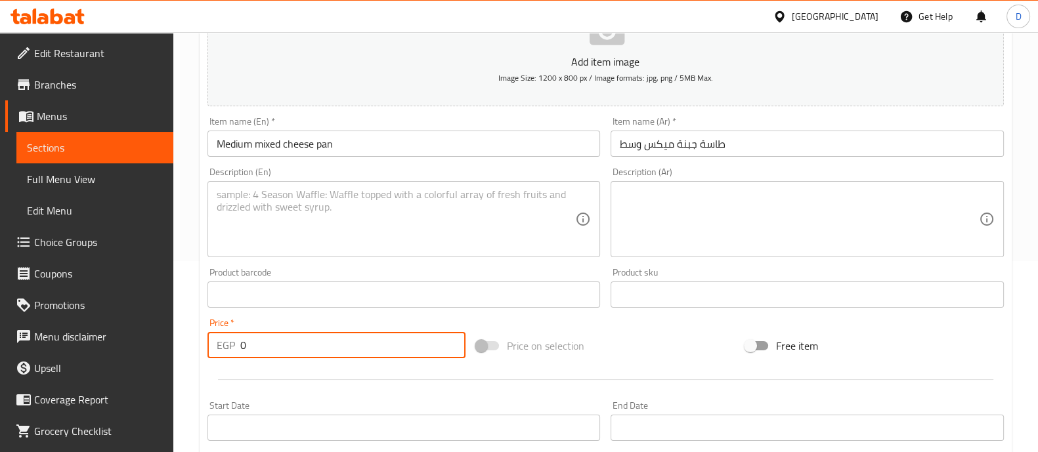
click at [276, 352] on input "0" at bounding box center [353, 345] width 226 height 26
type input "150"
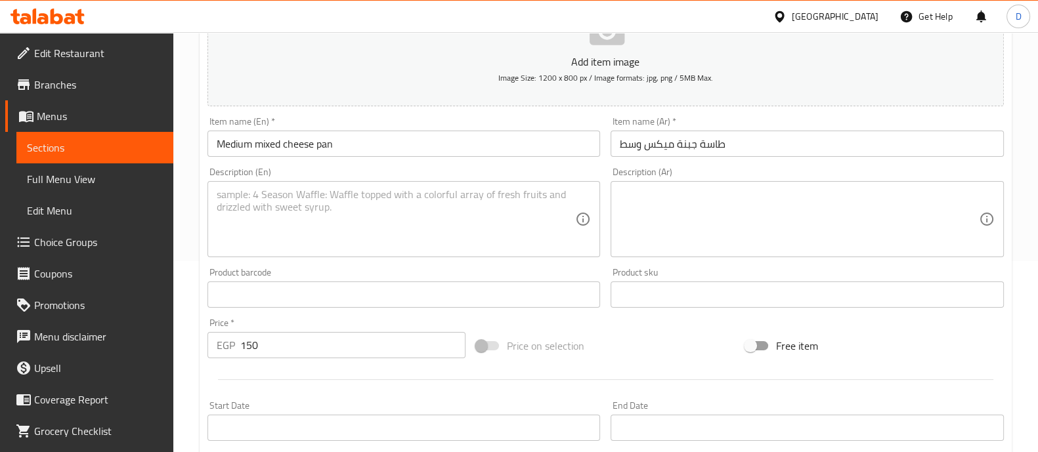
click at [259, 324] on div "Price   * EGP 150 Price *" at bounding box center [336, 338] width 259 height 40
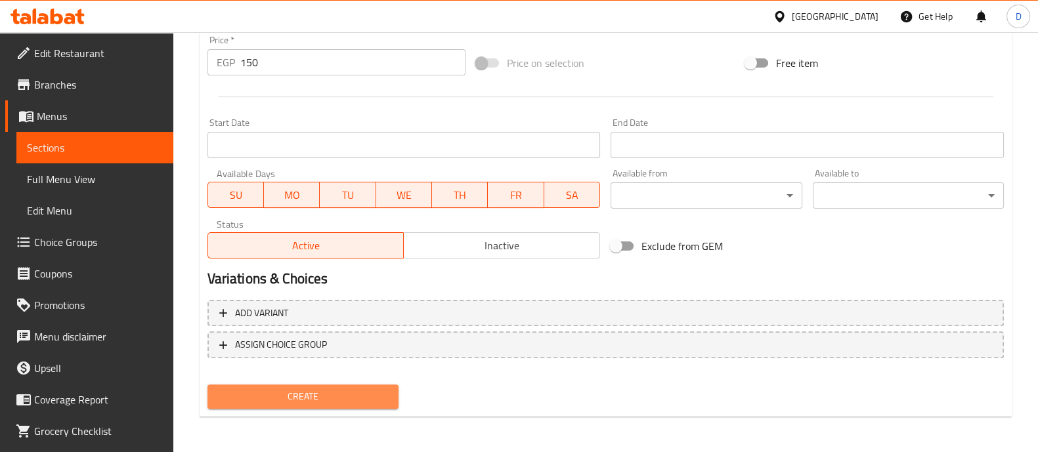
click at [302, 398] on span "Create" at bounding box center [303, 396] width 170 height 16
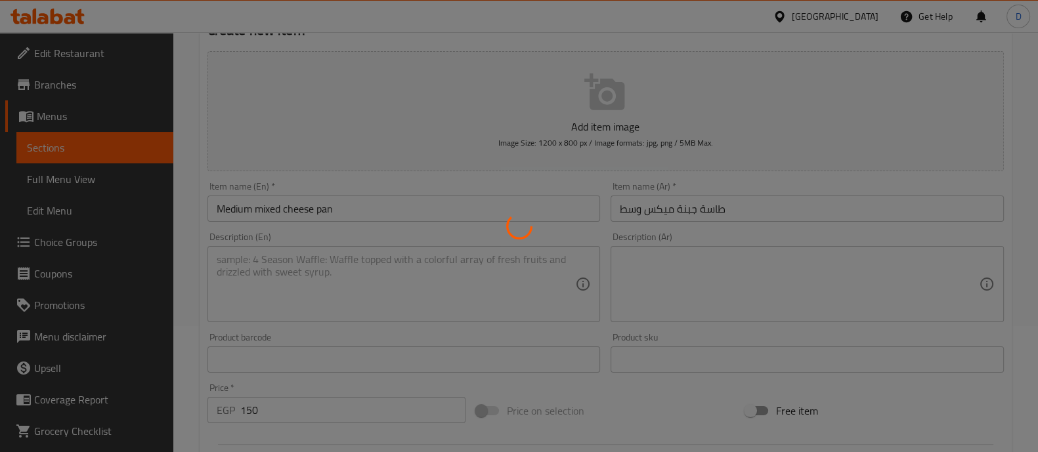
scroll to position [125, 0]
type input "0"
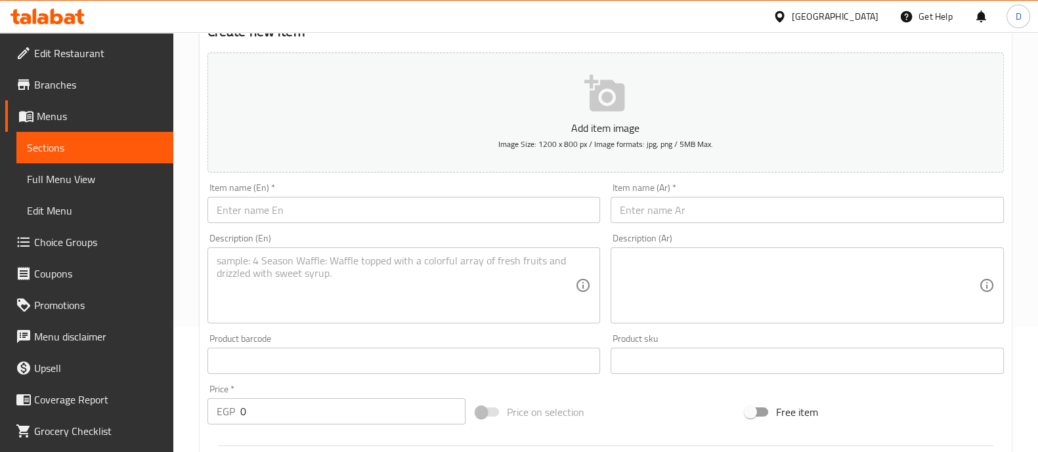
drag, startPoint x: 680, startPoint y: 224, endPoint x: 681, endPoint y: 217, distance: 6.6
click at [681, 217] on div "Item name (Ar)   * Item name (Ar) *" at bounding box center [807, 203] width 404 height 51
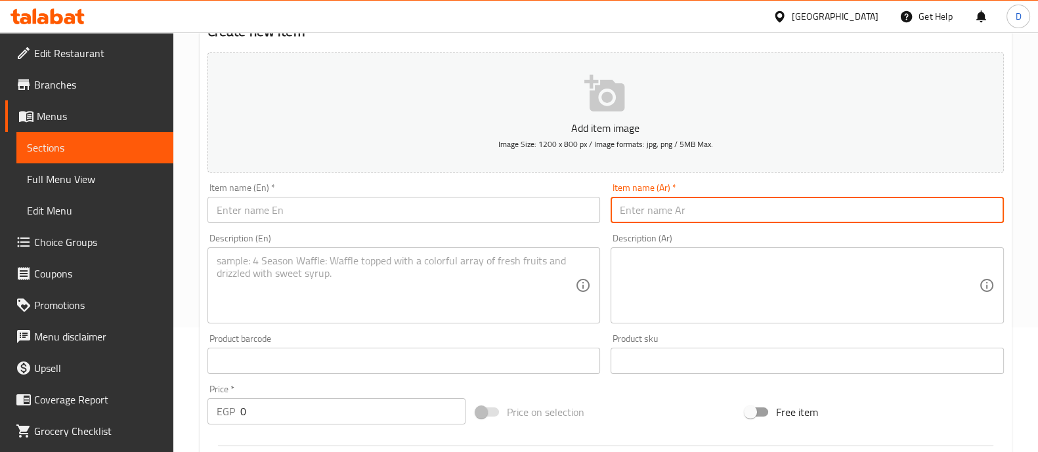
click at [681, 217] on input "text" at bounding box center [806, 210] width 393 height 26
paste input "طاسة جبنة بالبطاطس كبير"
type input "طاسة جبنة بالبطاطس كبير"
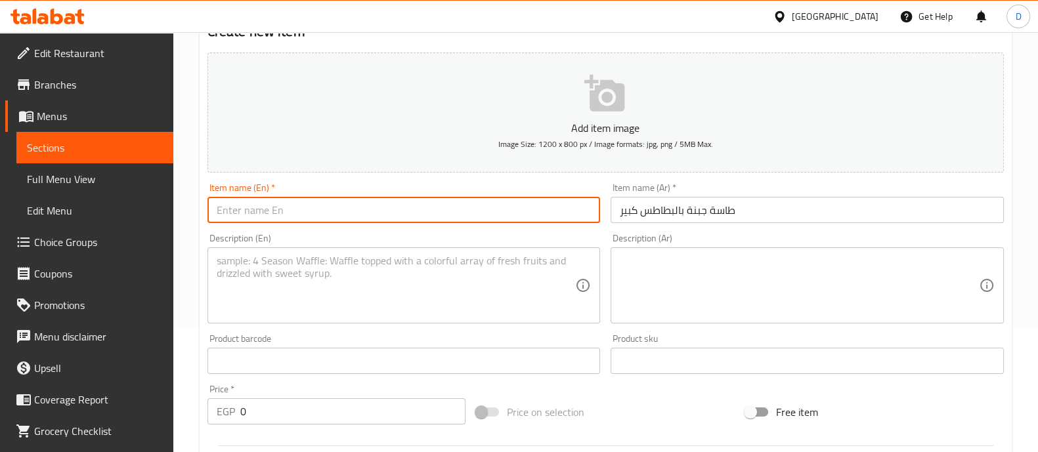
click at [409, 209] on input "text" at bounding box center [403, 210] width 393 height 26
paste input "Large potato and cheese casserole"
type input "Large potato and cheese casserole"
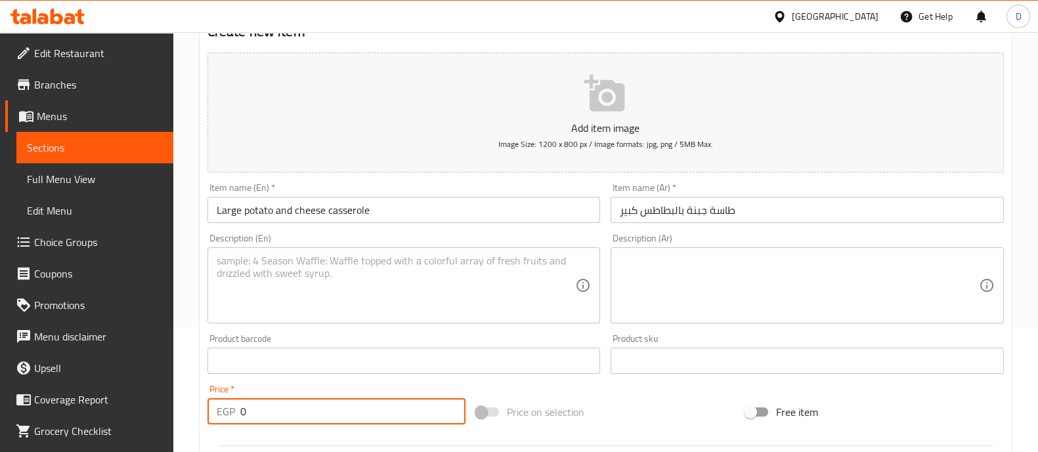
click at [274, 419] on input "0" at bounding box center [353, 411] width 226 height 26
type input "160"
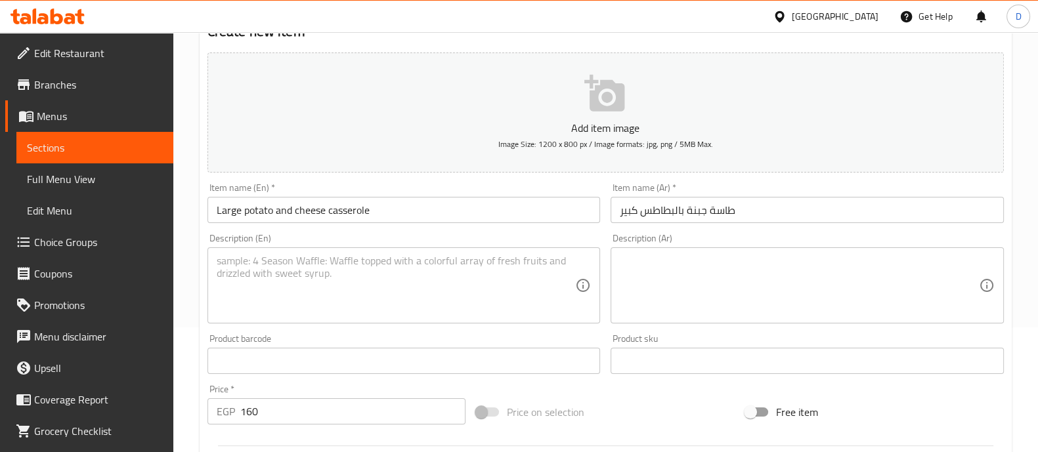
click at [266, 389] on div "Price   * EGP 160 Price *" at bounding box center [336, 405] width 259 height 40
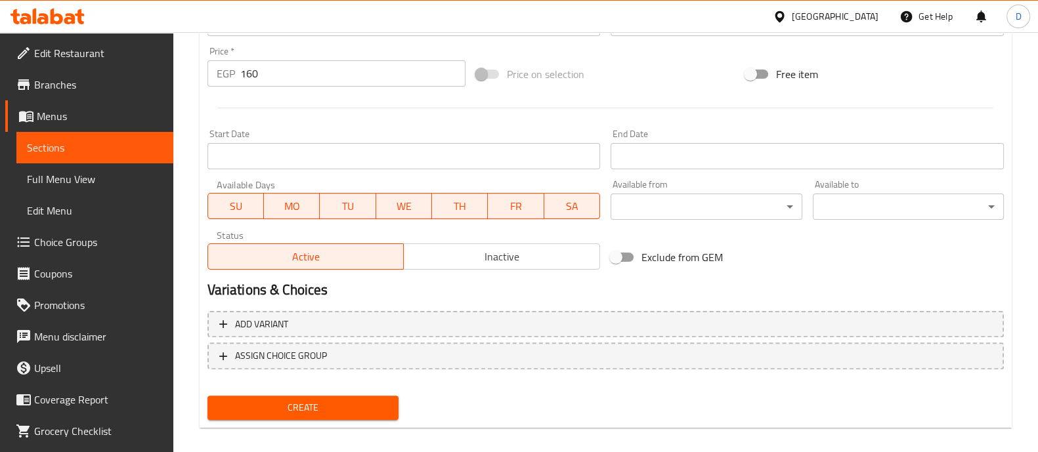
scroll to position [474, 0]
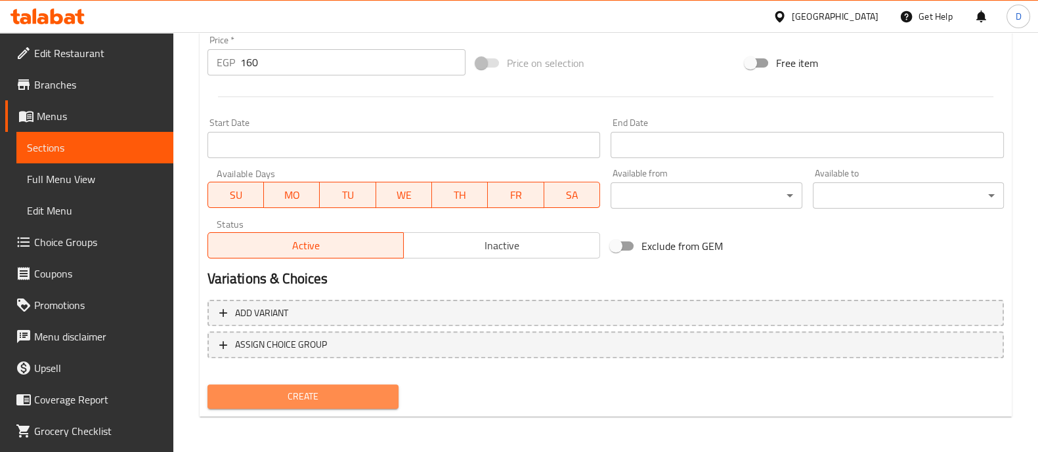
click at [288, 392] on span "Create" at bounding box center [303, 396] width 170 height 16
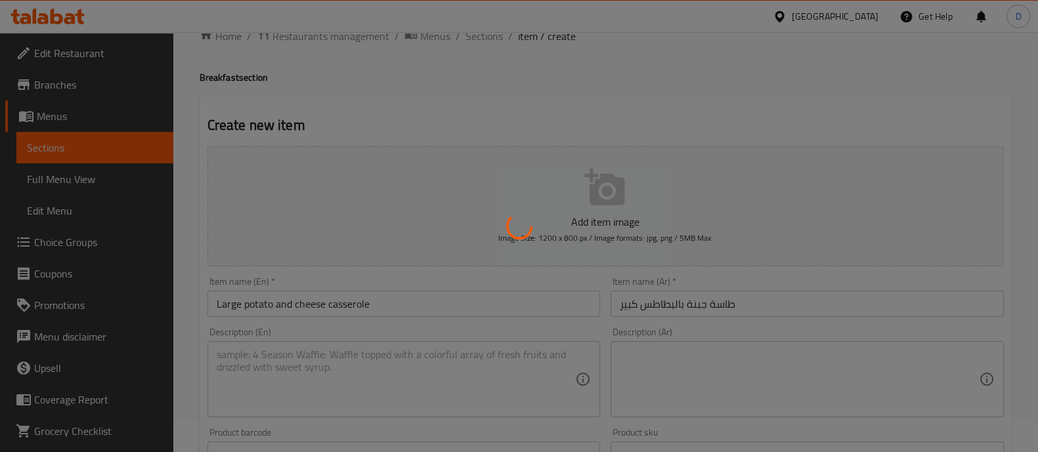
scroll to position [27, 0]
type input "0"
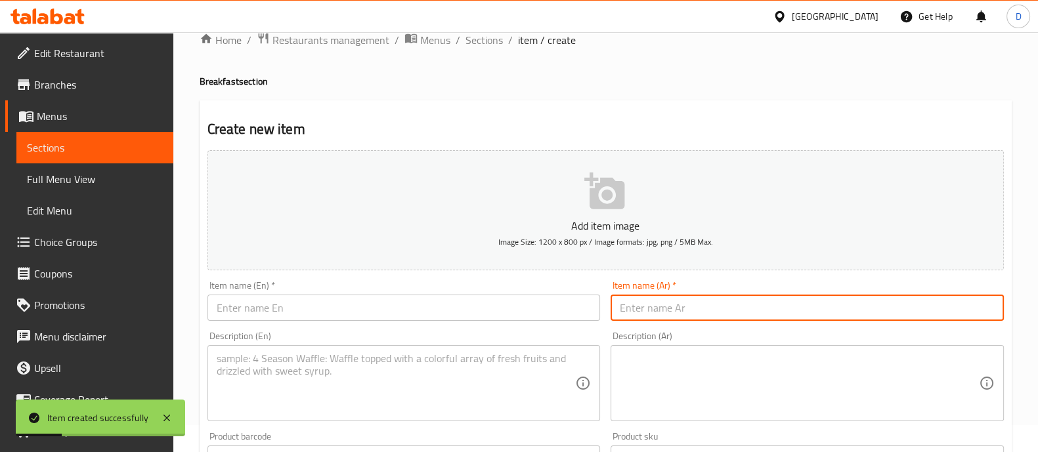
click at [703, 318] on input "text" at bounding box center [806, 308] width 393 height 26
paste input "طاسة جبنة هوت دوج كبير"
type input "طاسة جبنة هوت دوج كبير"
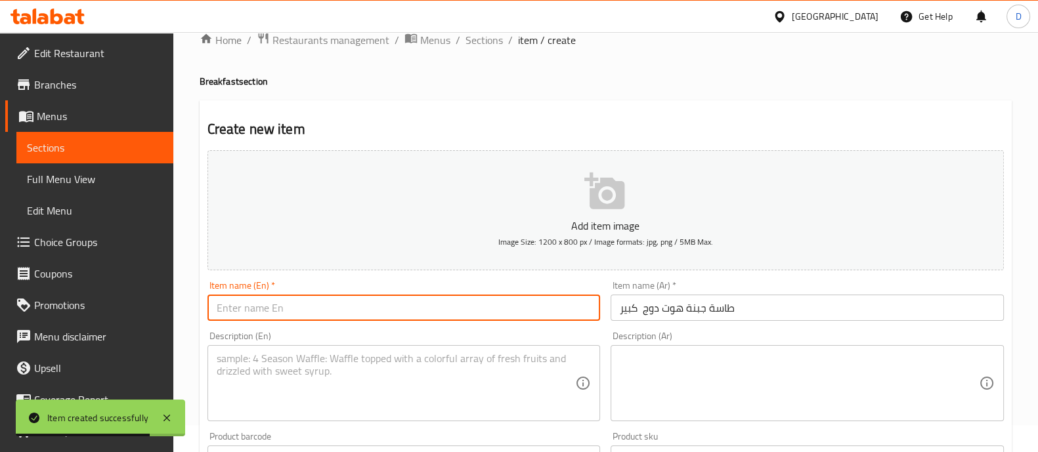
click at [393, 298] on input "text" at bounding box center [403, 308] width 393 height 26
paste input "Large hot dog cheese bowl"
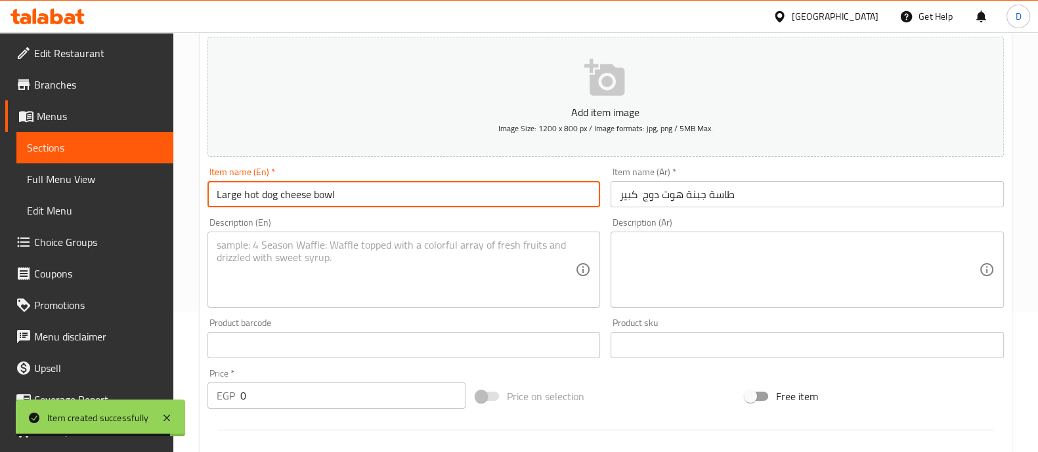
scroll to position [142, 0]
type input "Large hot dog cheese bowl"
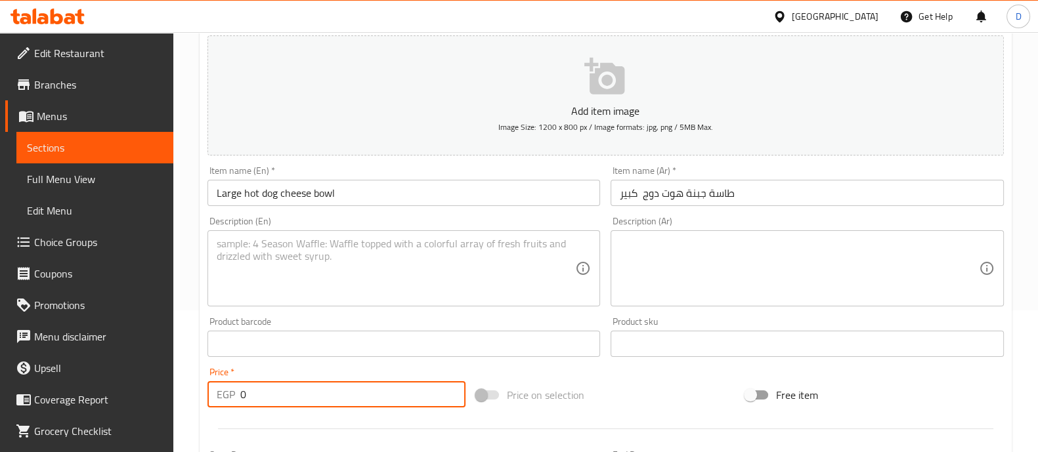
click at [293, 395] on input "0" at bounding box center [353, 394] width 226 height 26
type input "180"
click at [282, 367] on div "Price   * EGP 180 Price *" at bounding box center [336, 387] width 259 height 40
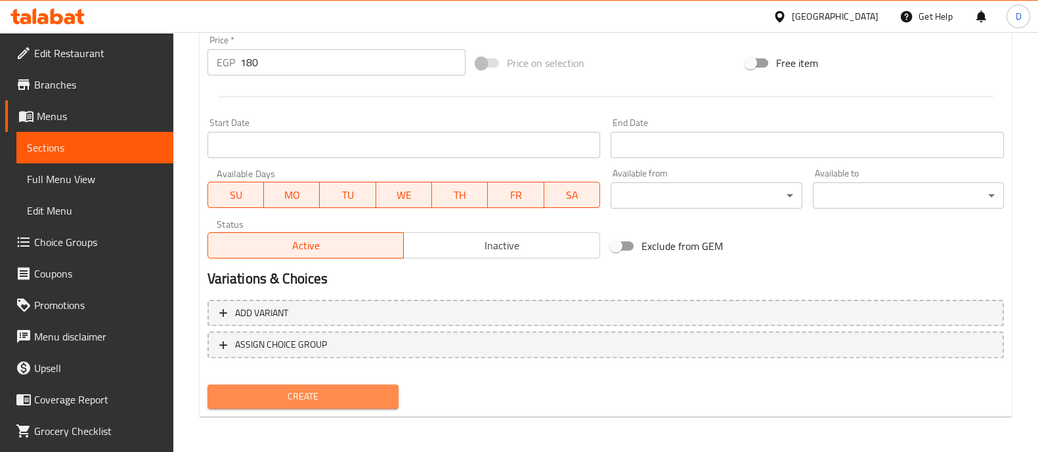
click at [317, 388] on span "Create" at bounding box center [303, 396] width 170 height 16
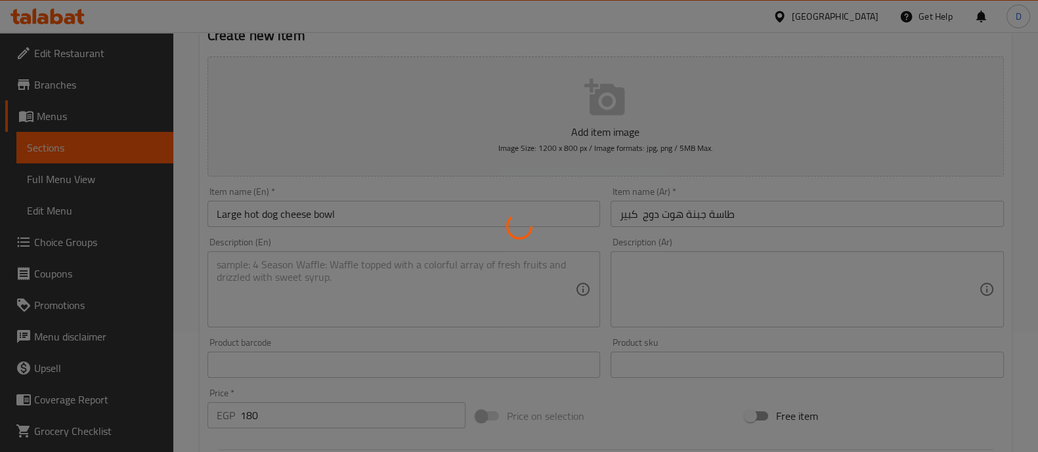
scroll to position [0, 0]
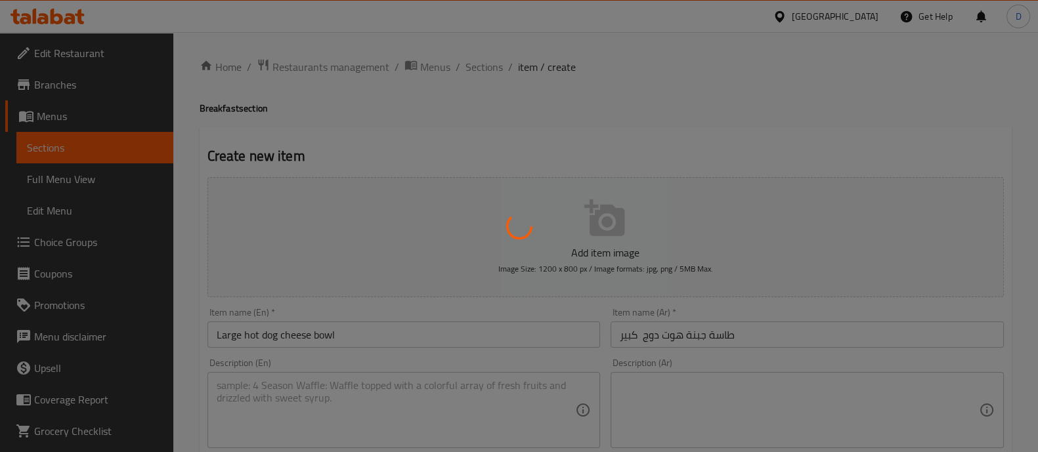
type input "0"
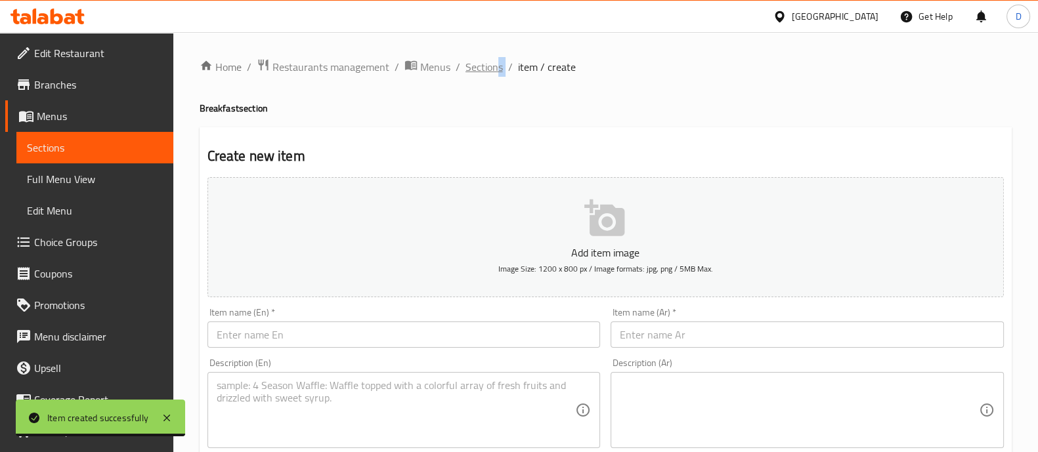
drag, startPoint x: 504, startPoint y: 69, endPoint x: 494, endPoint y: 69, distance: 9.8
click at [494, 69] on ol "Home / Restaurants management / Menus / Sections / item / create" at bounding box center [605, 66] width 812 height 17
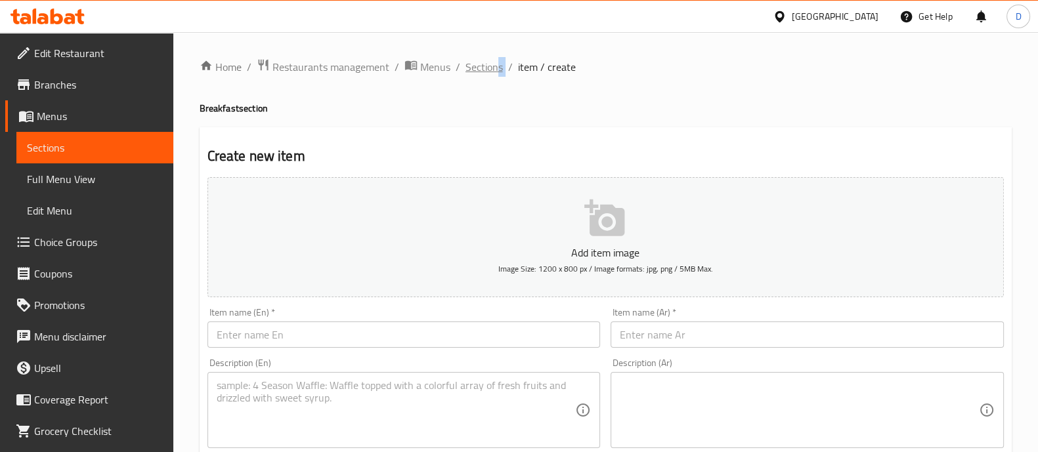
click at [494, 69] on span "Sections" at bounding box center [483, 67] width 37 height 16
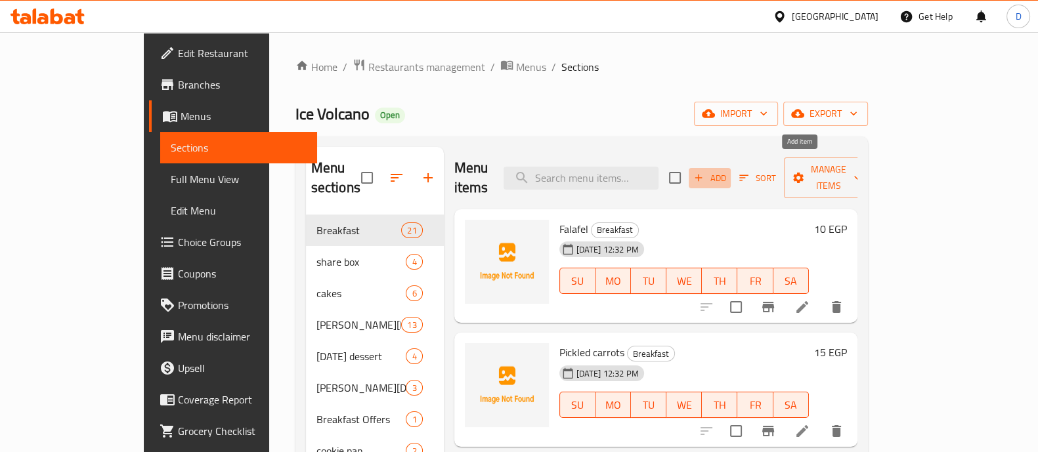
click at [727, 171] on span "Add" at bounding box center [709, 178] width 35 height 15
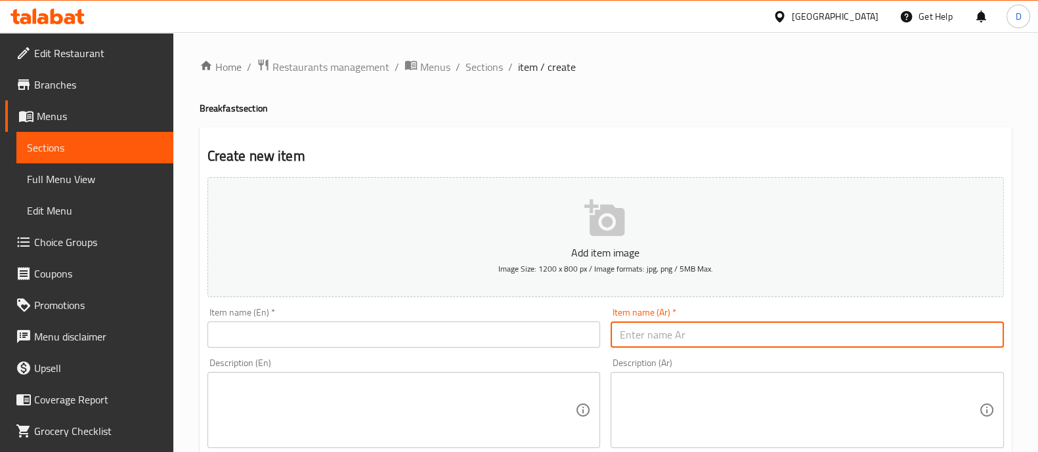
click at [650, 333] on input "text" at bounding box center [806, 335] width 393 height 26
paste input "طاسة جبنة سلامي كبير"
type input "طاسة جبنة سلامي كبير"
click at [684, 333] on input "طاسة جبنة سلامي كبير" at bounding box center [806, 335] width 393 height 26
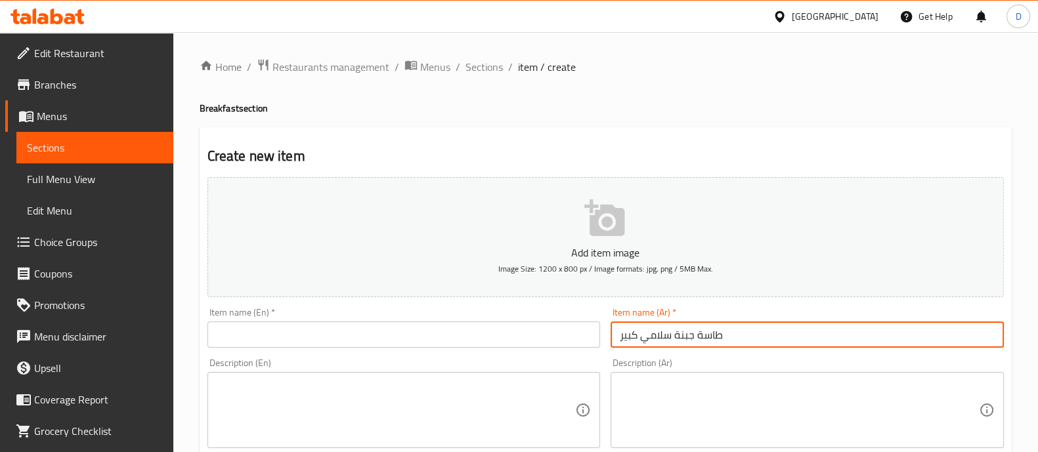
click at [684, 333] on input "طاسة جبنة سلامي كبير" at bounding box center [806, 335] width 393 height 26
click at [312, 337] on input "text" at bounding box center [403, 335] width 393 height 26
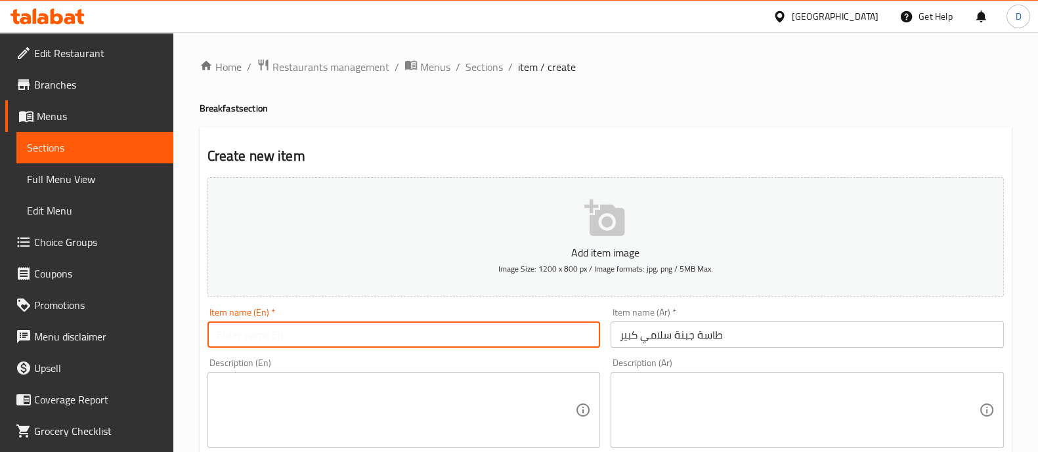
paste input "Large salami pan"
type input "Large salami pan"
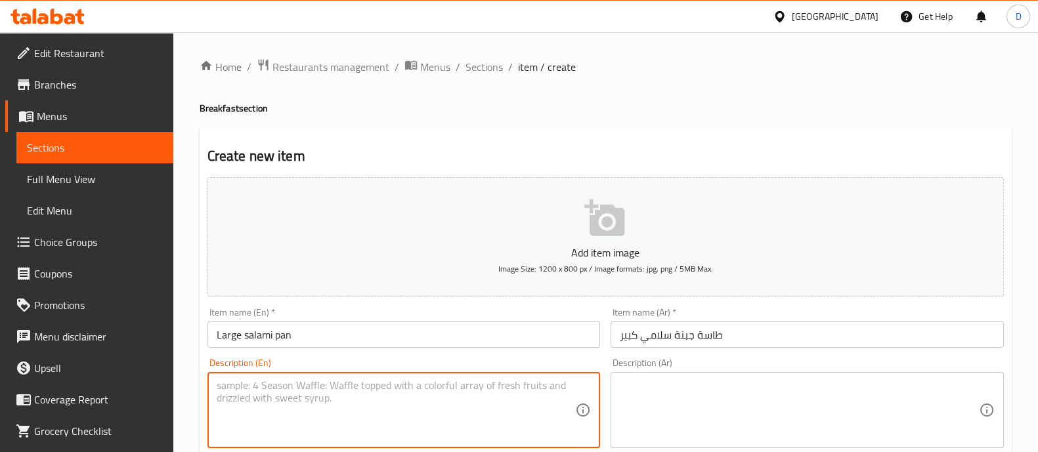
click at [422, 398] on textarea at bounding box center [396, 410] width 359 height 62
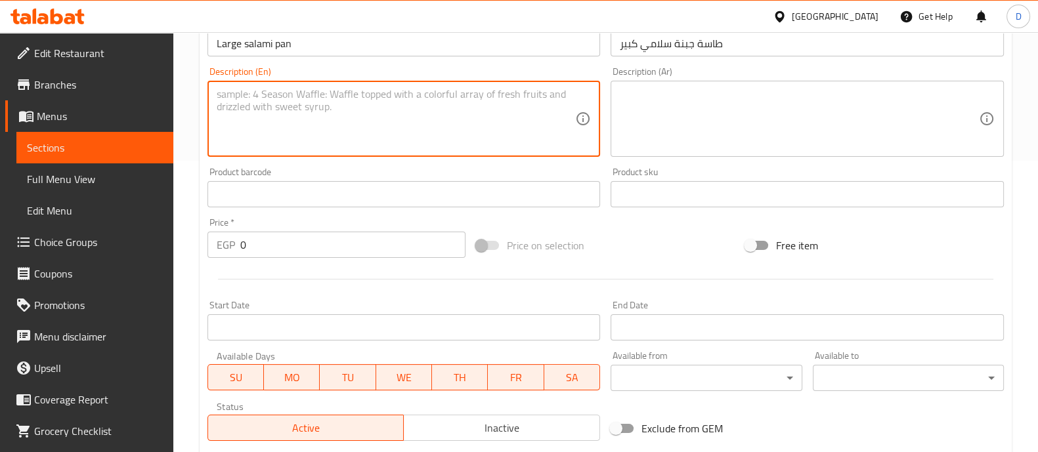
scroll to position [291, 0]
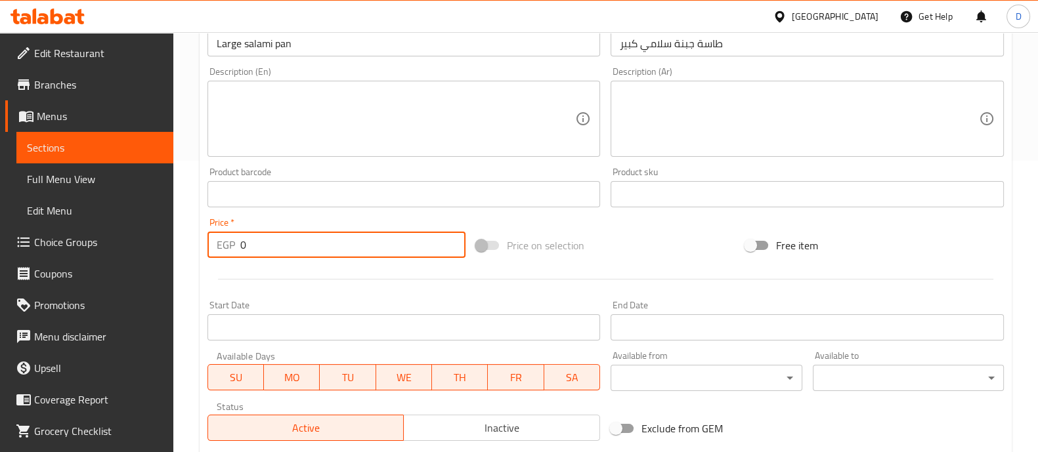
click at [279, 241] on input "0" at bounding box center [353, 245] width 226 height 26
click at [283, 274] on div at bounding box center [605, 279] width 807 height 32
click at [310, 250] on input "0" at bounding box center [353, 245] width 226 height 26
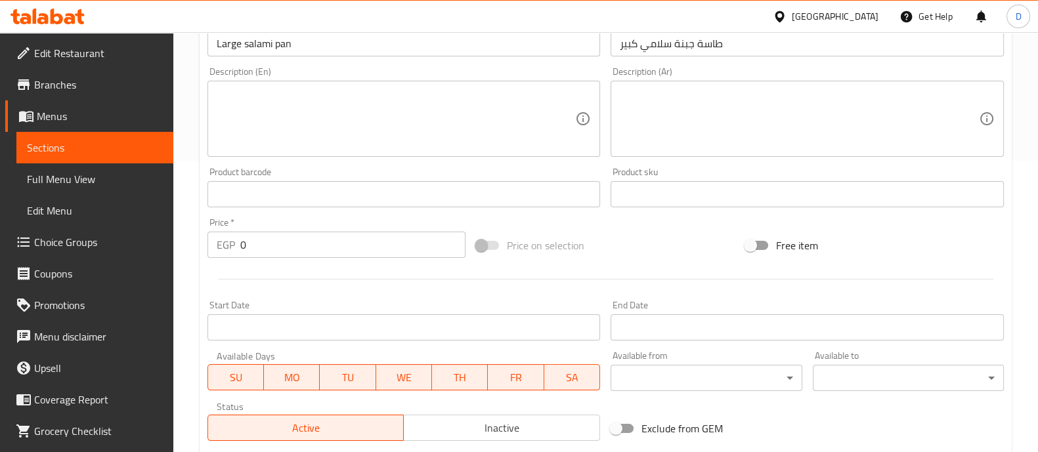
click at [287, 266] on div at bounding box center [605, 279] width 807 height 32
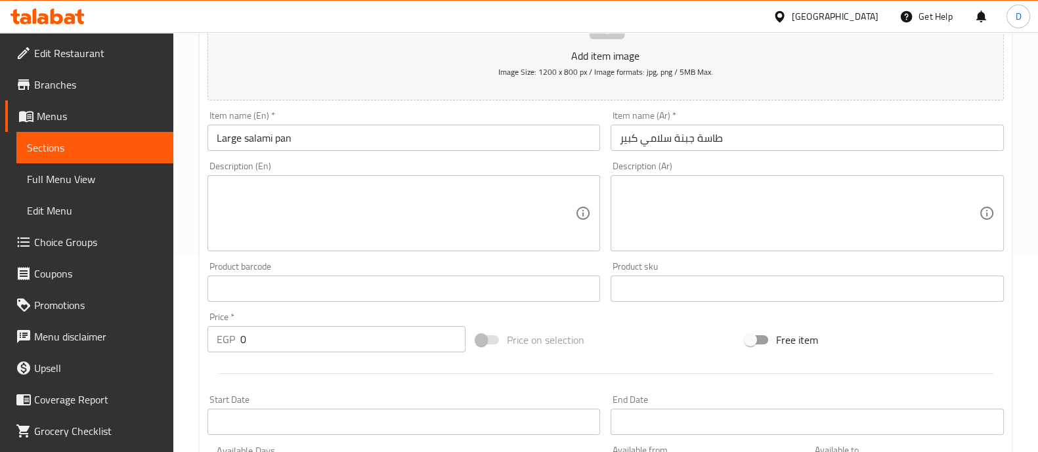
scroll to position [194, 0]
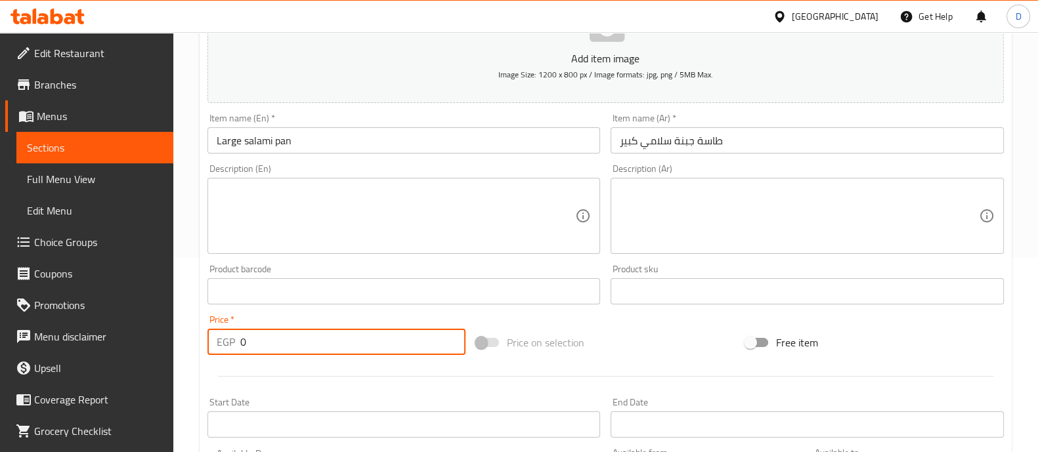
click at [276, 335] on input "0" at bounding box center [353, 342] width 226 height 26
drag, startPoint x: 255, startPoint y: 342, endPoint x: 237, endPoint y: 342, distance: 18.4
click at [237, 342] on div "EGP 0 Price *" at bounding box center [336, 342] width 259 height 26
click at [274, 349] on input "0" at bounding box center [353, 342] width 226 height 26
click at [272, 343] on input "0" at bounding box center [353, 342] width 226 height 26
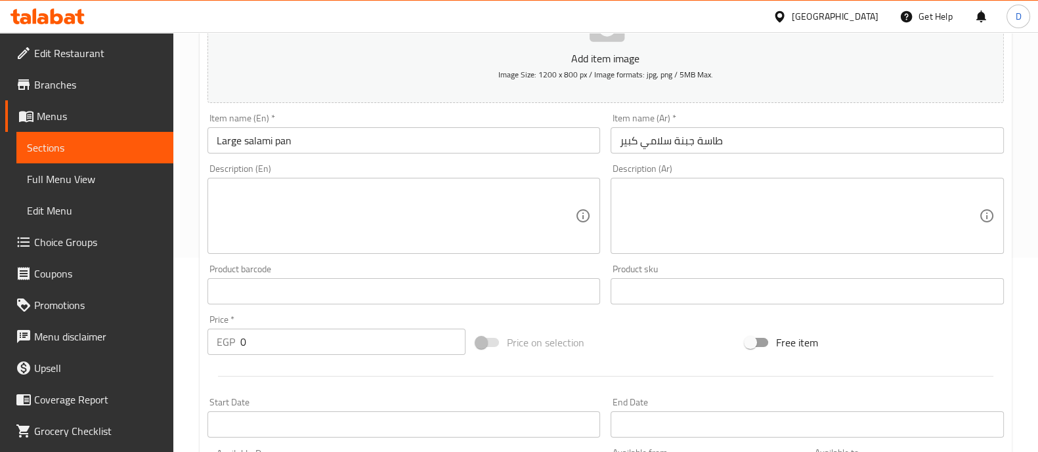
click at [218, 376] on hr at bounding box center [605, 376] width 775 height 1
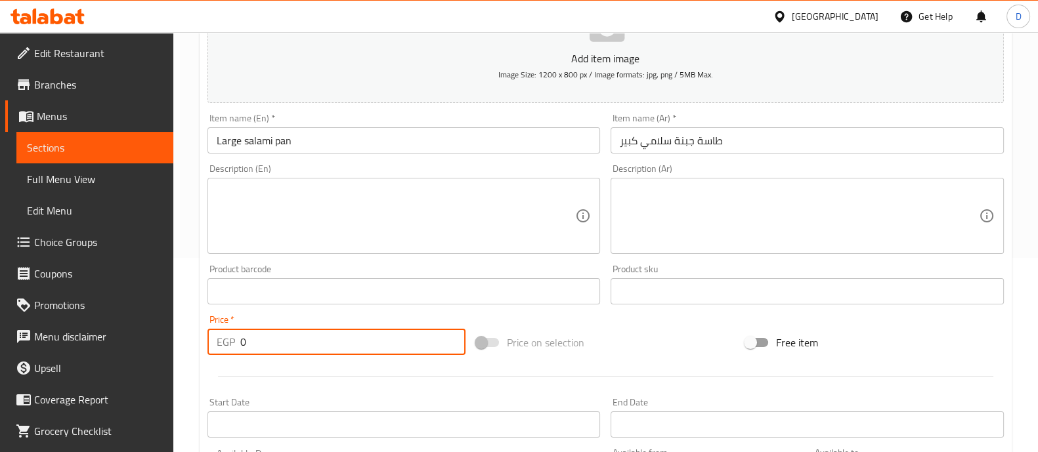
click at [261, 345] on input "0" at bounding box center [353, 342] width 226 height 26
type input "180"
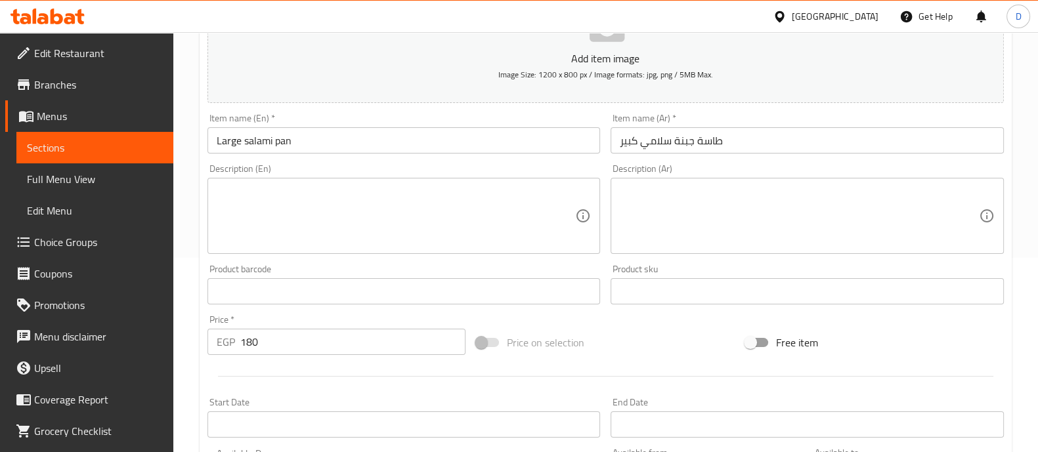
click at [335, 318] on div "Price   * EGP 180 Price *" at bounding box center [336, 335] width 259 height 40
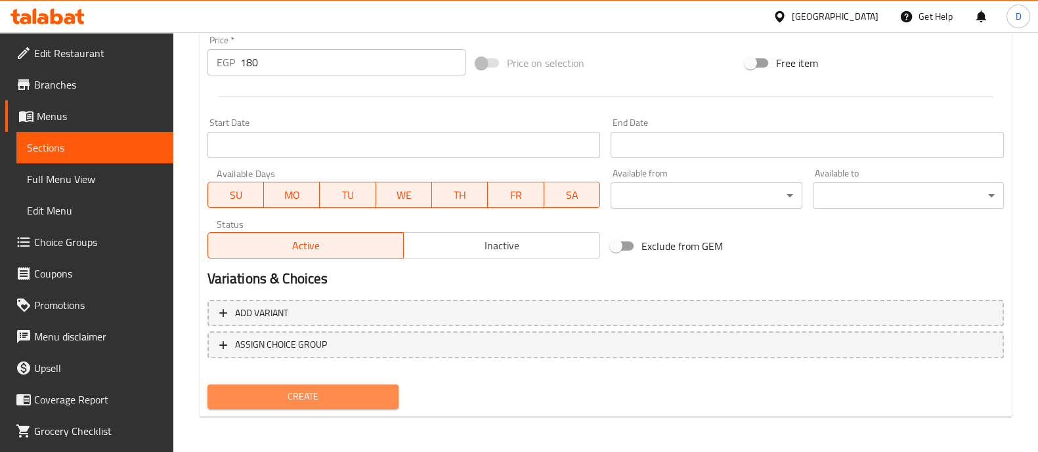
click at [332, 394] on span "Create" at bounding box center [303, 396] width 170 height 16
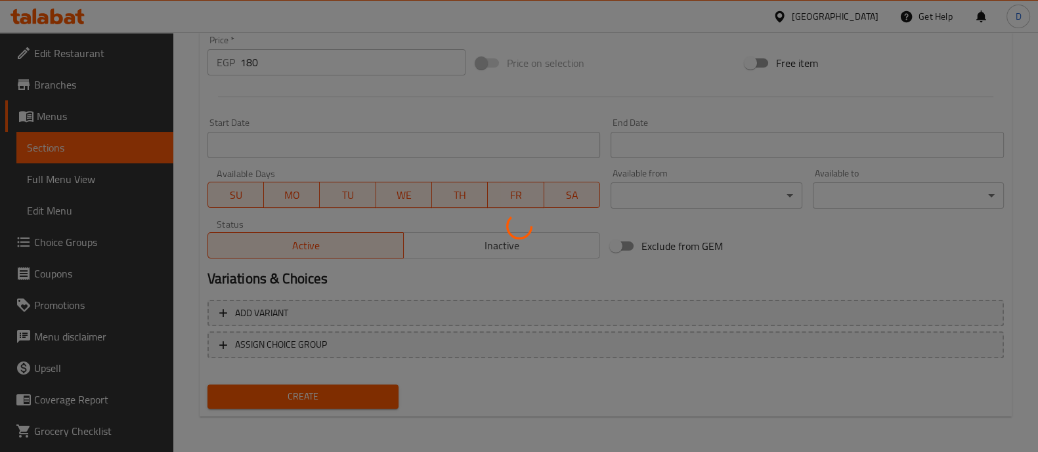
type input "0"
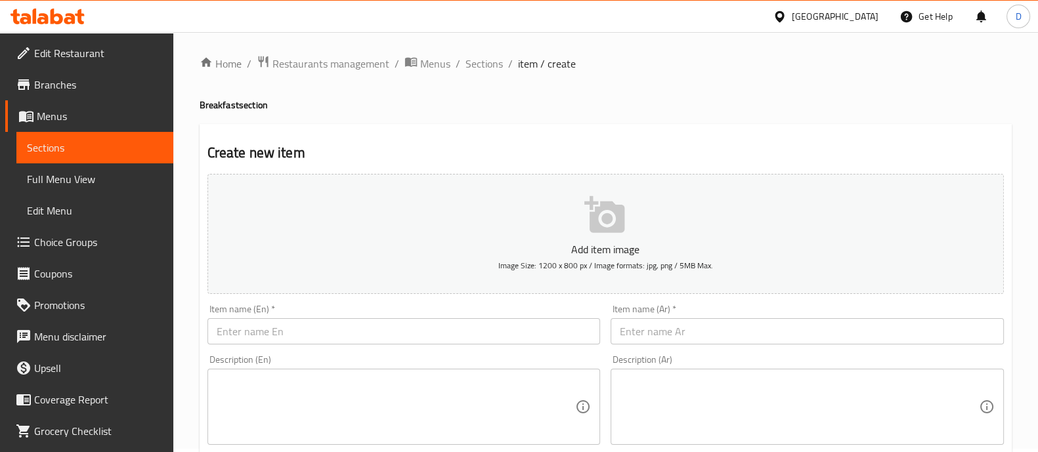
scroll to position [0, 0]
click at [661, 334] on input "text" at bounding box center [806, 335] width 393 height 26
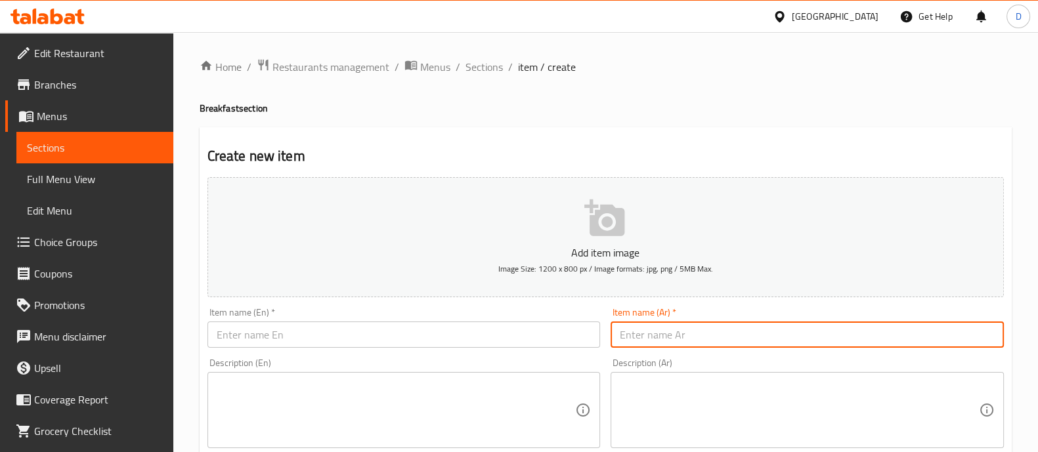
paste input "طاسه جبنة سدق كبير"
type input "طاسه جبنة سدق كبير"
click at [389, 324] on input "text" at bounding box center [403, 335] width 393 height 26
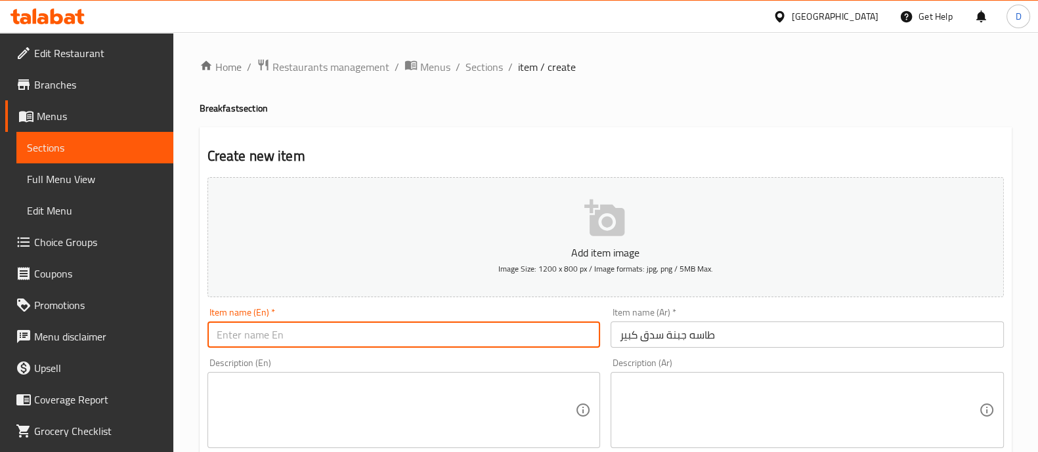
paste input "Large pan of cheese"
type input "Large pan of cheese"
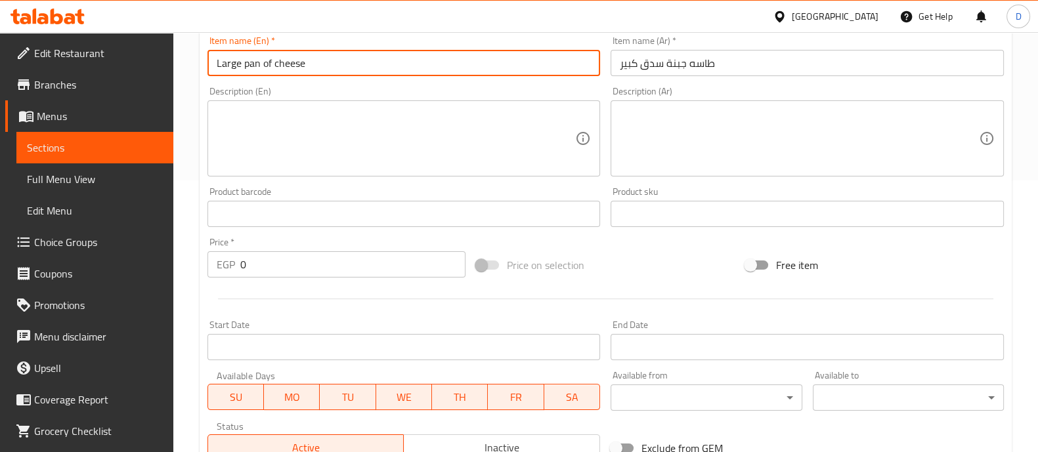
scroll to position [278, 0]
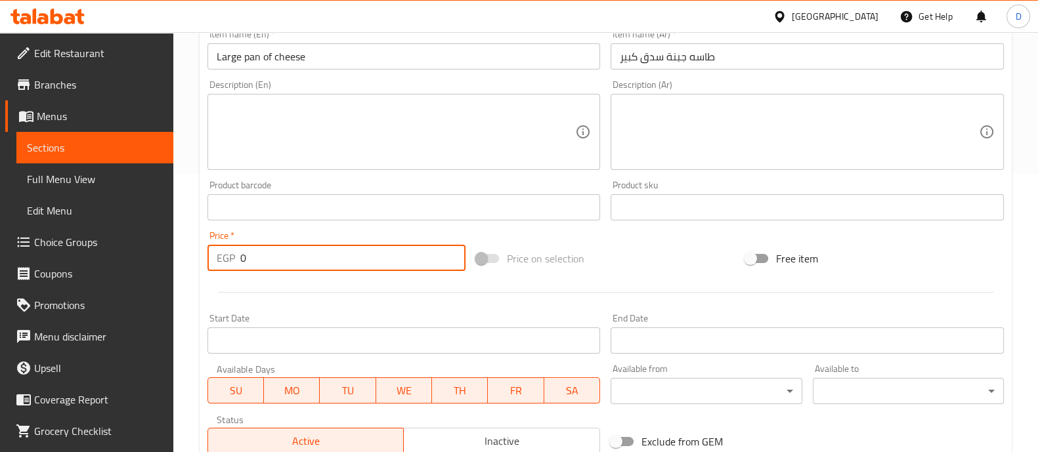
click at [272, 259] on input "0" at bounding box center [353, 258] width 226 height 26
type input "190"
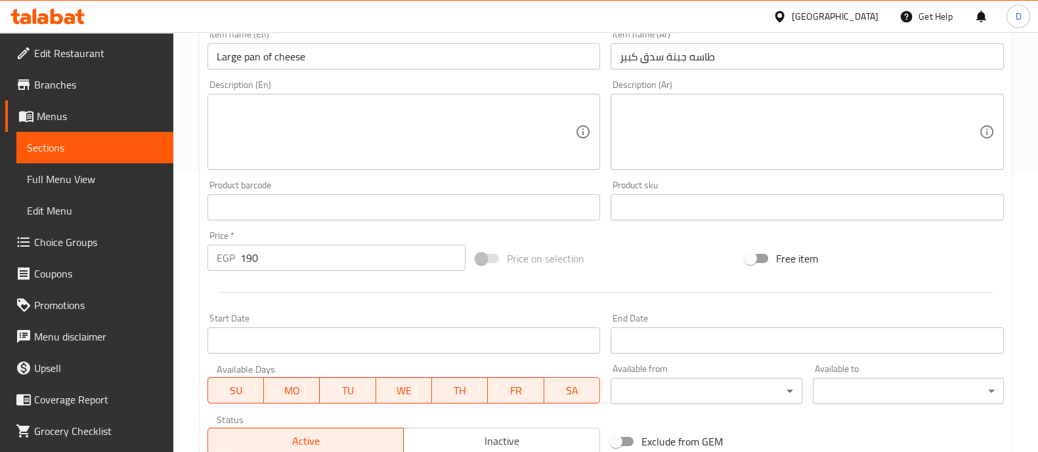
click at [292, 299] on div at bounding box center [605, 292] width 807 height 32
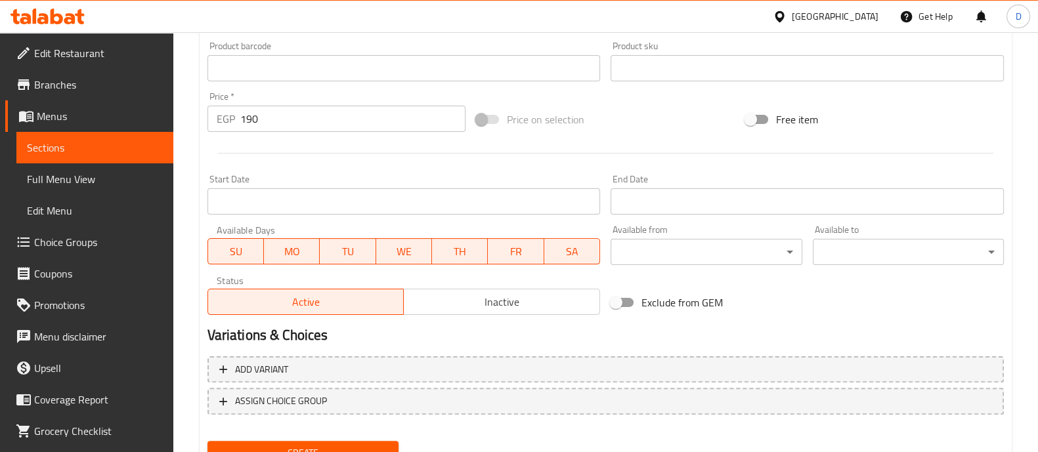
scroll to position [474, 0]
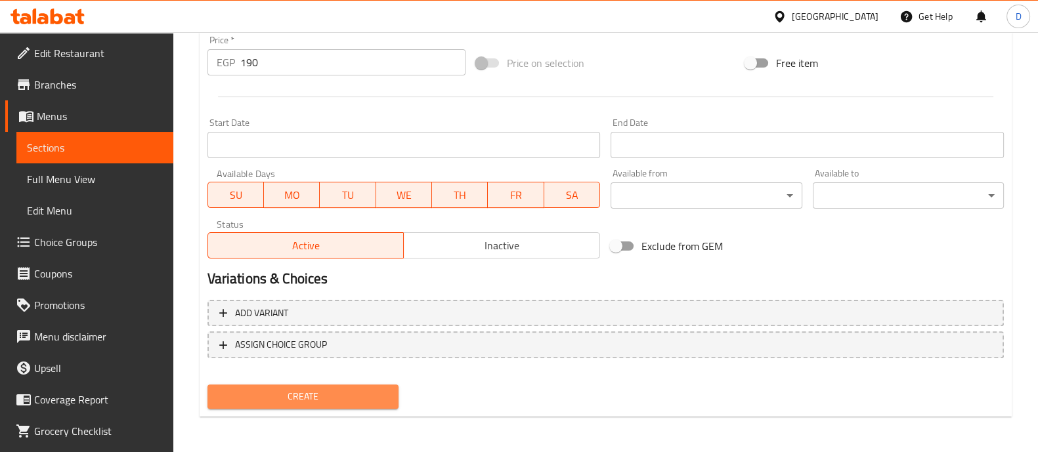
click at [317, 389] on span "Create" at bounding box center [303, 396] width 170 height 16
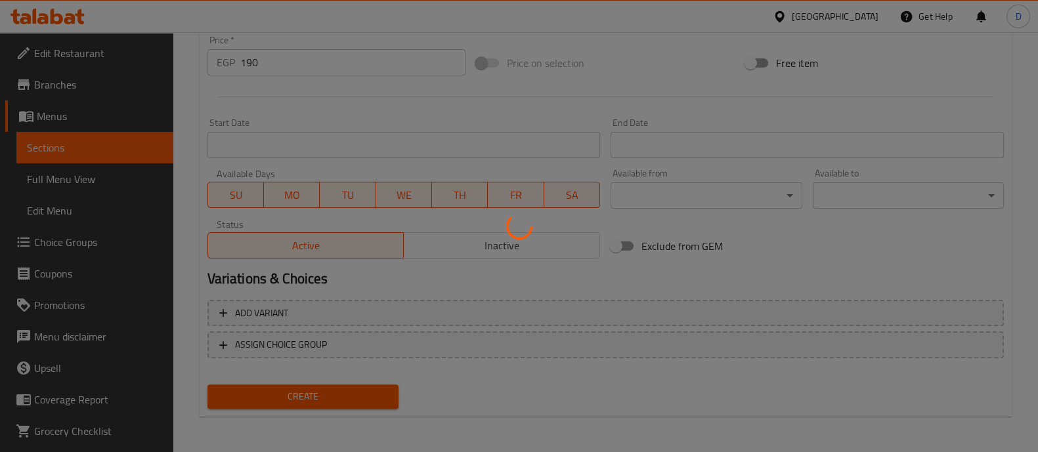
scroll to position [0, 0]
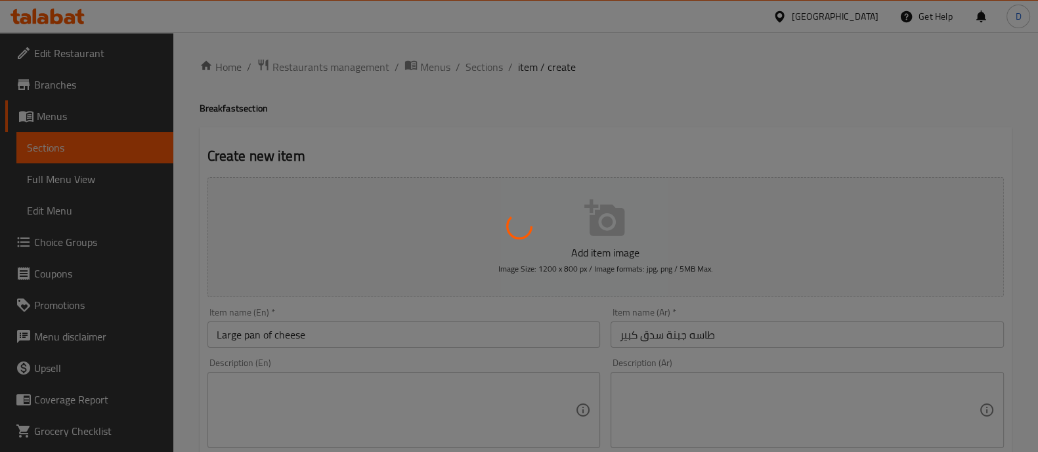
type input "0"
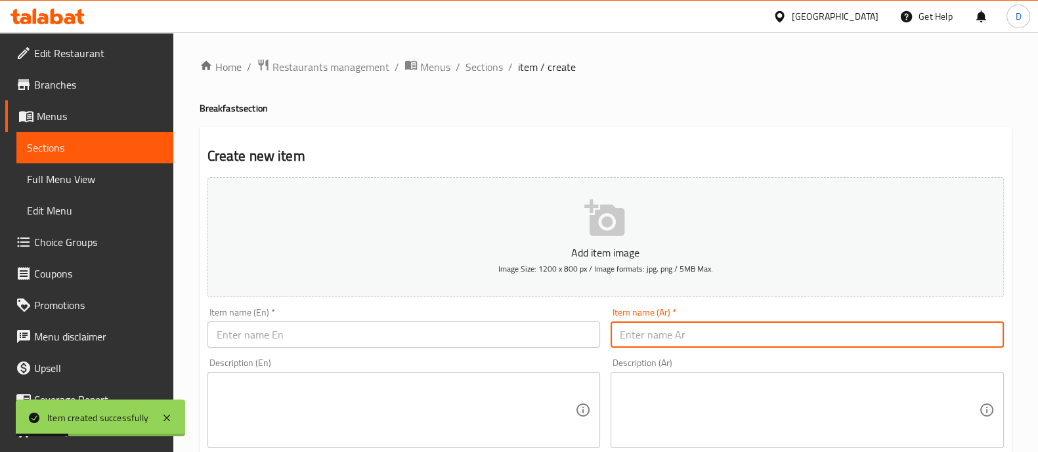
click at [631, 343] on input "text" at bounding box center [806, 335] width 393 height 26
paste input "طاسه جبنة بسطرمة كبير"
type input "طاسه جبنة بسطرمة كبير"
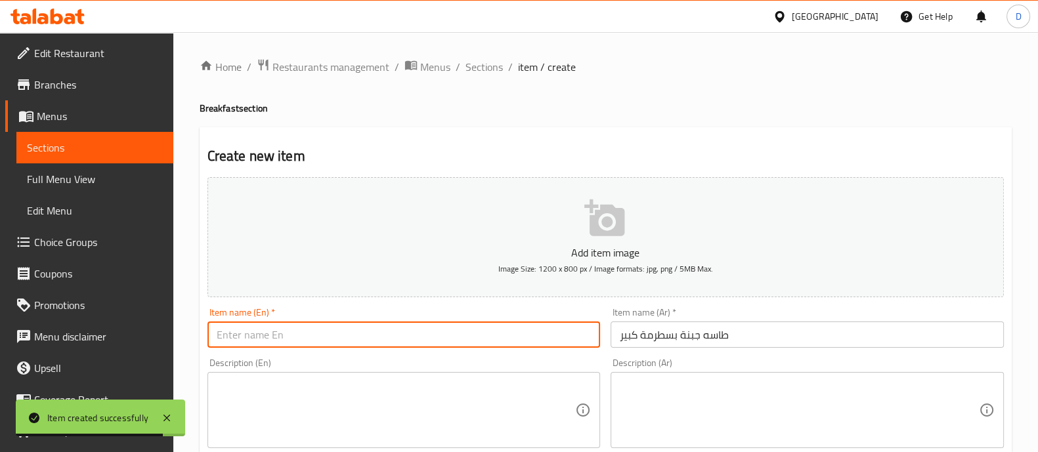
click at [276, 337] on input "text" at bounding box center [403, 335] width 393 height 26
paste input "Large pastrami cheese pan"
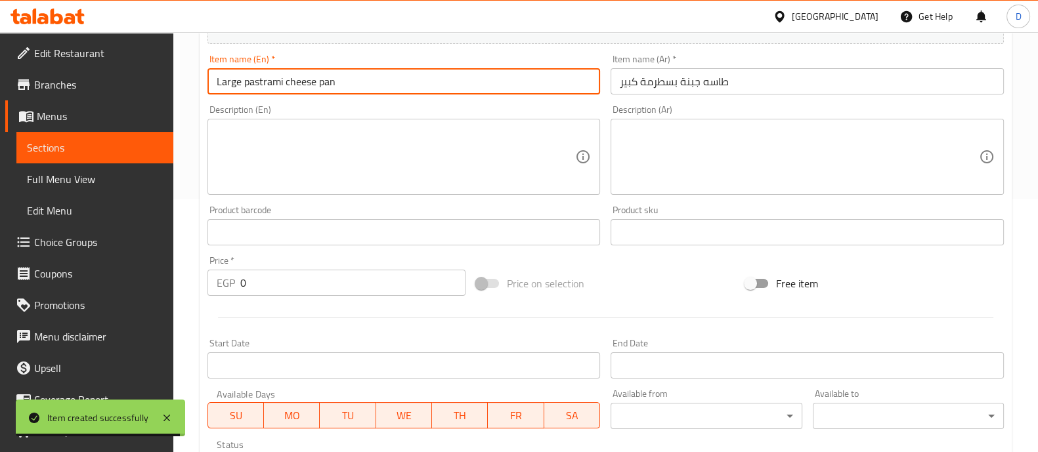
scroll to position [254, 0]
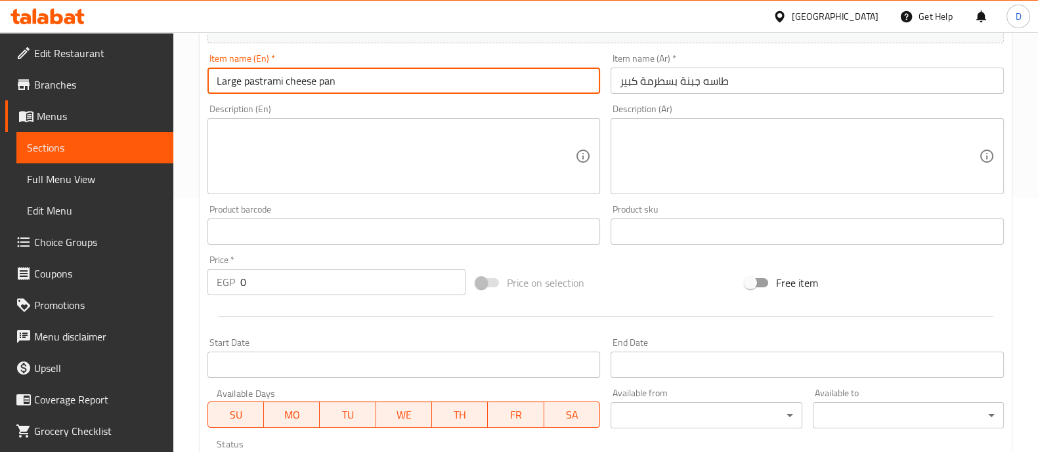
type input "Large pastrami cheese pan"
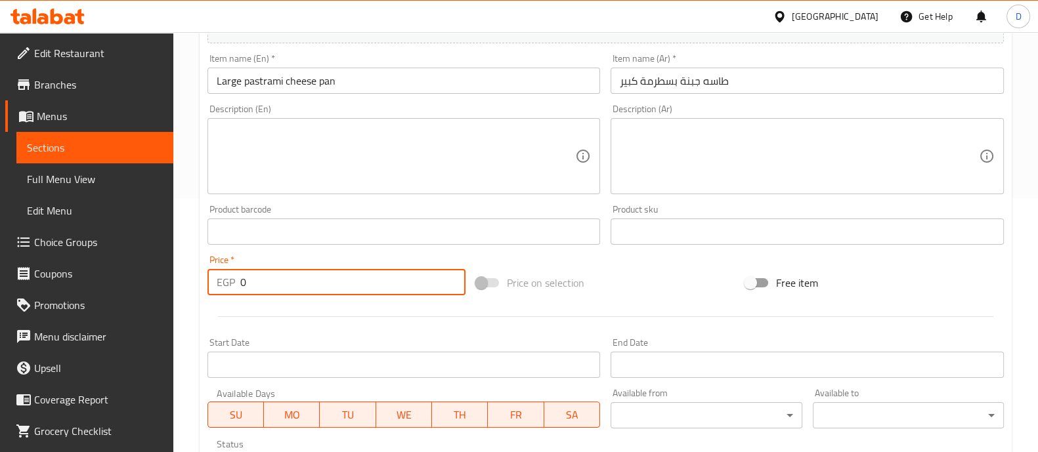
click at [255, 282] on input "0" at bounding box center [353, 282] width 226 height 26
type input "190"
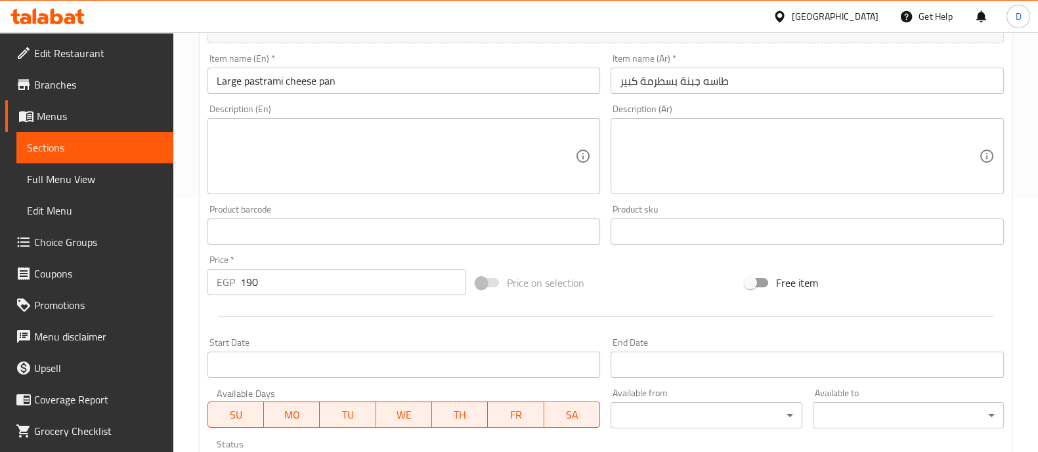
click at [245, 257] on div "Price   * EGP 190 Price *" at bounding box center [336, 275] width 259 height 40
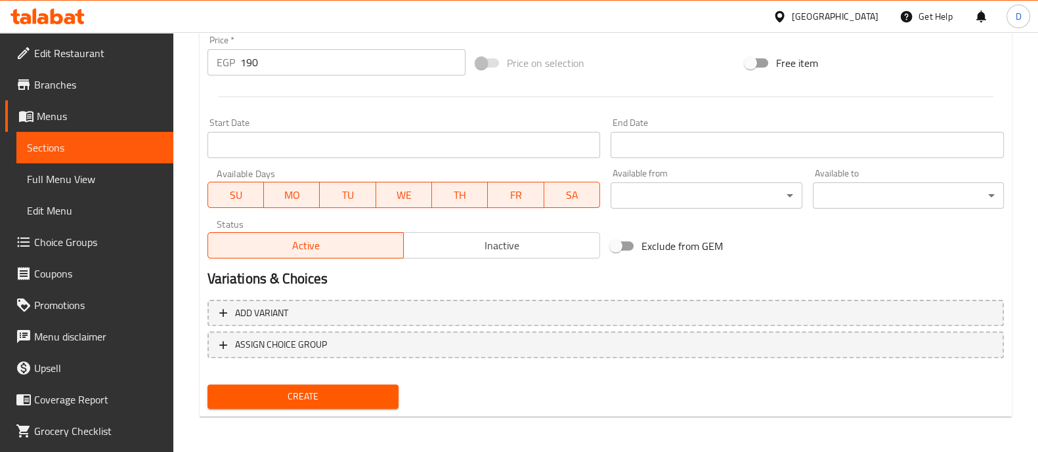
click at [314, 391] on span "Create" at bounding box center [303, 396] width 170 height 16
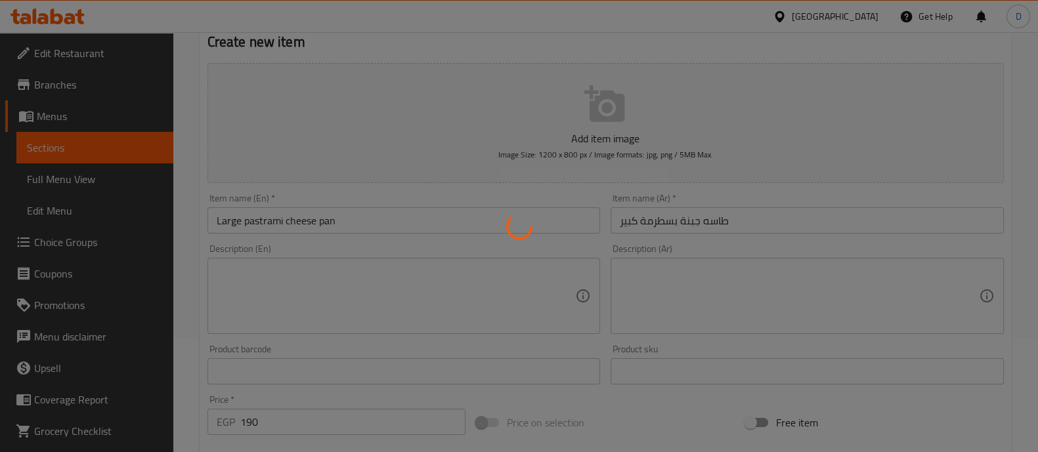
scroll to position [0, 0]
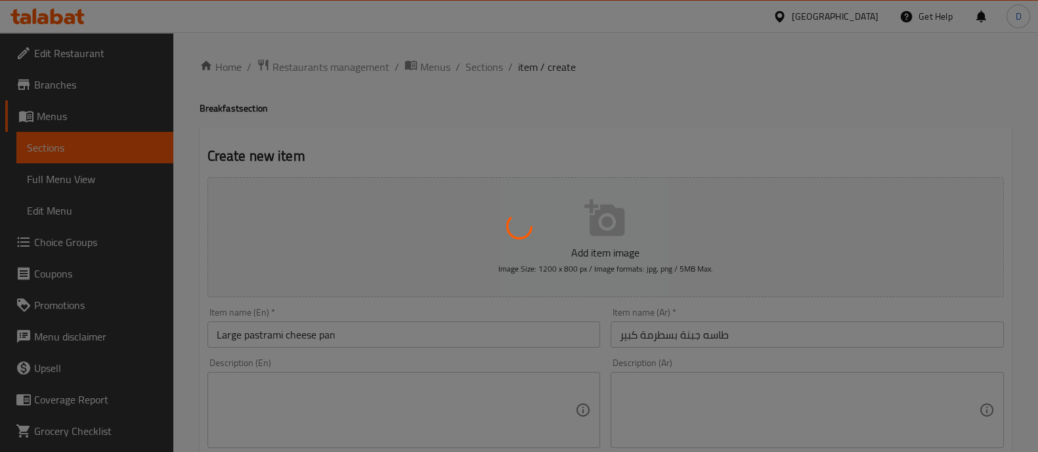
type input "0"
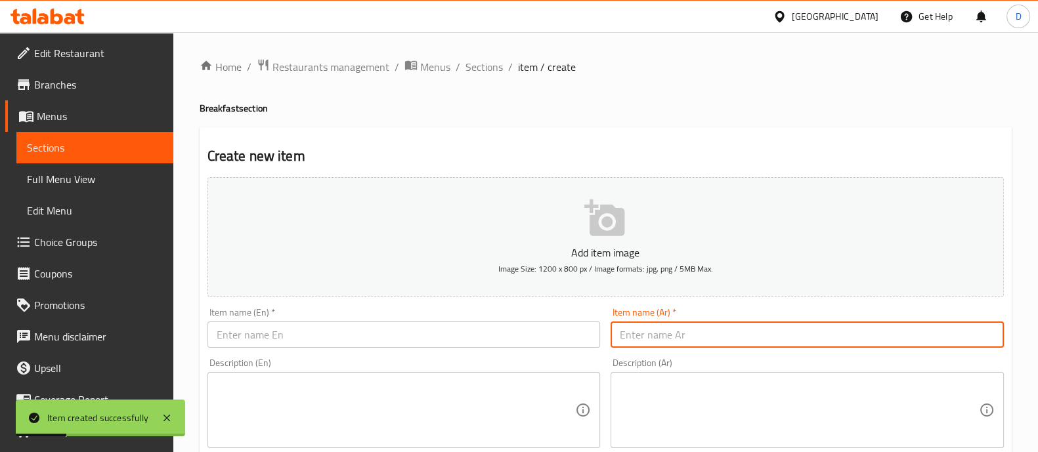
click at [653, 324] on input "text" at bounding box center [806, 335] width 393 height 26
paste input "طاسة جبنة استربس كبير"
type input "طاسة جبنة استربس كبير"
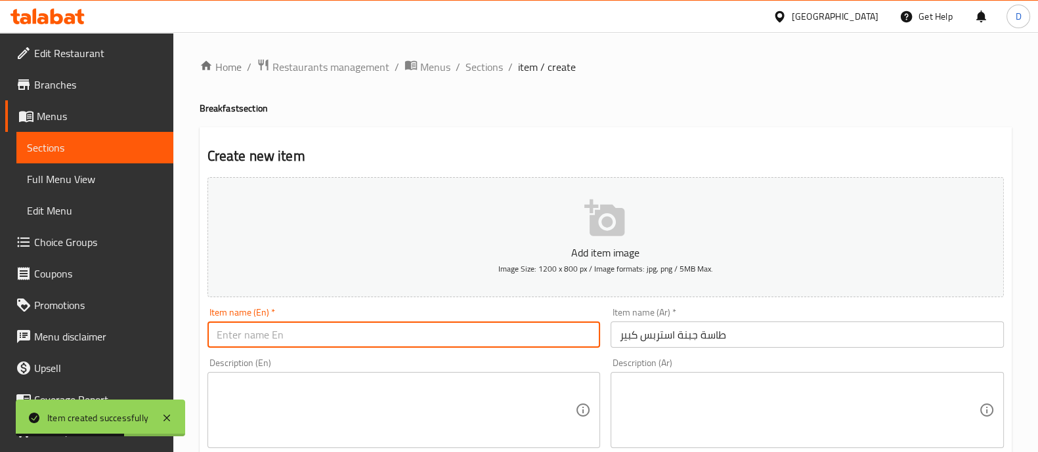
click at [316, 327] on input "text" at bounding box center [403, 335] width 393 height 26
paste input "Large cheese strips pan"
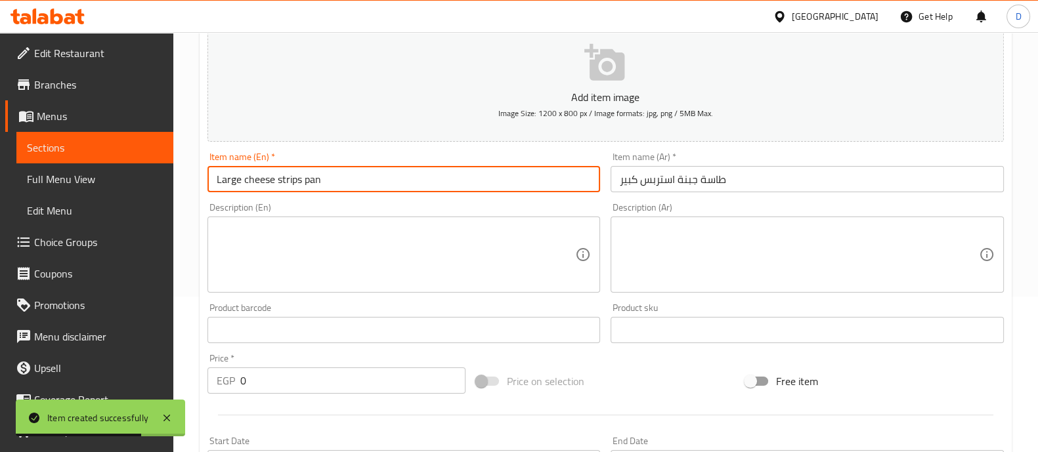
scroll to position [162, 0]
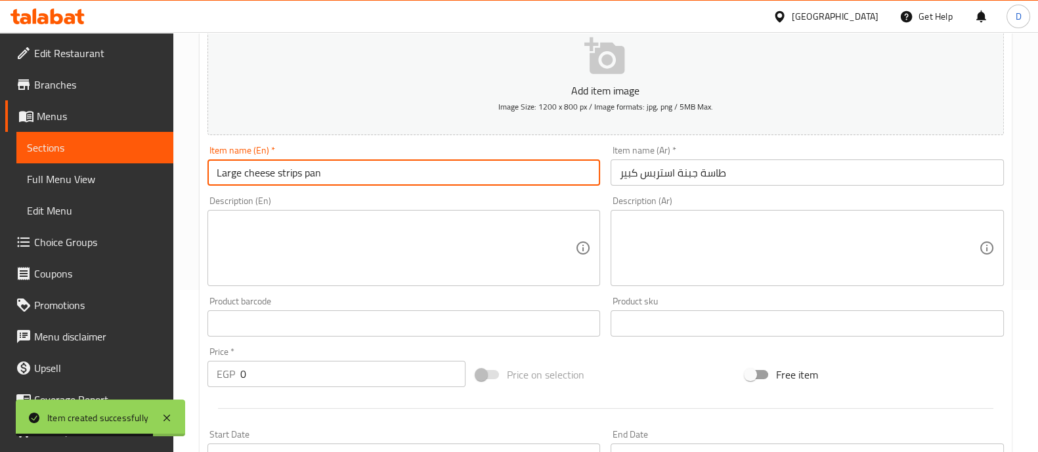
type input "Large cheese strips pan"
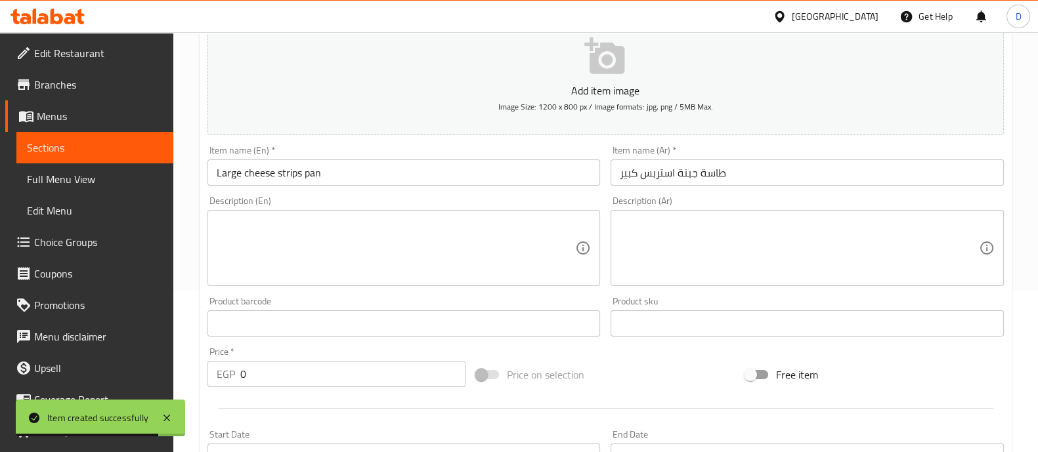
click at [286, 387] on div "Price   * EGP 0 Price *" at bounding box center [336, 367] width 269 height 51
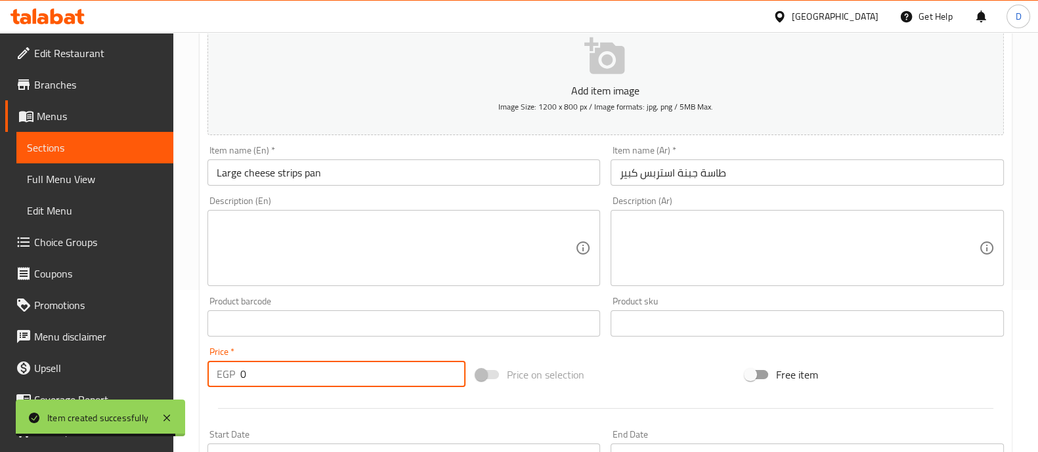
click at [285, 376] on input "0" at bounding box center [353, 374] width 226 height 26
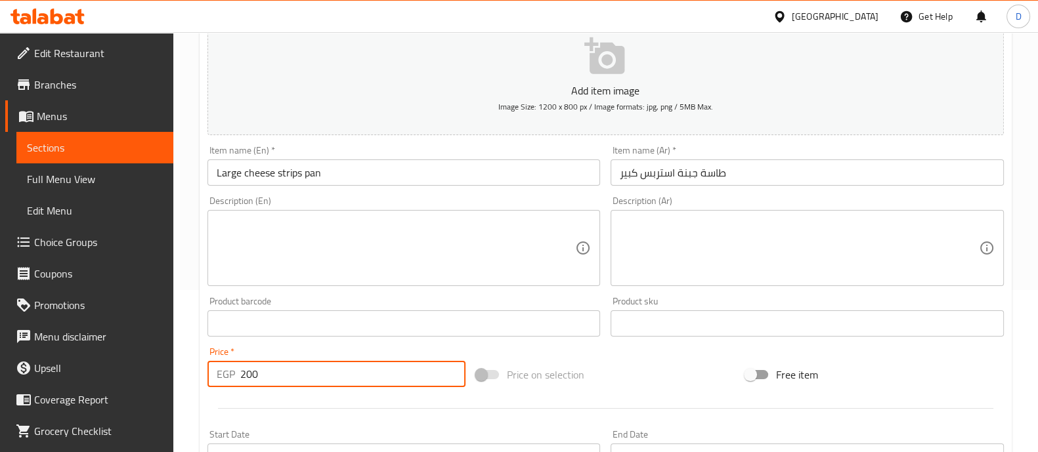
type input "200"
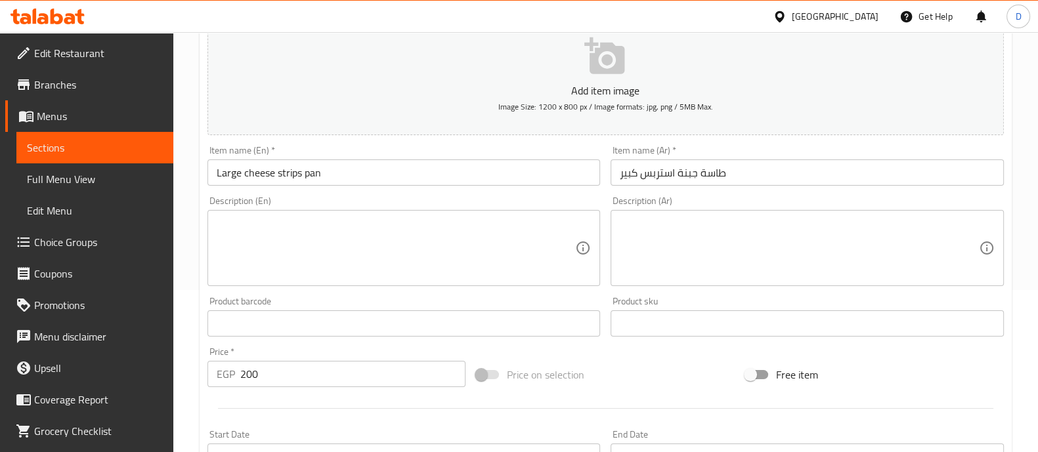
click at [268, 338] on div "Product barcode Product barcode" at bounding box center [404, 316] width 404 height 51
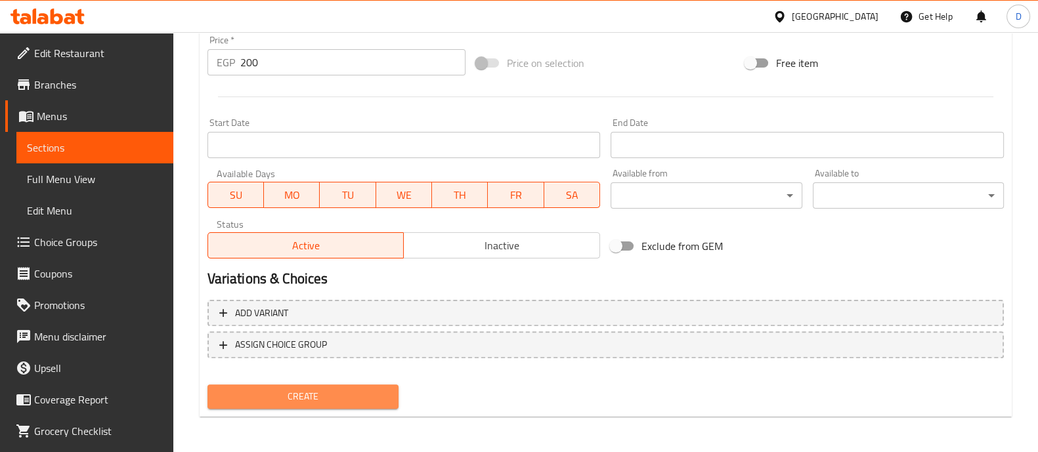
click at [293, 385] on button "Create" at bounding box center [302, 397] width 191 height 24
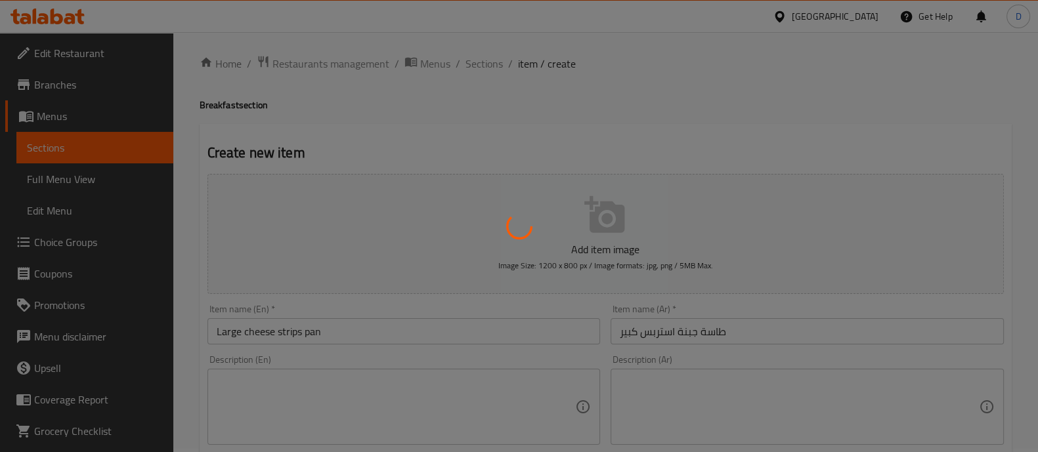
scroll to position [0, 0]
type input "0"
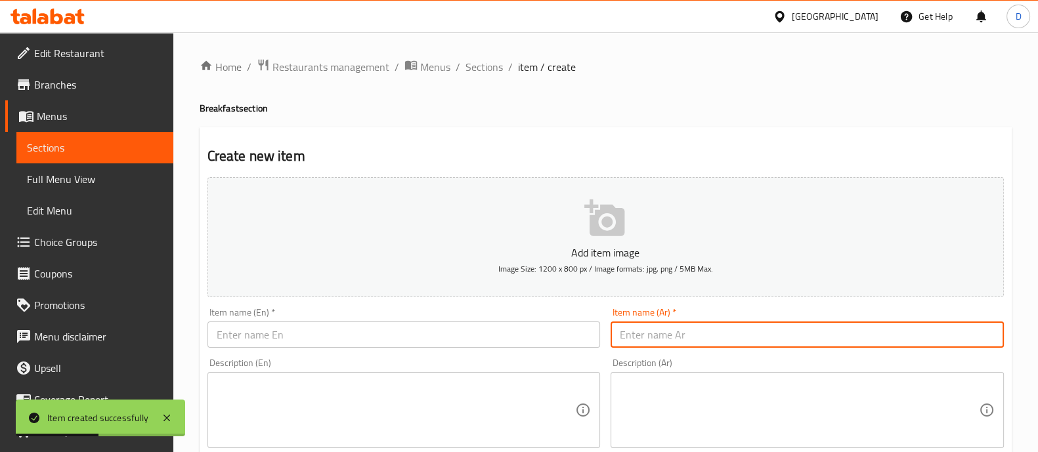
click at [692, 324] on input "text" at bounding box center [806, 335] width 393 height 26
paste input "طاسة جبنة ميكس كبير"
type input "طاسة جبنة ميكس كبير"
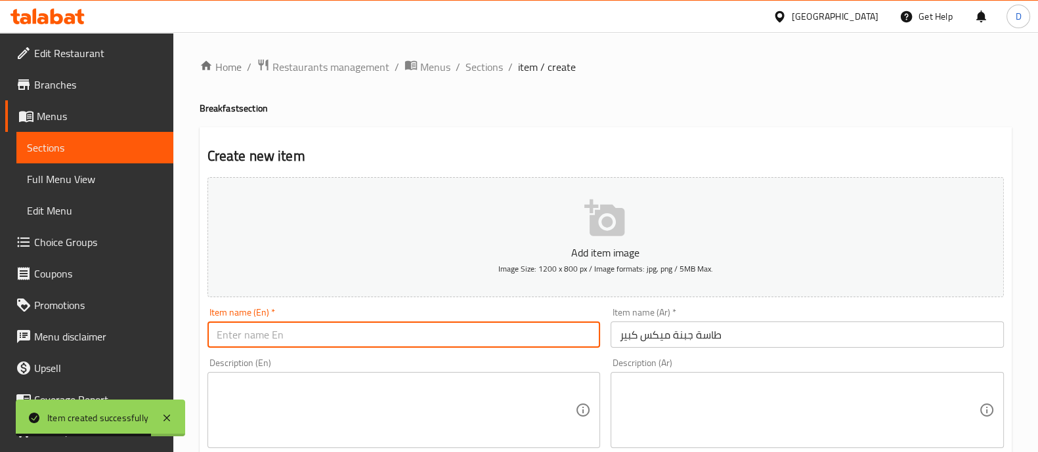
click at [304, 338] on input "text" at bounding box center [403, 335] width 393 height 26
paste input "Large mixed cheese pan"
type input "Large mixed cheese pan"
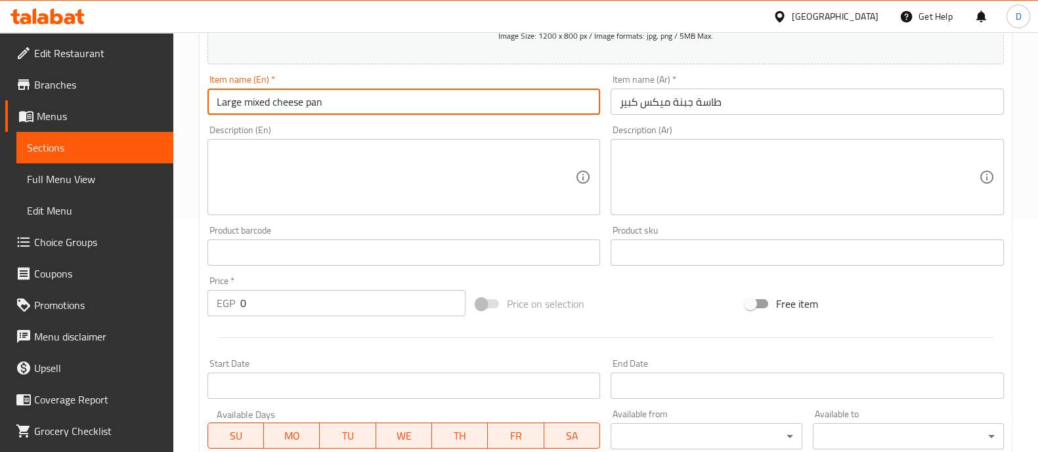
scroll to position [236, 0]
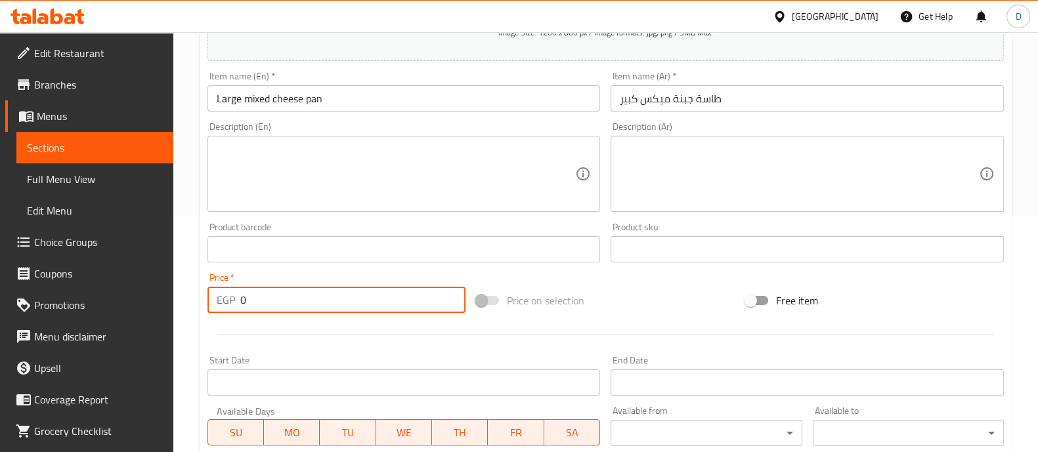
click at [306, 300] on input "0" at bounding box center [353, 300] width 226 height 26
type input "230"
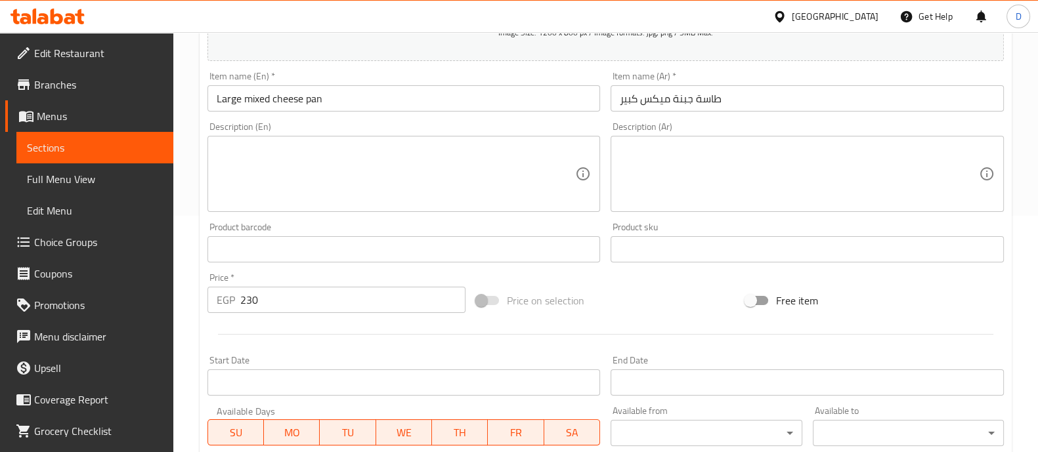
click at [307, 354] on div "Start Date Start Date" at bounding box center [404, 375] width 404 height 51
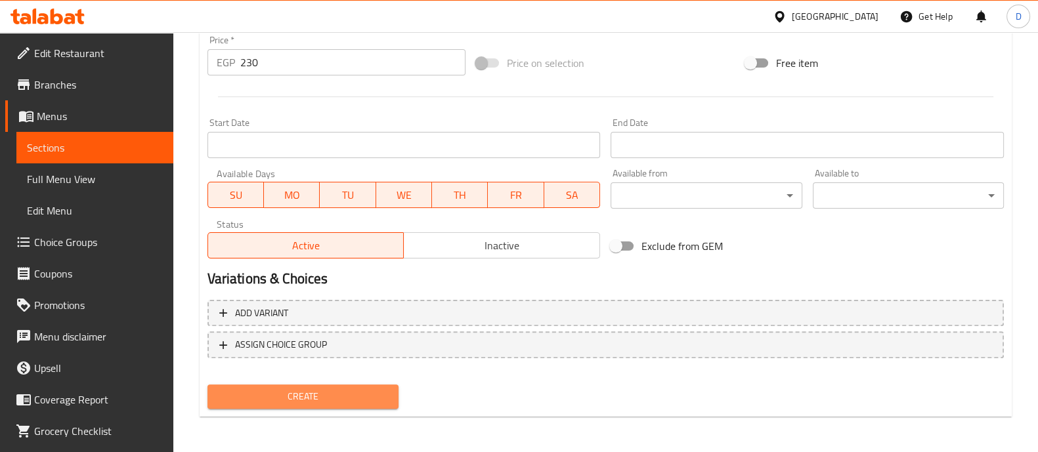
click at [318, 391] on span "Create" at bounding box center [303, 396] width 170 height 16
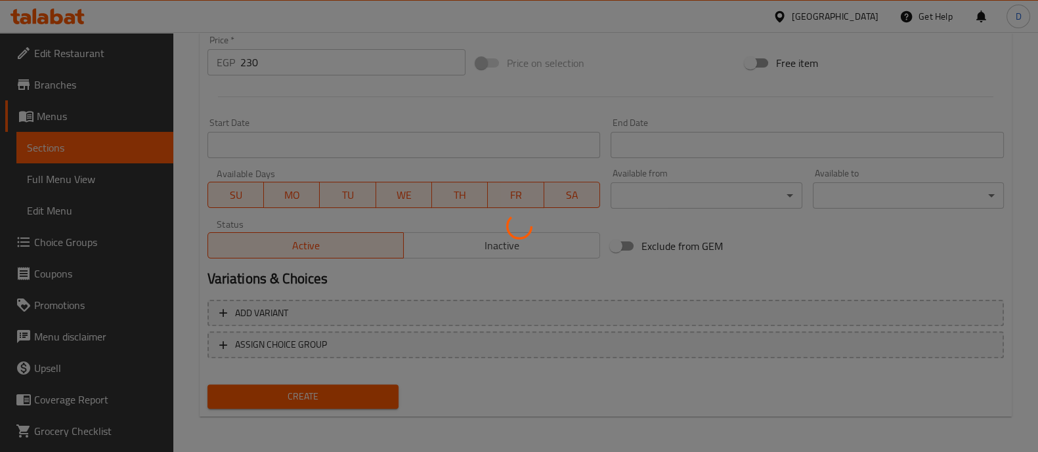
type input "0"
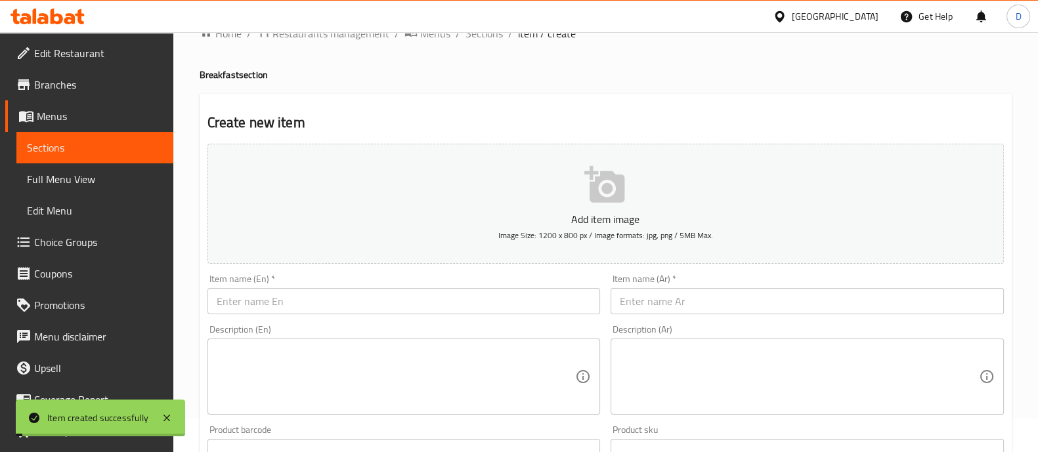
scroll to position [0, 0]
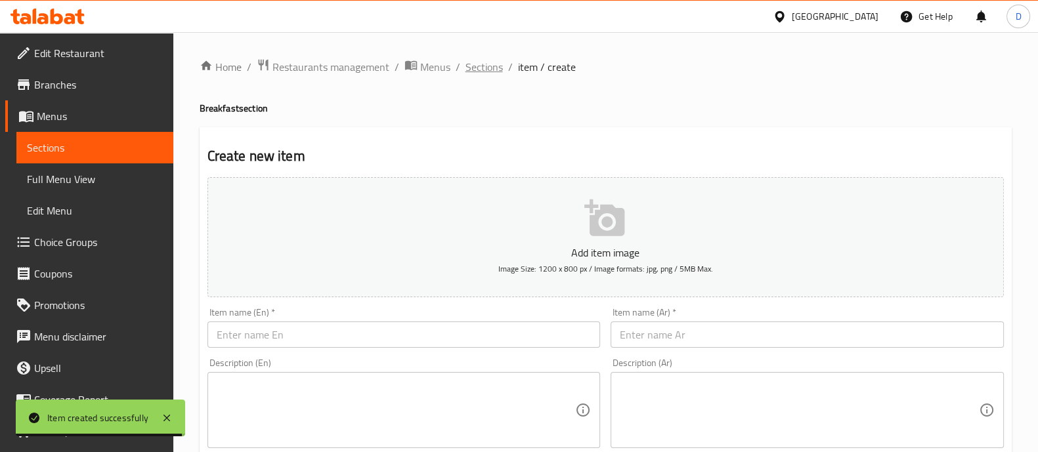
click at [476, 71] on span "Sections" at bounding box center [483, 67] width 37 height 16
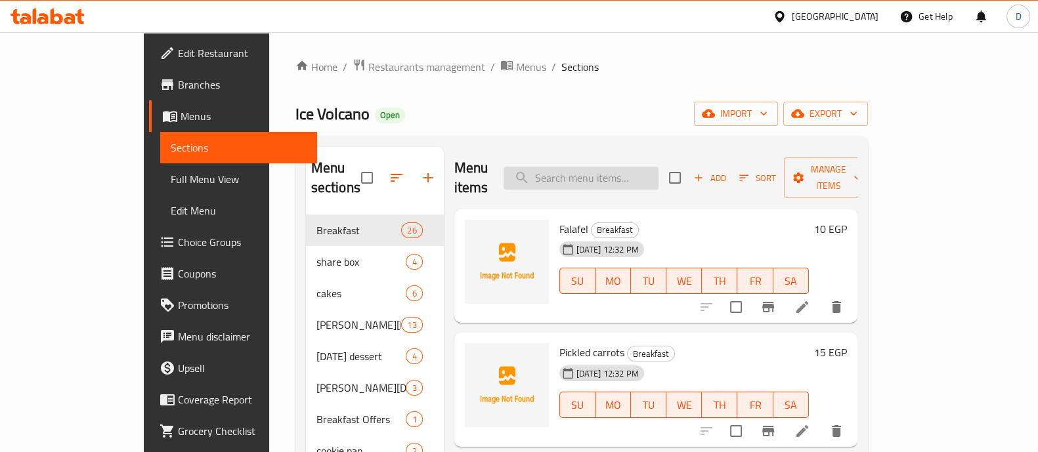
click at [598, 172] on input "search" at bounding box center [580, 178] width 155 height 23
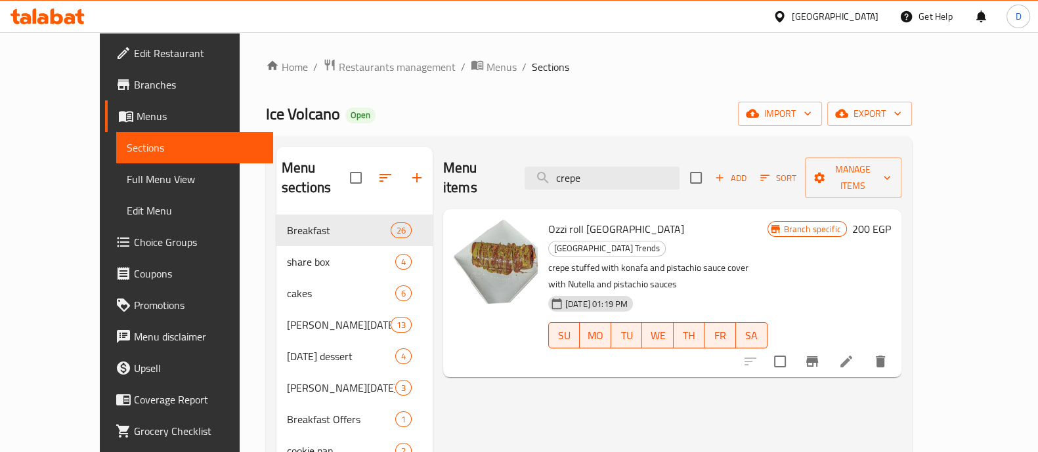
click at [605, 154] on div "Menu items crepe Add Sort Manage items" at bounding box center [672, 178] width 458 height 62
drag, startPoint x: 605, startPoint y: 154, endPoint x: 605, endPoint y: 168, distance: 13.8
click at [605, 168] on div "Menu items crepe Add Sort Manage items" at bounding box center [672, 178] width 458 height 62
click at [605, 168] on input "crepe" at bounding box center [601, 178] width 155 height 23
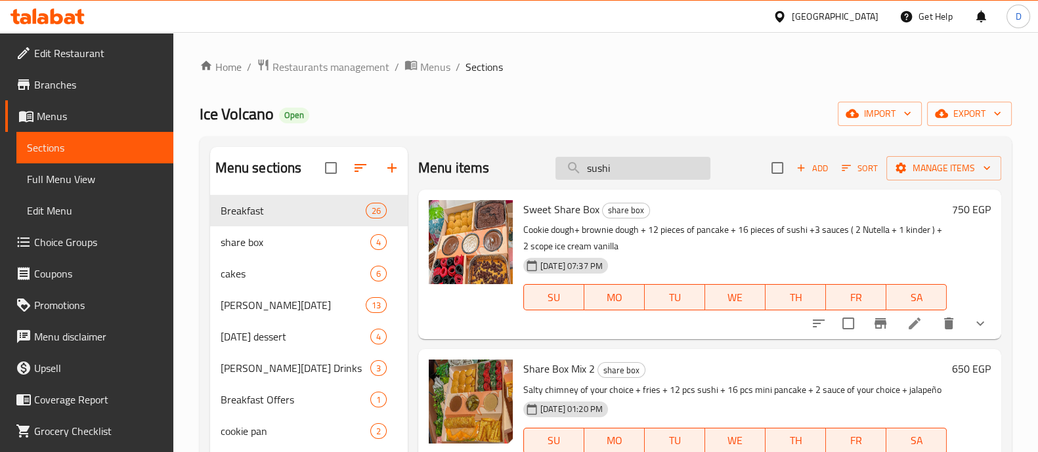
click at [623, 176] on input "sushi" at bounding box center [632, 168] width 155 height 23
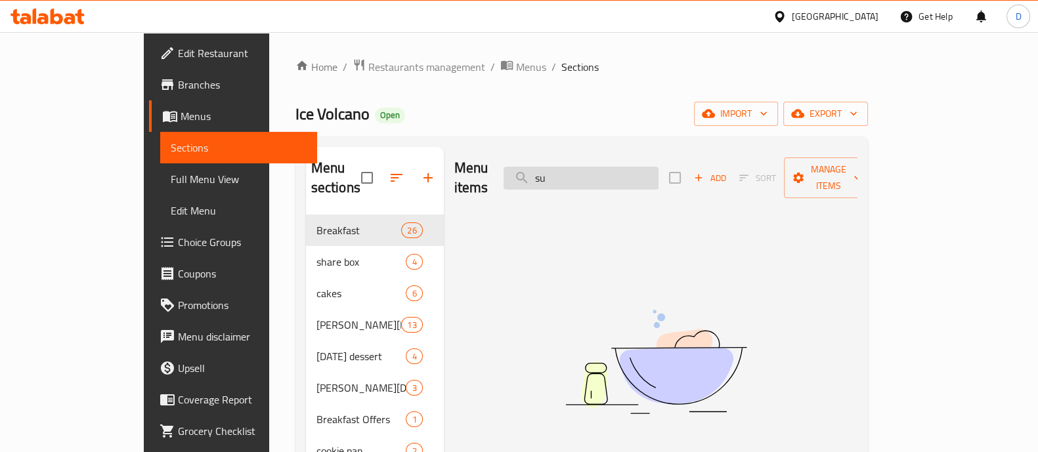
type input "s"
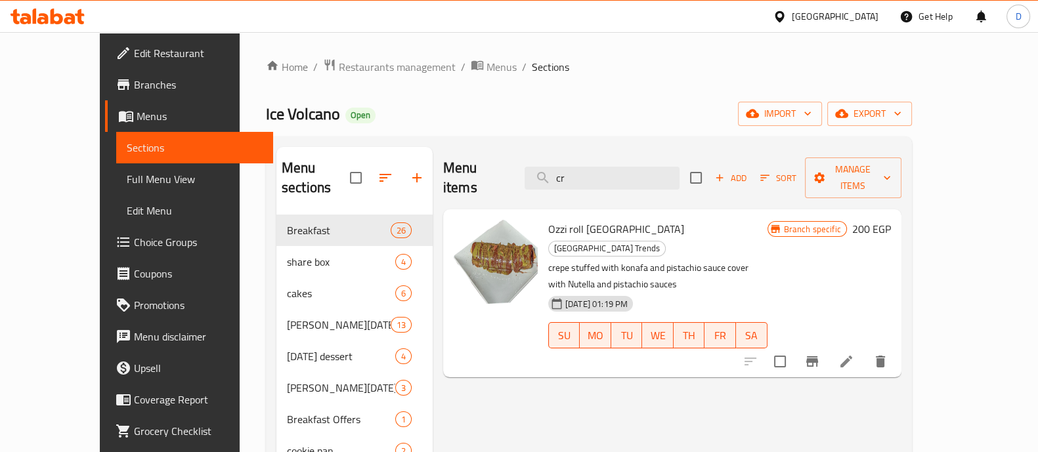
type input "c"
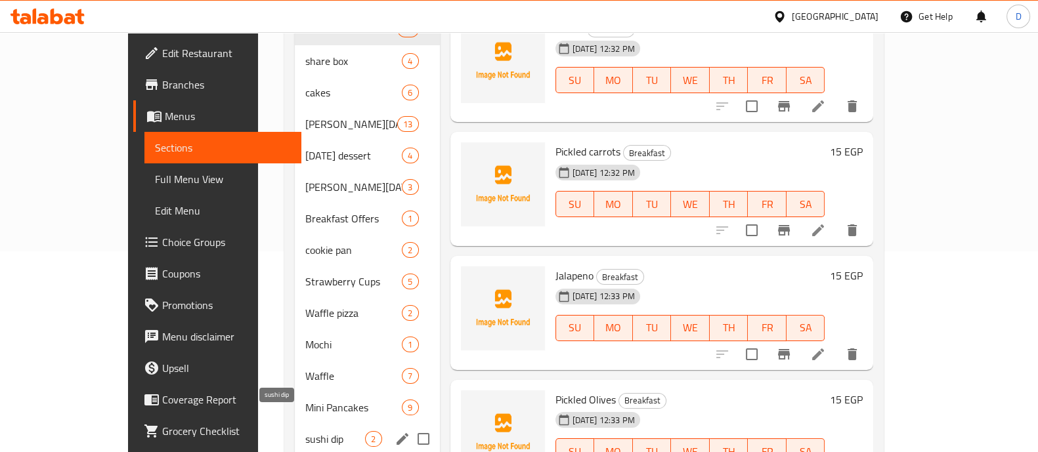
scroll to position [237, 0]
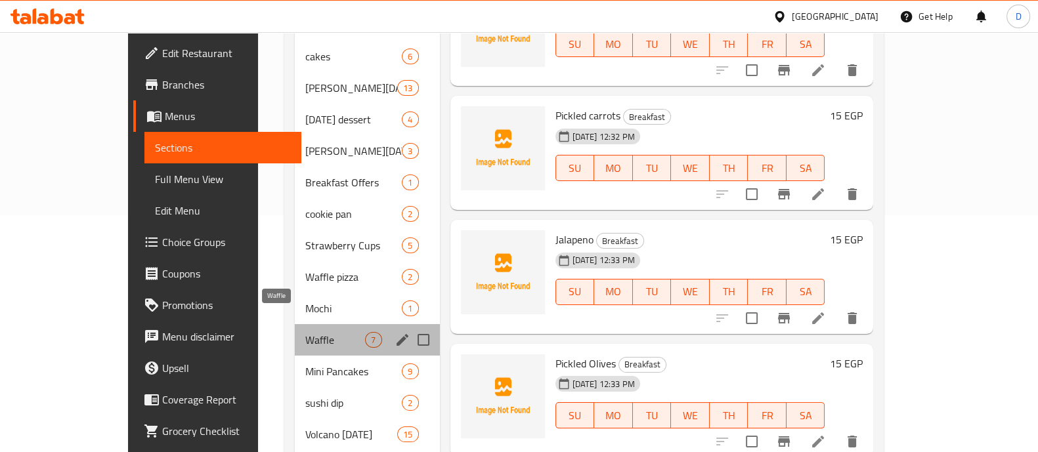
click at [305, 332] on span "Waffle" at bounding box center [335, 340] width 60 height 16
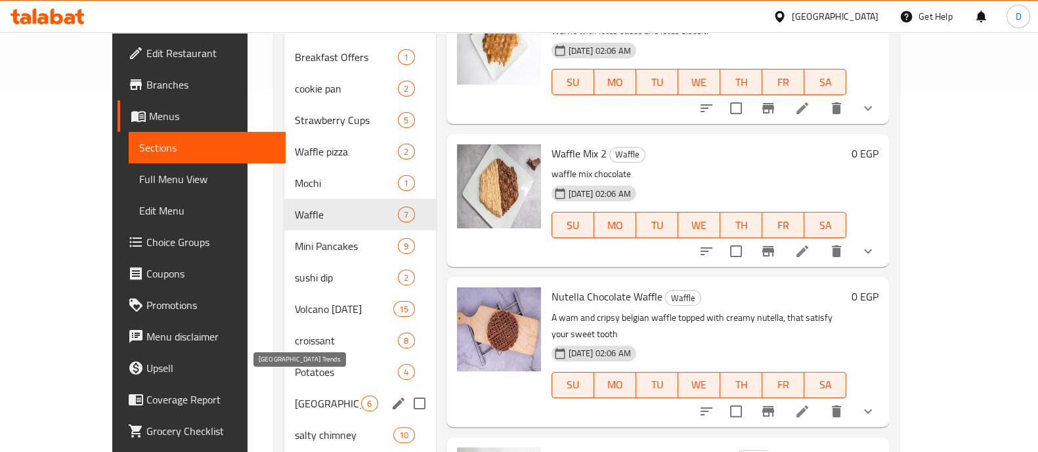
scroll to position [365, 0]
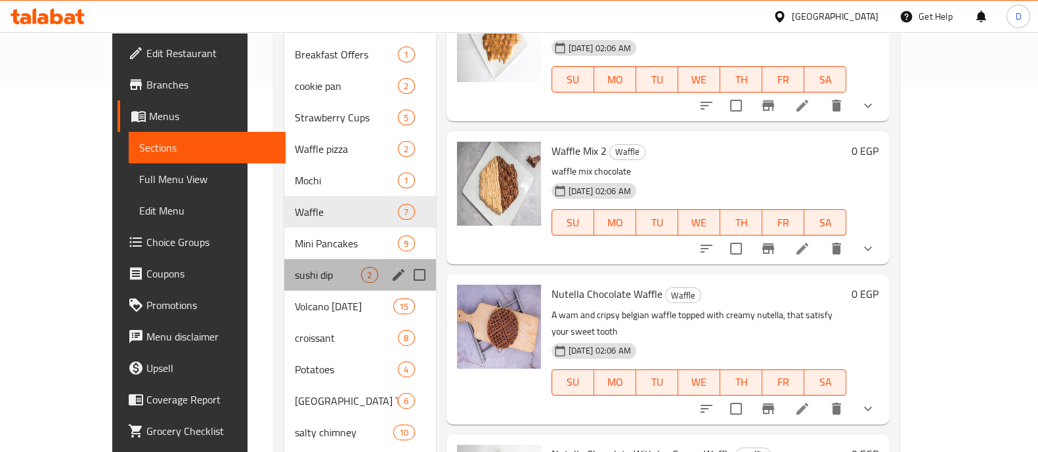
click at [284, 259] on div "sushi dip 2" at bounding box center [359, 274] width 151 height 31
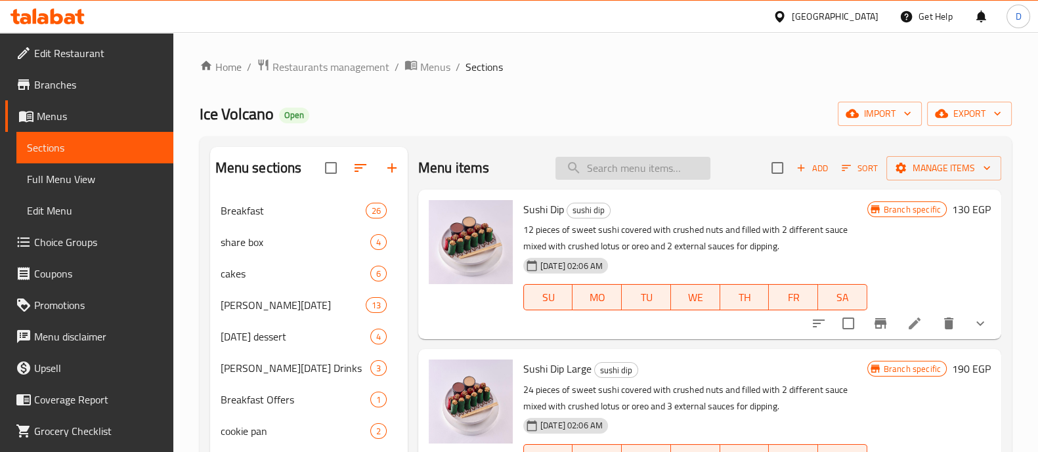
click at [620, 178] on input "search" at bounding box center [632, 168] width 155 height 23
paste input "Cookie dough dubai"
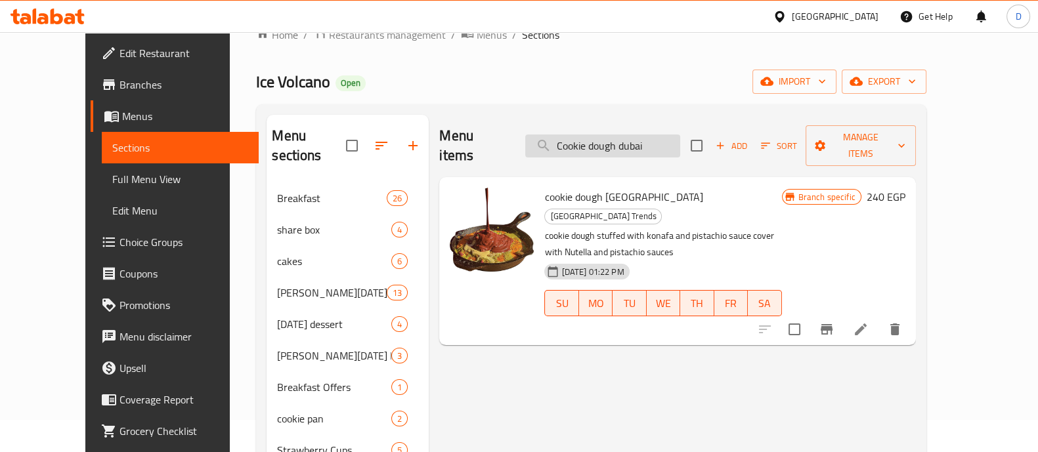
scroll to position [32, 0]
type input "Cookie dough dubai"
click at [842, 314] on button "Branch-specific-item" at bounding box center [825, 329] width 31 height 31
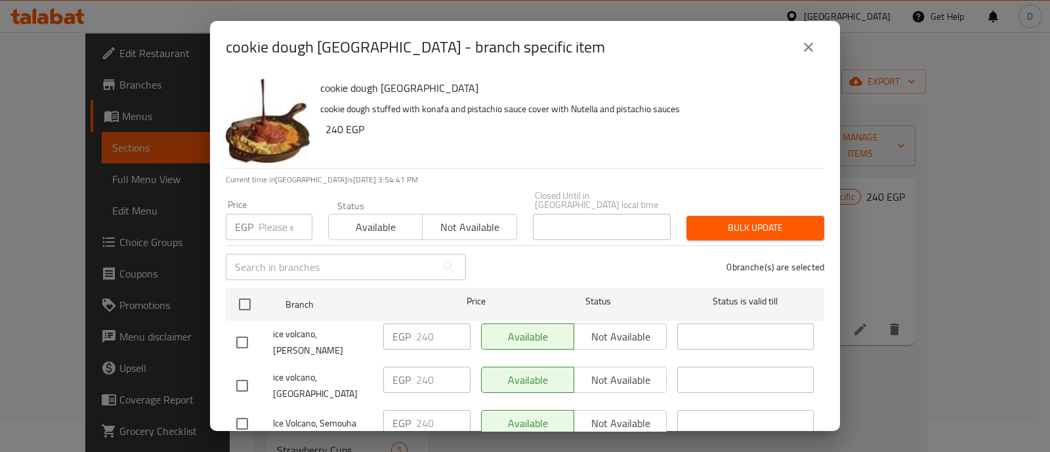
click at [270, 217] on input "number" at bounding box center [286, 227] width 54 height 26
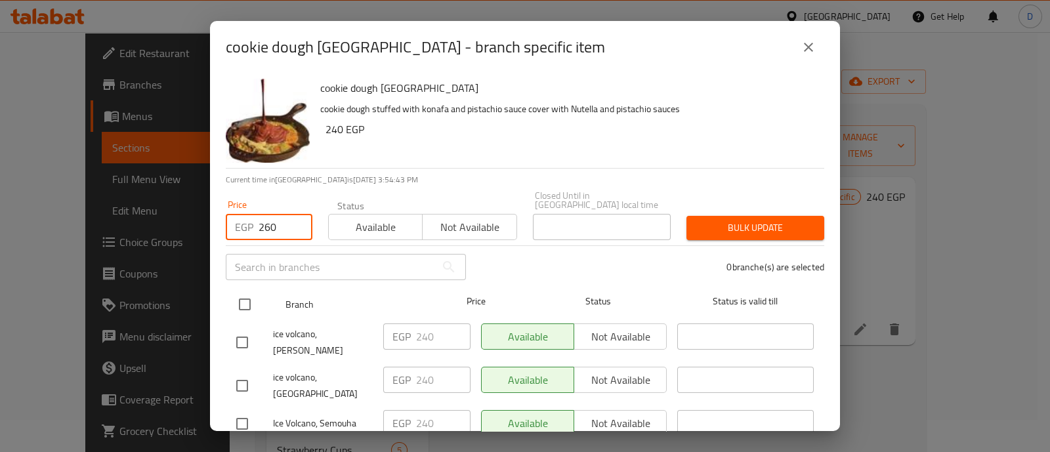
type input "260"
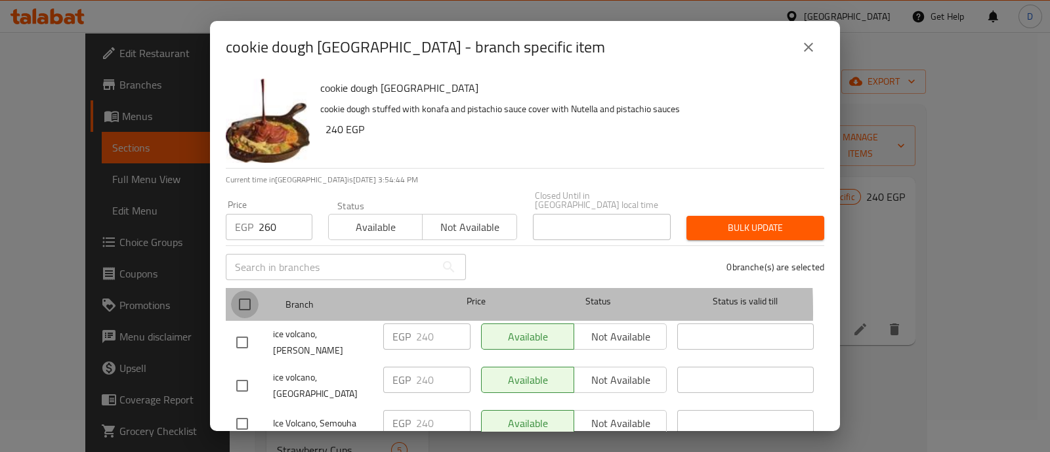
click at [238, 303] on input "checkbox" at bounding box center [245, 305] width 28 height 28
checkbox input "true"
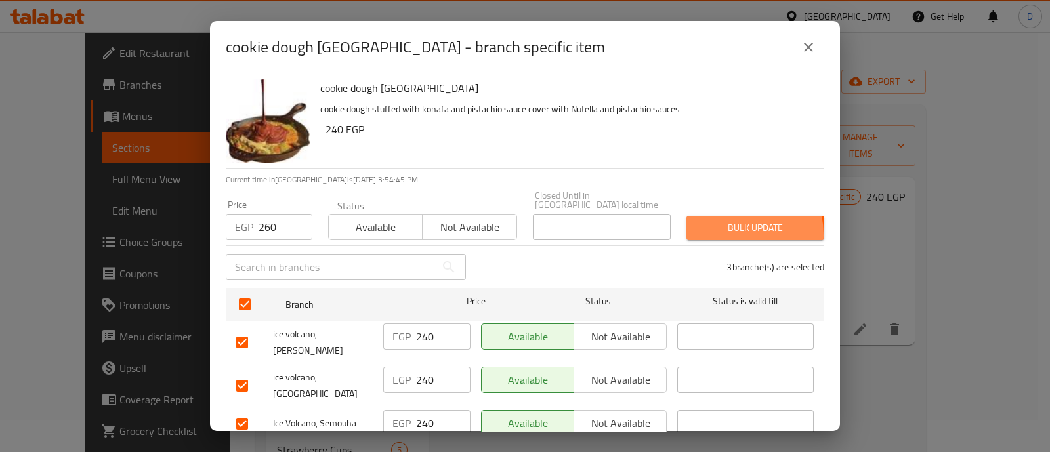
click at [715, 226] on span "Bulk update" at bounding box center [755, 228] width 117 height 16
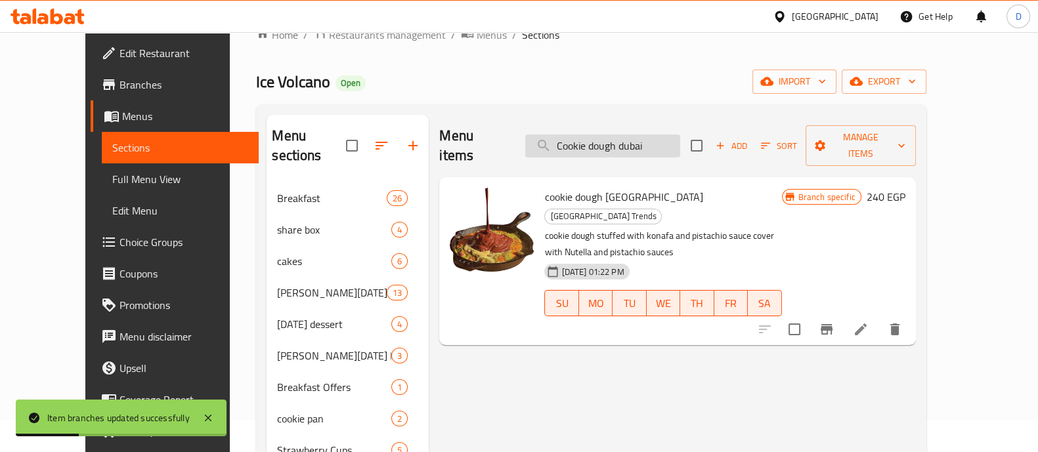
click at [656, 135] on input "Cookie dough dubai" at bounding box center [602, 146] width 155 height 23
paste input "browni"
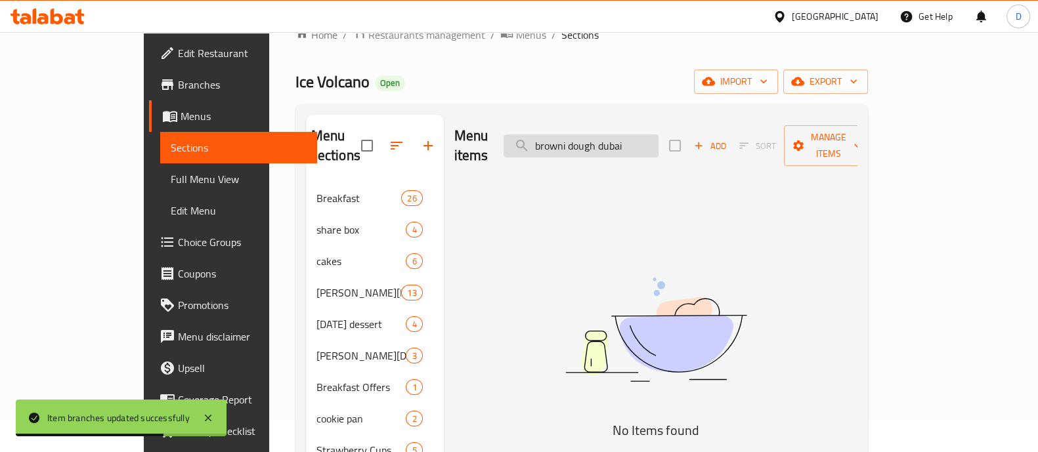
click at [614, 135] on input "browni dough dubai" at bounding box center [580, 146] width 155 height 23
click at [616, 135] on input "browni dough dubai" at bounding box center [580, 146] width 155 height 23
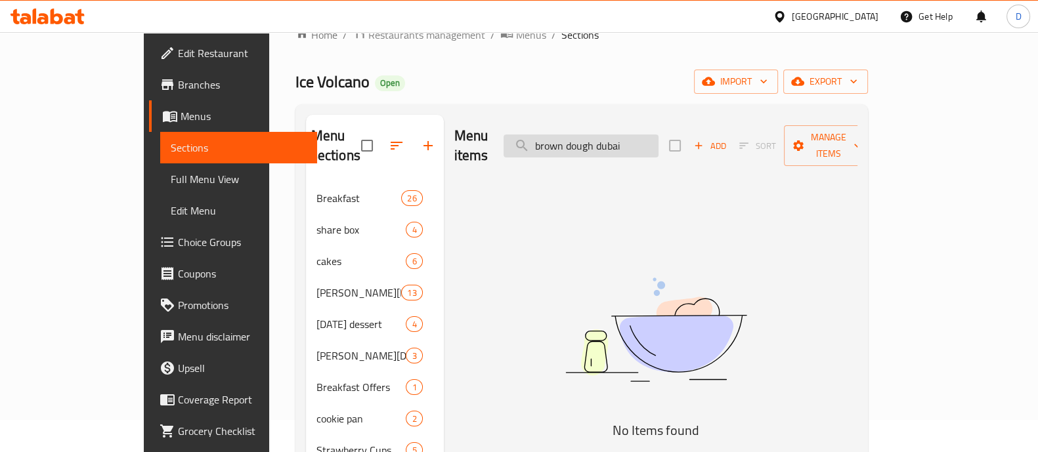
drag, startPoint x: 614, startPoint y: 134, endPoint x: 571, endPoint y: 136, distance: 43.4
click at [571, 136] on input "brown dough dubai" at bounding box center [580, 146] width 155 height 23
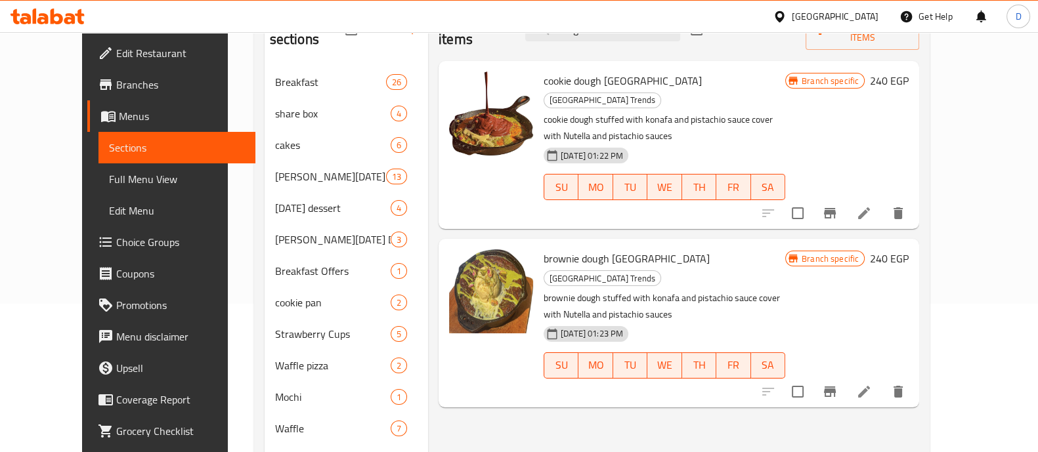
scroll to position [169, 0]
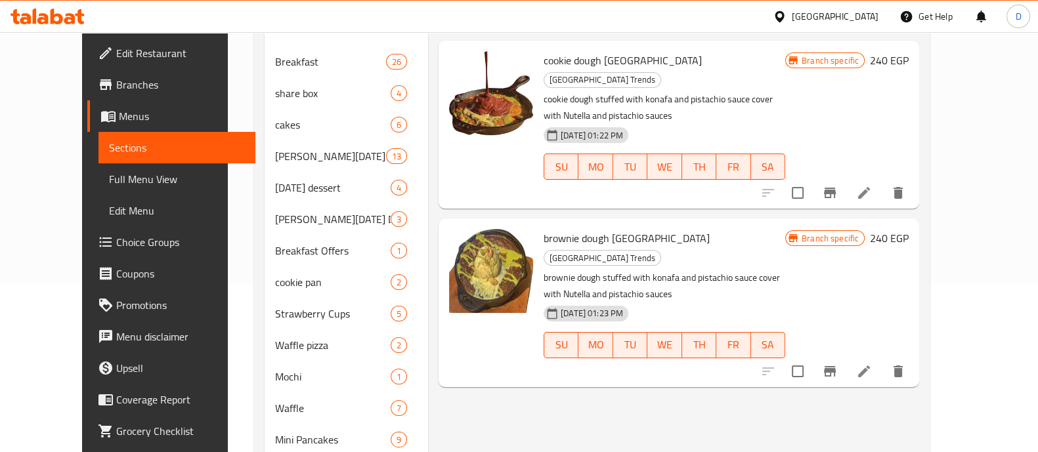
type input "dough dubai"
click at [837, 364] on icon "Branch-specific-item" at bounding box center [830, 372] width 16 height 16
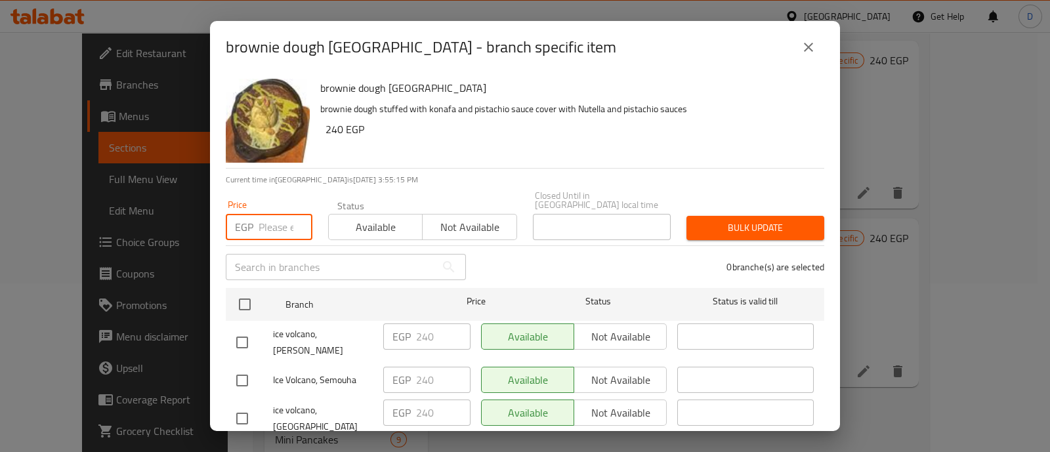
click at [266, 217] on input "number" at bounding box center [286, 227] width 54 height 26
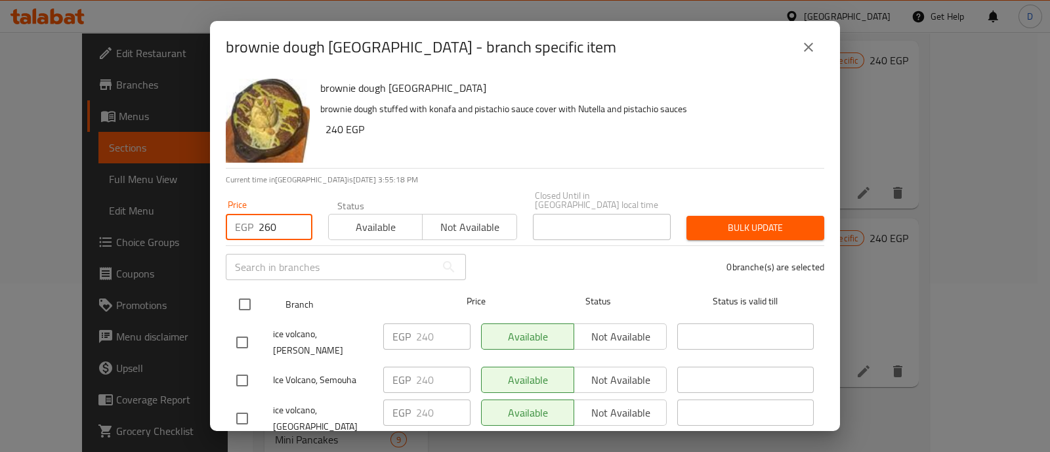
type input "260"
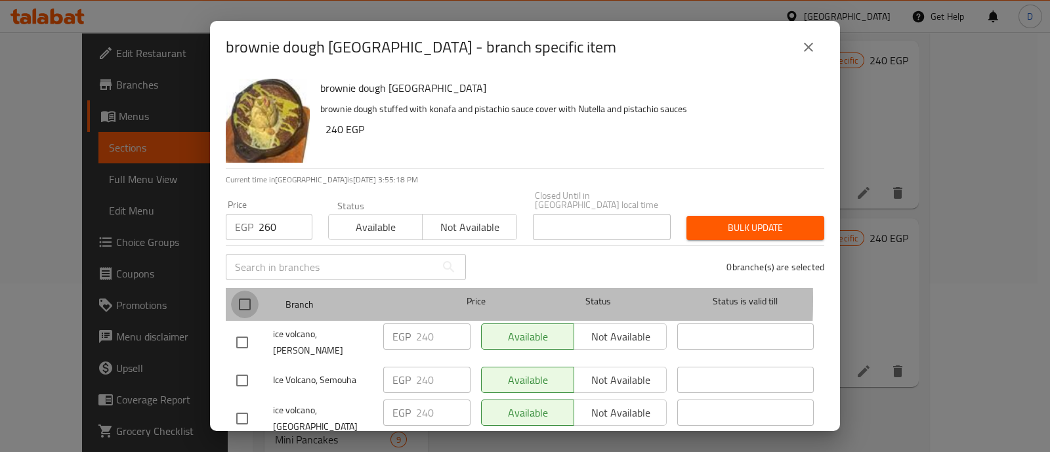
click at [247, 291] on input "checkbox" at bounding box center [245, 305] width 28 height 28
checkbox input "true"
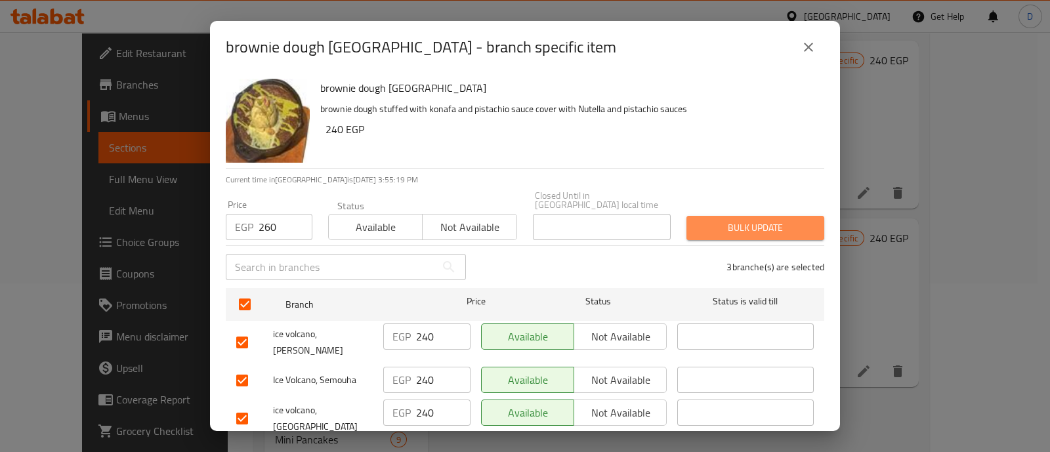
click at [755, 220] on span "Bulk update" at bounding box center [755, 228] width 117 height 16
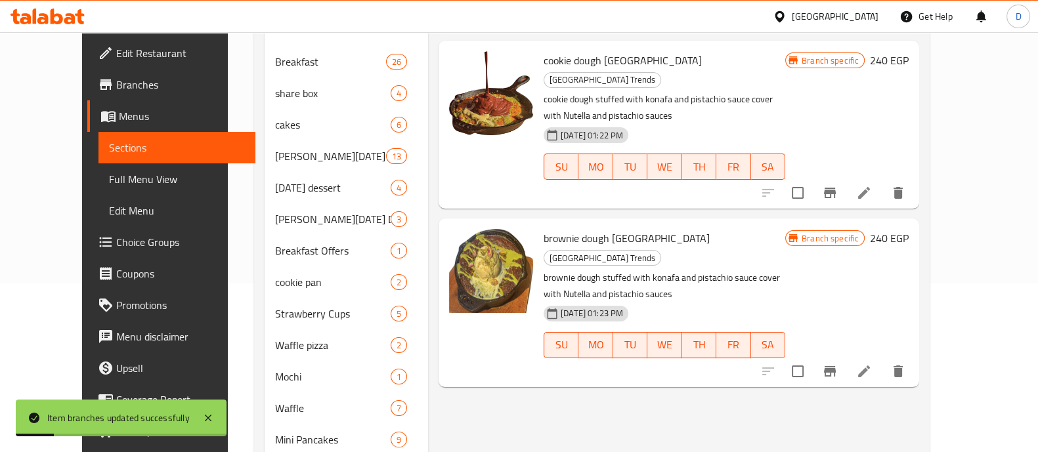
scroll to position [0, 0]
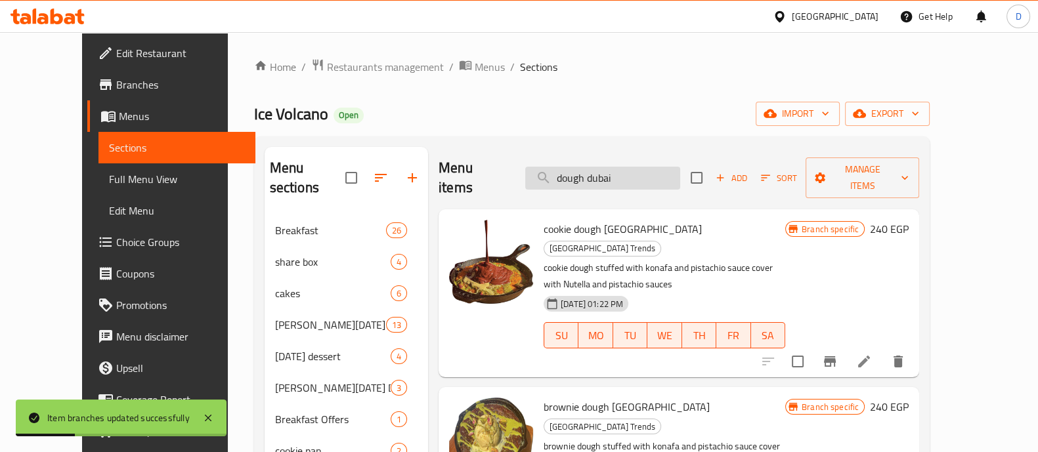
click at [607, 167] on input "dough dubai" at bounding box center [602, 178] width 155 height 23
paste input "Ice cream Scope"
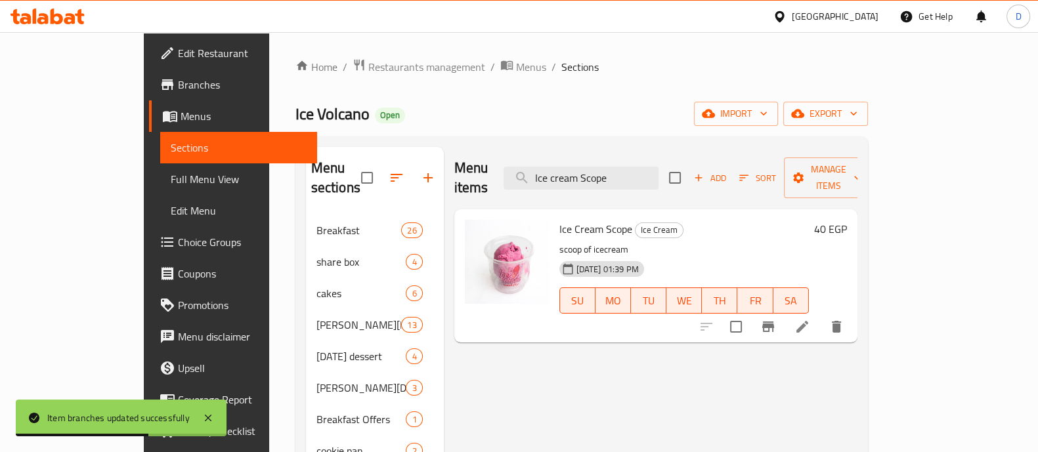
type input "Ice cream Scope"
click at [774, 322] on icon "Branch-specific-item" at bounding box center [768, 327] width 12 height 10
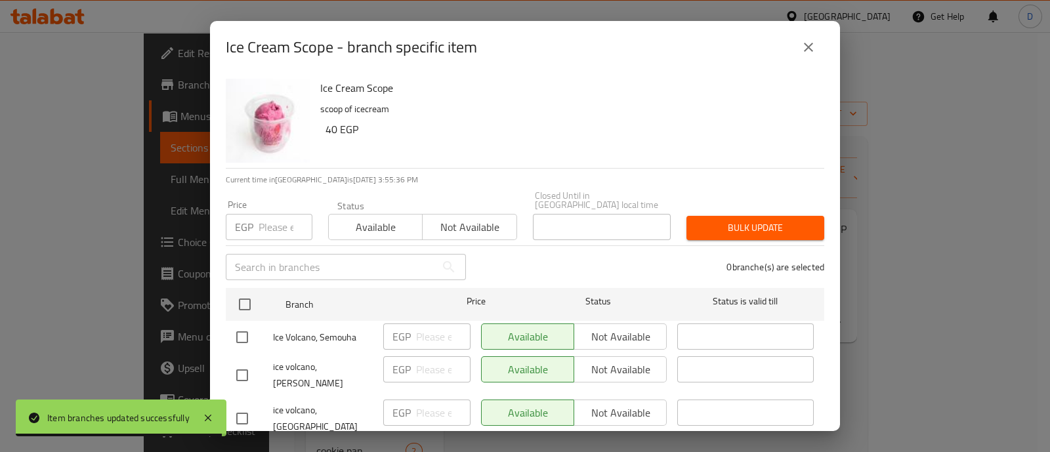
click at [251, 219] on p "EGP" at bounding box center [244, 227] width 18 height 16
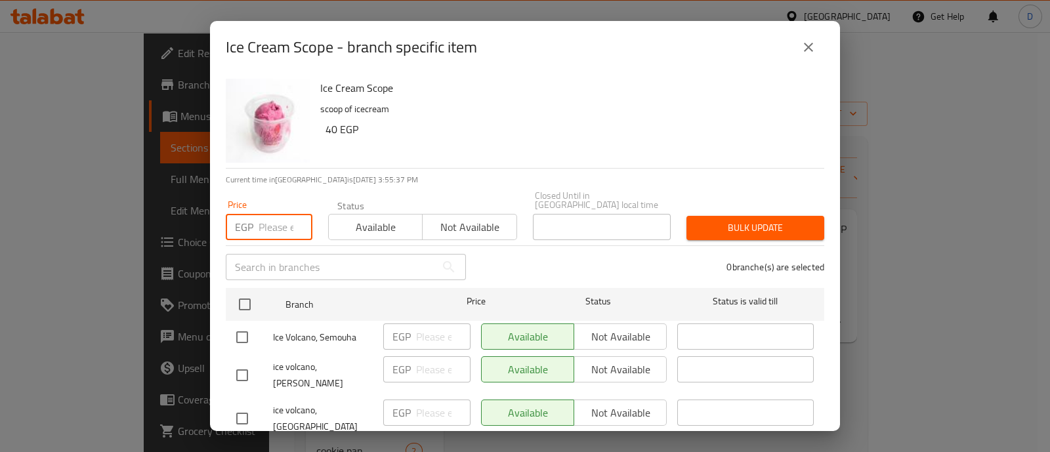
click at [273, 222] on input "number" at bounding box center [286, 227] width 54 height 26
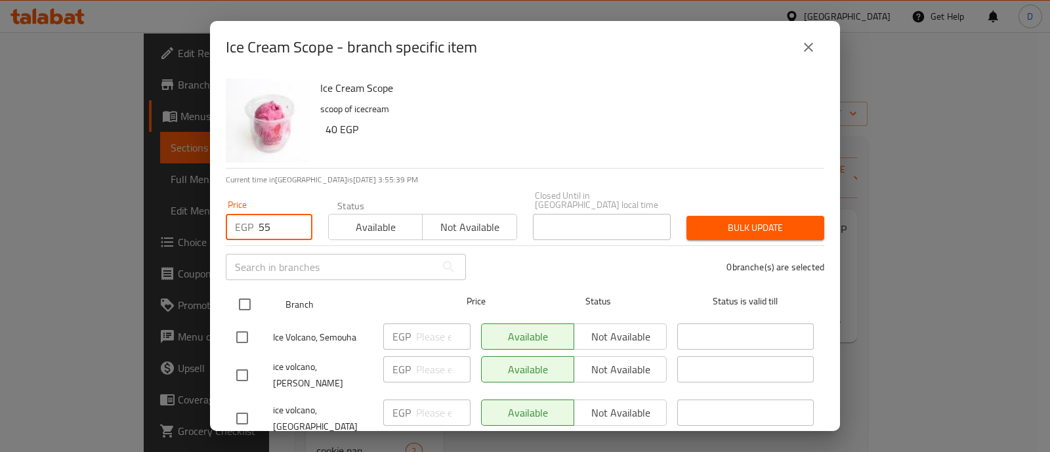
type input "55"
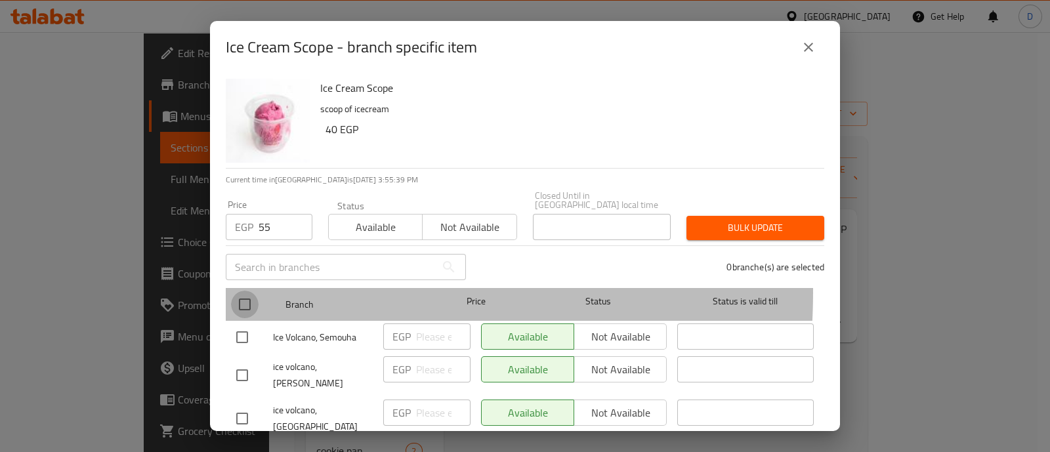
click at [246, 291] on input "checkbox" at bounding box center [245, 305] width 28 height 28
checkbox input "true"
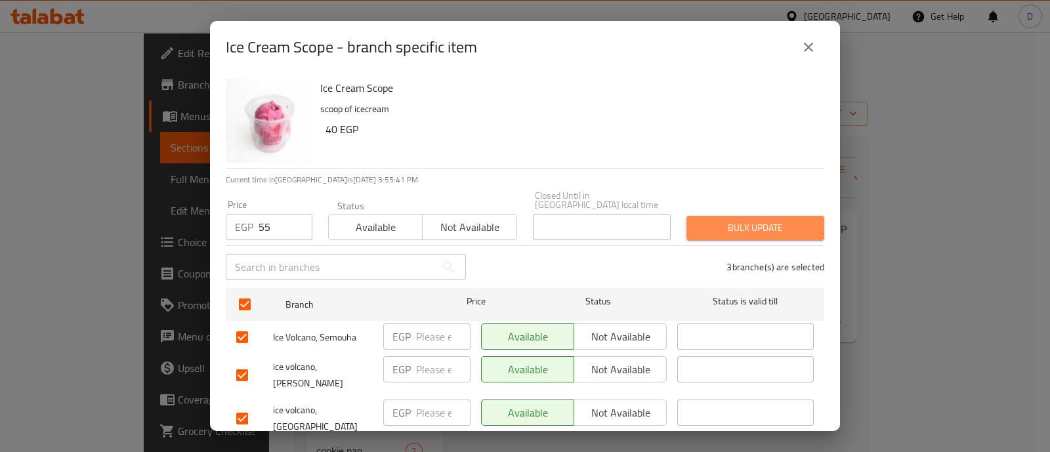
click at [771, 224] on span "Bulk update" at bounding box center [755, 228] width 117 height 16
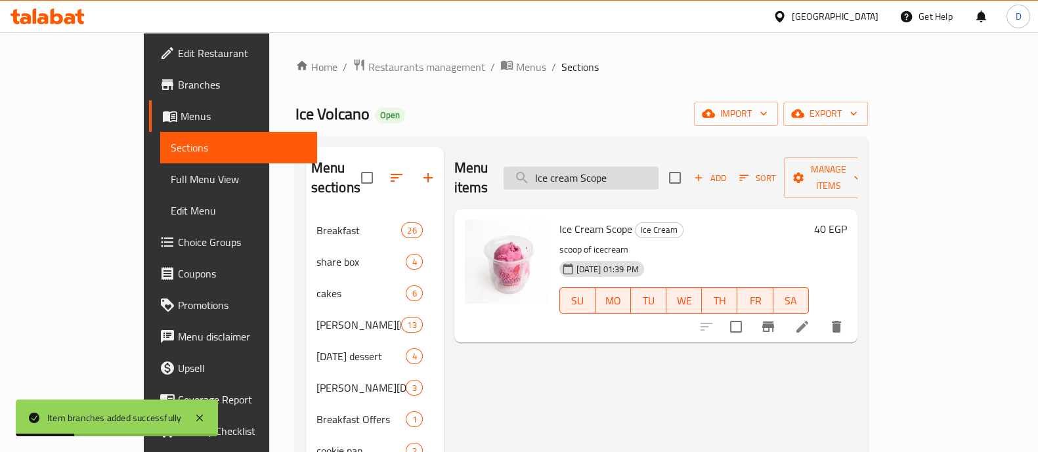
click at [607, 167] on input "Ice cream Scope" at bounding box center [580, 178] width 155 height 23
paste input "Mochi"
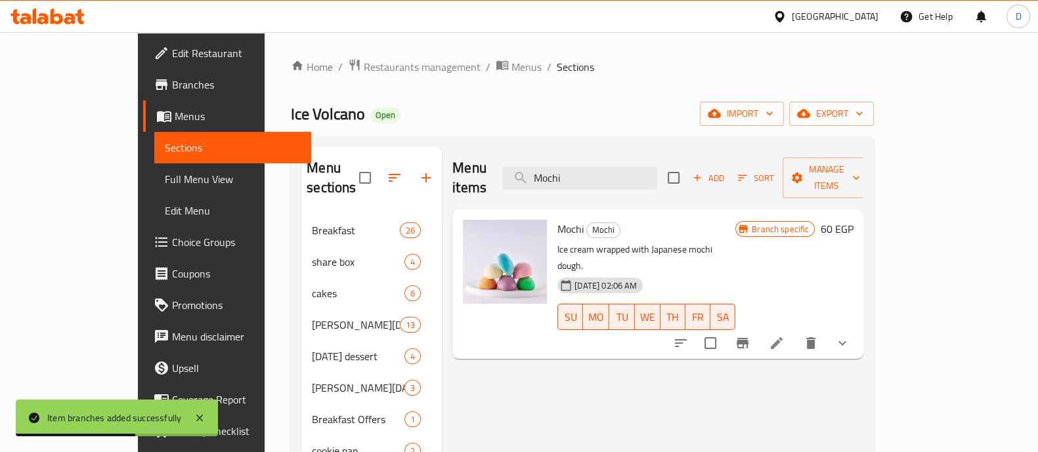
type input "Mochi"
click at [750, 335] on icon "Branch-specific-item" at bounding box center [742, 343] width 16 height 16
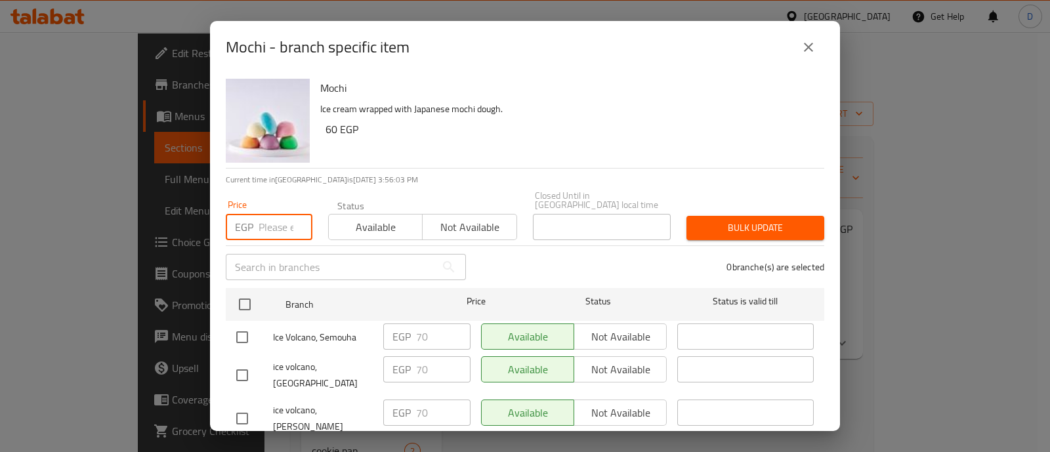
click at [283, 228] on input "number" at bounding box center [286, 227] width 54 height 26
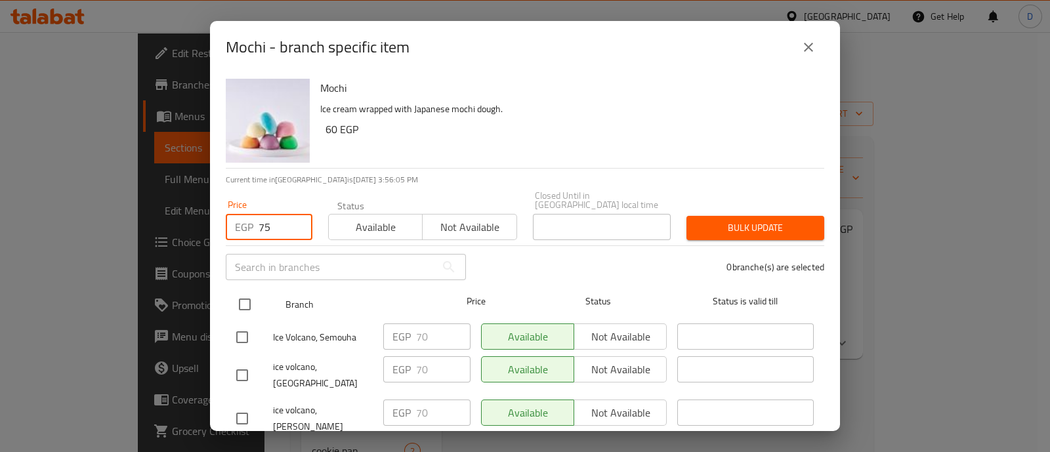
type input "75"
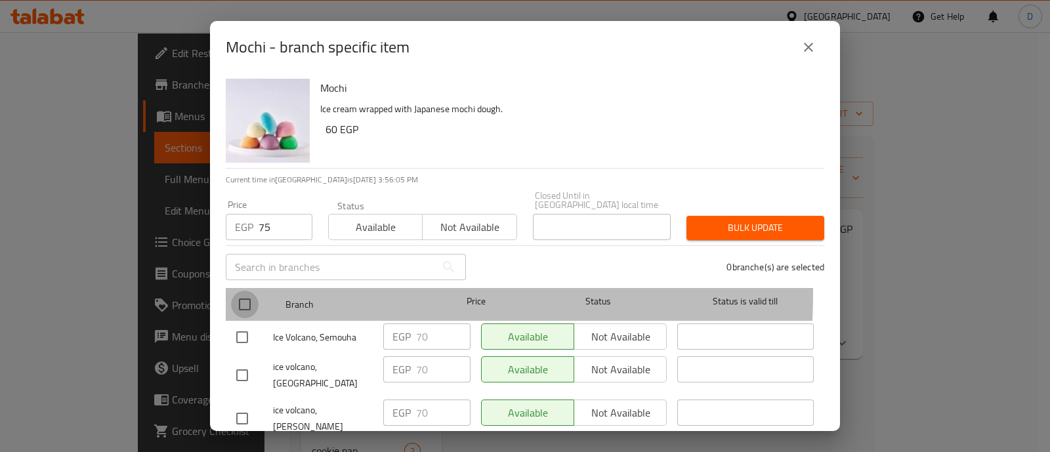
click at [253, 291] on input "checkbox" at bounding box center [245, 305] width 28 height 28
checkbox input "true"
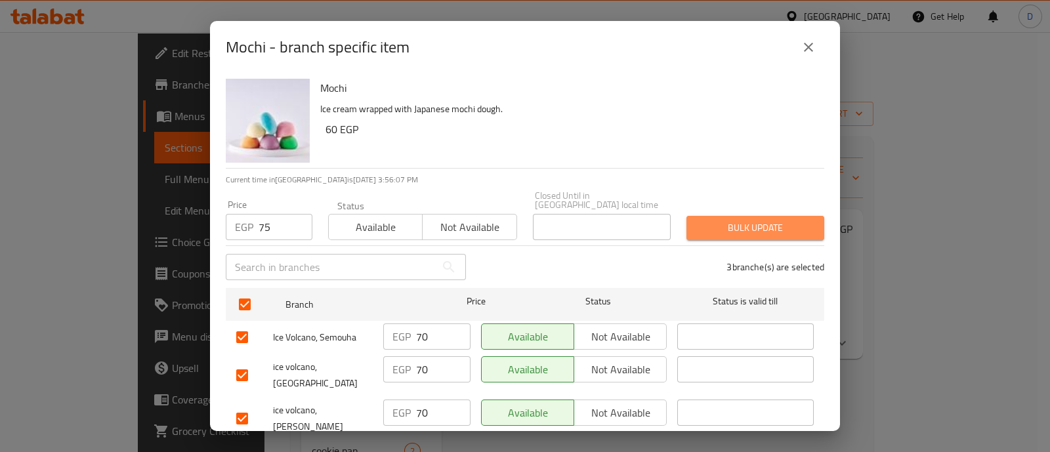
click at [745, 220] on span "Bulk update" at bounding box center [755, 228] width 117 height 16
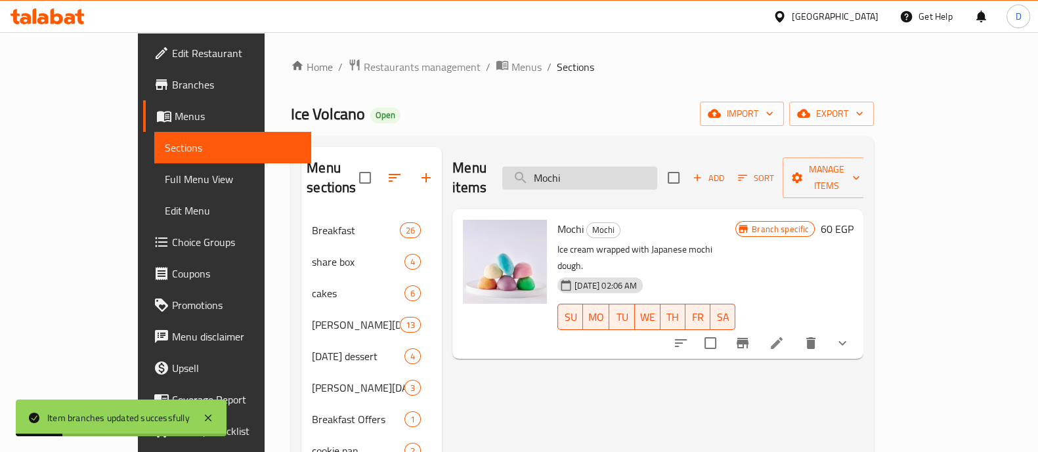
click at [612, 172] on input "Mochi" at bounding box center [579, 178] width 155 height 23
paste input "2 scope ice cream"
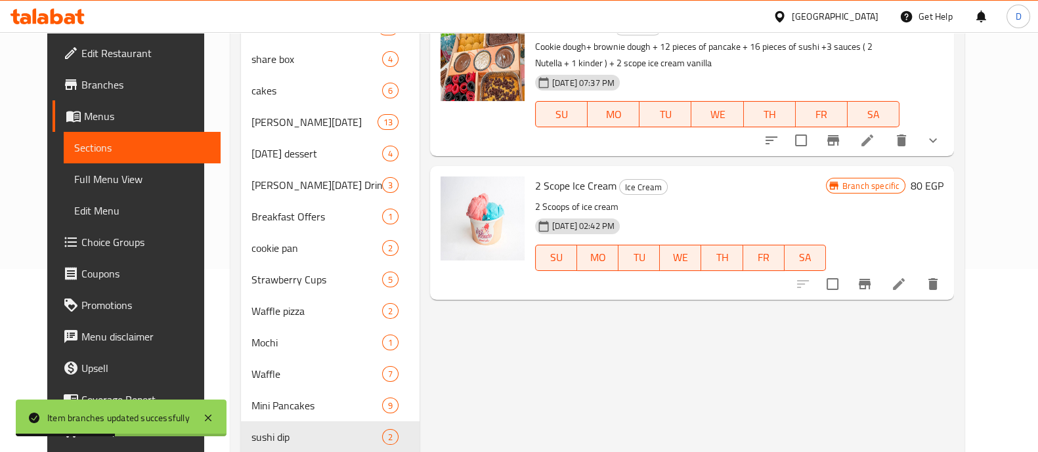
scroll to position [186, 0]
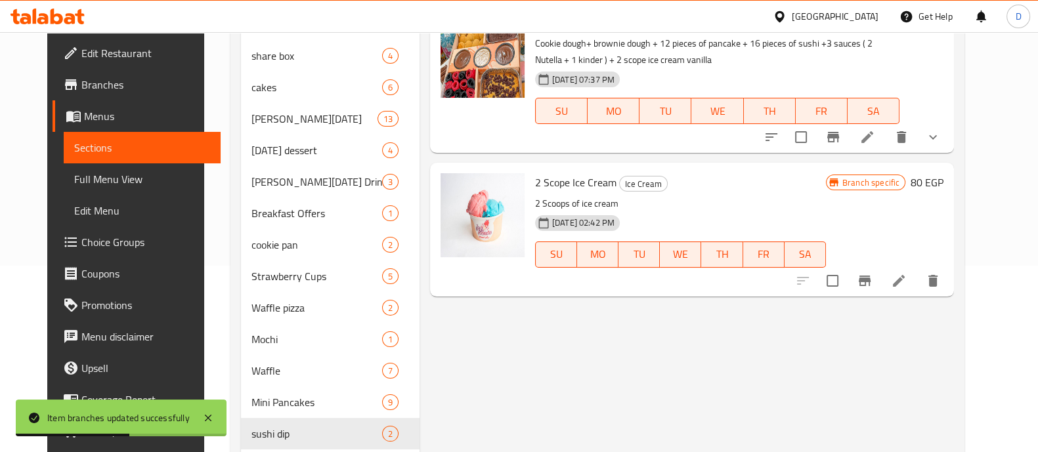
type input "2 scope ice cream"
click at [872, 286] on icon "Branch-specific-item" at bounding box center [864, 281] width 16 height 16
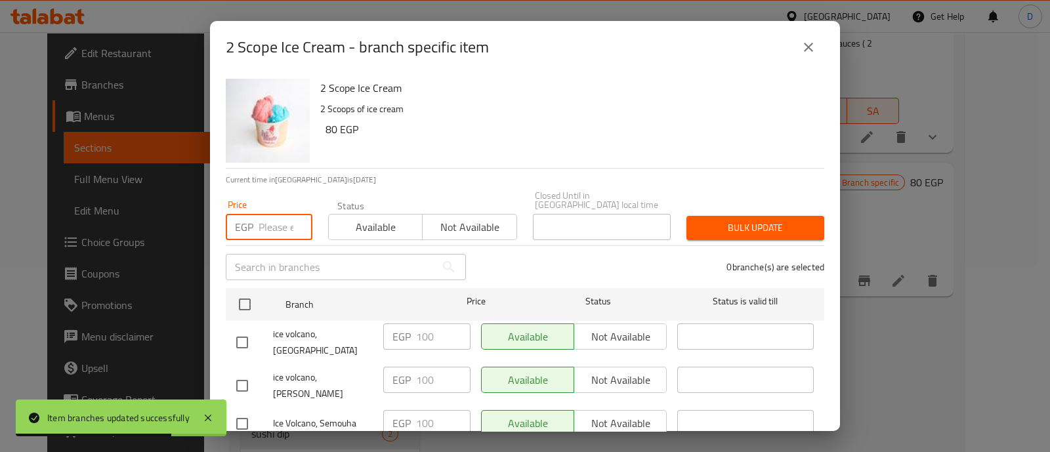
click at [264, 225] on input "number" at bounding box center [286, 227] width 54 height 26
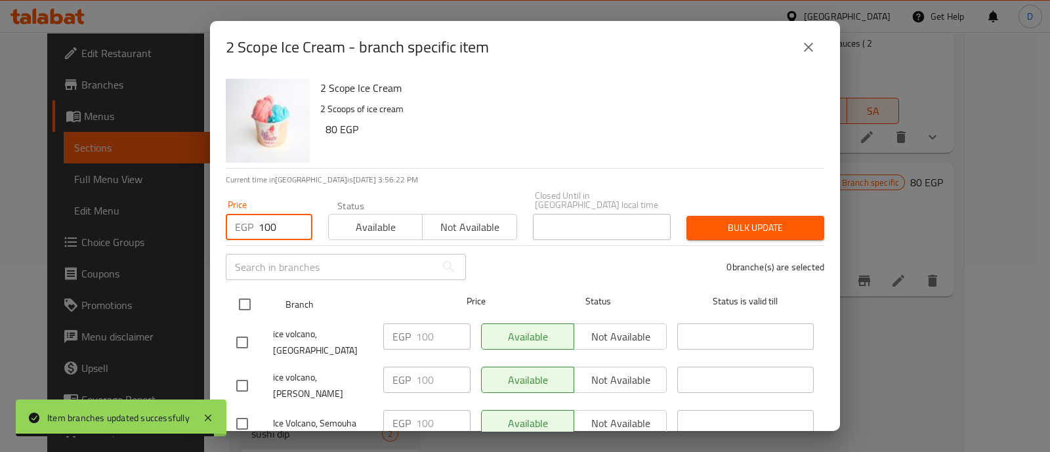
type input "100"
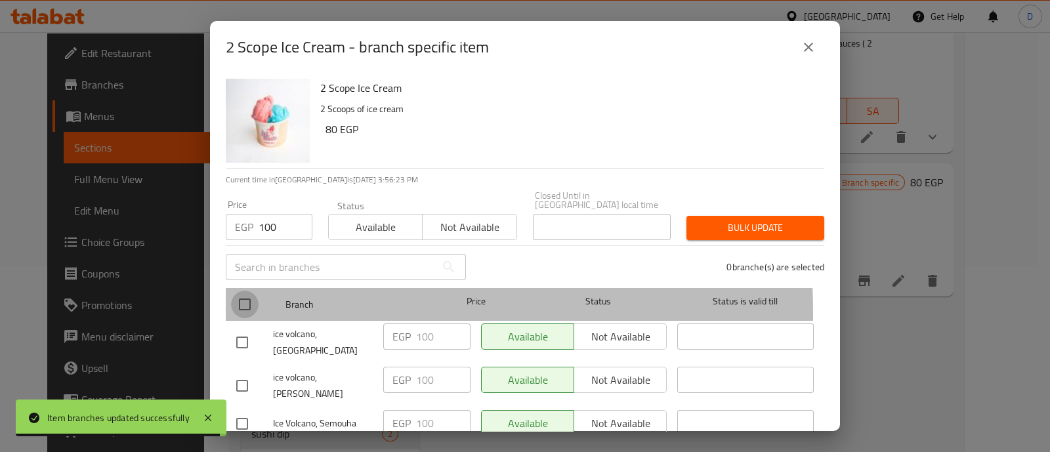
click at [246, 303] on input "checkbox" at bounding box center [245, 305] width 28 height 28
checkbox input "true"
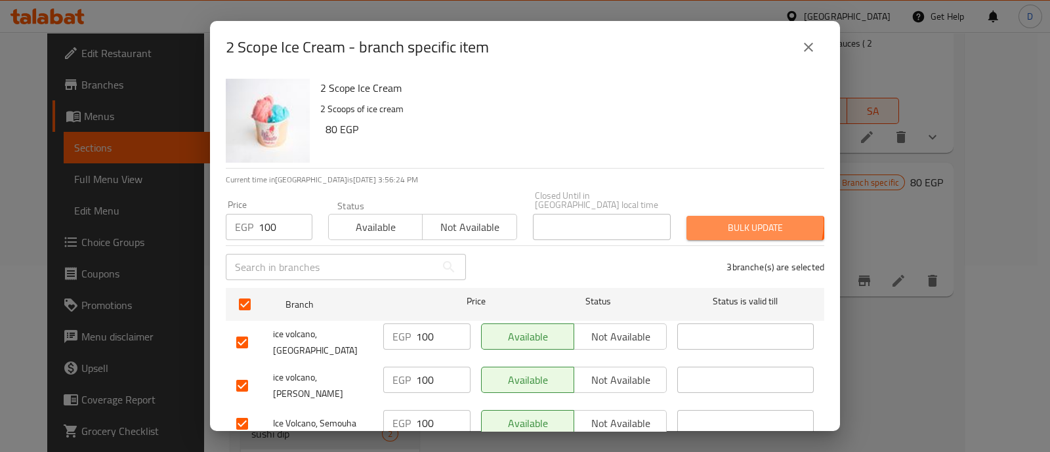
click at [738, 220] on span "Bulk update" at bounding box center [755, 228] width 117 height 16
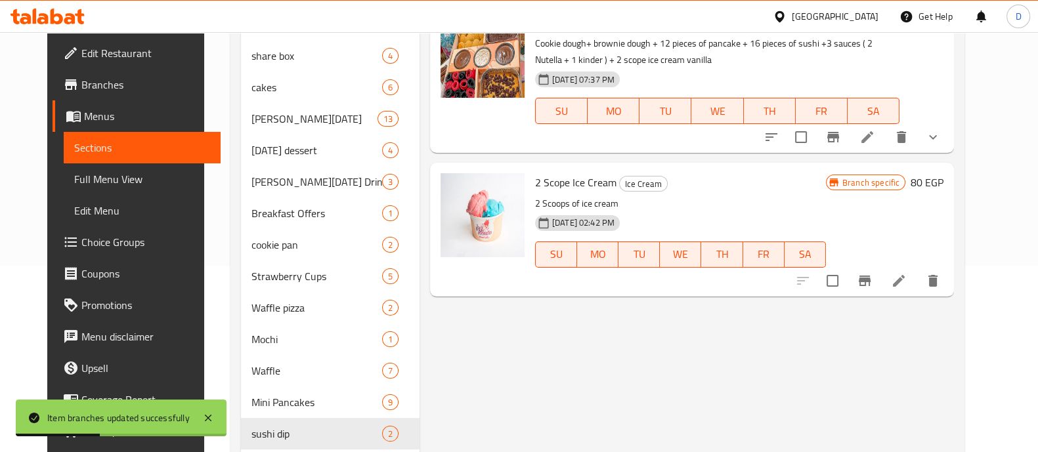
scroll to position [64, 0]
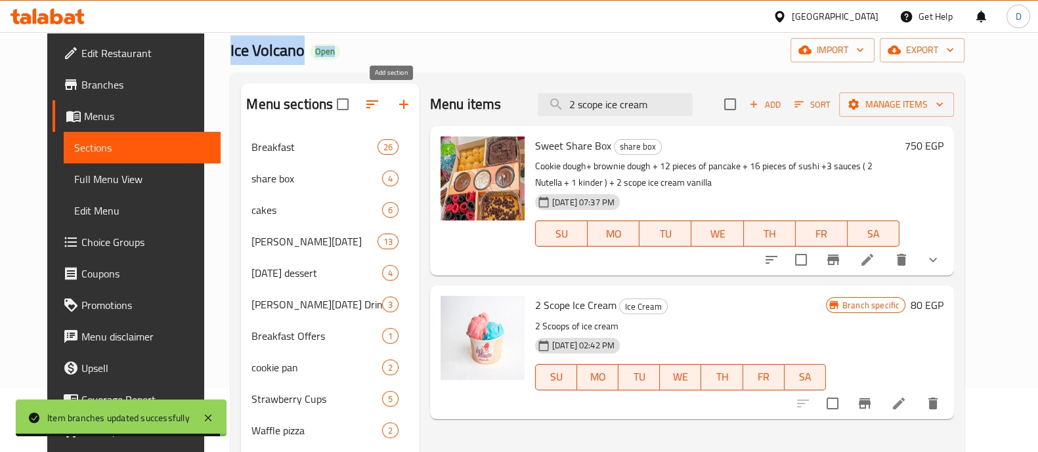
drag, startPoint x: 190, startPoint y: 45, endPoint x: 377, endPoint y: 100, distance: 194.8
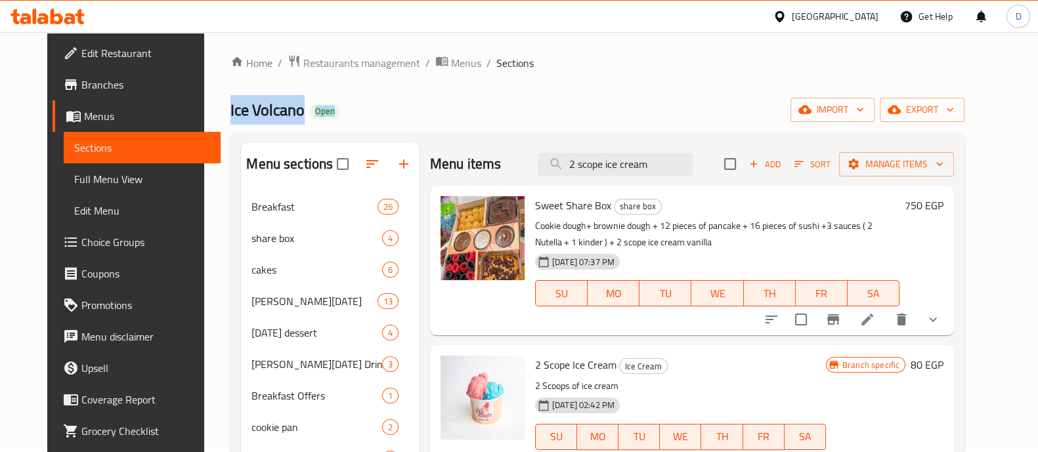
scroll to position [3, 0]
click at [413, 110] on div "Ice Volcano Open import export" at bounding box center [597, 110] width 734 height 24
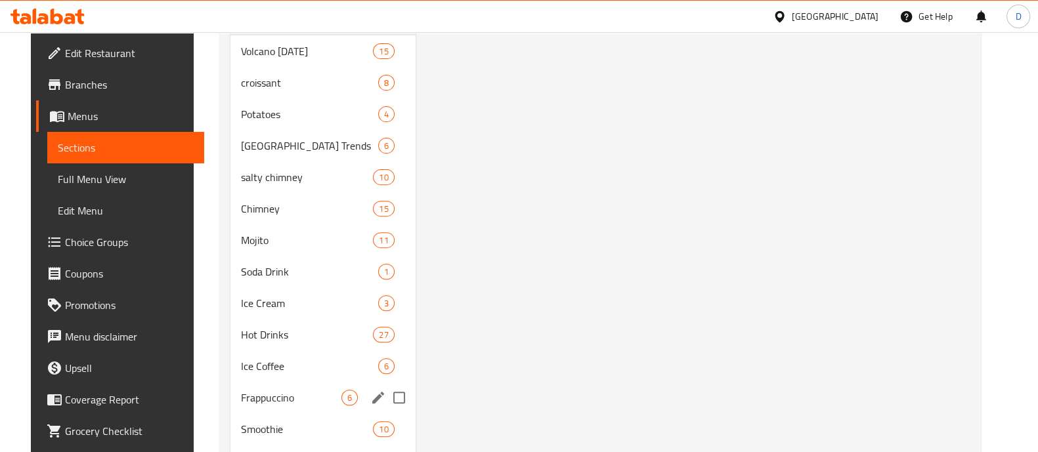
drag, startPoint x: 195, startPoint y: 102, endPoint x: 358, endPoint y: 397, distance: 337.2
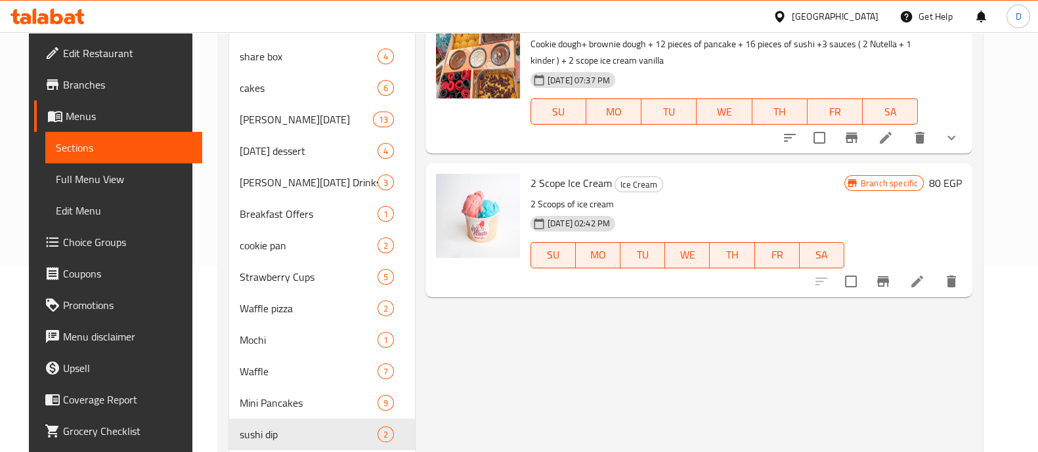
scroll to position [0, 0]
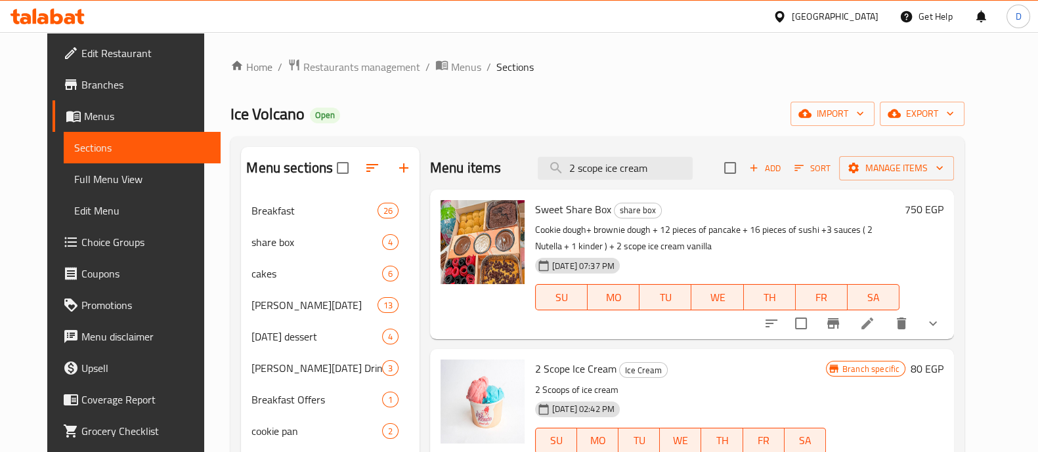
click at [612, 172] on input "2 scope ice cream" at bounding box center [614, 168] width 155 height 23
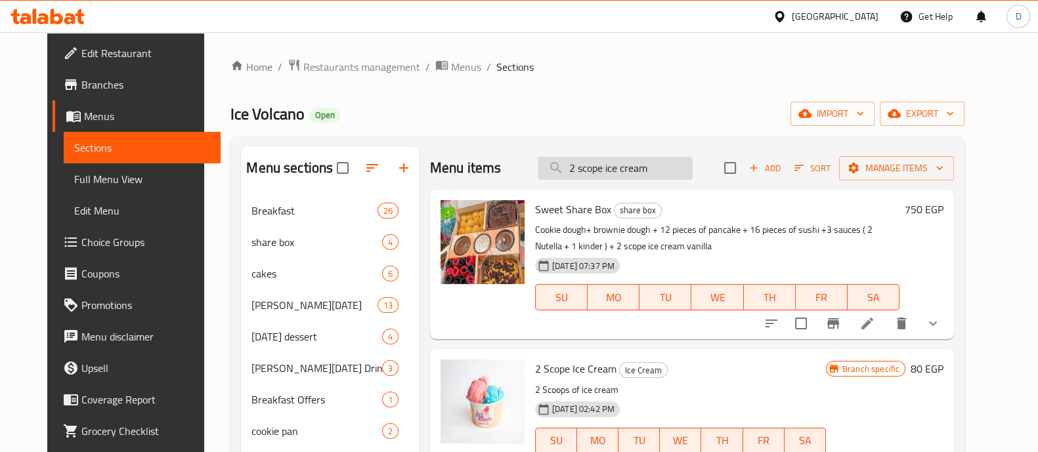
paste input "mochi"
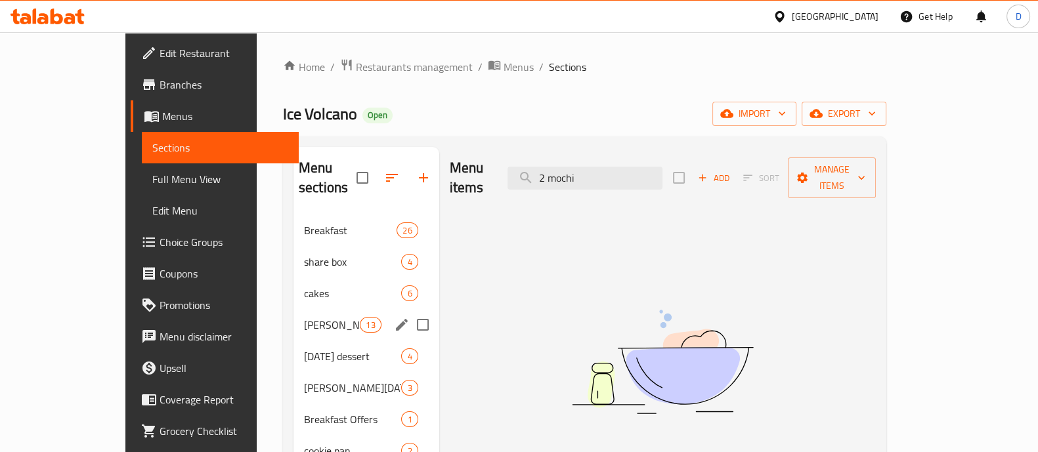
scroll to position [217, 0]
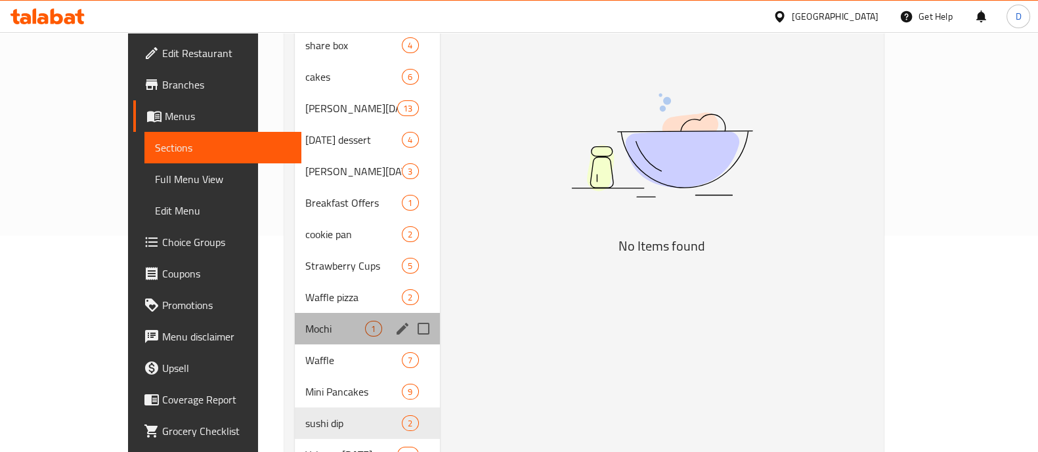
click at [316, 320] on div "Mochi 1" at bounding box center [367, 328] width 144 height 31
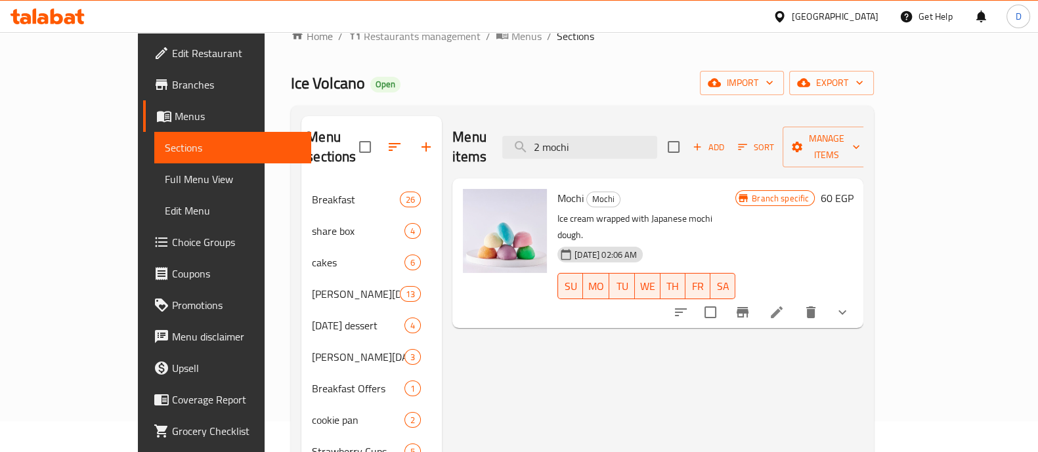
scroll to position [30, 0]
click at [729, 146] on button "Add" at bounding box center [708, 148] width 42 height 20
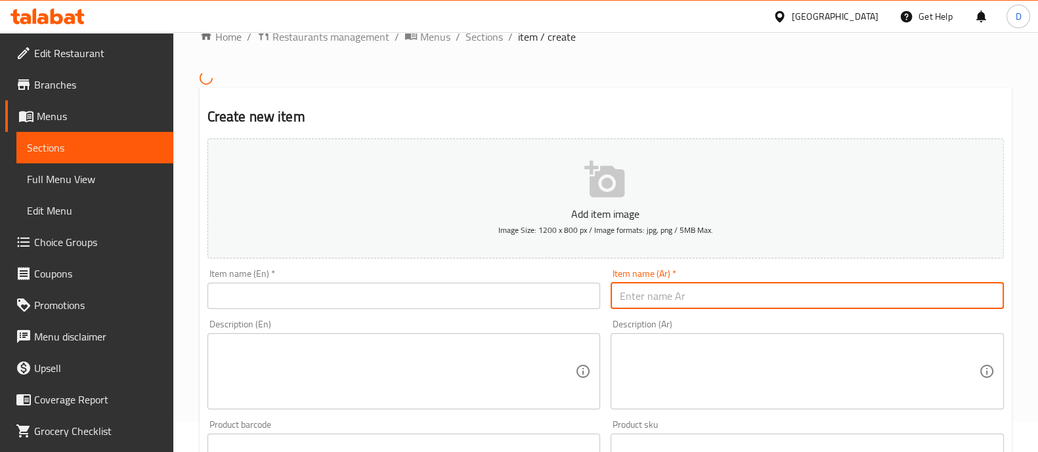
click at [640, 295] on input "text" at bounding box center [806, 296] width 393 height 26
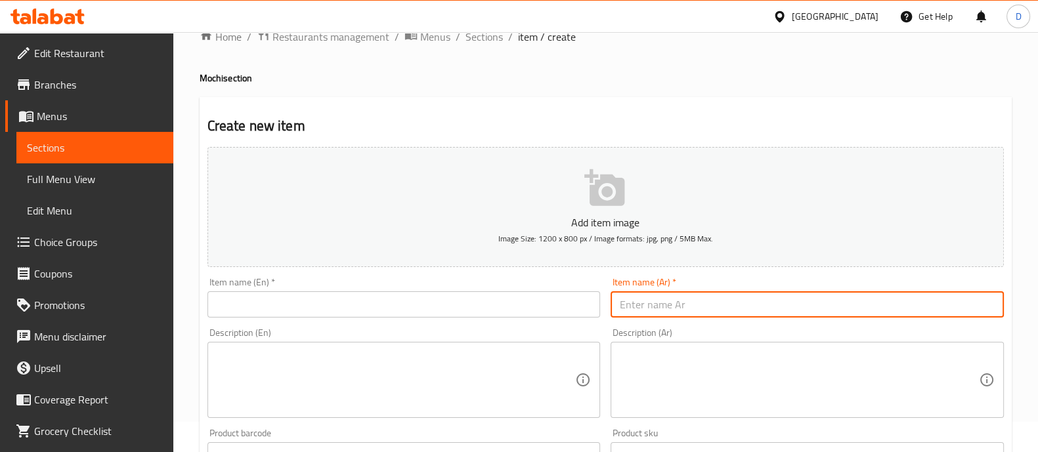
paste input "2 mochi"
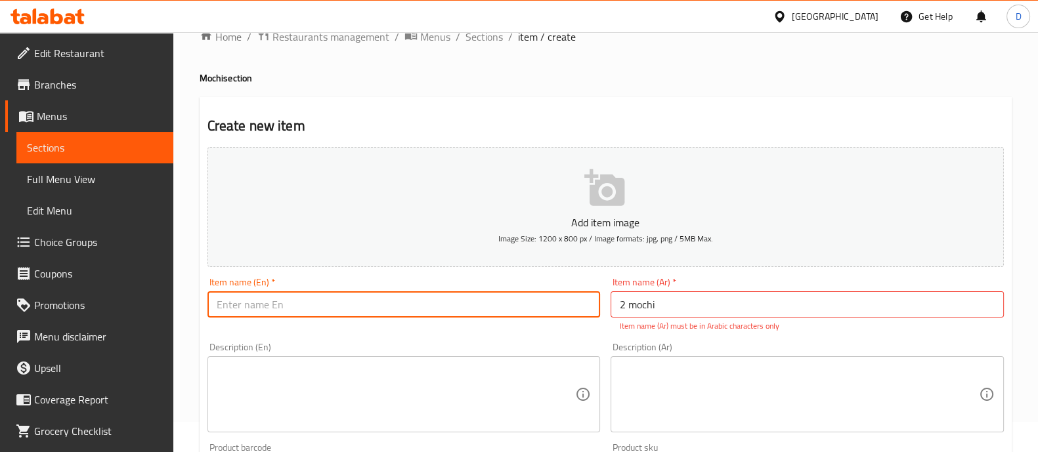
click at [292, 304] on input "text" at bounding box center [403, 304] width 393 height 26
paste input "2 [PERSON_NAME]"
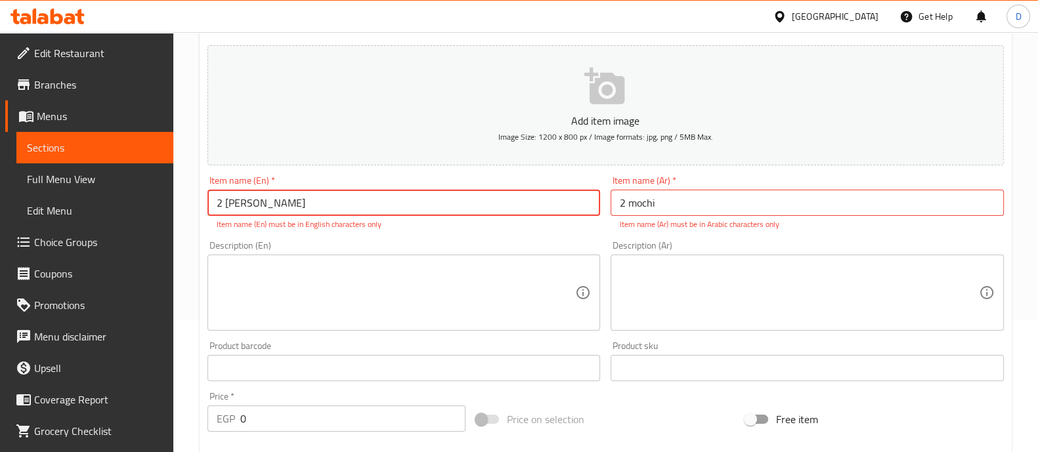
scroll to position [183, 0]
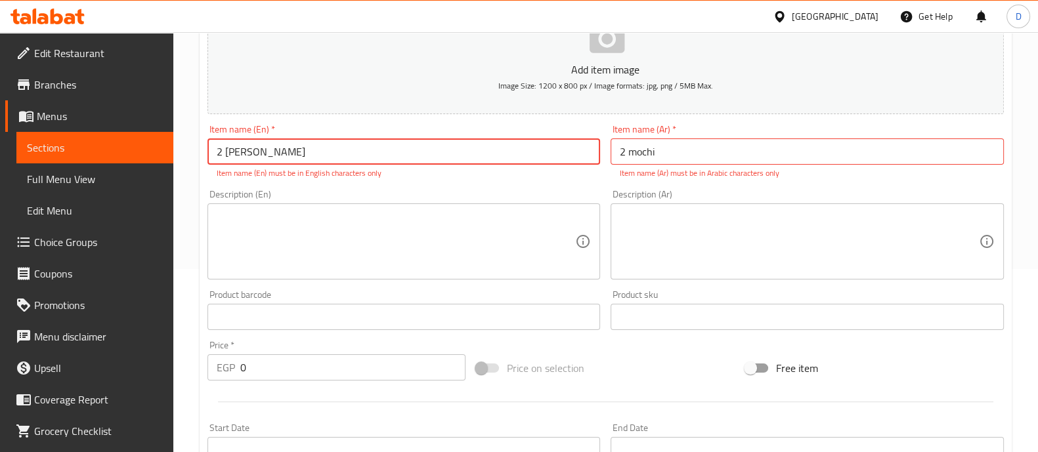
click at [307, 379] on input "0" at bounding box center [353, 367] width 226 height 26
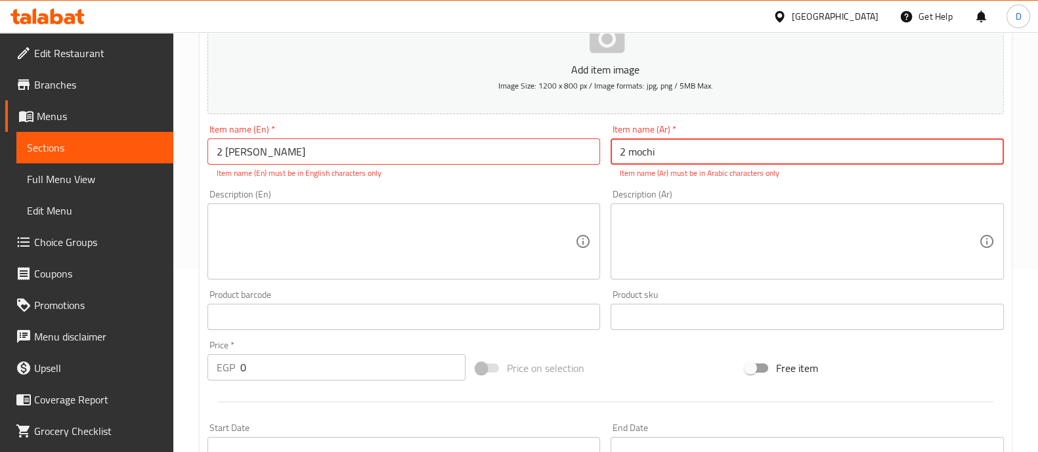
click at [650, 144] on input "2 mochi" at bounding box center [806, 151] width 393 height 26
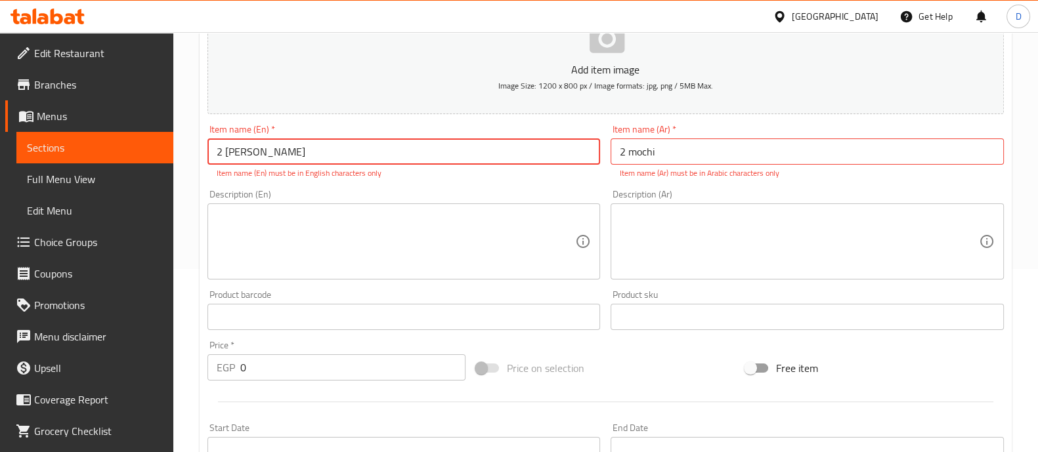
click at [419, 161] on input "2 [PERSON_NAME]" at bounding box center [403, 151] width 393 height 26
paste input "2 mochi"
drag, startPoint x: 226, startPoint y: 149, endPoint x: 270, endPoint y: 153, distance: 44.8
click at [270, 153] on input "2 موتشي 2 mochi" at bounding box center [403, 151] width 393 height 26
click at [279, 156] on input "2 موتشي 2 mochi" at bounding box center [403, 151] width 393 height 26
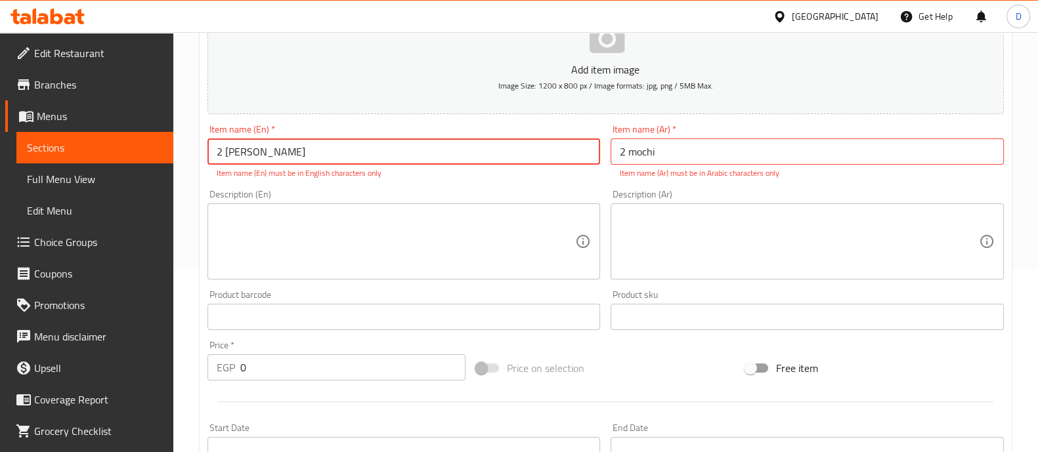
click at [290, 153] on input "2 [PERSON_NAME]" at bounding box center [403, 151] width 393 height 26
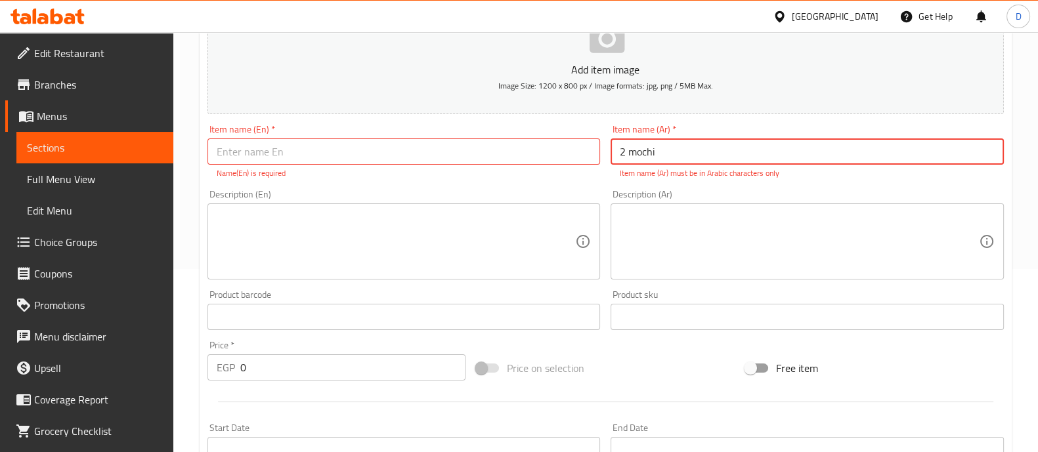
click at [651, 149] on input "2 mochi" at bounding box center [806, 151] width 393 height 26
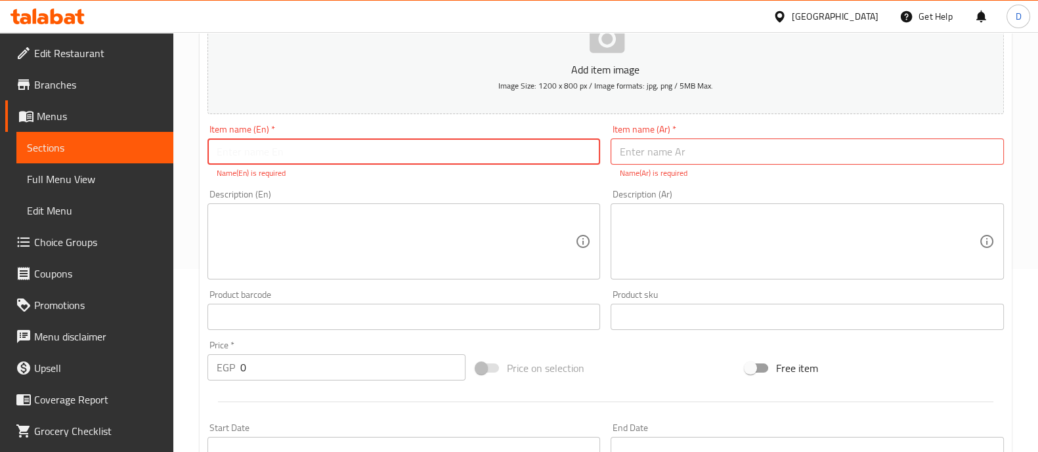
click at [525, 161] on input "text" at bounding box center [403, 151] width 393 height 26
paste input "2 mochi"
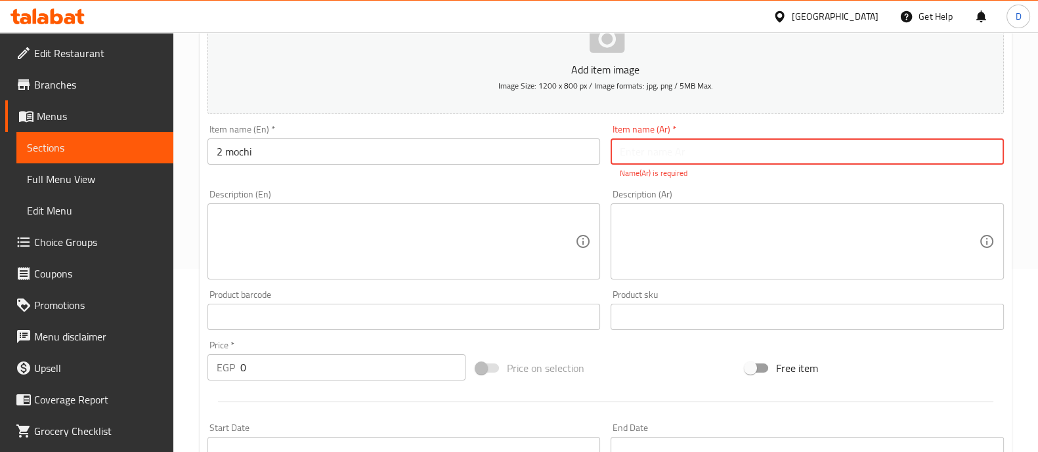
click at [635, 142] on input "text" at bounding box center [806, 151] width 393 height 26
paste input "2 [PERSON_NAME]"
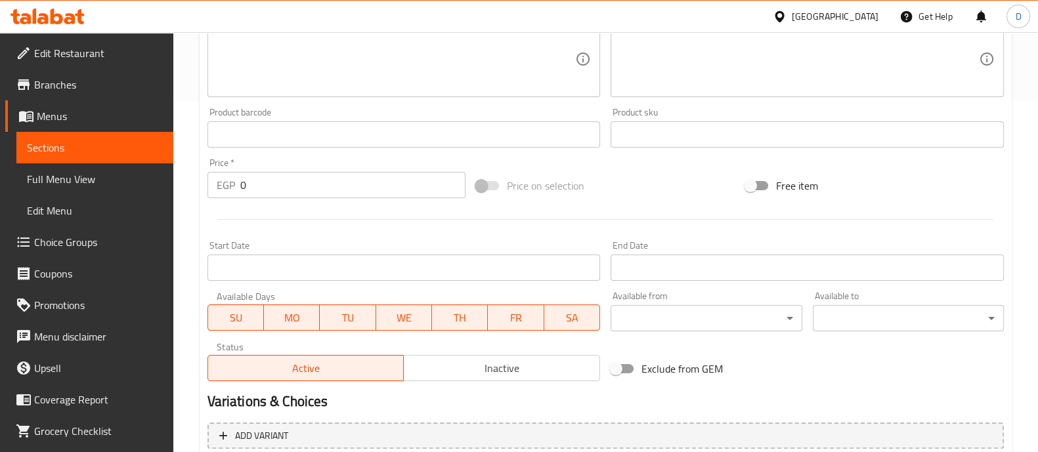
scroll to position [359, 0]
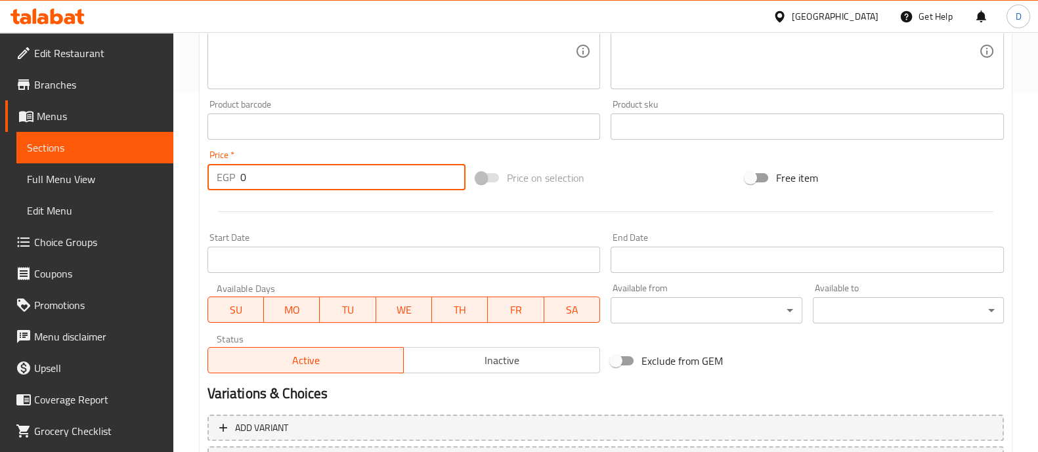
click at [273, 175] on input "0" at bounding box center [353, 177] width 226 height 26
click at [273, 199] on div at bounding box center [605, 212] width 807 height 32
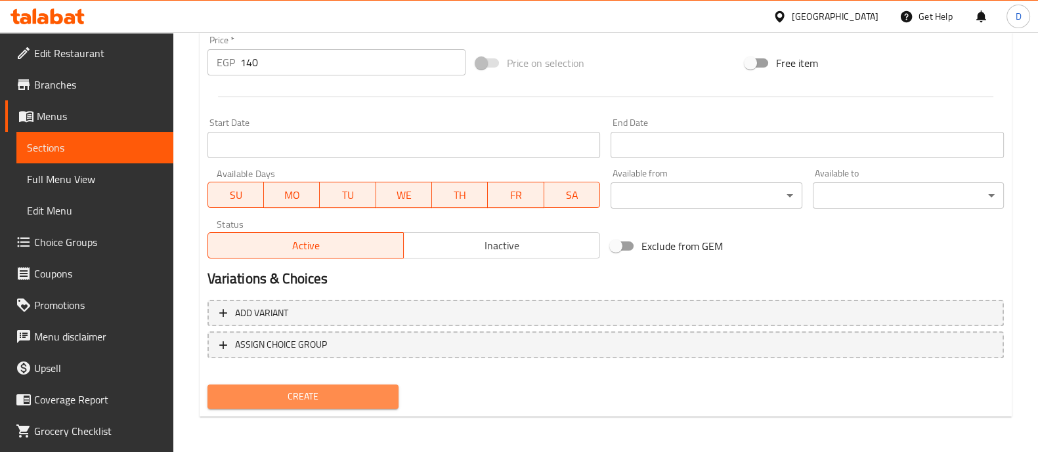
click at [310, 400] on span "Create" at bounding box center [303, 396] width 170 height 16
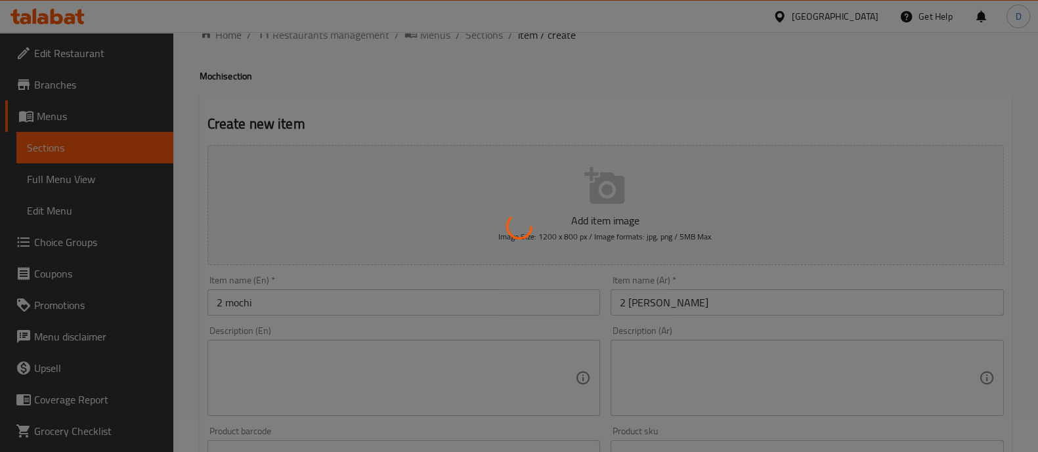
scroll to position [0, 0]
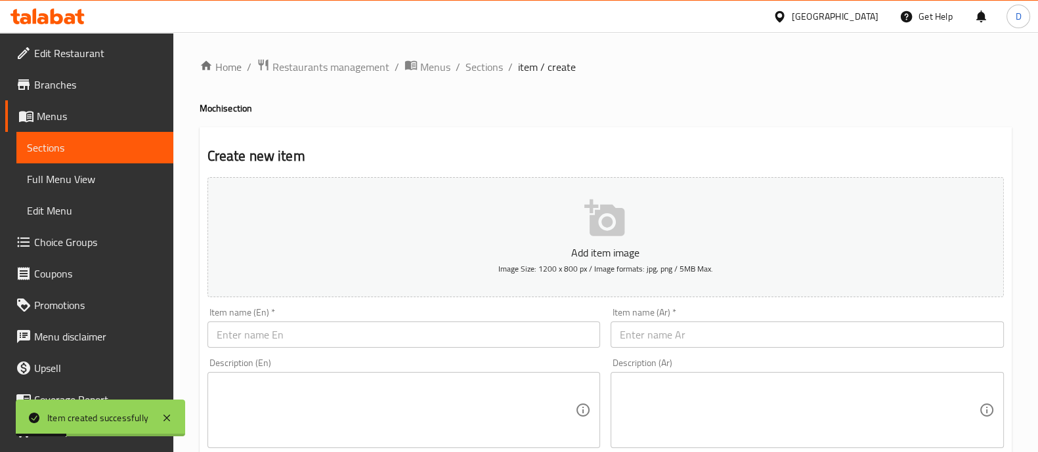
click at [651, 329] on input "text" at bounding box center [806, 335] width 393 height 26
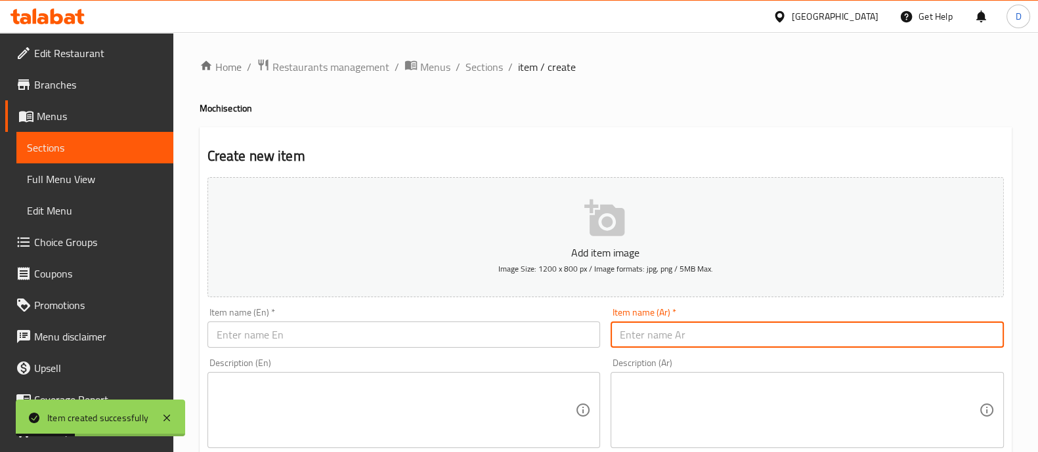
paste input "3 mochi"
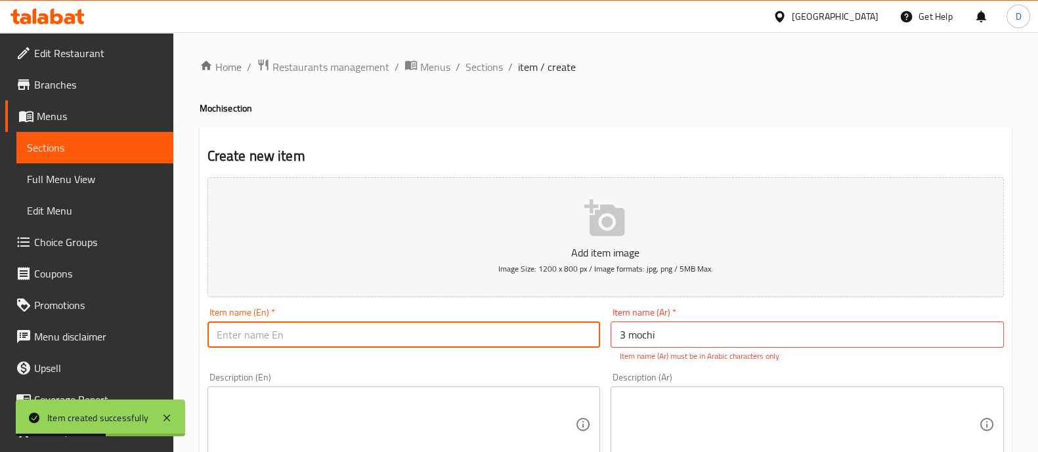
click at [569, 346] on input "text" at bounding box center [403, 335] width 393 height 26
paste input "3 mochi"
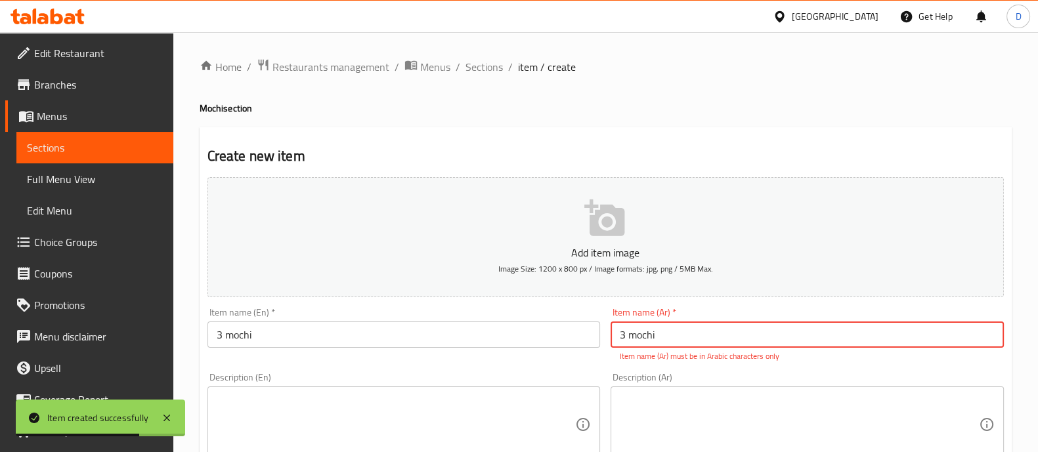
click at [669, 339] on input "3 mochi" at bounding box center [806, 335] width 393 height 26
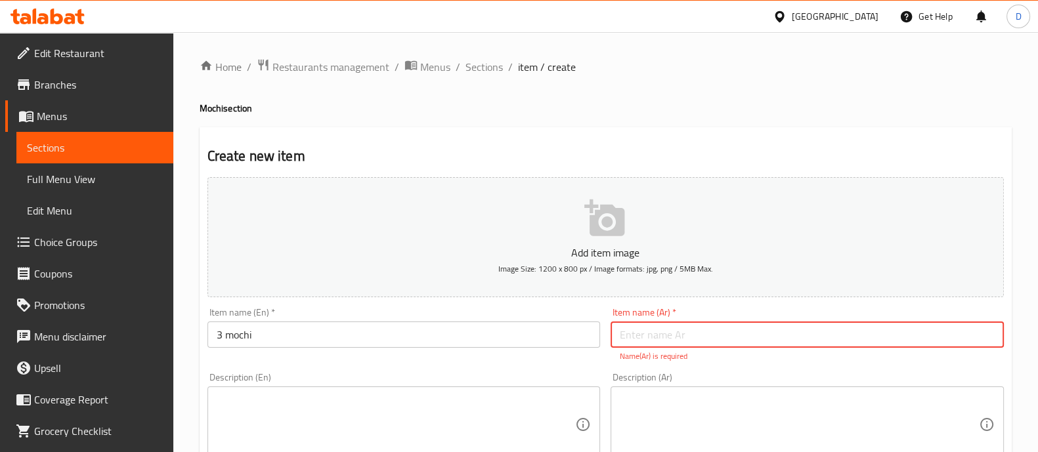
paste input "3 [PERSON_NAME]"
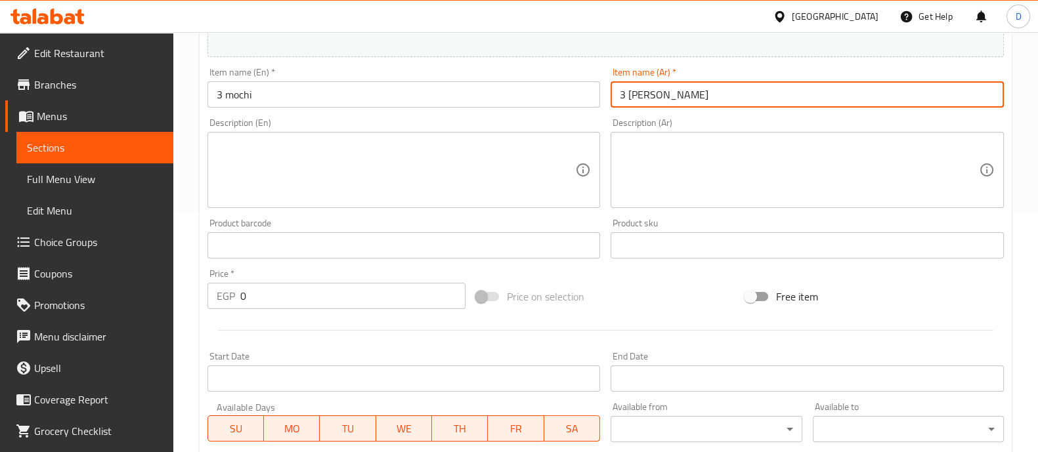
scroll to position [241, 0]
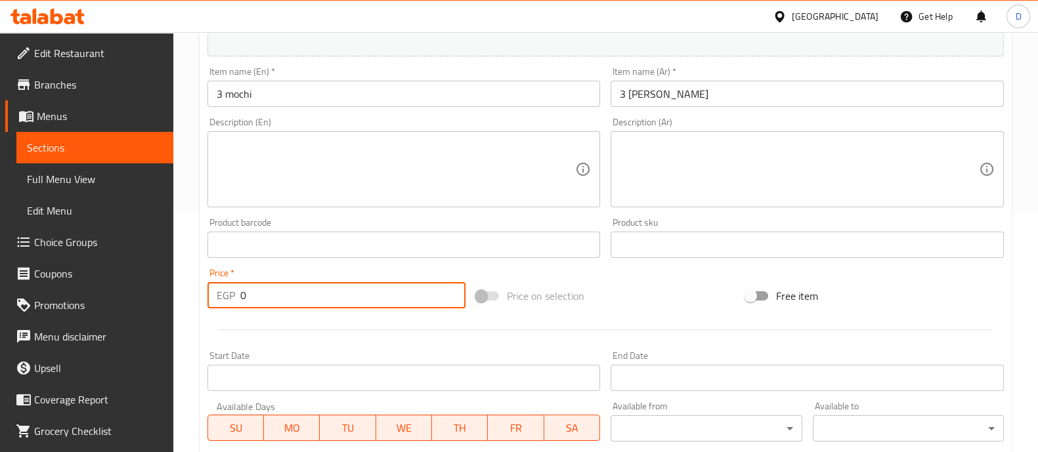
click at [314, 285] on input "0" at bounding box center [353, 295] width 226 height 26
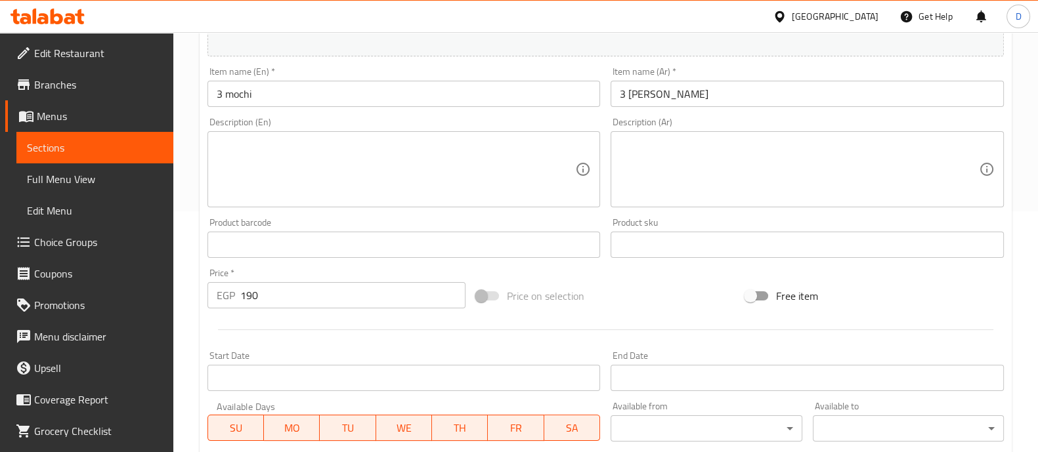
click at [304, 270] on div "Price   * EGP 190 Price *" at bounding box center [336, 288] width 259 height 40
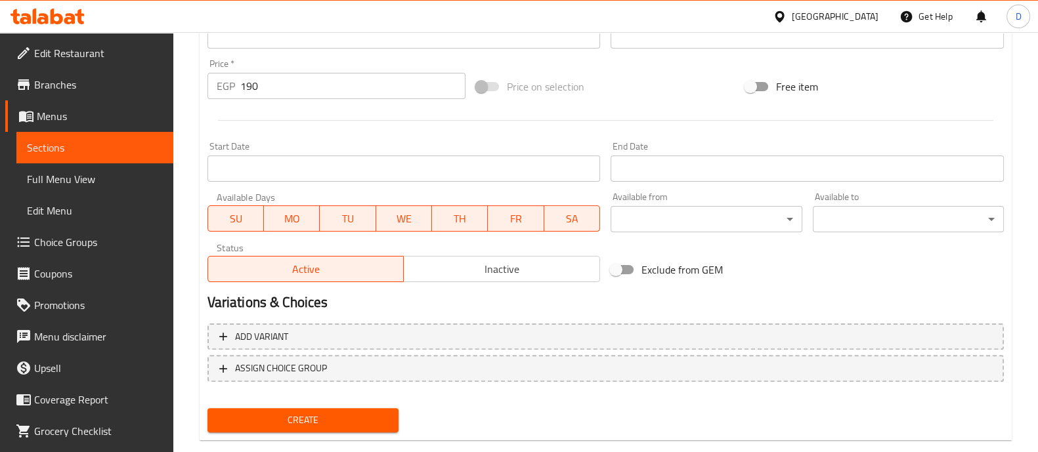
scroll to position [474, 0]
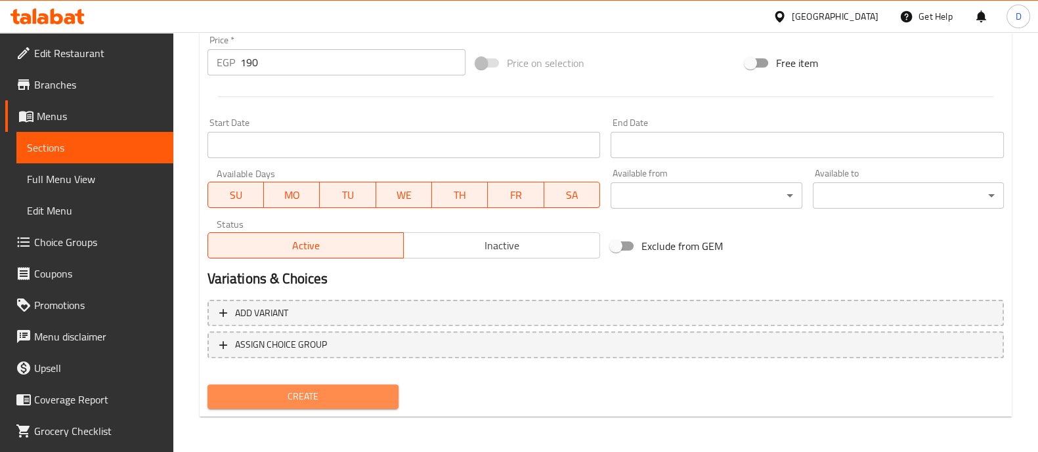
click at [313, 406] on button "Create" at bounding box center [302, 397] width 191 height 24
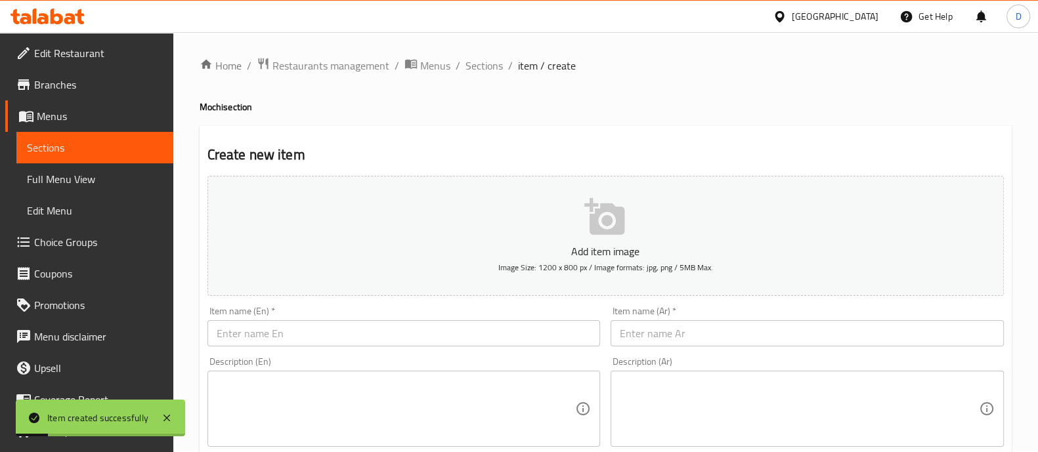
scroll to position [0, 0]
click at [476, 69] on span "Sections" at bounding box center [483, 67] width 37 height 16
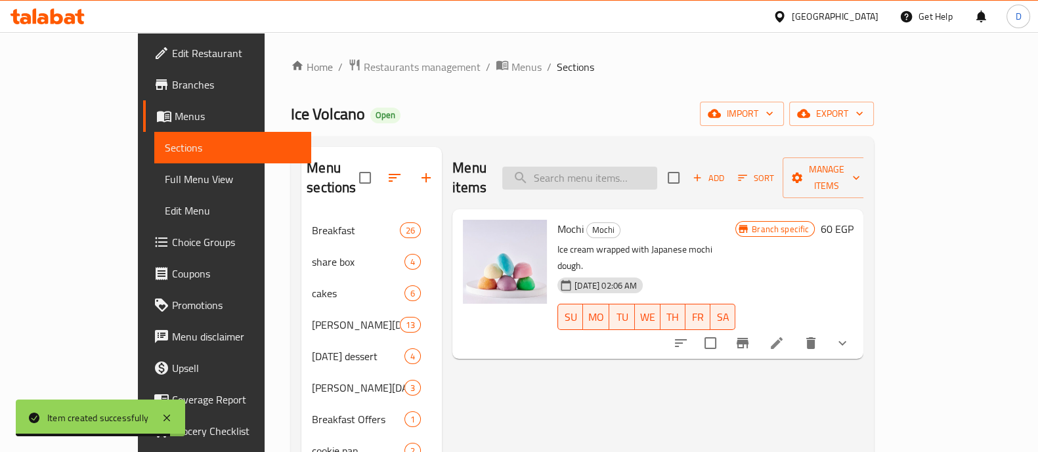
click at [621, 167] on input "search" at bounding box center [579, 178] width 155 height 23
paste input "Lazy cat cake small"
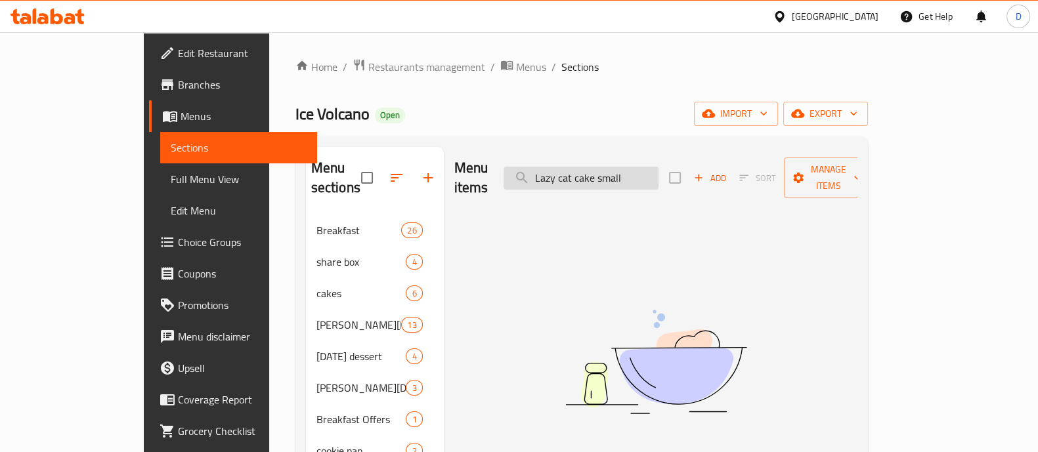
click at [620, 167] on input "Lazy cat cake small" at bounding box center [580, 178] width 155 height 23
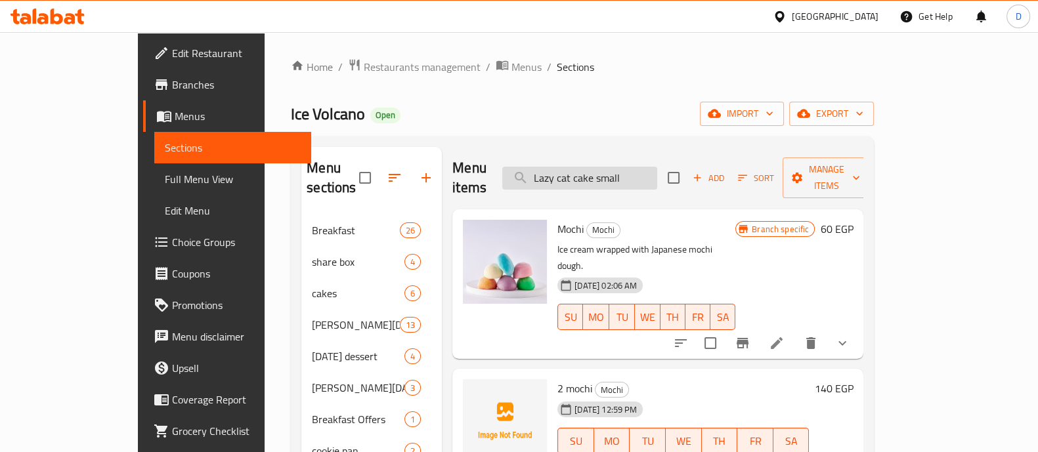
click at [625, 169] on input "Lazy cat cake small" at bounding box center [579, 178] width 155 height 23
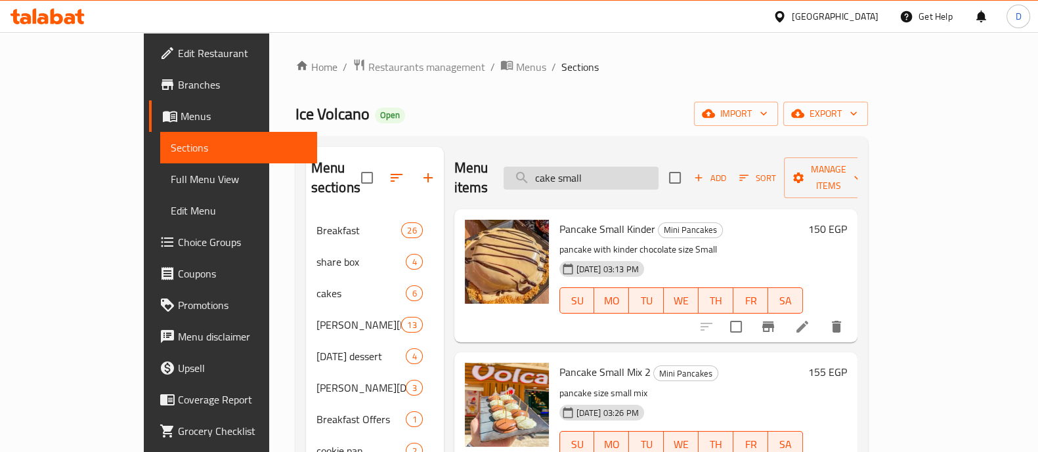
click at [625, 169] on input "cake small" at bounding box center [580, 178] width 155 height 23
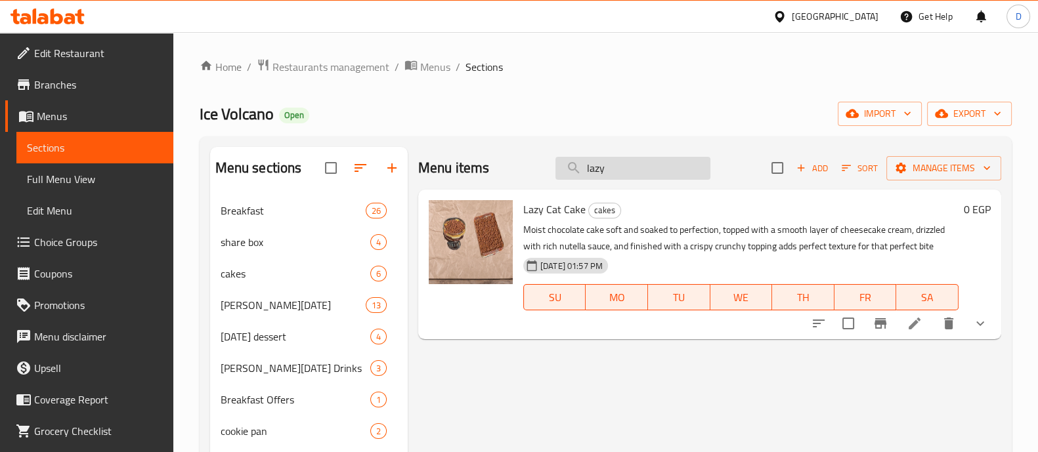
scroll to position [24, 0]
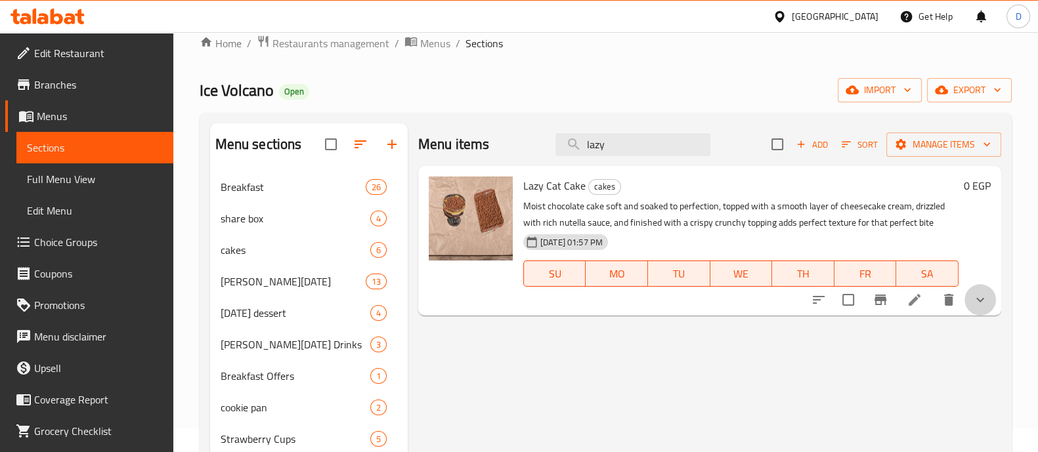
click at [973, 312] on button "show more" at bounding box center [979, 299] width 31 height 31
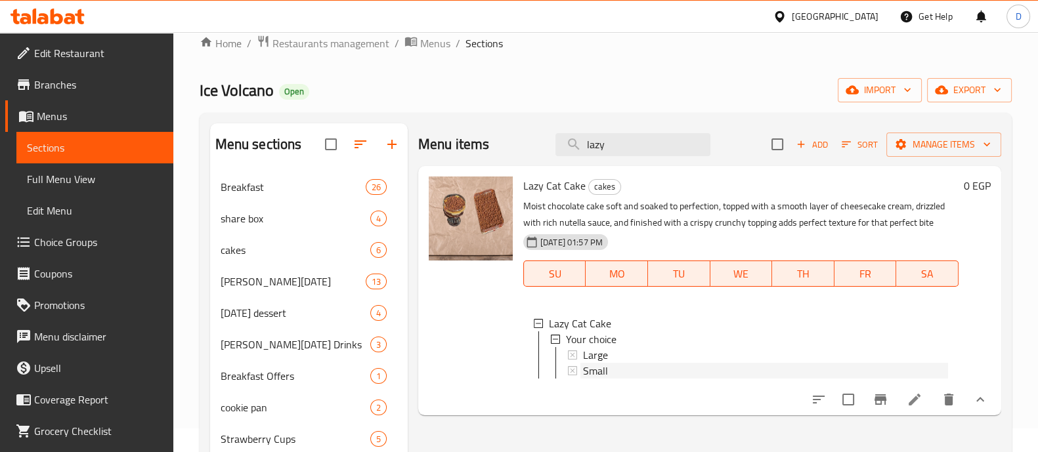
click at [643, 367] on div "Small" at bounding box center [765, 371] width 365 height 16
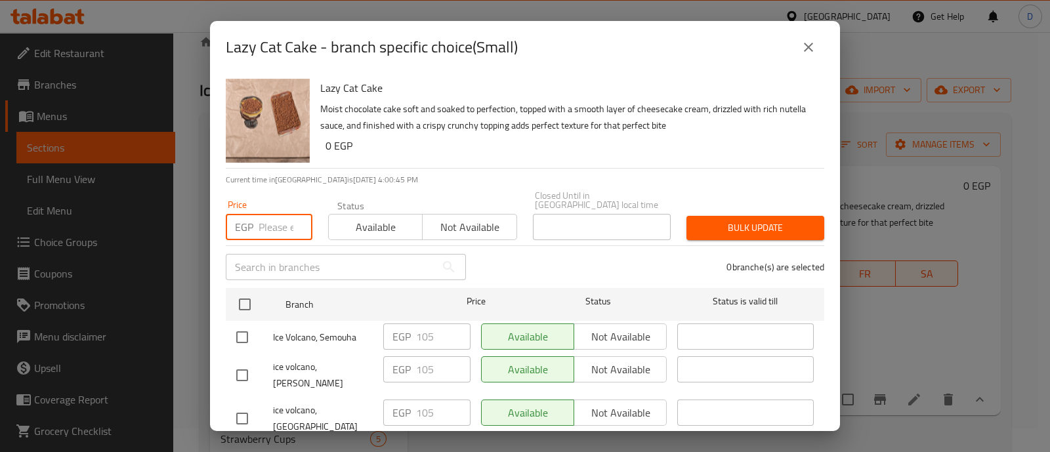
click at [265, 218] on input "number" at bounding box center [286, 227] width 54 height 26
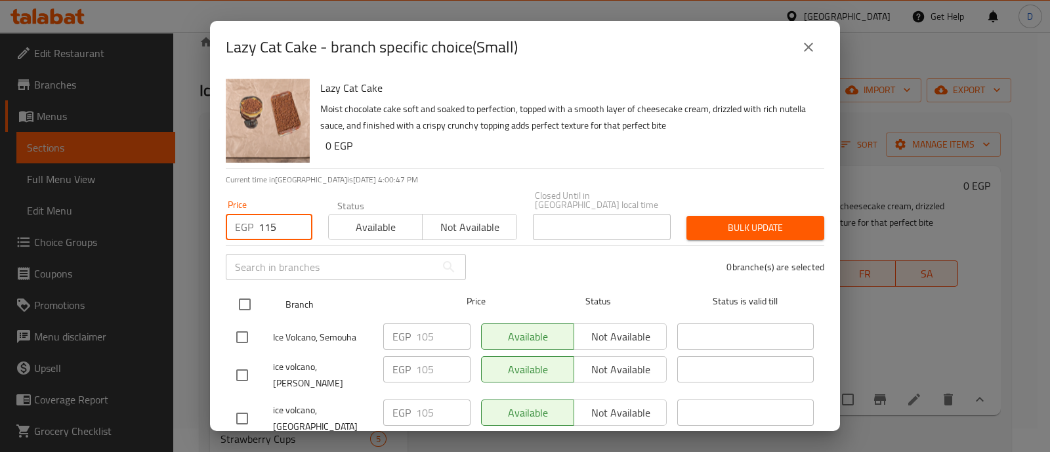
click at [238, 291] on input "checkbox" at bounding box center [245, 305] width 28 height 28
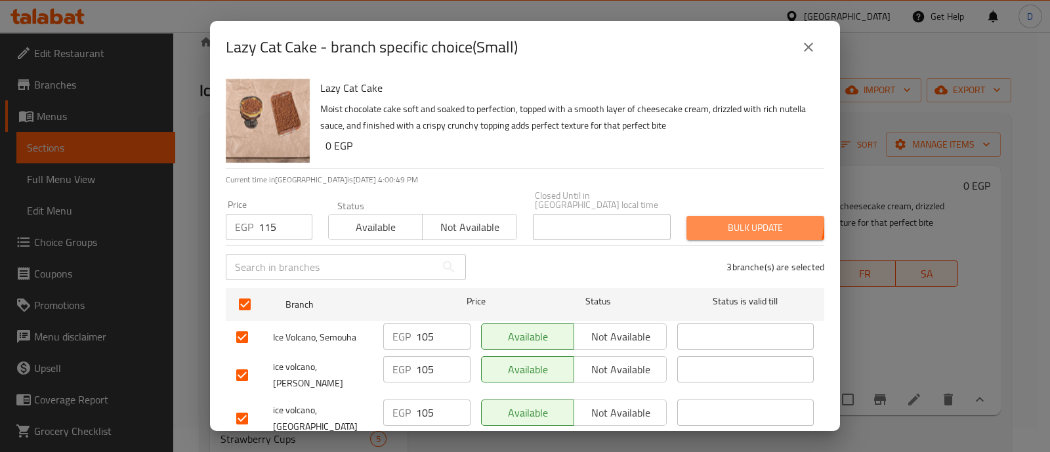
click at [715, 216] on button "Bulk update" at bounding box center [755, 228] width 138 height 24
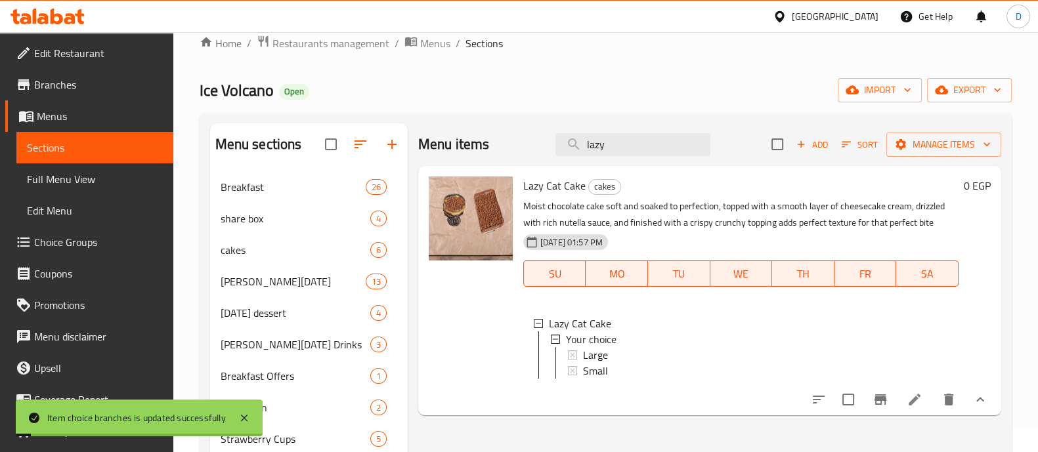
scroll to position [0, 0]
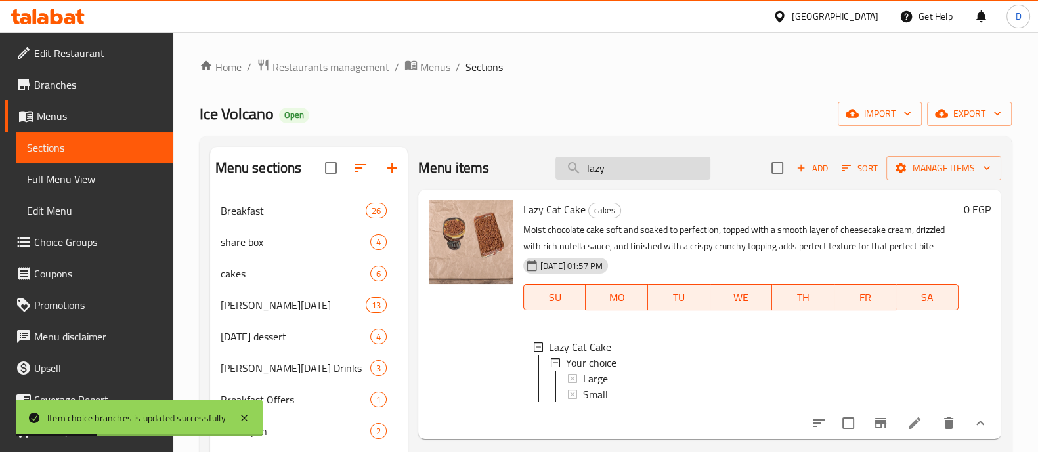
click at [604, 169] on input "lazy" at bounding box center [632, 168] width 155 height 23
paste input "Super crunchy small"
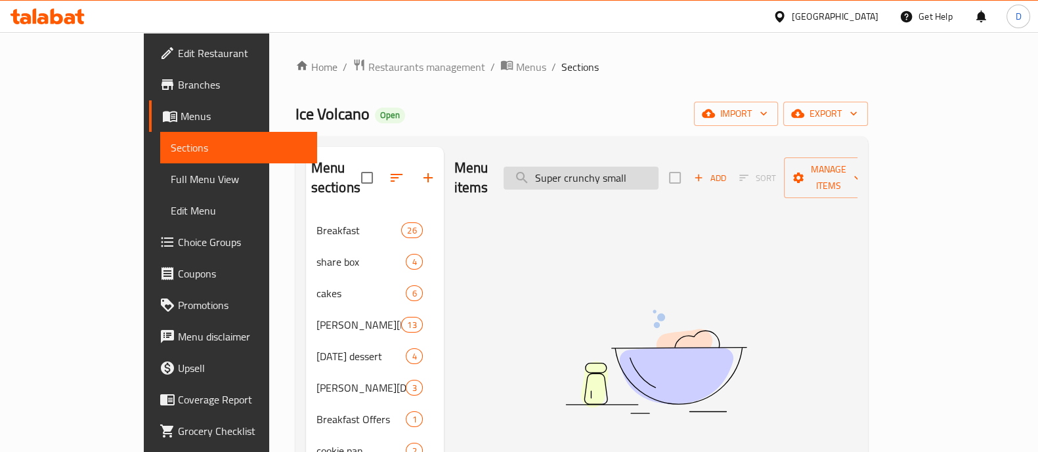
click at [639, 167] on input "Super crunchy small" at bounding box center [580, 178] width 155 height 23
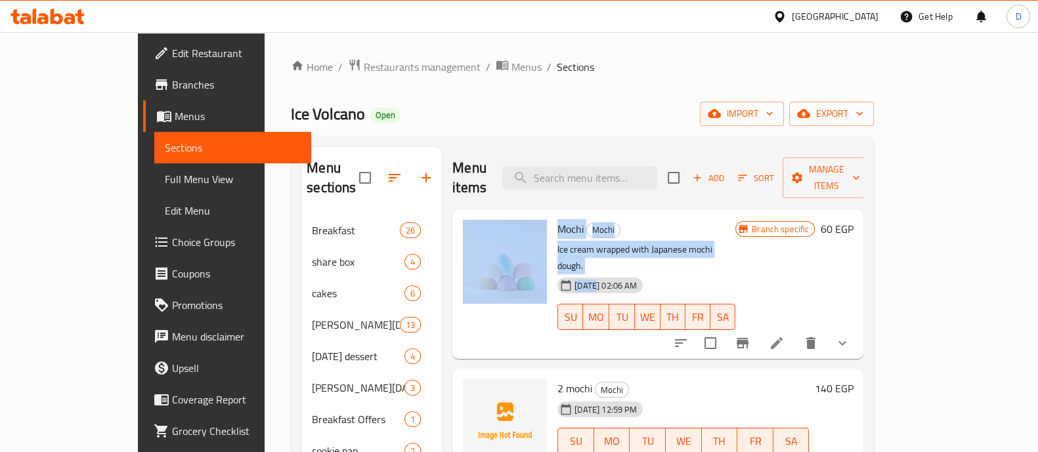
drag, startPoint x: 513, startPoint y: 198, endPoint x: 559, endPoint y: 248, distance: 67.8
click at [559, 248] on div "Mochi Mochi Ice cream wrapped with Japanese mochi dough. [DATE] 02:06 AM SU MO …" at bounding box center [657, 284] width 400 height 139
click at [594, 220] on h6 "Mochi Mochi" at bounding box center [646, 229] width 178 height 18
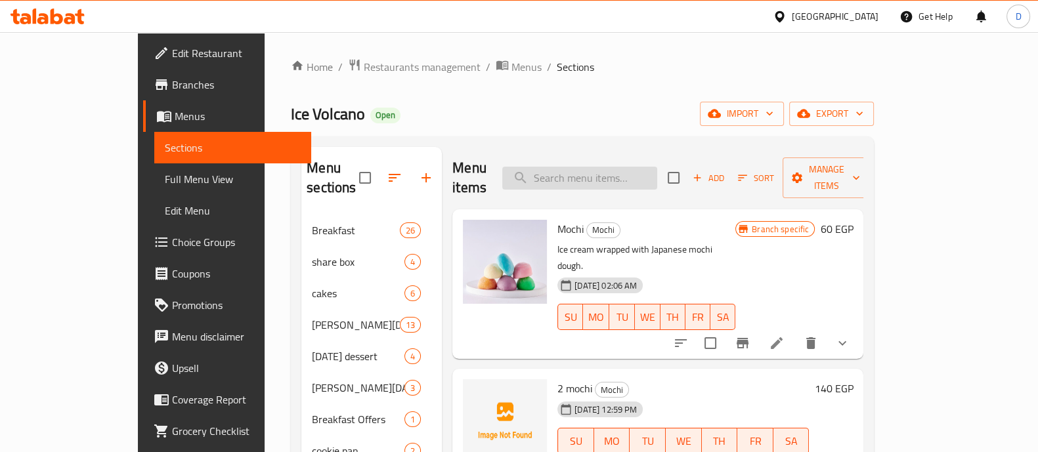
click at [586, 178] on input "search" at bounding box center [579, 178] width 155 height 23
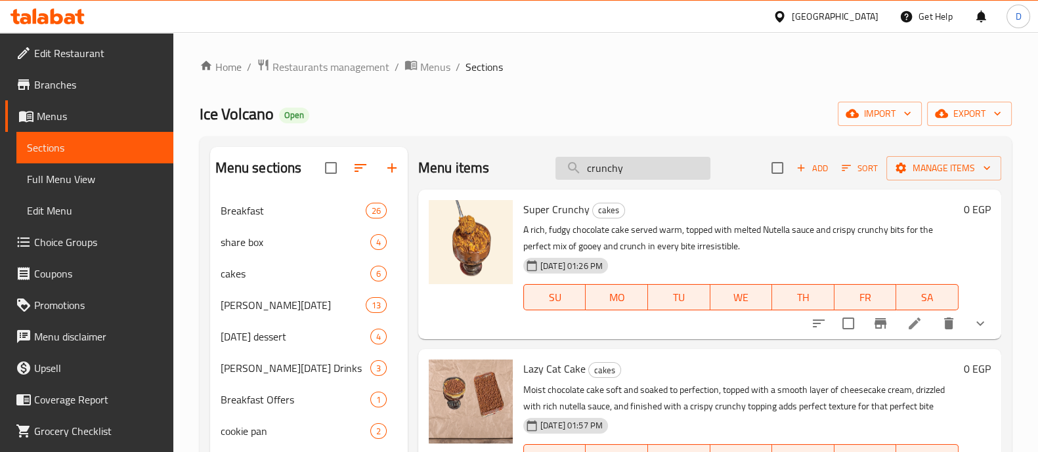
click at [617, 178] on input "crunchy" at bounding box center [632, 168] width 155 height 23
drag, startPoint x: 631, startPoint y: 169, endPoint x: 623, endPoint y: 169, distance: 7.2
click at [623, 169] on input "crunchy" at bounding box center [632, 168] width 155 height 23
drag, startPoint x: 589, startPoint y: 168, endPoint x: 622, endPoint y: 171, distance: 33.6
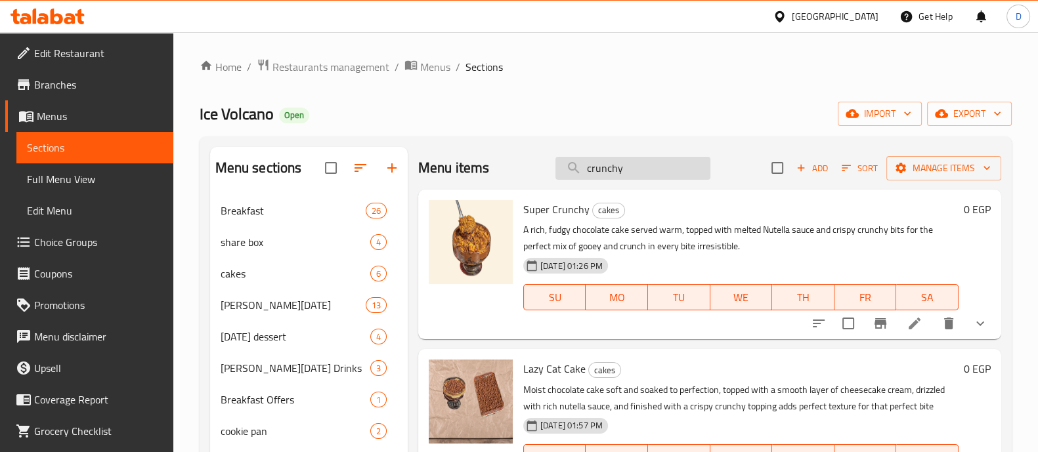
click at [622, 171] on input "crunchy" at bounding box center [632, 168] width 155 height 23
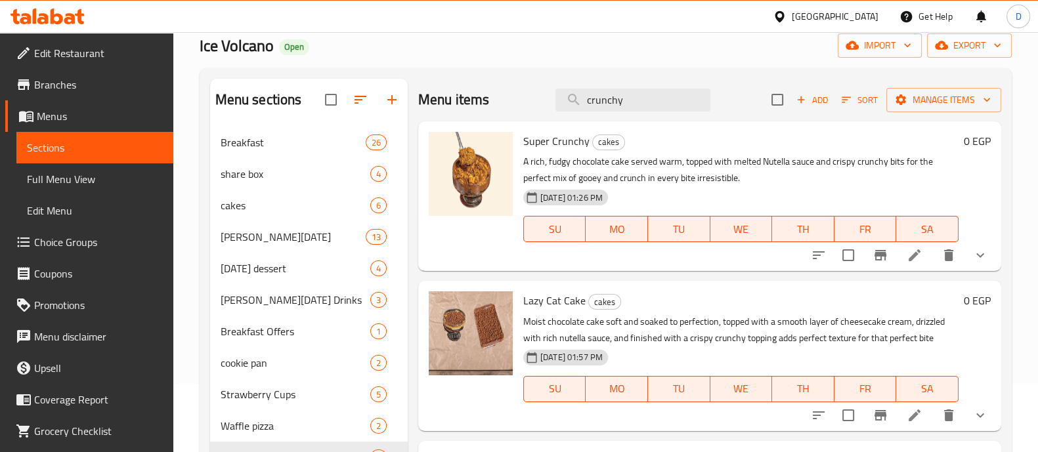
scroll to position [70, 0]
click at [976, 264] on button "show more" at bounding box center [979, 253] width 31 height 31
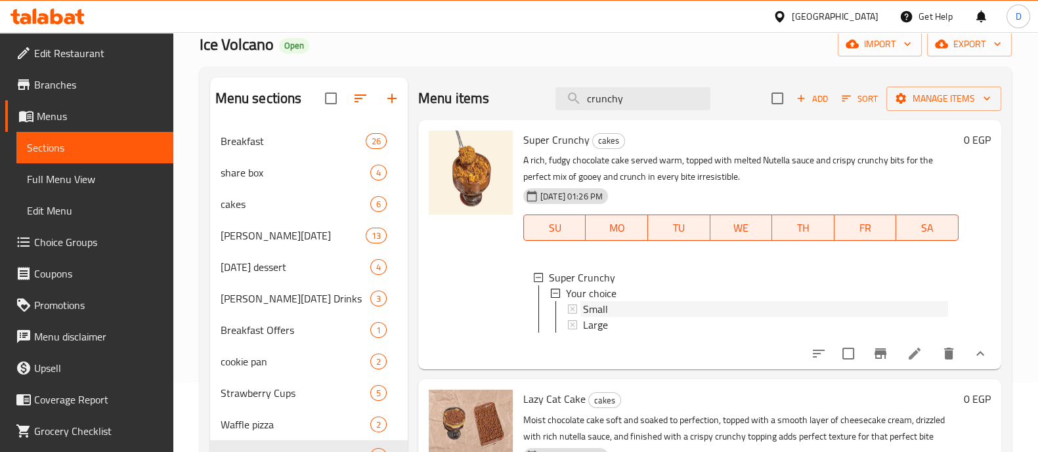
click at [593, 305] on span "Small" at bounding box center [595, 309] width 25 height 16
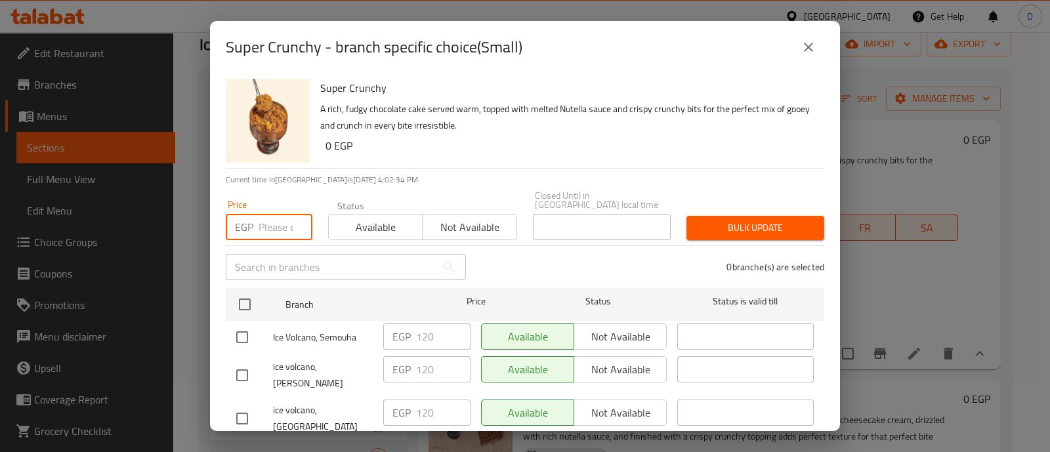
click at [275, 221] on input "number" at bounding box center [286, 227] width 54 height 26
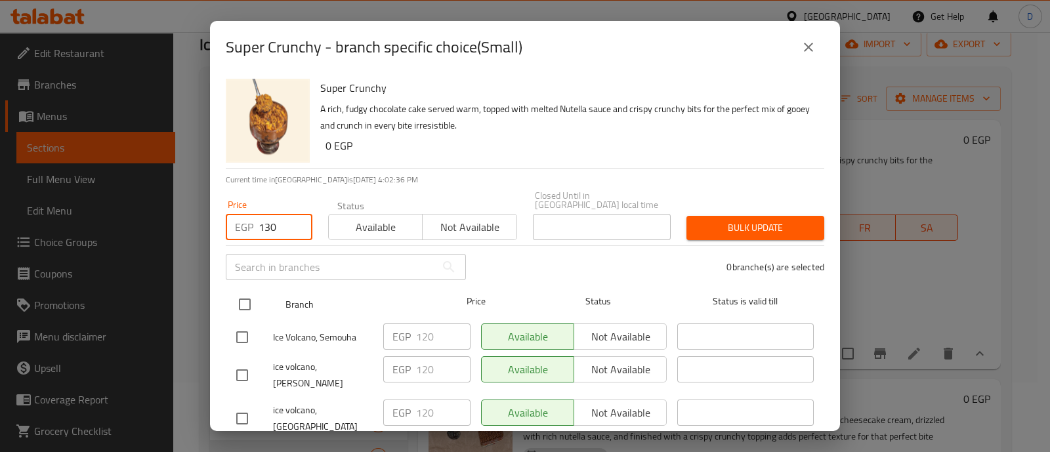
click at [247, 291] on input "checkbox" at bounding box center [245, 305] width 28 height 28
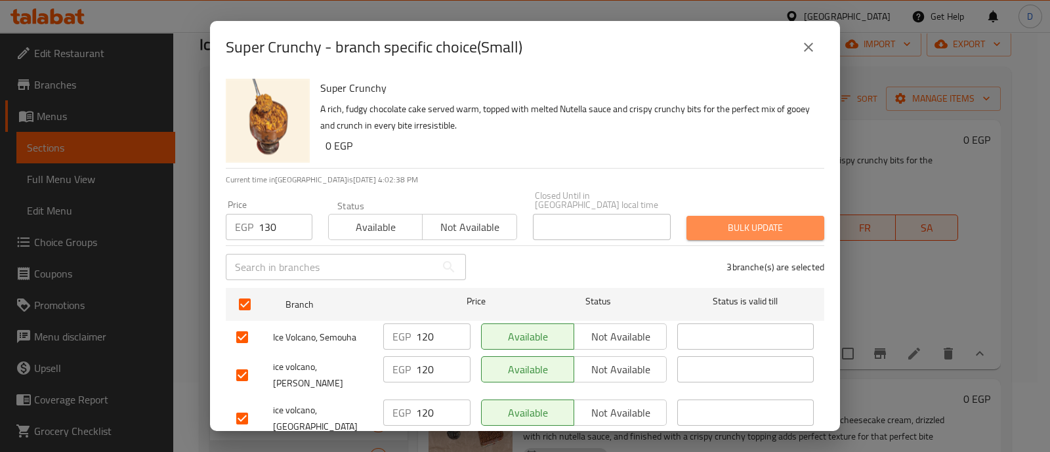
click at [775, 220] on span "Bulk update" at bounding box center [755, 228] width 117 height 16
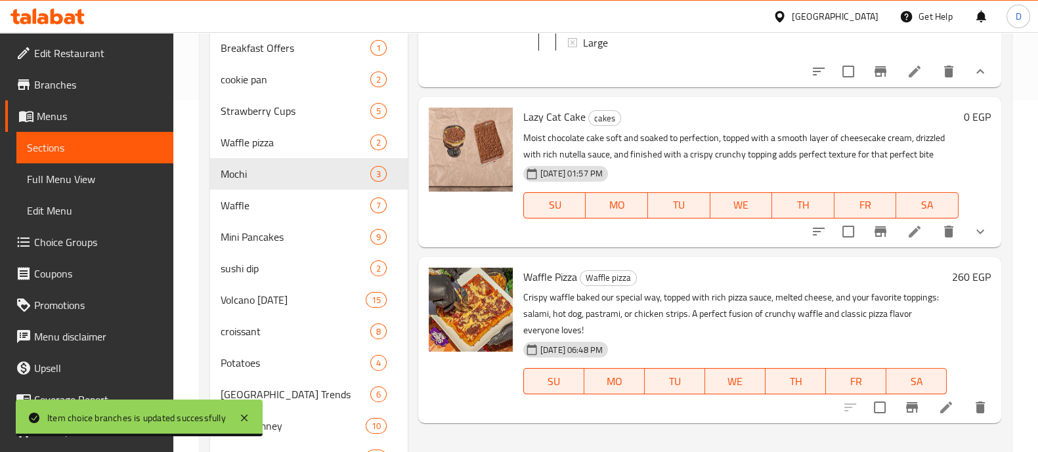
scroll to position [0, 0]
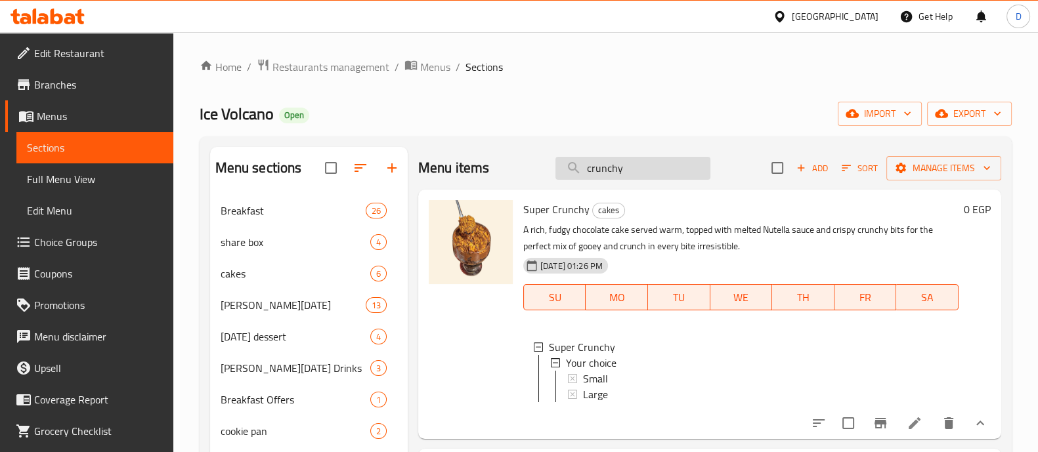
click at [650, 167] on input "crunchy" at bounding box center [632, 168] width 155 height 23
paste input "Tiramisu"
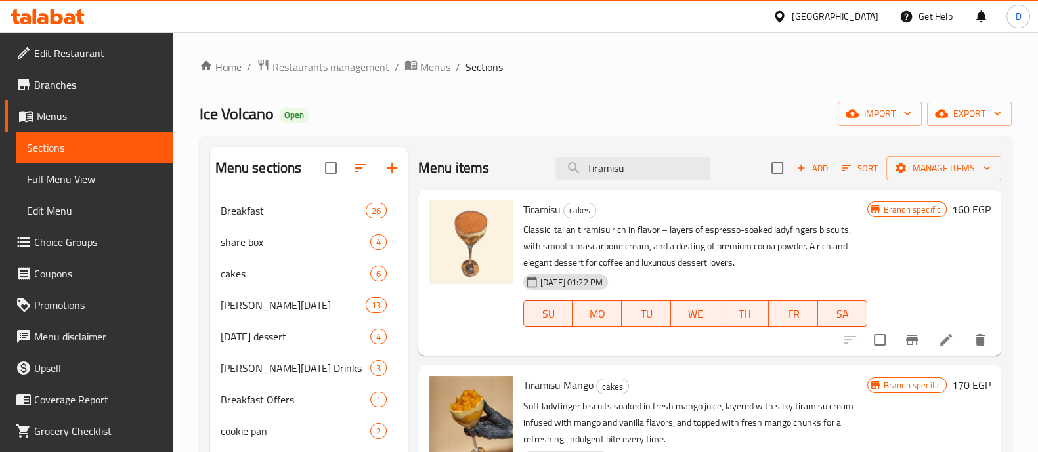
scroll to position [34, 0]
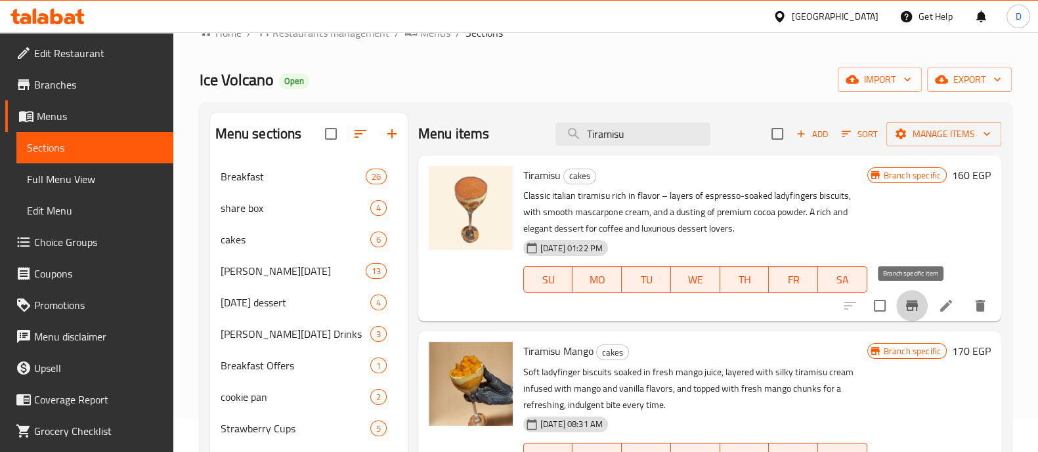
click at [910, 309] on icon "Branch-specific-item" at bounding box center [912, 306] width 16 height 16
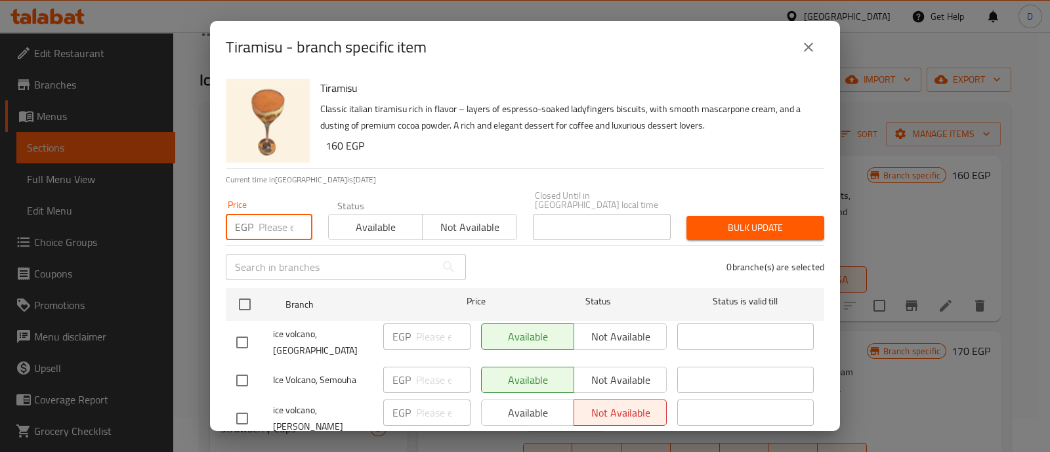
click at [265, 224] on input "number" at bounding box center [286, 227] width 54 height 26
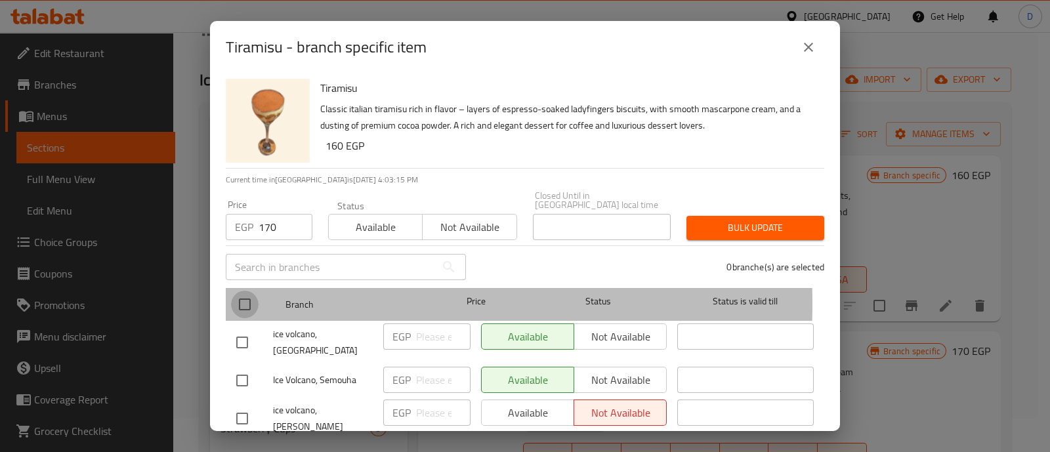
click at [246, 295] on input "checkbox" at bounding box center [245, 305] width 28 height 28
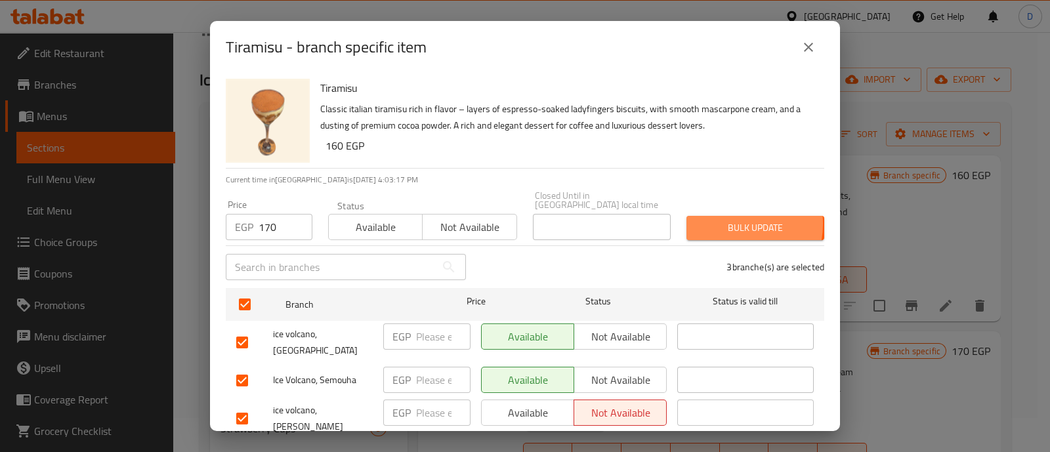
click at [713, 220] on span "Bulk update" at bounding box center [755, 228] width 117 height 16
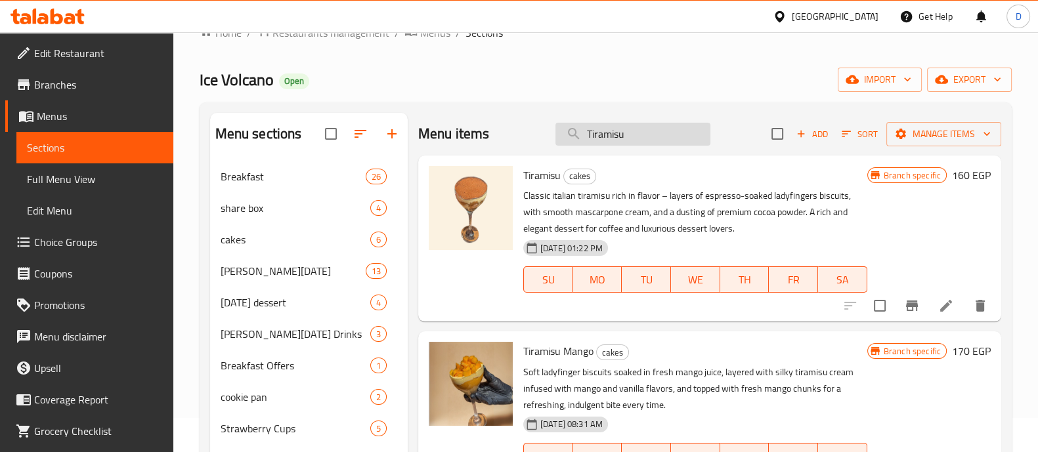
click at [642, 129] on input "Tiramisu" at bounding box center [632, 134] width 155 height 23
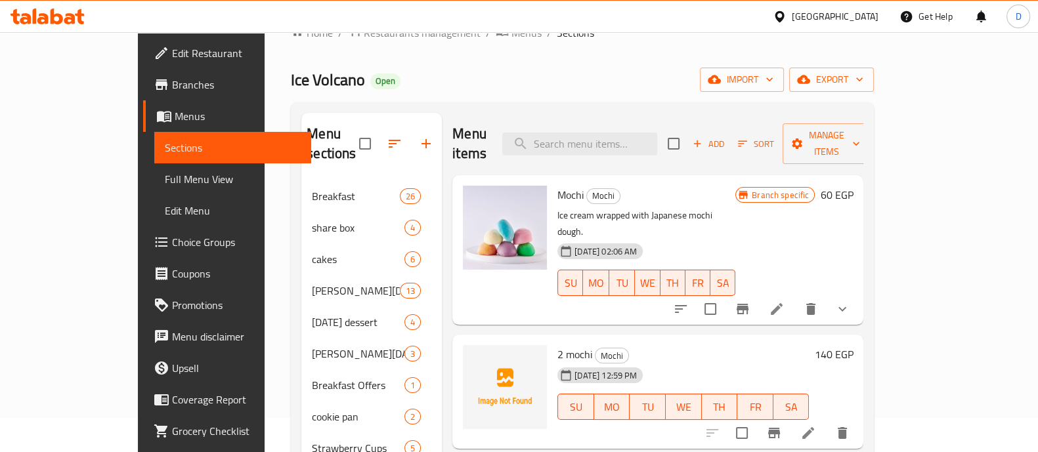
click at [459, 113] on div "Menu items Add Sort Manage items" at bounding box center [657, 144] width 411 height 62
click at [586, 142] on div "Menu items Add Sort Manage items" at bounding box center [657, 144] width 411 height 62
click at [586, 142] on input "search" at bounding box center [579, 144] width 155 height 23
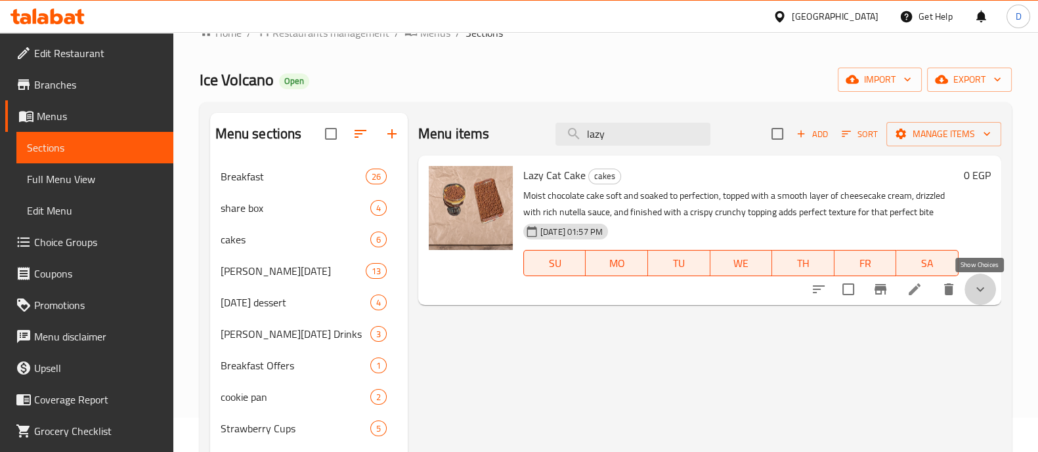
click at [972, 292] on icon "show more" at bounding box center [980, 290] width 16 height 16
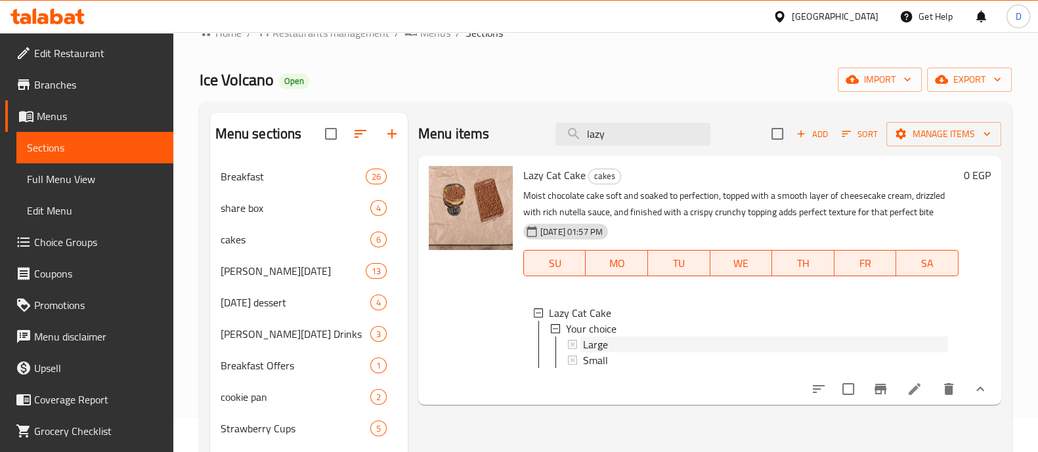
click at [630, 339] on div "Large" at bounding box center [765, 345] width 365 height 16
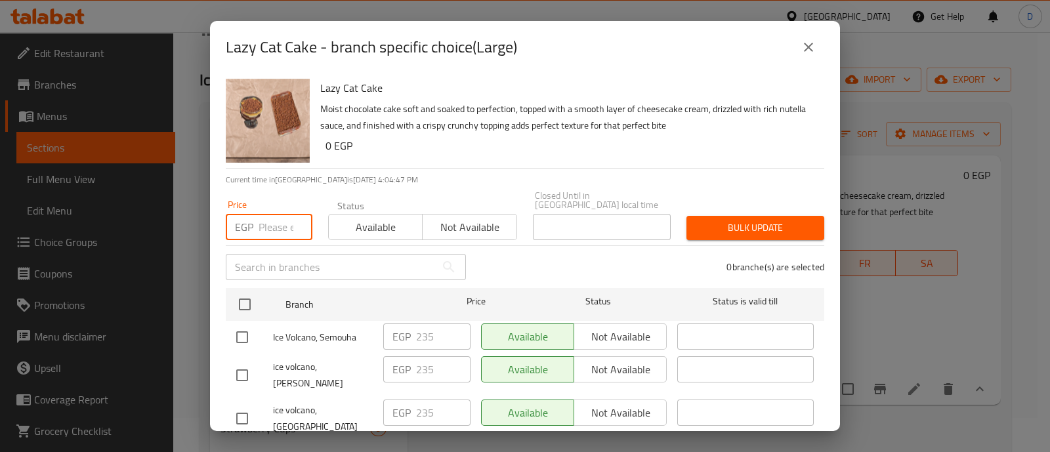
click at [265, 214] on input "number" at bounding box center [286, 227] width 54 height 26
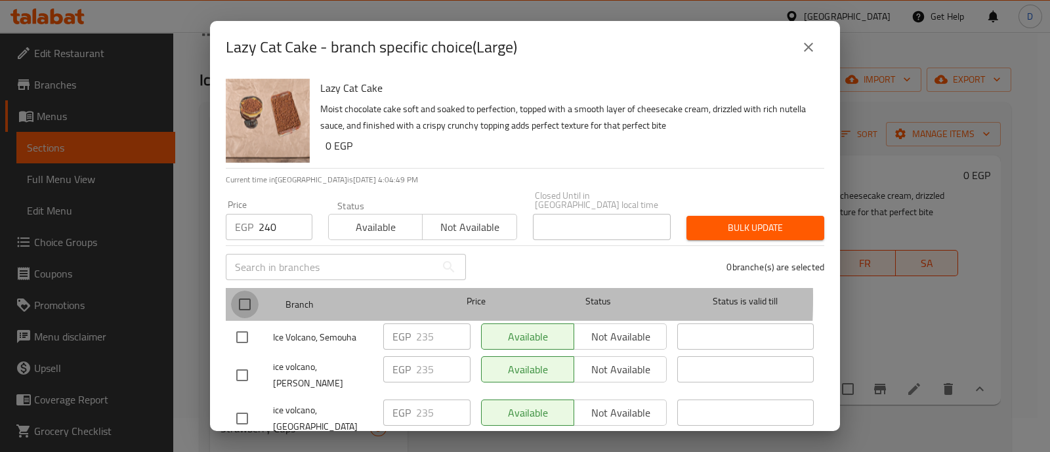
click at [246, 291] on input "checkbox" at bounding box center [245, 305] width 28 height 28
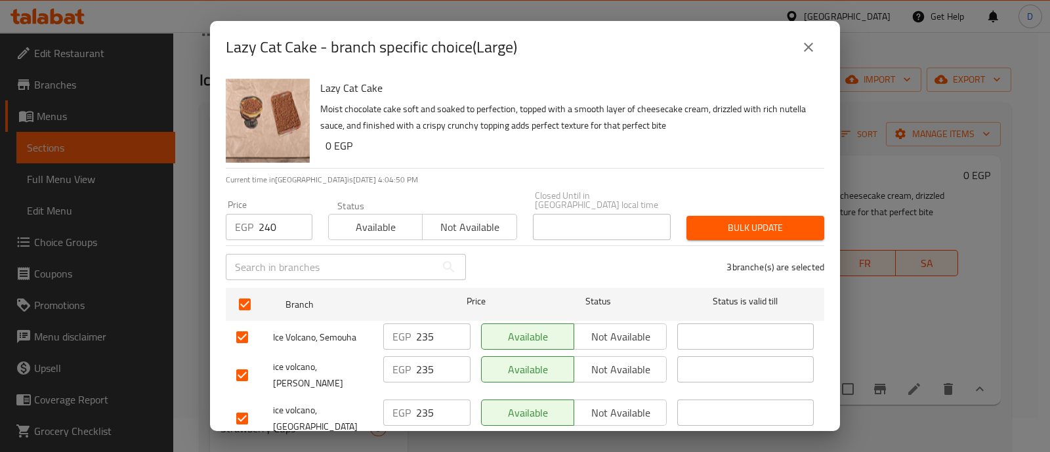
drag, startPoint x: 758, startPoint y: 204, endPoint x: 750, endPoint y: 207, distance: 8.5
click at [750, 208] on div "Bulk update" at bounding box center [756, 228] width 154 height 40
click at [750, 216] on button "Bulk update" at bounding box center [755, 228] width 138 height 24
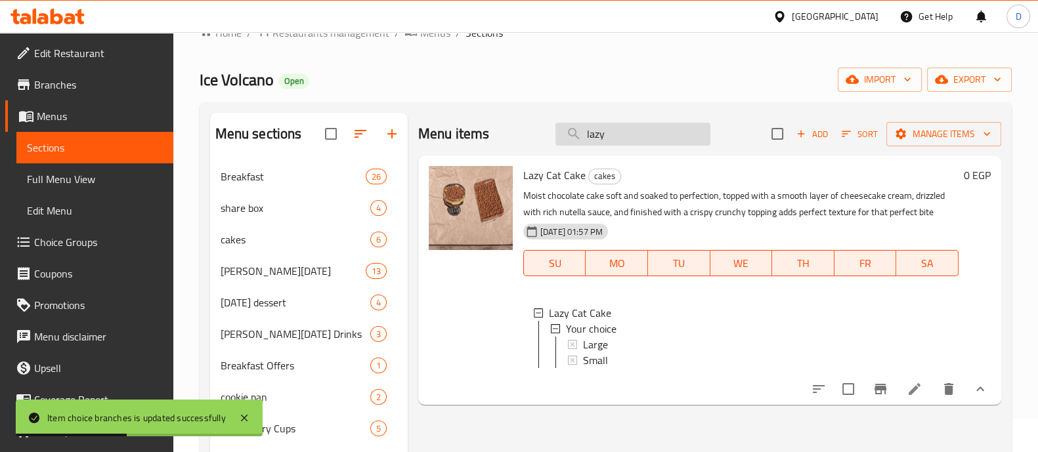
click at [651, 128] on input "lazy" at bounding box center [632, 134] width 155 height 23
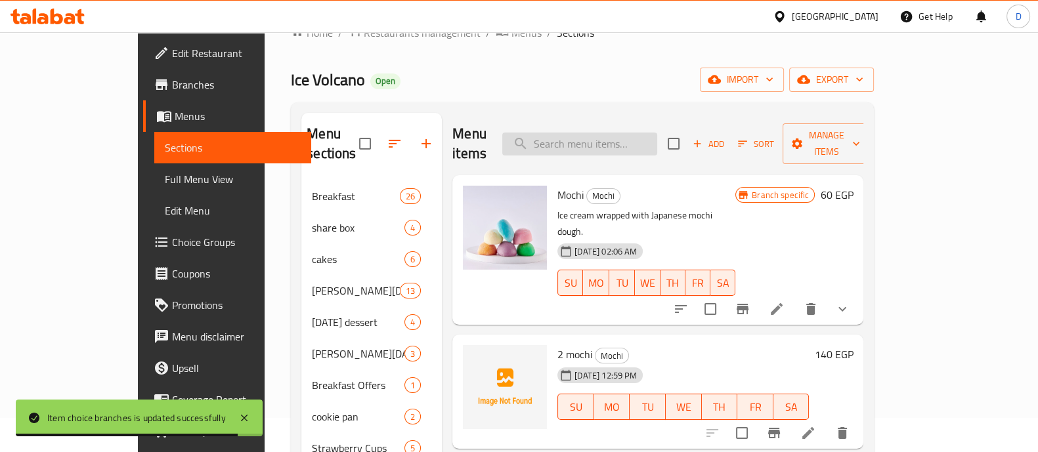
paste input "Brownie dough"
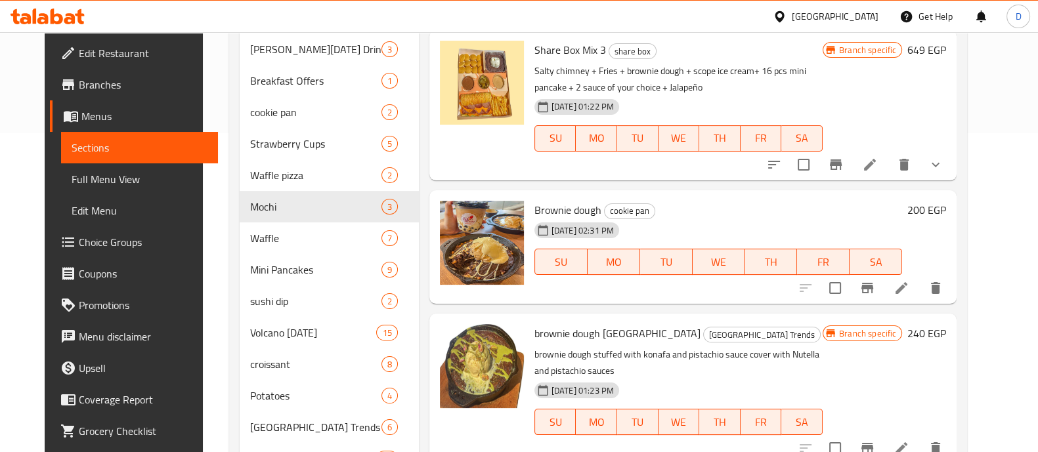
scroll to position [325, 0]
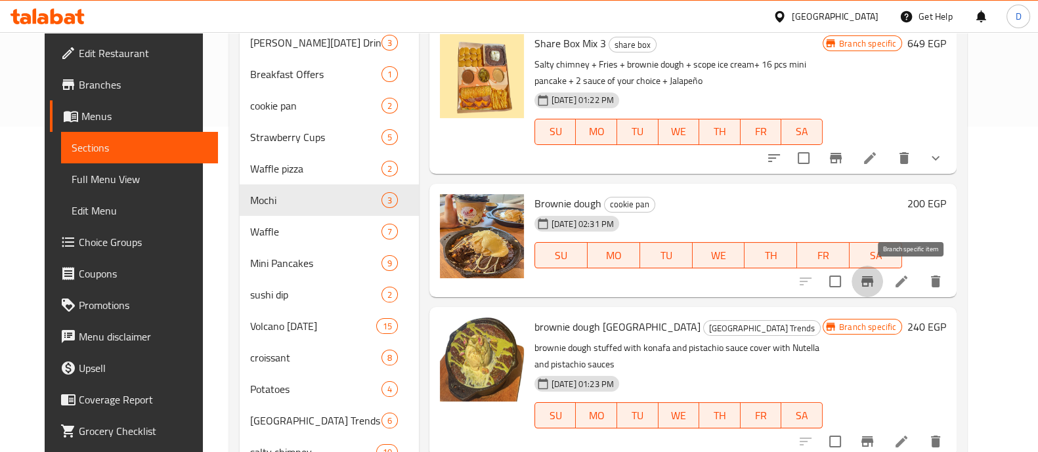
click at [873, 278] on icon "Branch-specific-item" at bounding box center [867, 281] width 12 height 10
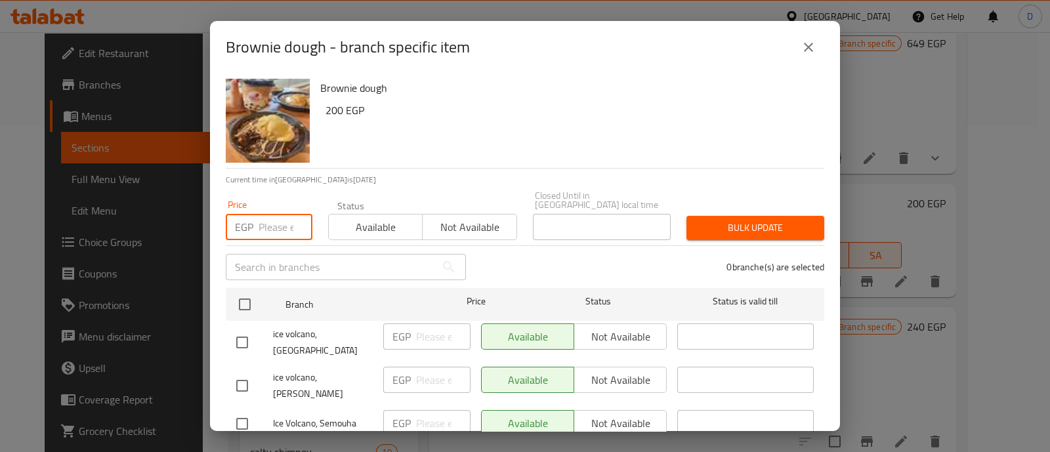
click at [265, 214] on input "number" at bounding box center [286, 227] width 54 height 26
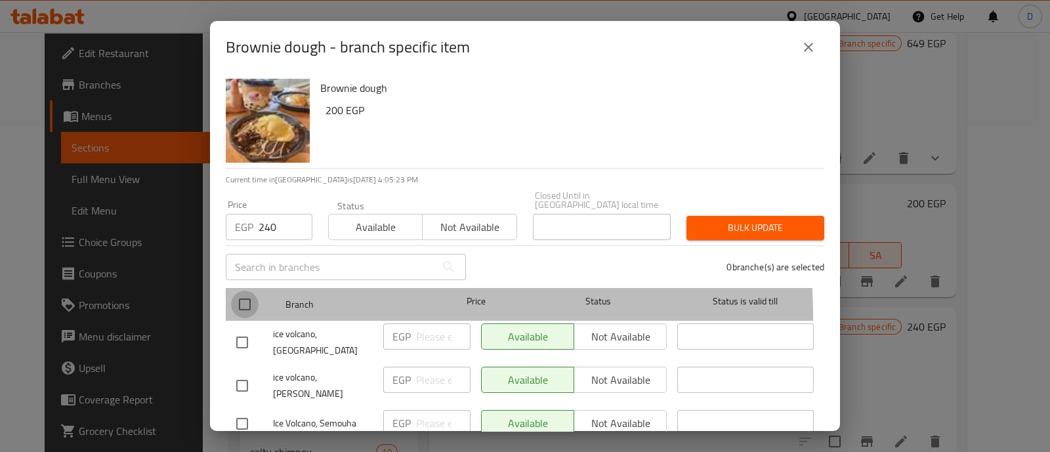
click at [246, 308] on input "checkbox" at bounding box center [245, 305] width 28 height 28
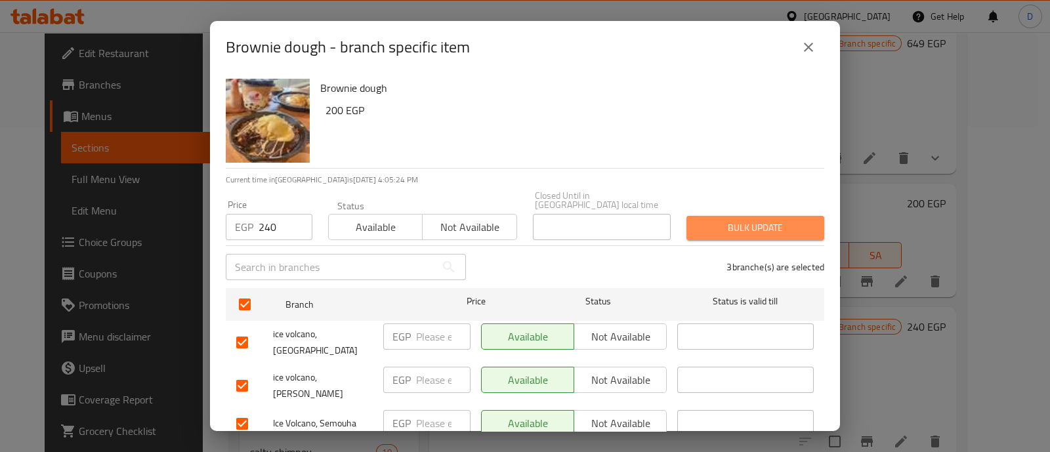
click at [749, 216] on button "Bulk update" at bounding box center [755, 228] width 138 height 24
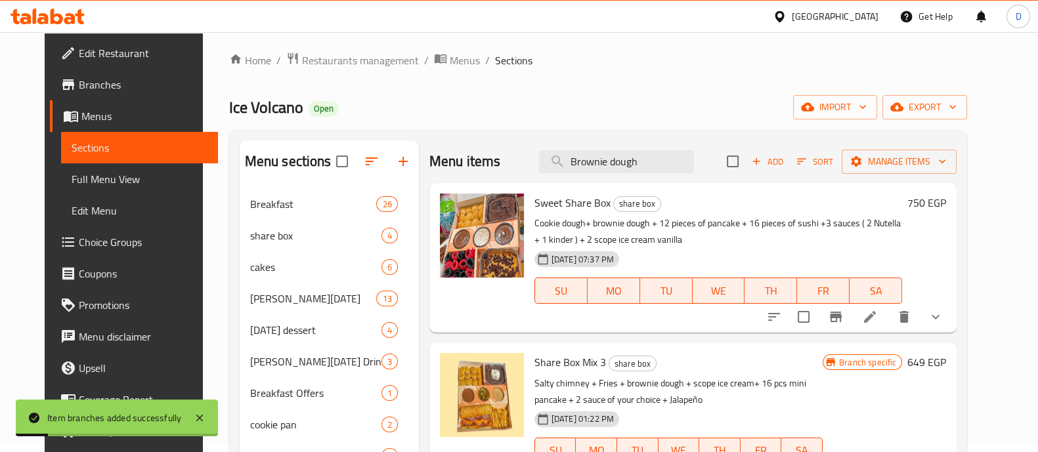
scroll to position [0, 0]
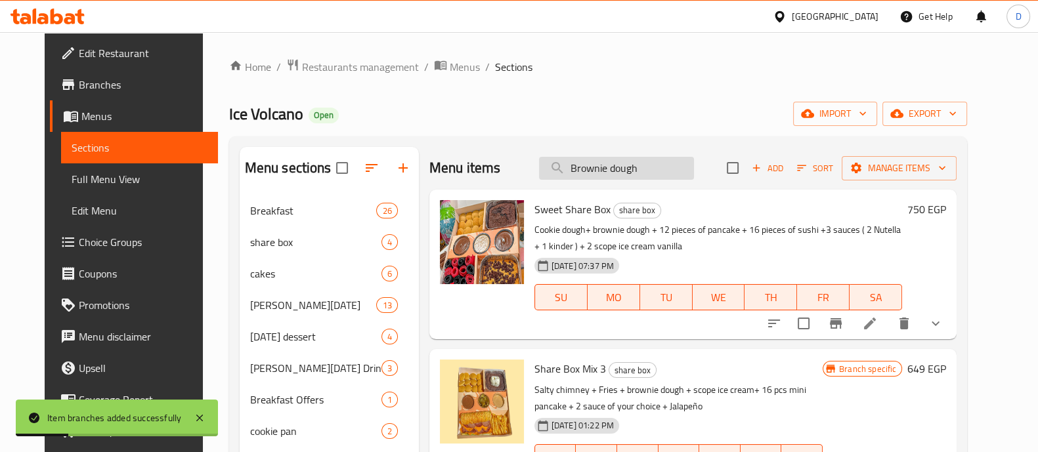
click at [584, 164] on input "Brownie dough" at bounding box center [616, 168] width 155 height 23
paste input "Cook"
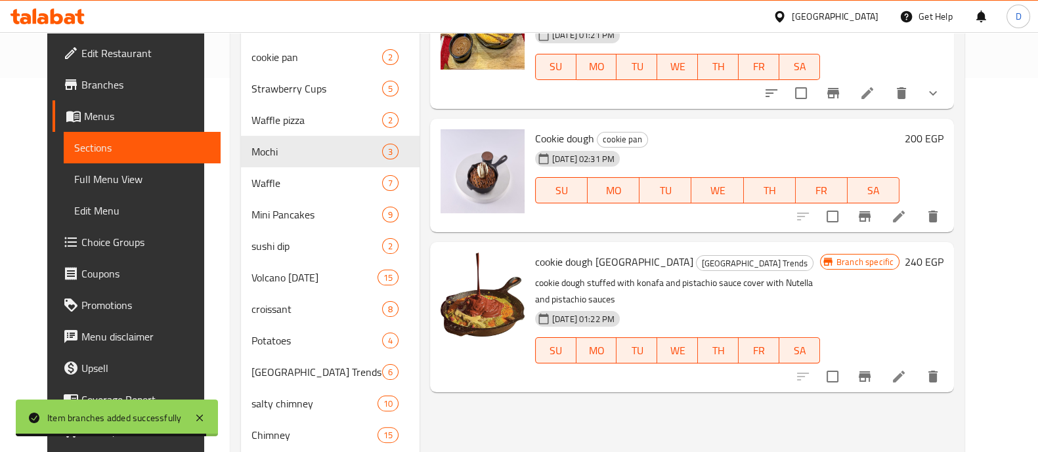
scroll to position [373, 0]
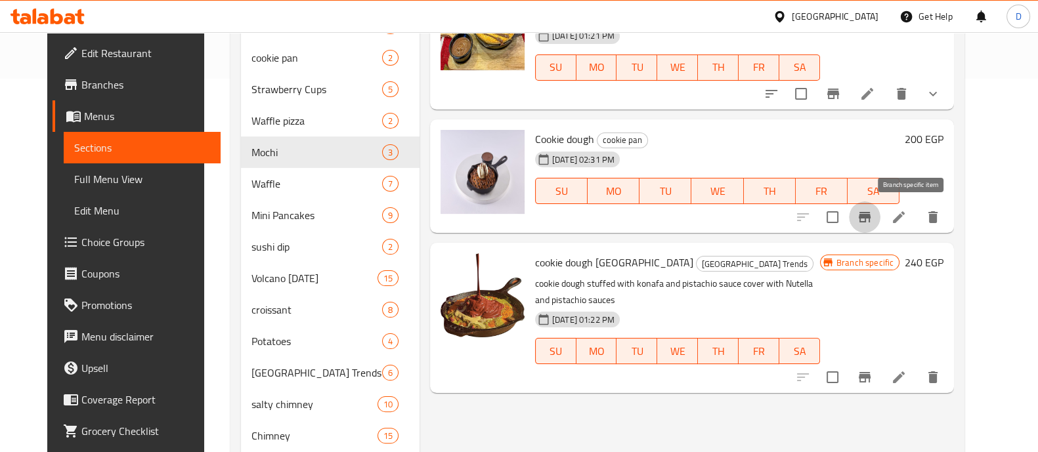
click at [880, 211] on button "Branch-specific-item" at bounding box center [864, 216] width 31 height 31
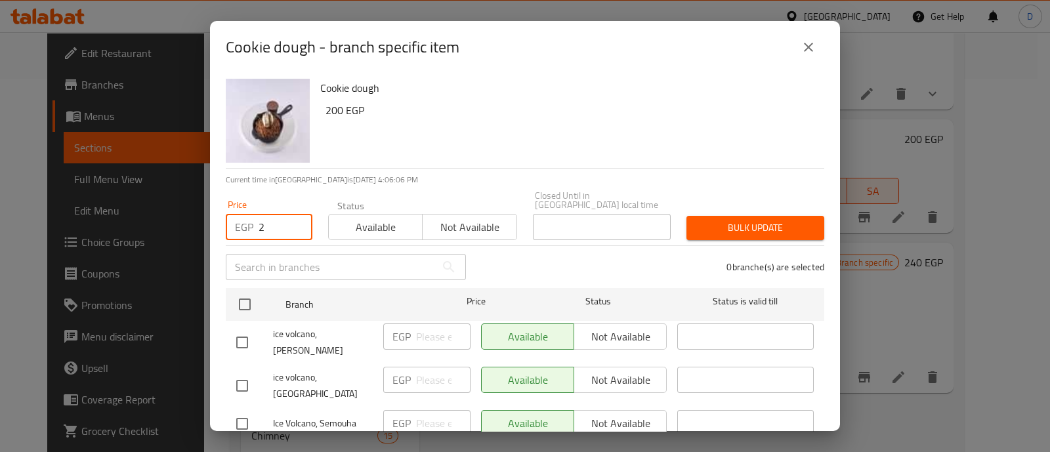
click at [278, 226] on input "2" at bounding box center [286, 227] width 54 height 26
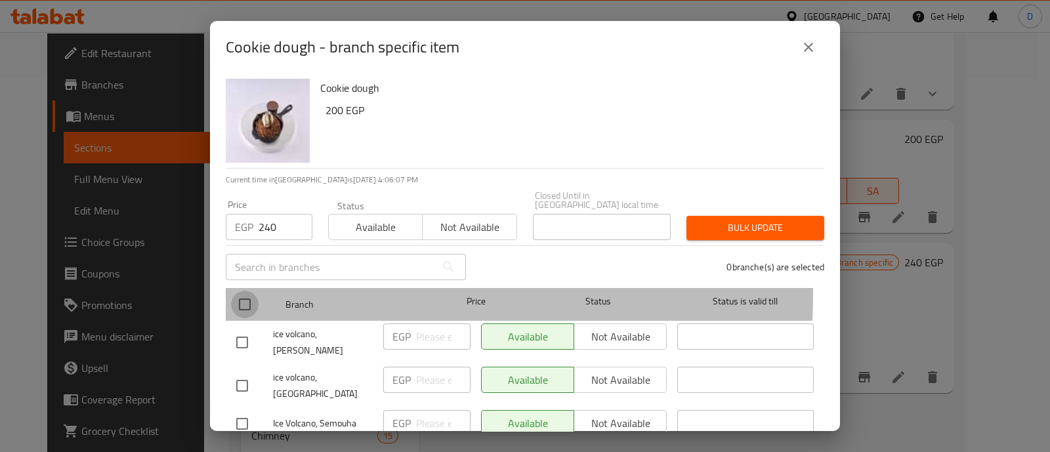
click at [250, 291] on input "checkbox" at bounding box center [245, 305] width 28 height 28
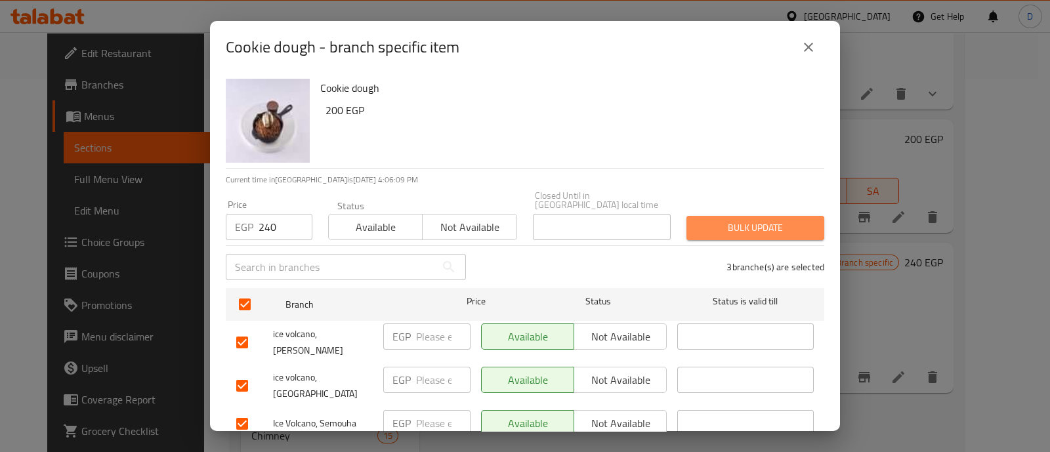
click at [757, 220] on span "Bulk update" at bounding box center [755, 228] width 117 height 16
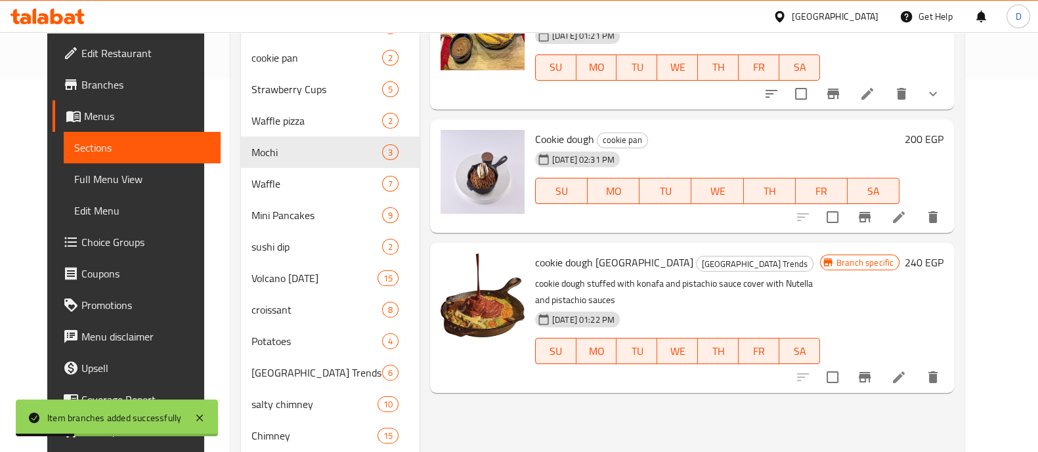
scroll to position [0, 0]
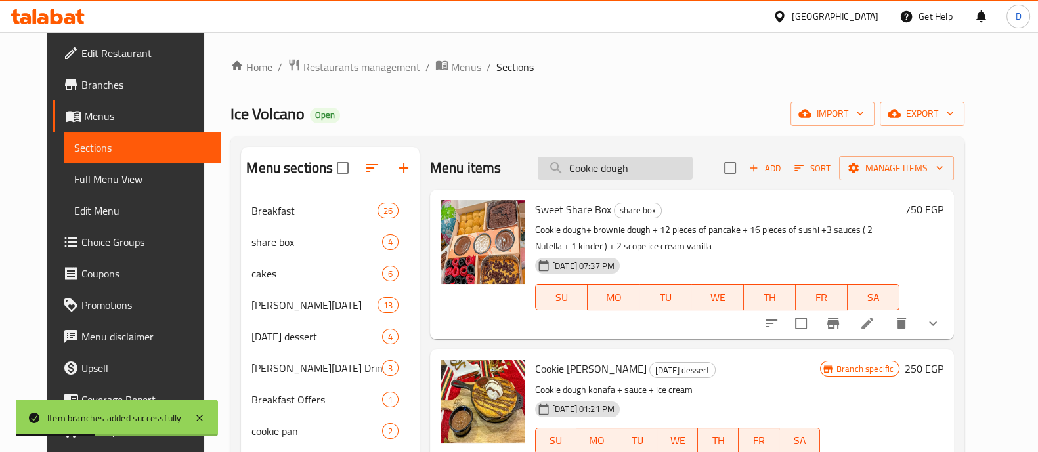
drag, startPoint x: 587, startPoint y: 181, endPoint x: 611, endPoint y: 162, distance: 30.9
click at [611, 162] on div "Menu items Cookie dough Add Sort Manage items" at bounding box center [692, 168] width 524 height 43
click at [611, 162] on input "Cookie dough" at bounding box center [614, 168] width 155 height 23
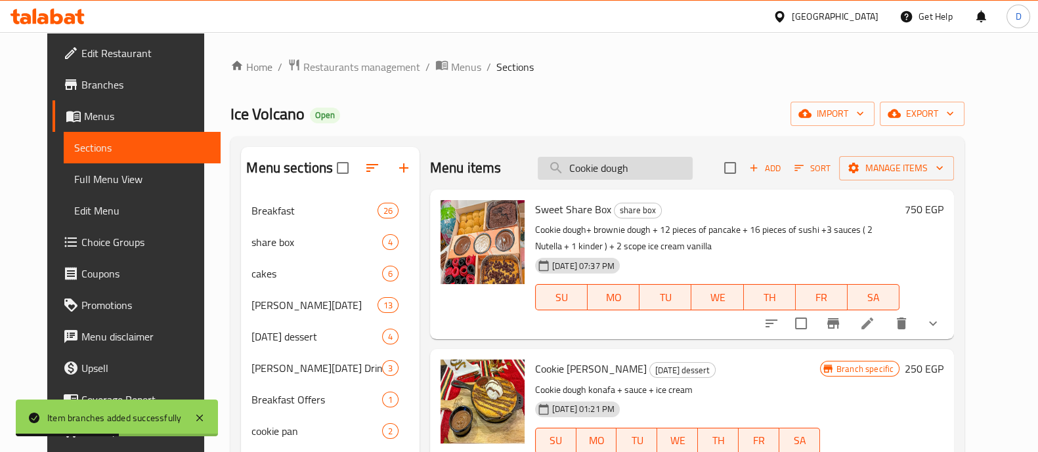
paste input "Potato"
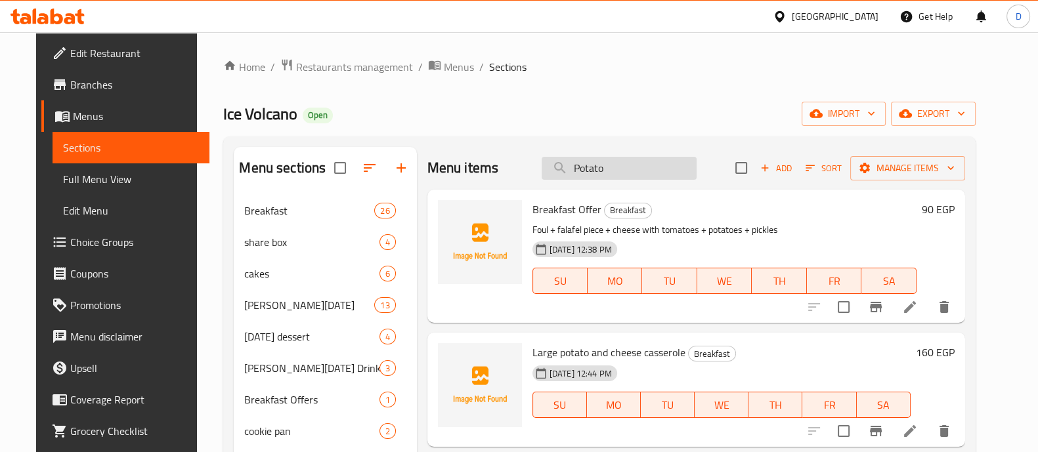
click at [613, 165] on input "Potato" at bounding box center [618, 168] width 155 height 23
paste input "pastrami"
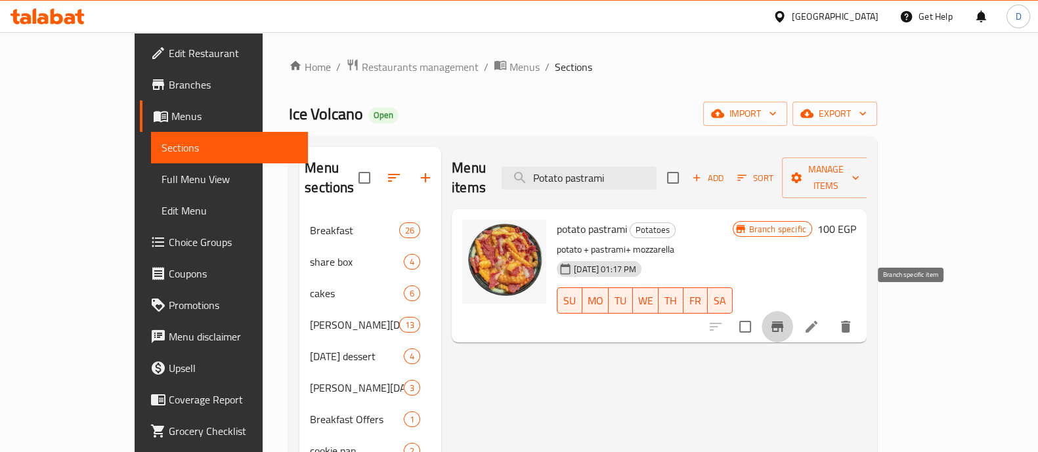
click at [785, 319] on icon "Branch-specific-item" at bounding box center [777, 327] width 16 height 16
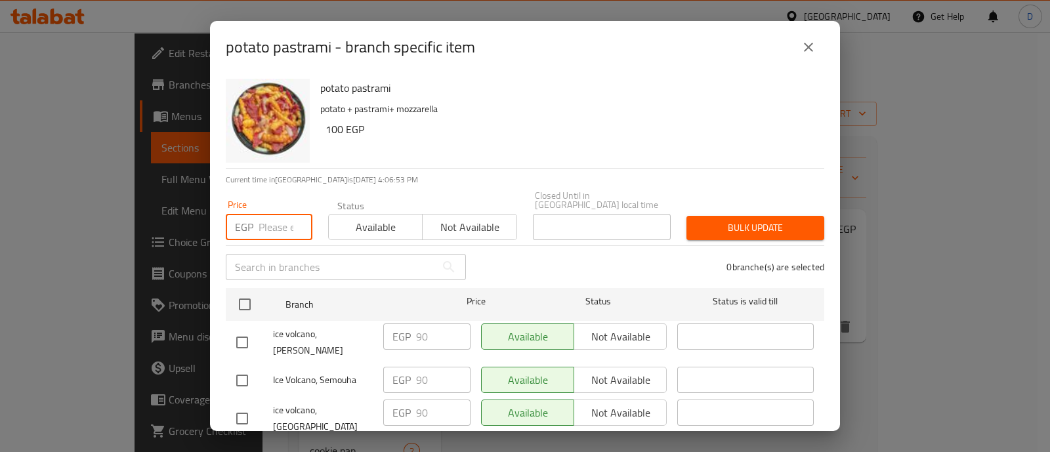
click at [279, 222] on input "number" at bounding box center [286, 227] width 54 height 26
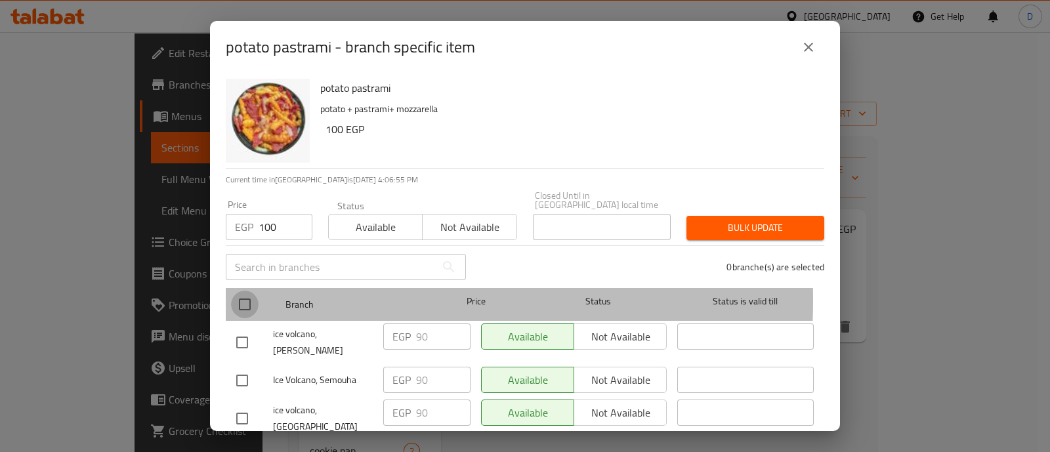
click at [240, 291] on input "checkbox" at bounding box center [245, 305] width 28 height 28
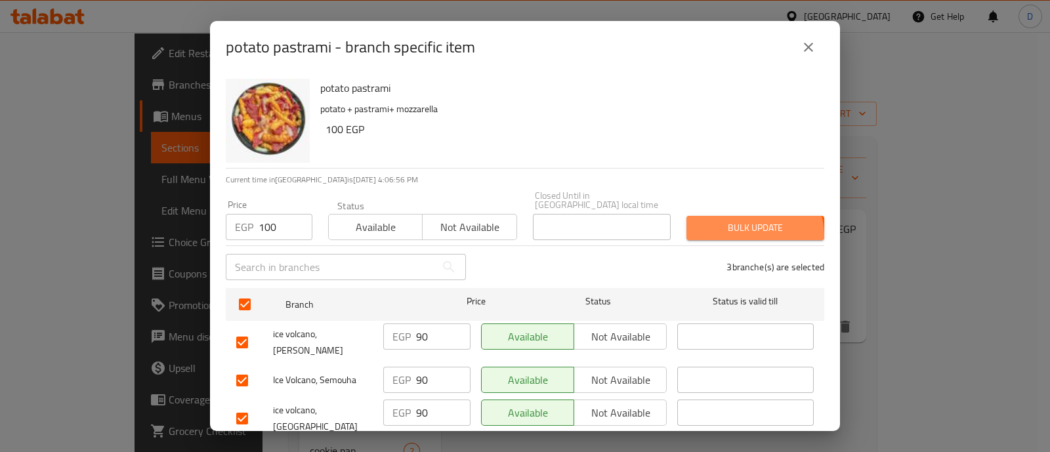
click at [743, 226] on span "Bulk update" at bounding box center [755, 228] width 117 height 16
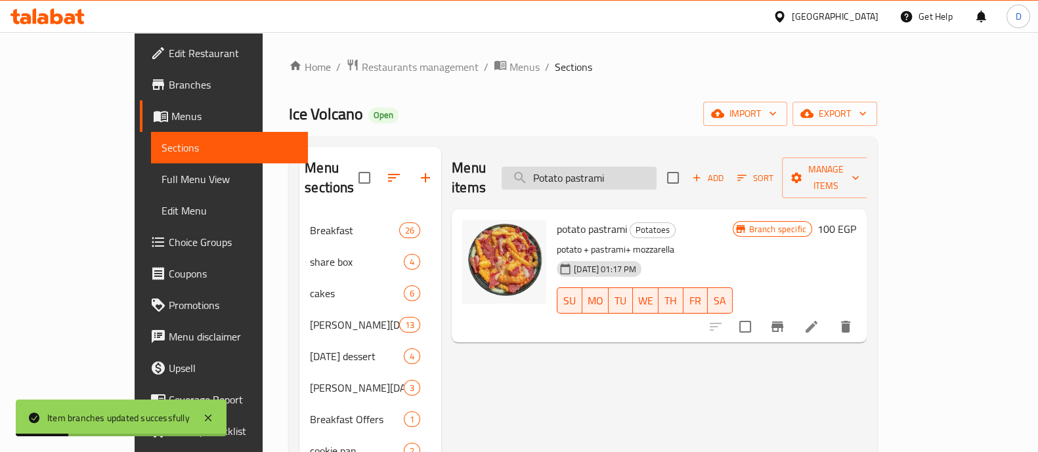
drag, startPoint x: 622, startPoint y: 181, endPoint x: 619, endPoint y: 172, distance: 9.8
click at [619, 172] on div "Menu items Potato pastrami Add Sort Manage items" at bounding box center [658, 178] width 415 height 62
click at [619, 172] on input "Potato pastrami" at bounding box center [578, 178] width 155 height 23
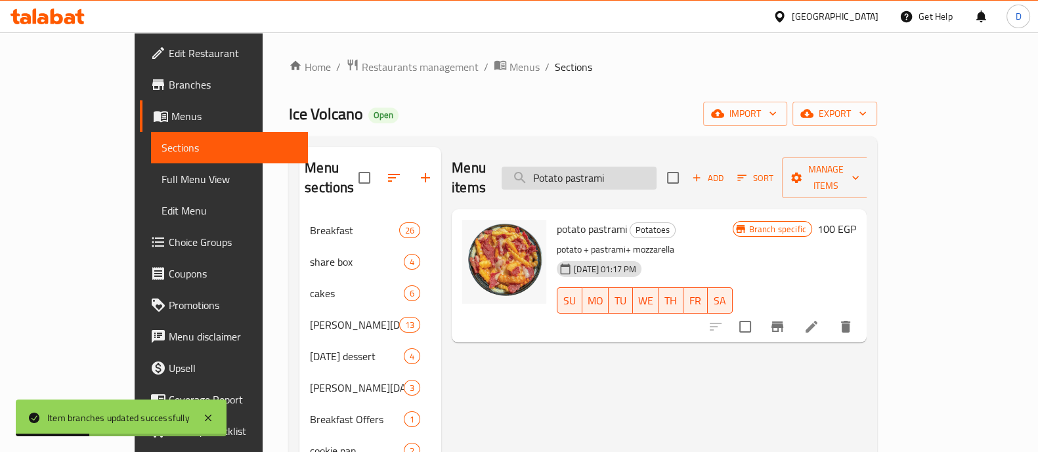
paste input "hot dog"
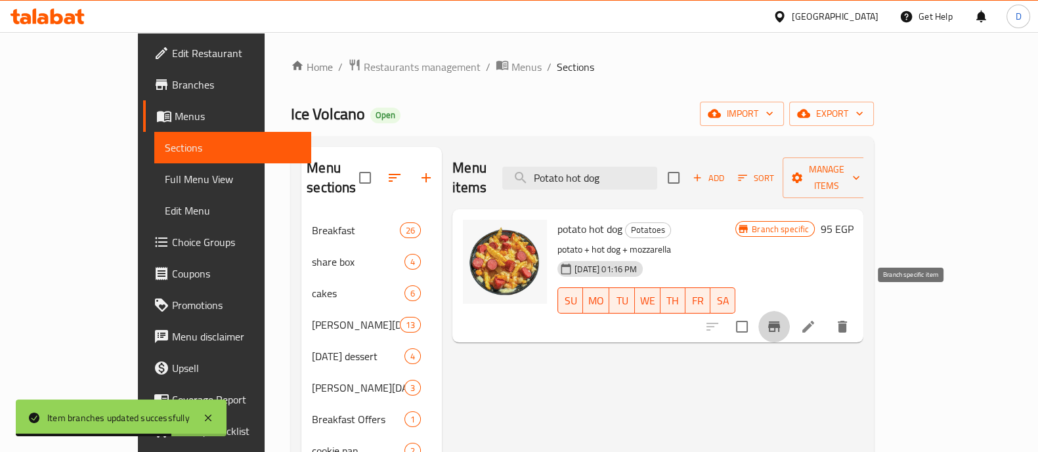
click at [789, 311] on button "Branch-specific-item" at bounding box center [773, 326] width 31 height 31
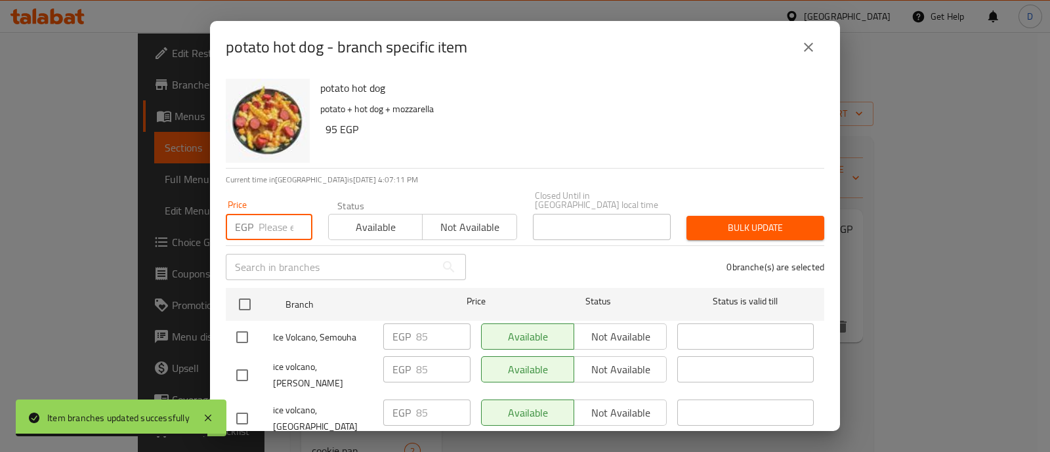
click at [272, 214] on input "number" at bounding box center [286, 227] width 54 height 26
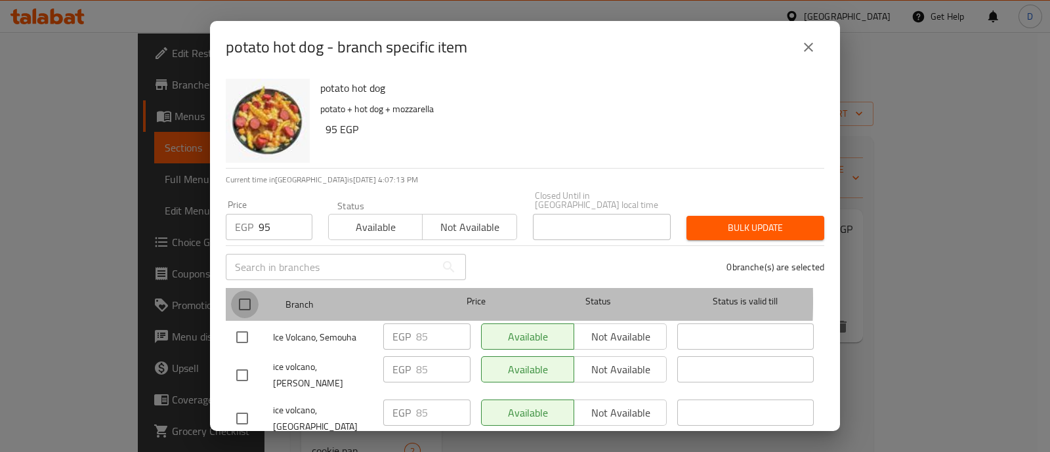
click at [252, 291] on input "checkbox" at bounding box center [245, 305] width 28 height 28
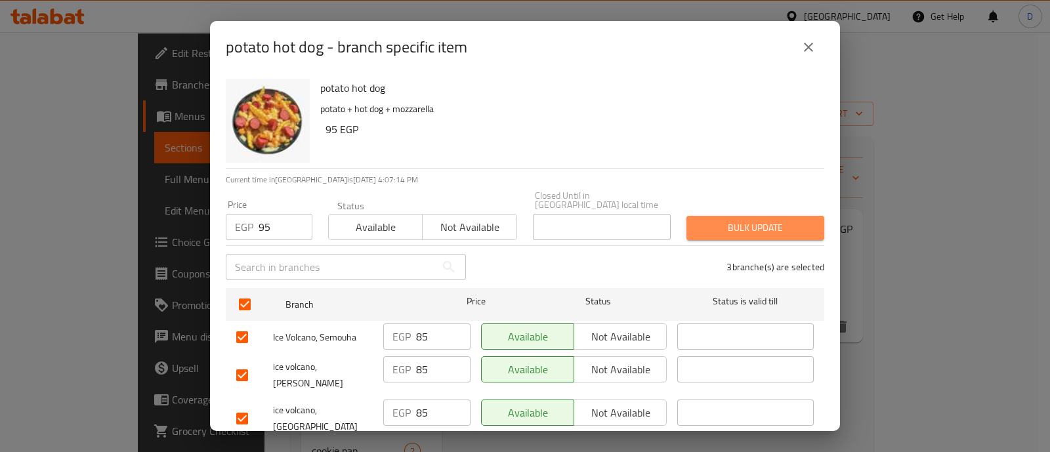
click at [774, 220] on span "Bulk update" at bounding box center [755, 228] width 117 height 16
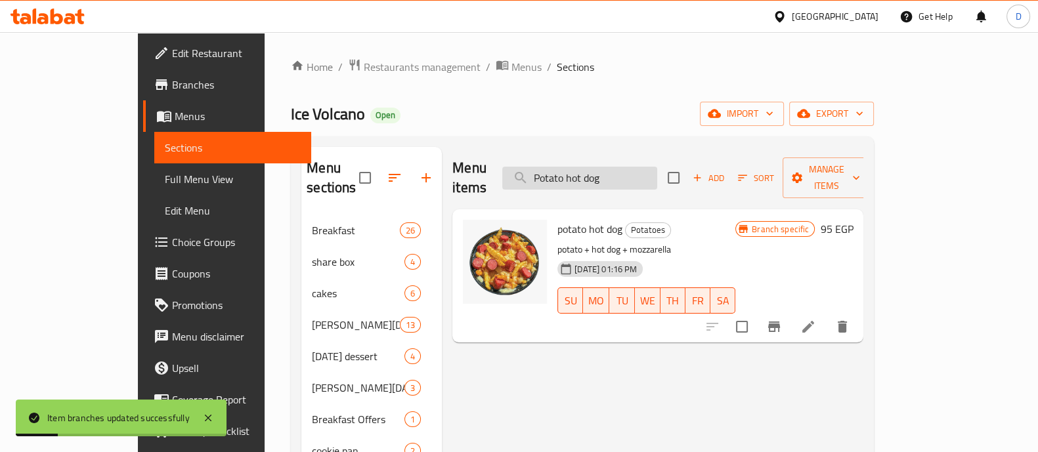
click at [648, 167] on input "Potato hot dog" at bounding box center [579, 178] width 155 height 23
paste input "[PERSON_NAME]"
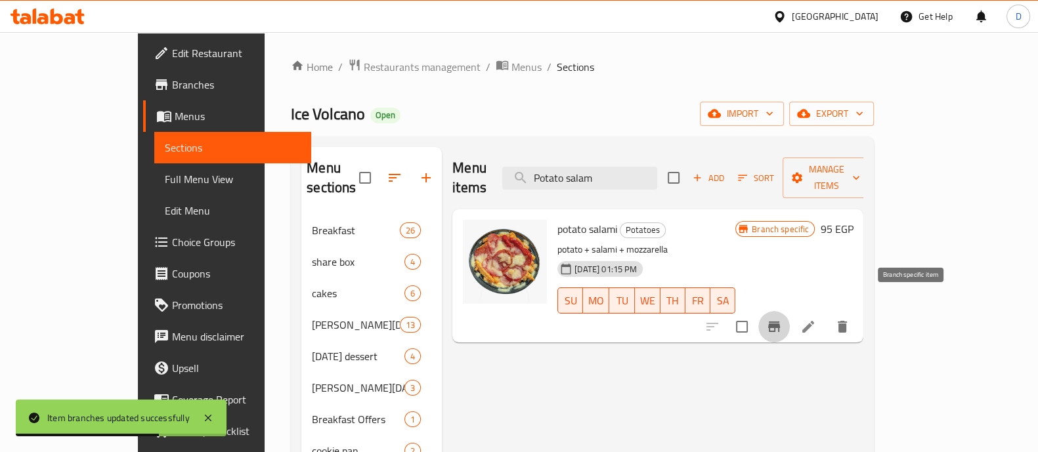
click at [780, 322] on icon "Branch-specific-item" at bounding box center [774, 327] width 12 height 10
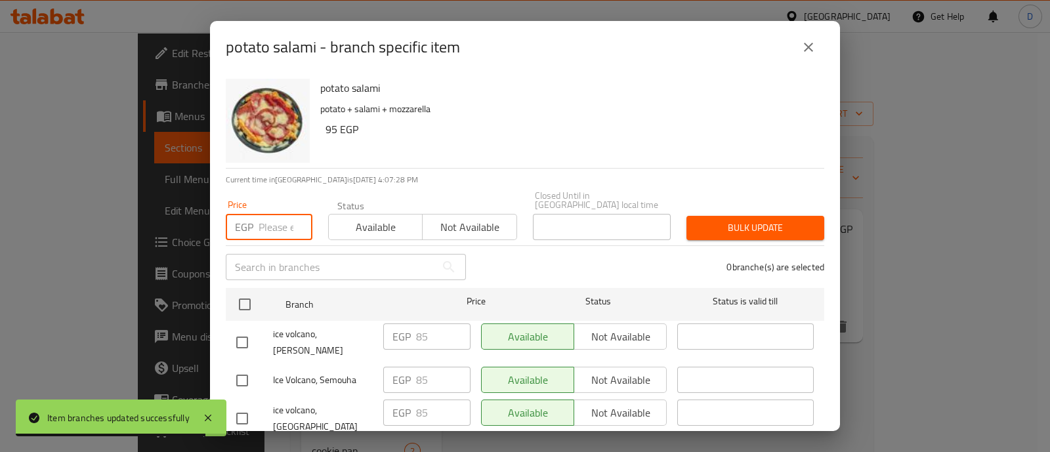
click at [266, 226] on input "number" at bounding box center [286, 227] width 54 height 26
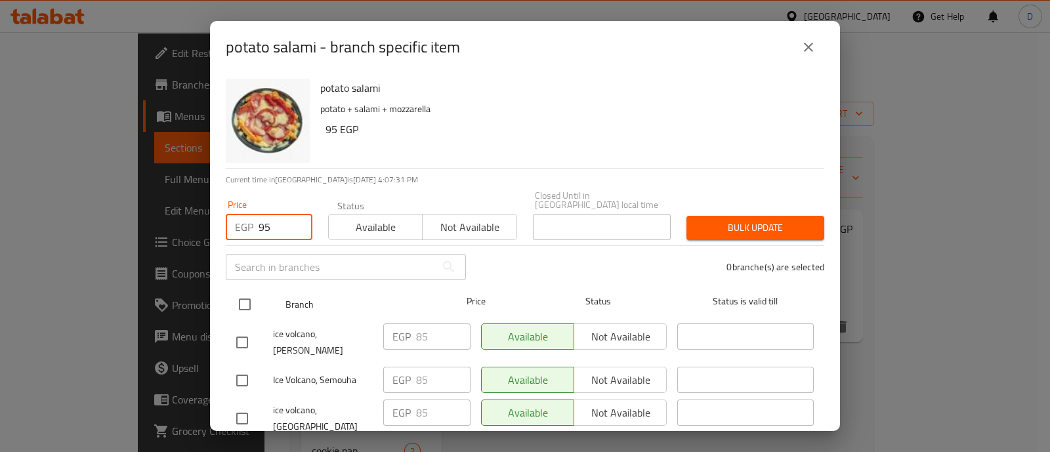
click at [249, 293] on input "checkbox" at bounding box center [245, 305] width 28 height 28
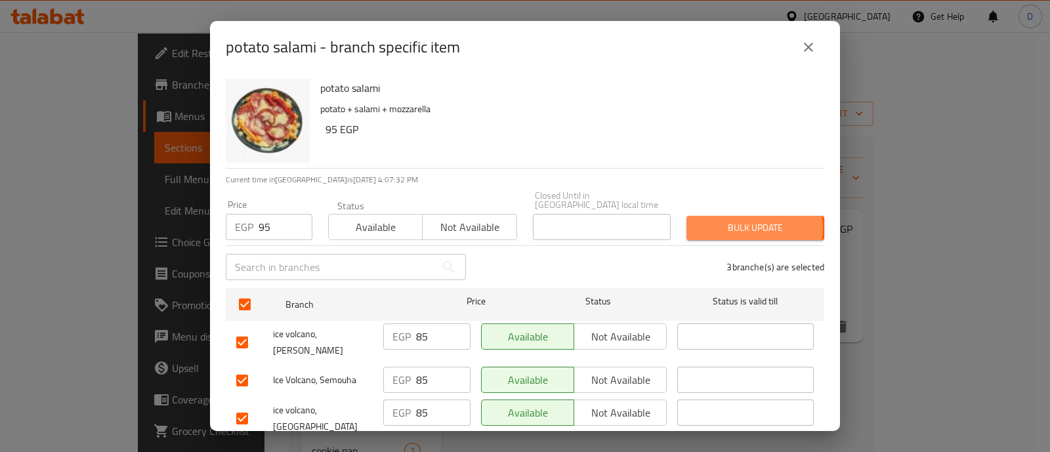
click at [744, 220] on span "Bulk update" at bounding box center [755, 228] width 117 height 16
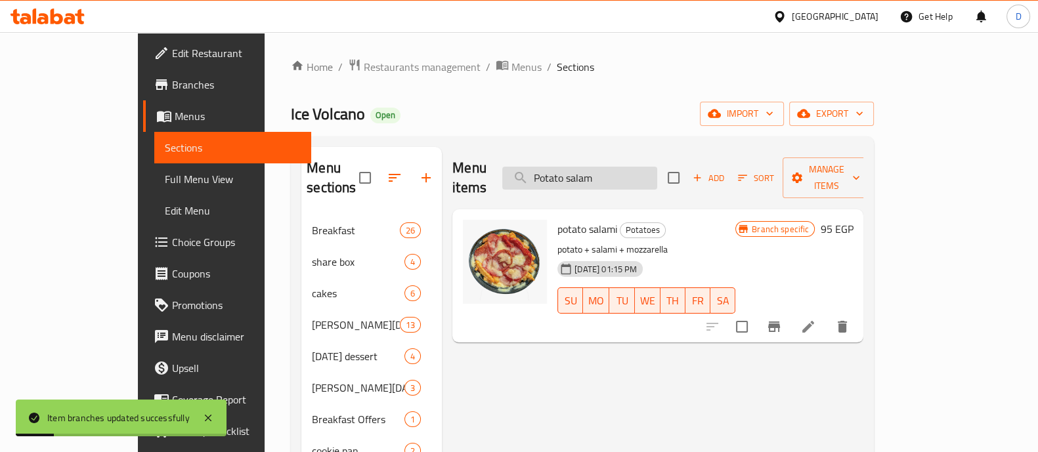
click at [618, 167] on input "Potato salam" at bounding box center [579, 178] width 155 height 23
paste input "trips"
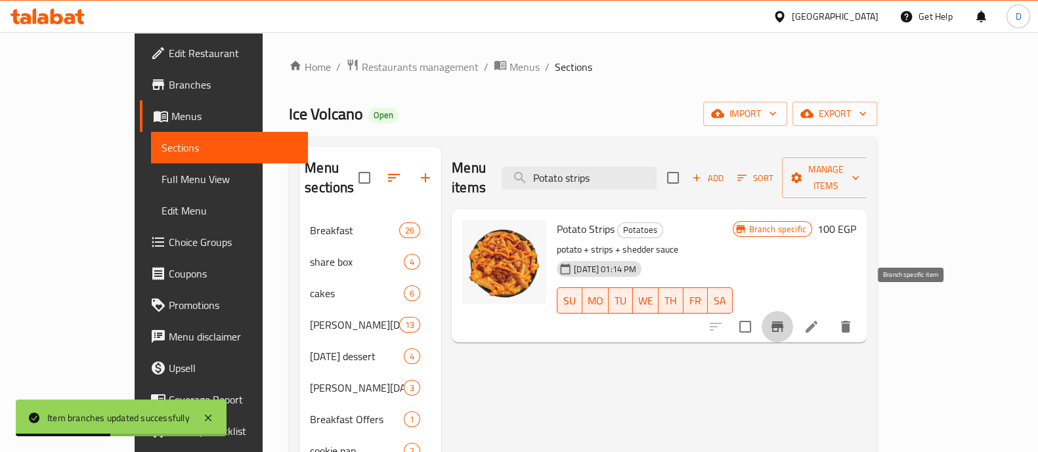
click at [785, 319] on icon "Branch-specific-item" at bounding box center [777, 327] width 16 height 16
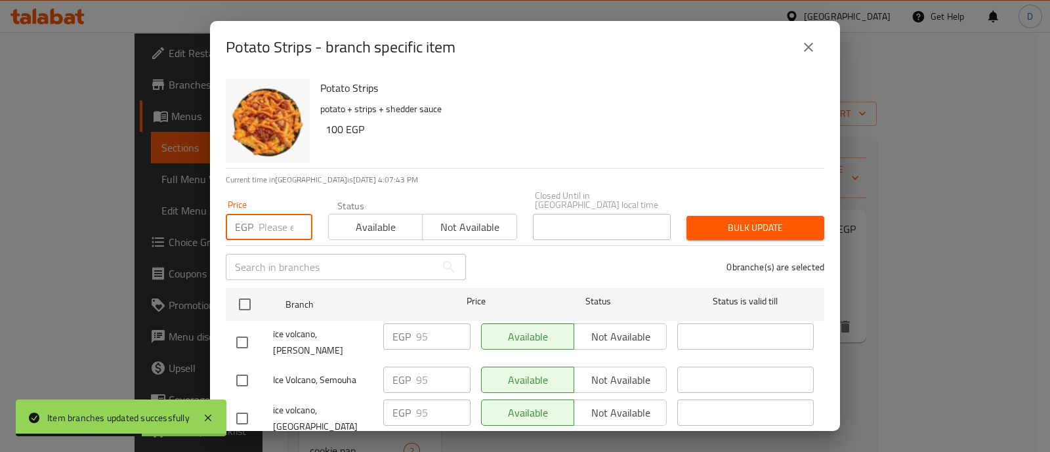
click at [260, 214] on input "number" at bounding box center [286, 227] width 54 height 26
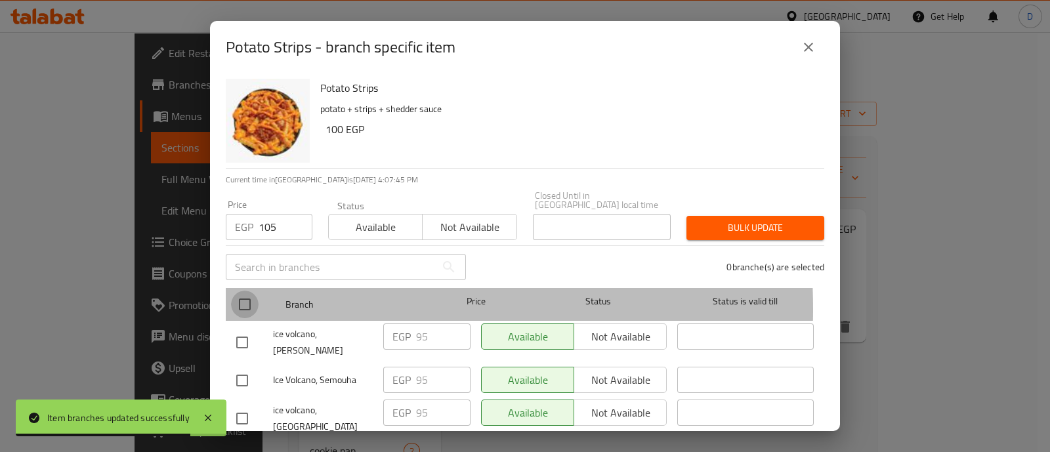
click at [243, 300] on input "checkbox" at bounding box center [245, 305] width 28 height 28
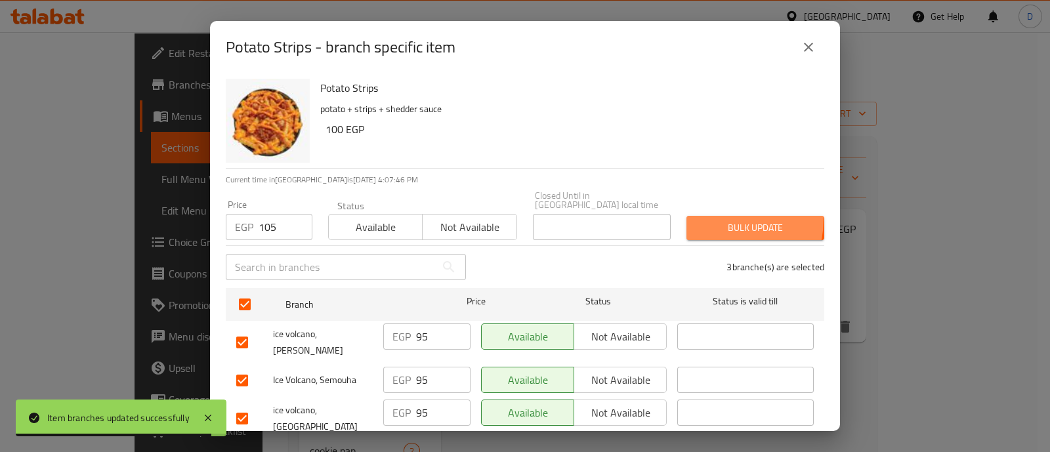
click at [699, 216] on button "Bulk update" at bounding box center [755, 228] width 138 height 24
